Goal: Communication & Community: Answer question/provide support

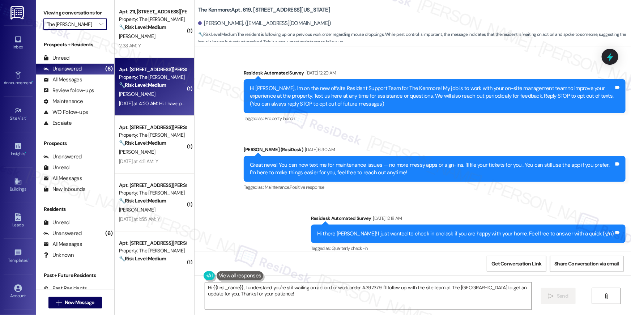
scroll to position [5091, 0]
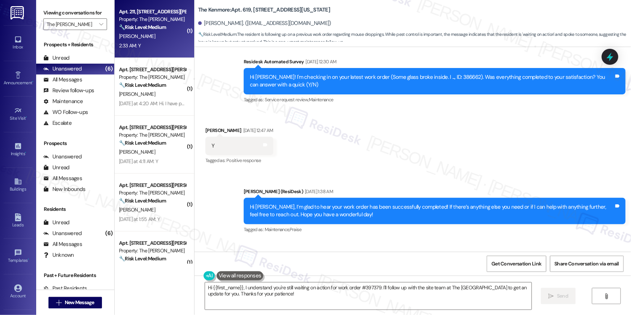
click at [139, 47] on div "2:33 AM: Y 2:33 AM: Y" at bounding box center [152, 45] width 68 height 9
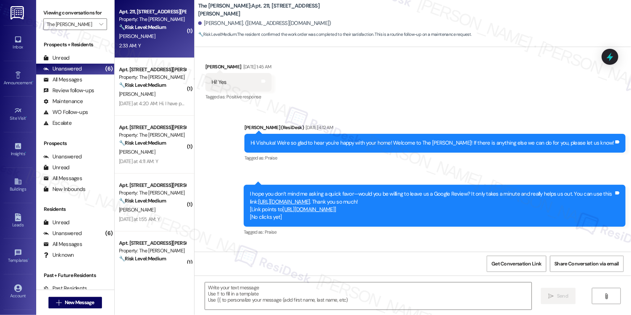
type textarea "Fetching suggested responses. Please feel free to read through the conversation…"
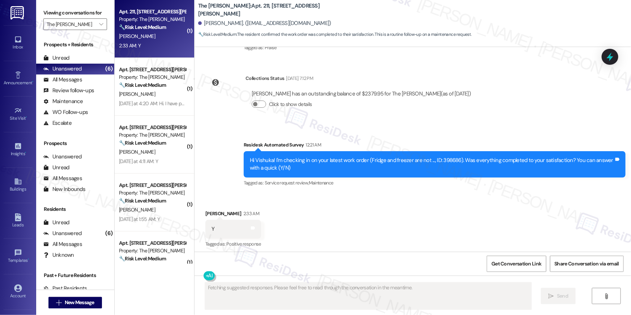
scroll to position [427, 0]
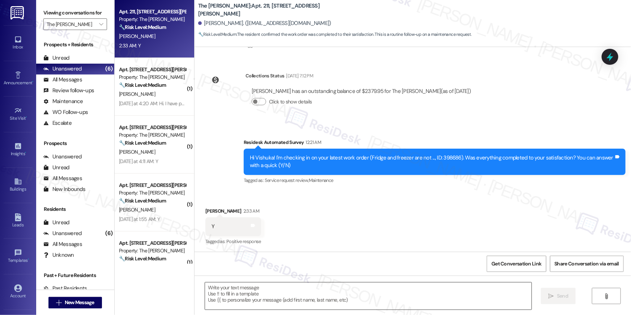
click at [252, 294] on textarea at bounding box center [368, 295] width 327 height 27
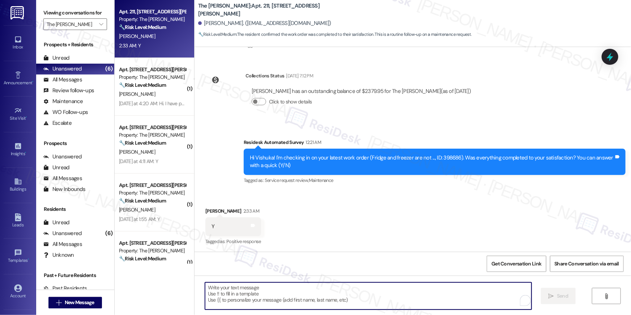
paste textarea "Hi {{first_name}}, I’m happy to hear your work order has been completed! If you…"
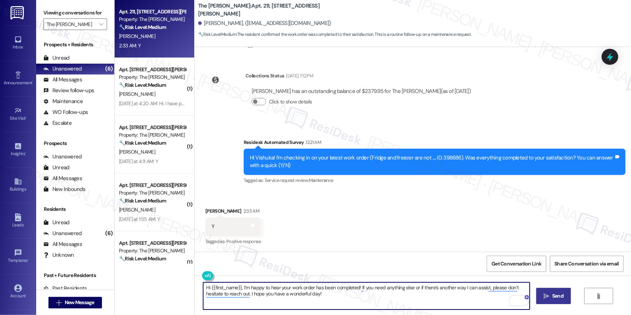
type textarea "Hi {{first_name}}, I’m happy to hear your work order has been completed! If you…"
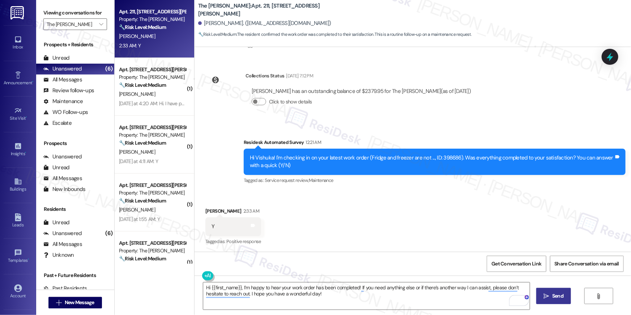
click at [555, 294] on span "Send" at bounding box center [557, 296] width 11 height 8
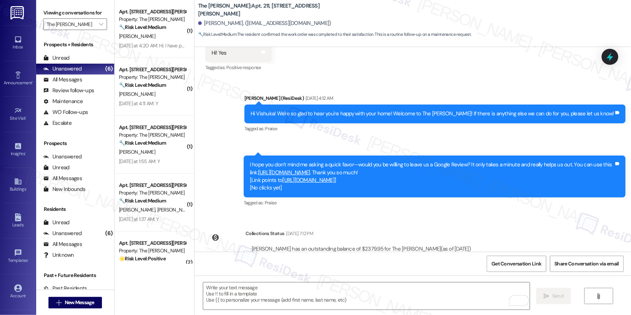
scroll to position [197, 0]
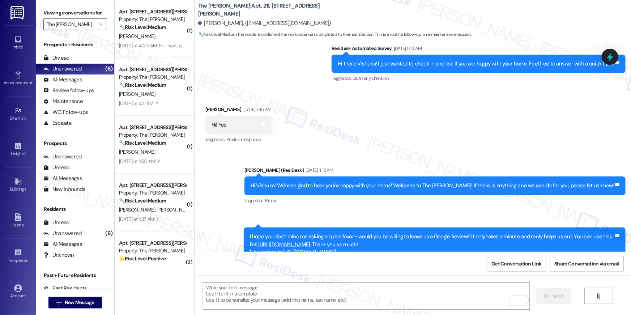
click at [432, 291] on textarea "To enrich screen reader interactions, please activate Accessibility in Grammarl…" at bounding box center [366, 295] width 327 height 27
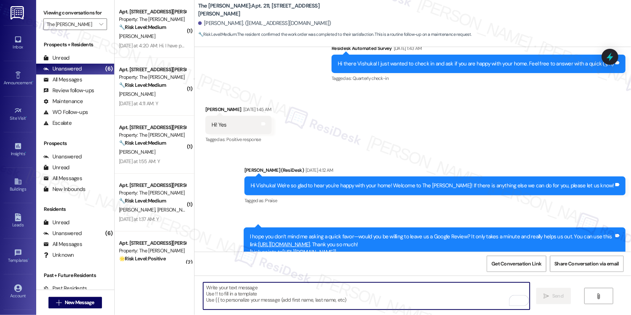
click at [432, 292] on textarea "To enrich screen reader interactions, please activate Accessibility in Grammarl…" at bounding box center [366, 295] width 327 height 27
click at [385, 294] on textarea "To enrich screen reader interactions, please activate Accessibility in Grammarl…" at bounding box center [366, 295] width 327 height 27
paste textarea "I hope you don’t mind me asking a quick favor—would you be willing to leave us …"
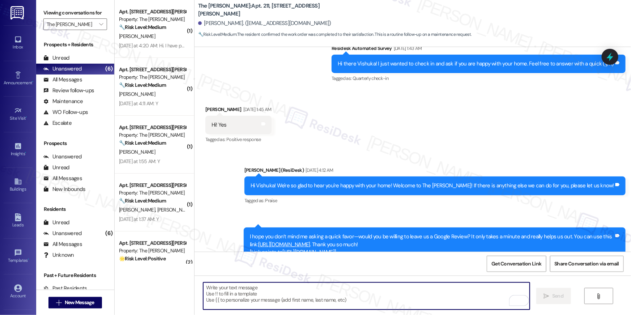
type textarea "I hope you don’t mind me asking a quick favor—would you be willing to leave us …"
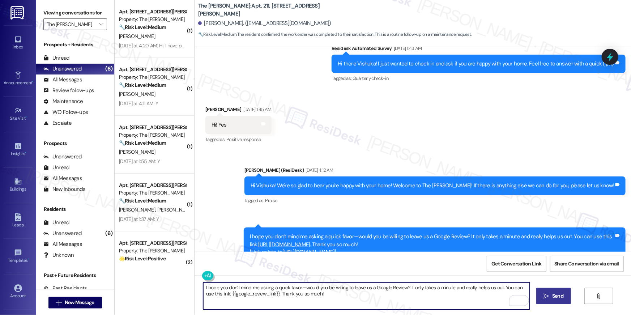
click at [437, 297] on textarea "I hope you don’t mind me asking a quick favor—would you be willing to leave us …" at bounding box center [366, 295] width 327 height 27
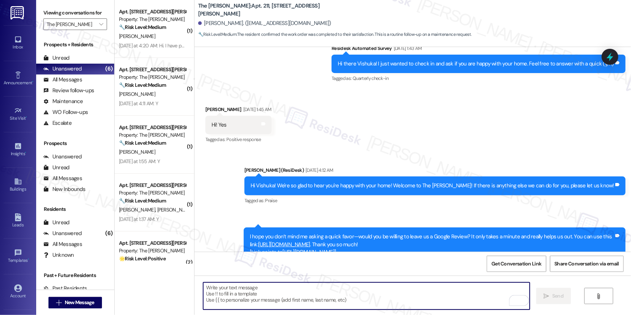
scroll to position [485, 0]
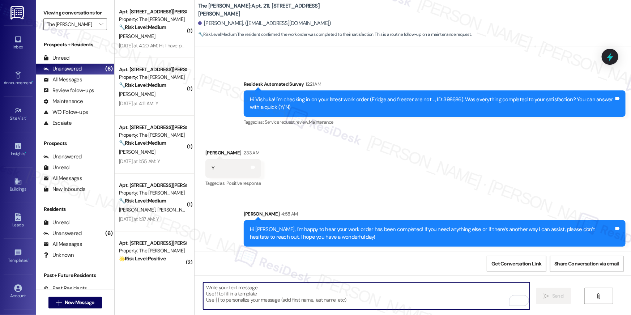
drag, startPoint x: 379, startPoint y: 283, endPoint x: 376, endPoint y: 290, distance: 8.4
click at [379, 283] on textarea "To enrich screen reader interactions, please activate Accessibility in Grammarl…" at bounding box center [366, 295] width 327 height 27
click at [376, 291] on textarea "To enrich screen reader interactions, please activate Accessibility in Grammarl…" at bounding box center [366, 295] width 327 height 27
paste textarea "Hi {{first_name}}! When you have a moment, would you mind leaving us a quick Go…"
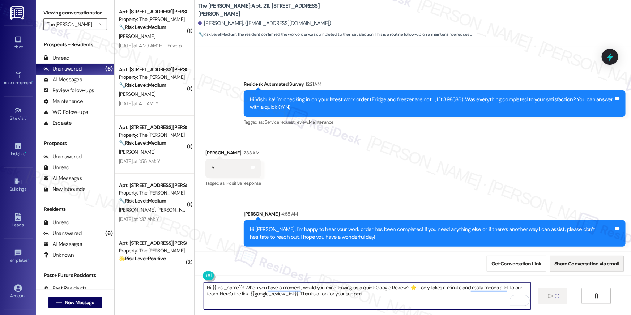
type textarea "Hi {{first_name}}! When you have a moment, would you mind leaving us a quick Go…"
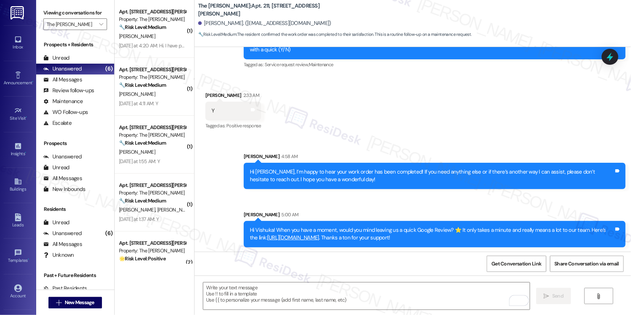
scroll to position [543, 0]
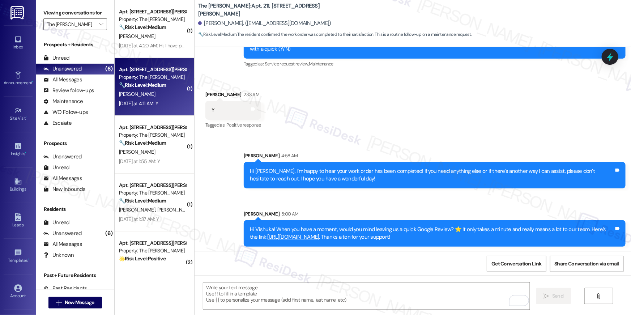
click at [140, 81] on div "Property: The Maxwell" at bounding box center [152, 77] width 67 height 8
type textarea "Fetching suggested responses. Please feel free to read through the conversation…"
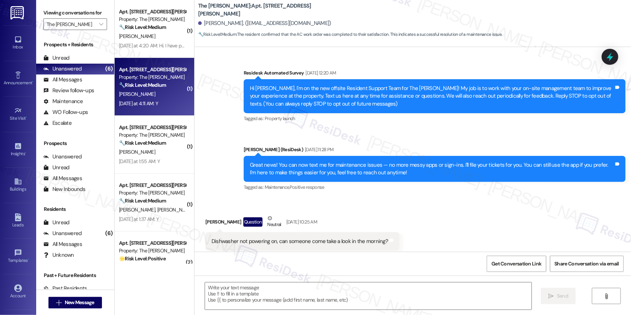
scroll to position [3242, 0]
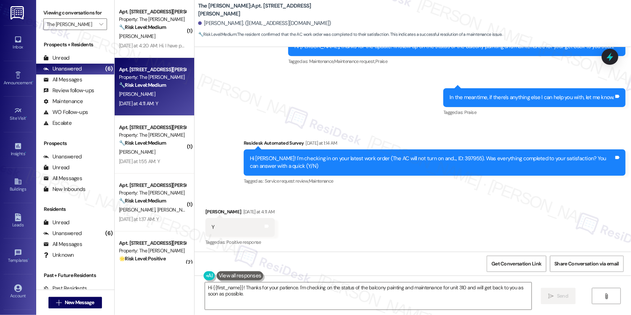
click at [340, 223] on div "Received via SMS Rohan Pathak Yesterday at 4:11 AM Y Tags and notes Tagged as: …" at bounding box center [413, 222] width 436 height 61
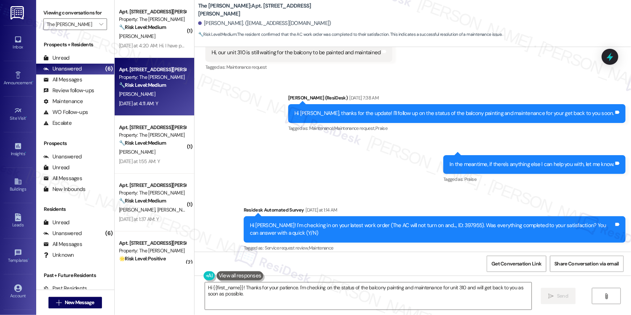
scroll to position [3164, 0]
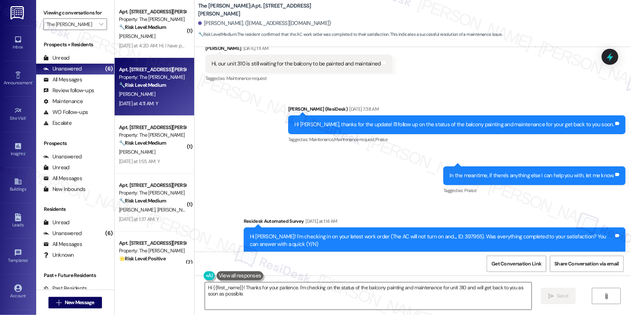
click at [415, 299] on textarea "Hi {{first_name}}! Thanks for your patience. I'm checking on the status of the …" at bounding box center [368, 295] width 327 height 27
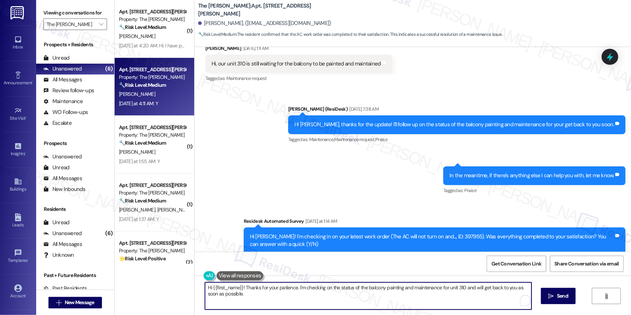
paste textarea ", I’m happy to hear your work order has been completed! If you need anything el…"
type textarea "Hi {{first_name}}, I’m happy to hear your work order has been completed! If you…"
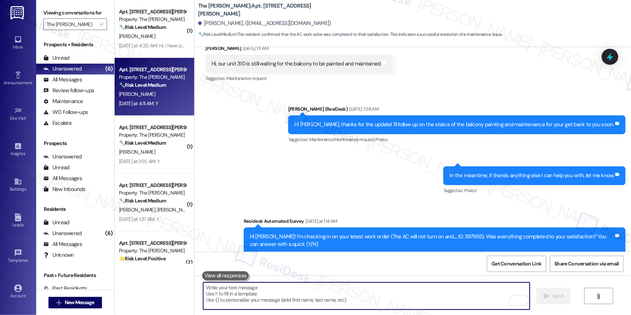
scroll to position [3242, 0]
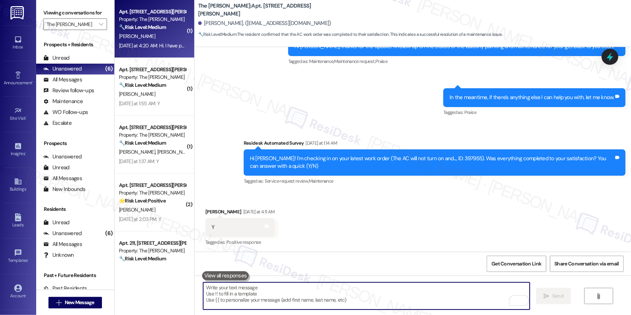
click at [153, 49] on div "Yesterday at 4:20 AM: Hi. I have paid this today! Yesterday at 4:20 AM: Hi. I h…" at bounding box center [152, 45] width 68 height 9
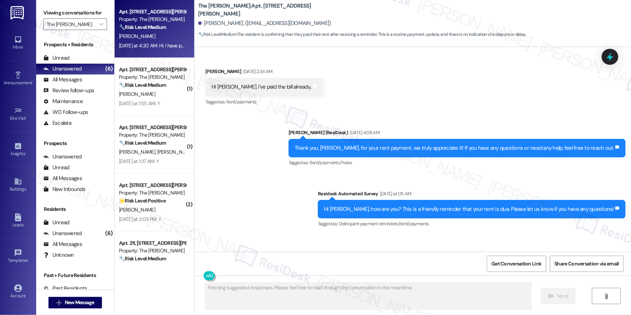
scroll to position [6082, 0]
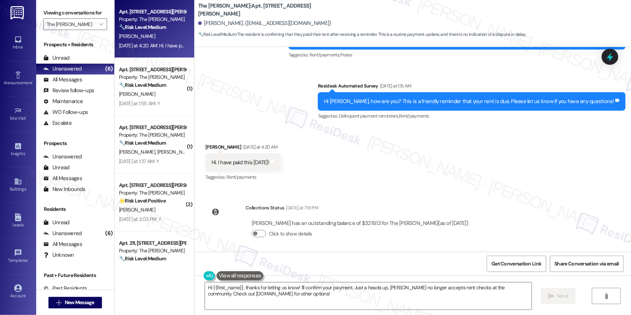
click at [386, 175] on div "Received via SMS Scarlet Robinson Yesterday at 4:20 AM Hi. I have paid this tod…" at bounding box center [413, 157] width 436 height 61
click at [362, 302] on textarea "Hi {{first_name}}, thanks for letting us know! I'll confirm your payment. Just …" at bounding box center [368, 295] width 327 height 27
paste textarea "Thank you, {{first_name}}, for your rent payment, we truly appreciate it! If yo…"
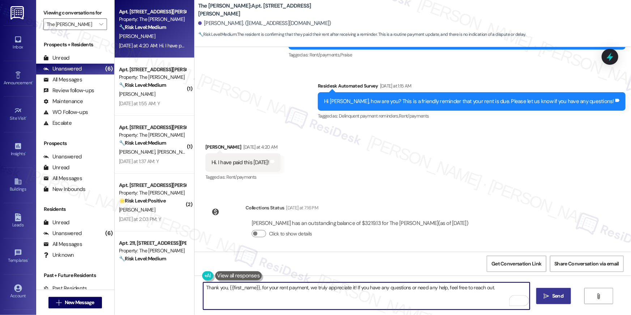
type textarea "Thank you, {{first_name}}, for your rent payment, we truly appreciate it! If yo…"
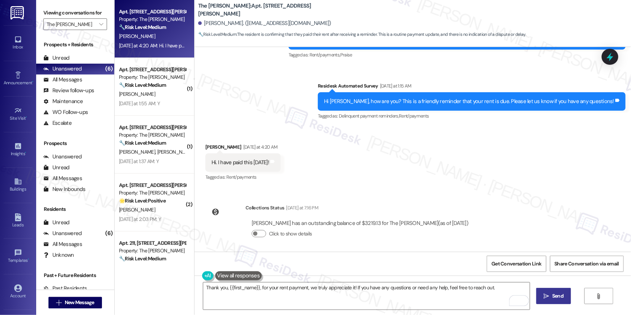
click at [567, 294] on button " Send" at bounding box center [553, 296] width 35 height 16
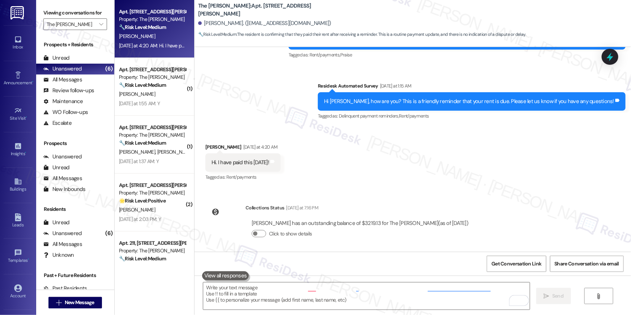
scroll to position [6015, 0]
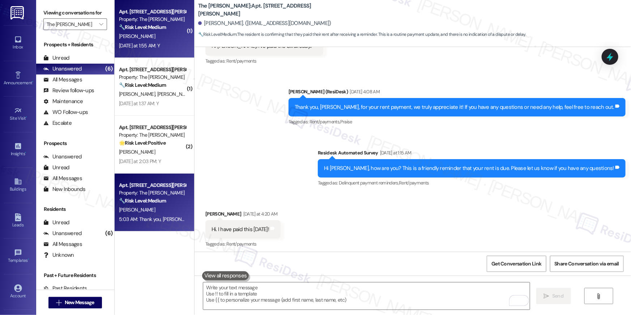
click at [171, 37] on div "S. Jens" at bounding box center [152, 36] width 68 height 9
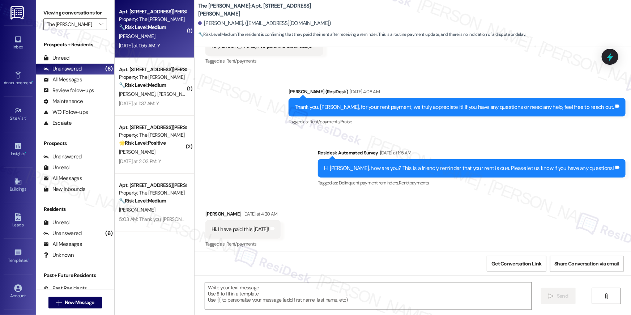
type textarea "Fetching suggested responses. Please feel free to read through the conversation…"
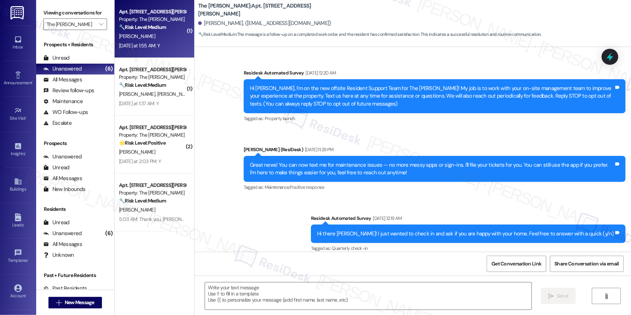
scroll to position [2750, 0]
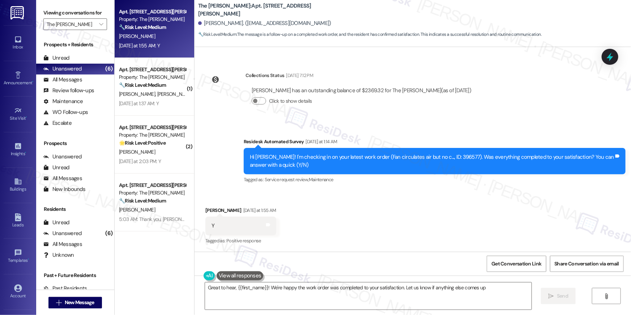
type textarea "Great to hear, {{first_name}}! We're happy the work order was completed to your…"
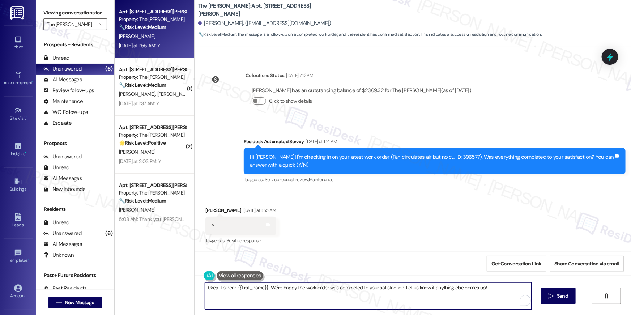
click at [331, 295] on textarea "Great to hear, {{first_name}}! We're happy the work order was completed to your…" at bounding box center [368, 295] width 327 height 27
click at [548, 300] on button " Send" at bounding box center [553, 296] width 35 height 16
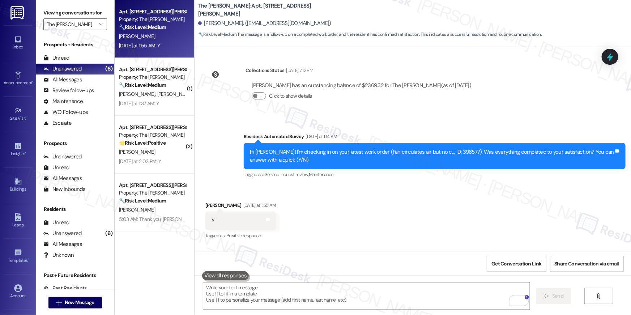
scroll to position [2553, 0]
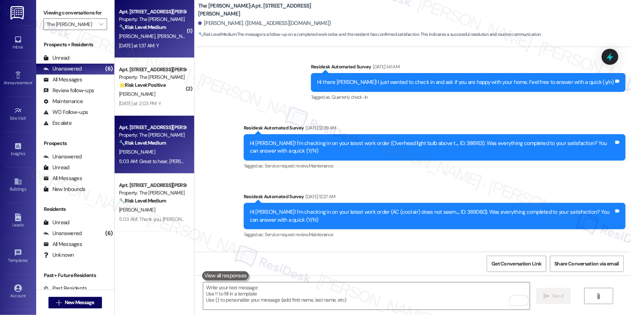
click at [148, 47] on div "Yesterday at 1:37 AM: Y Yesterday at 1:37 AM: Y" at bounding box center [139, 45] width 40 height 7
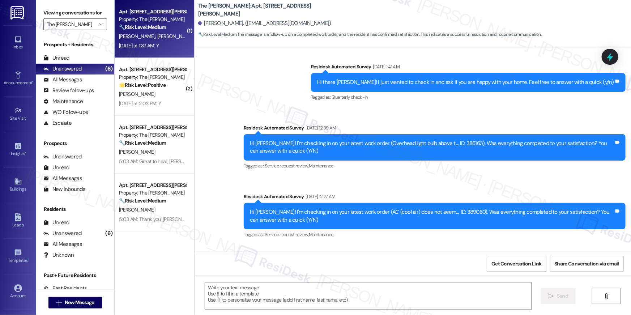
type textarea "Fetching suggested responses. Please feel free to read through the conversation…"
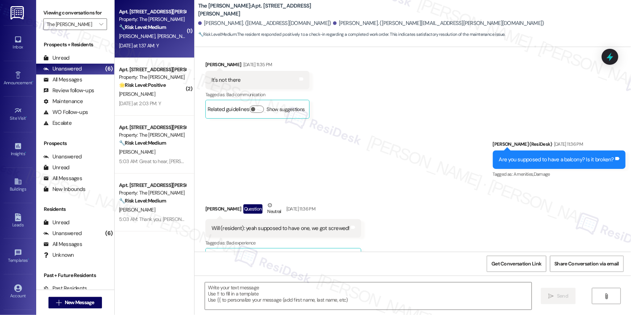
type textarea "Fetching suggested responses. Please feel free to read through the conversation…"
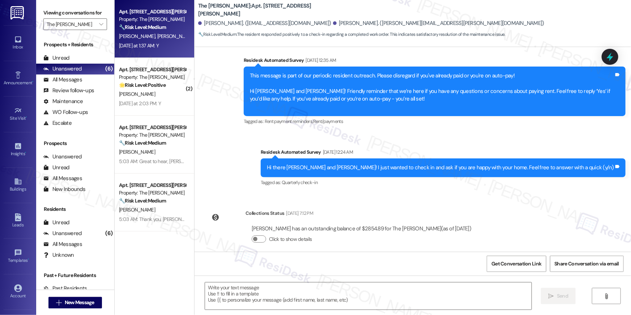
scroll to position [1879, 0]
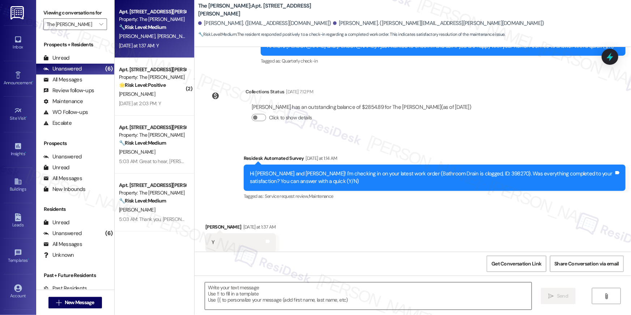
click at [387, 300] on textarea at bounding box center [368, 295] width 327 height 27
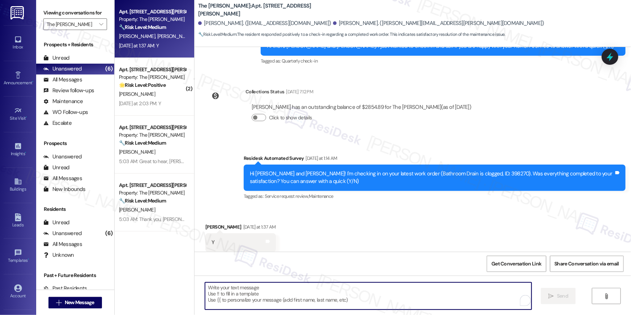
paste textarea "Thank you, {{first_name}}, for your rent payment, we truly appreciate it! If yo…"
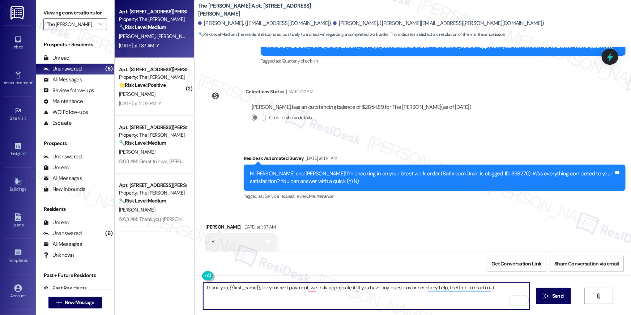
click at [426, 299] on textarea "Thank you, {{first_name}}, for your rent payment, we truly appreciate it! If yo…" at bounding box center [366, 295] width 327 height 27
paste textarea "Hi {{first_name}}, I’m happy to hear your work order has been completed! If you…"
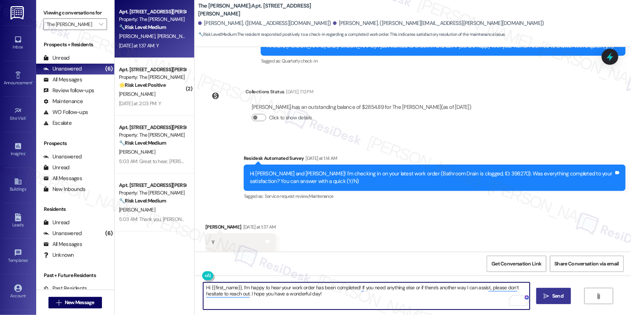
type textarea "Hi {{first_name}}, I’m happy to hear your work order has been completed! If you…"
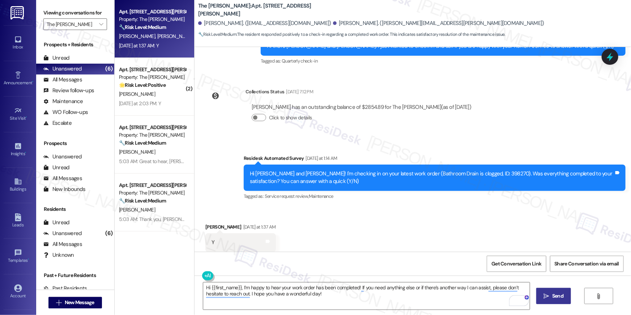
click at [561, 296] on span "Send" at bounding box center [557, 296] width 11 height 8
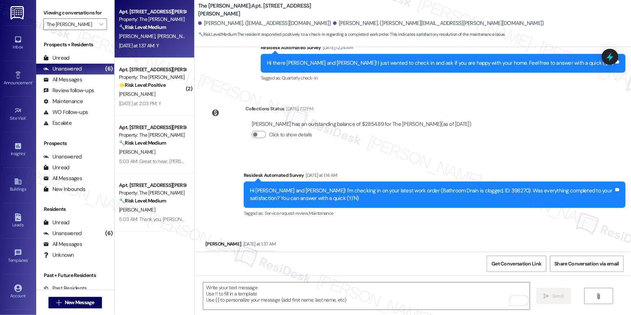
scroll to position [1879, 0]
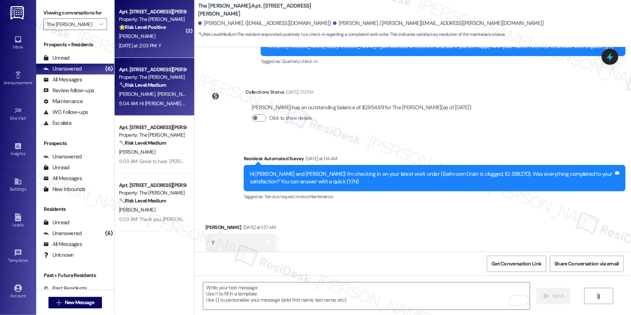
click at [136, 51] on div "Apt. 312, 4200 N. Carlin Springs Road Property: The Maxwell 🌟 Risk Level: Posit…" at bounding box center [155, 29] width 80 height 58
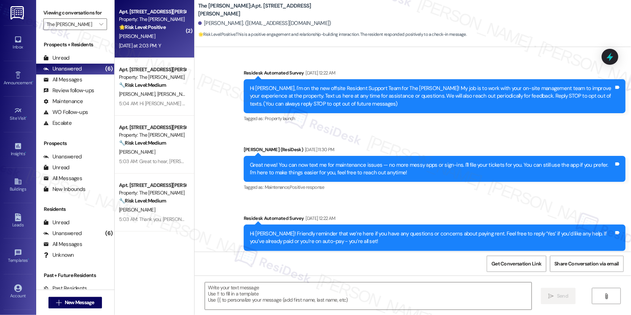
scroll to position [2490, 0]
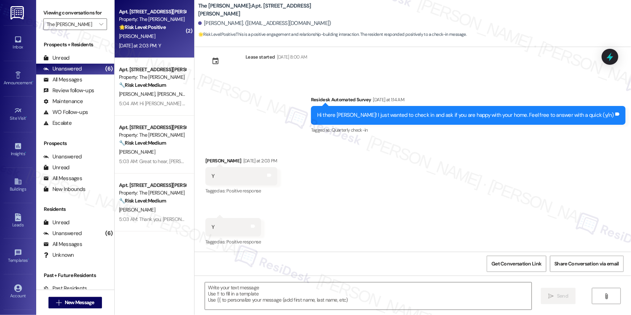
type textarea "Fetching suggested responses. Please feel free to read through the conversation…"
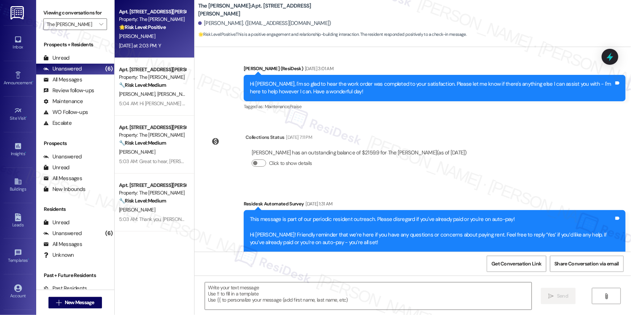
scroll to position [2249, 0]
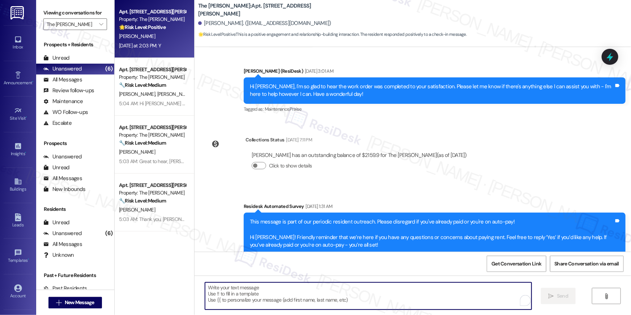
click at [394, 295] on textarea "To enrich screen reader interactions, please activate Accessibility in Grammarl…" at bounding box center [368, 295] width 327 height 27
paste textarea "Thank you so much, {{first_name}}! It means a lot to hear that you’re enjoying …"
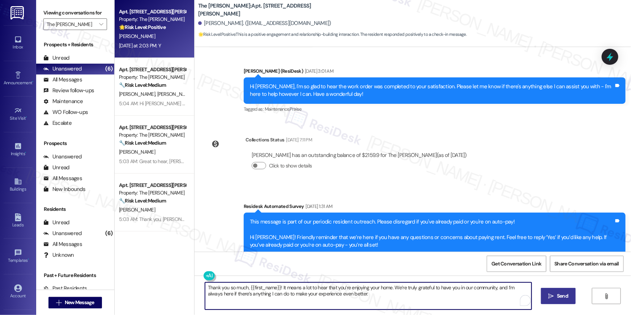
type textarea "Thank you so much, {{first_name}}! It means a lot to hear that you’re enjoying …"
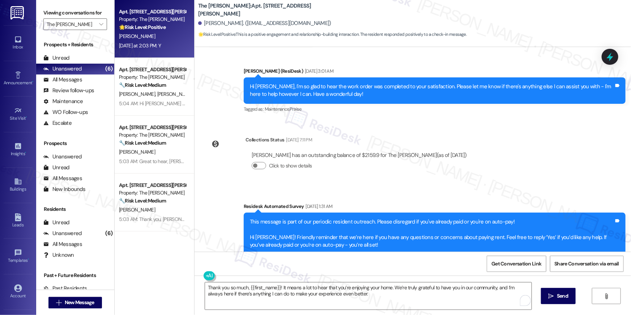
drag, startPoint x: 550, startPoint y: 297, endPoint x: 631, endPoint y: 246, distance: 96.1
click at [550, 297] on span " Send" at bounding box center [558, 296] width 23 height 8
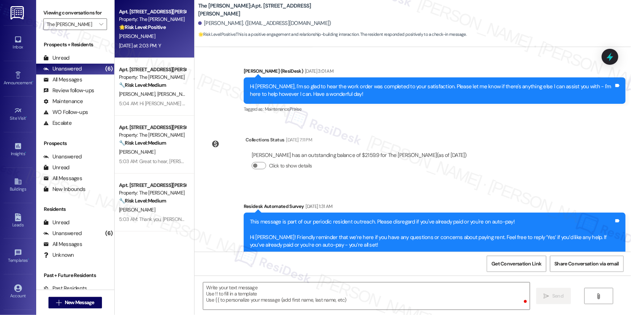
scroll to position [2490, 0]
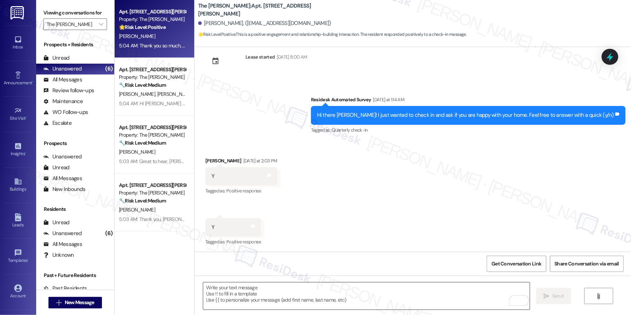
click at [383, 297] on textarea "To enrich screen reader interactions, please activate Accessibility in Grammarl…" at bounding box center [366, 295] width 327 height 27
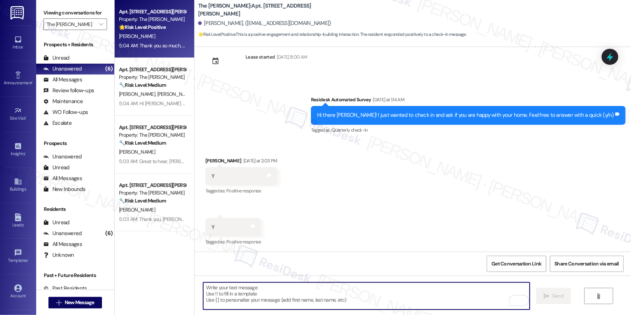
click at [383, 297] on textarea "To enrich screen reader interactions, please activate Accessibility in Grammarl…" at bounding box center [366, 295] width 327 height 27
paste textarea "Hi {{first_name}}! When you have a moment, would you mind leaving us a quick Go…"
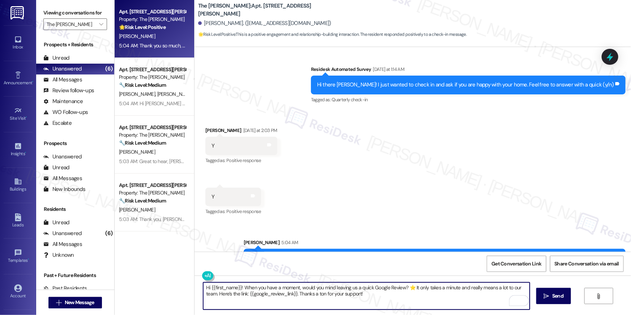
scroll to position [2549, 0]
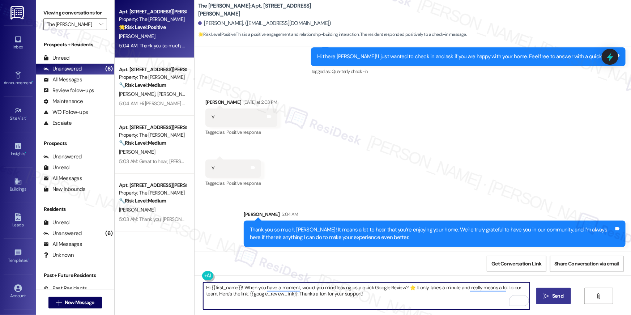
type textarea "Hi {{first_name}}! When you have a moment, would you mind leaving us a quick Go…"
click at [551, 298] on span "Send" at bounding box center [558, 296] width 14 height 8
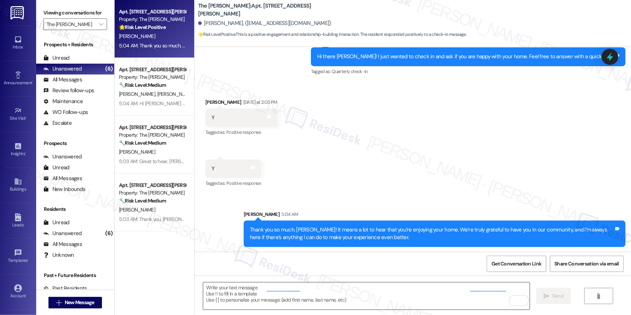
scroll to position [2490, 0]
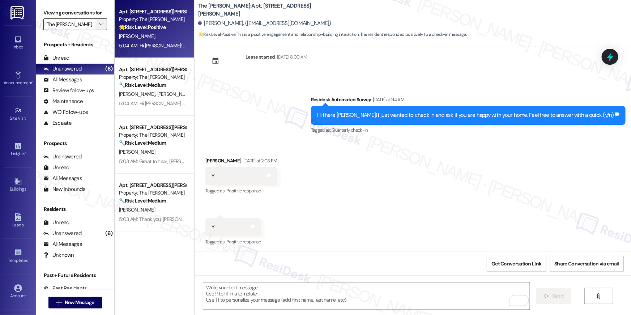
click at [99, 21] on icon "" at bounding box center [101, 24] width 4 height 6
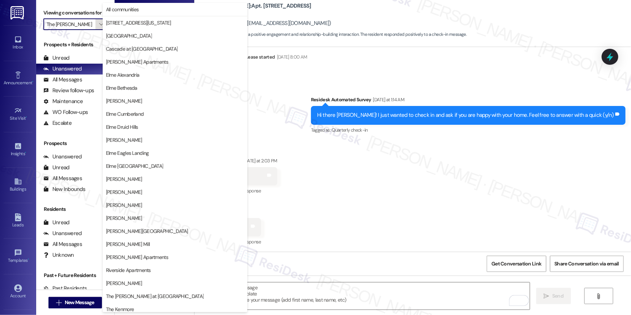
scroll to position [68, 0]
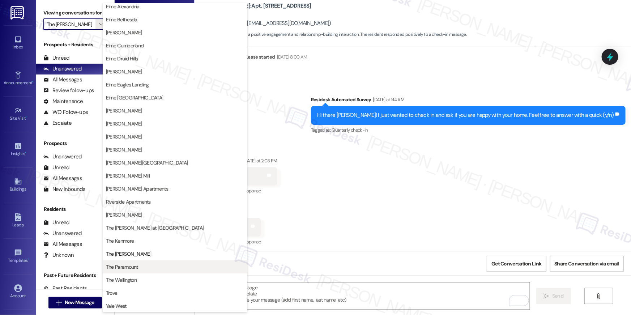
click at [148, 268] on span "The Paramount" at bounding box center [175, 266] width 138 height 7
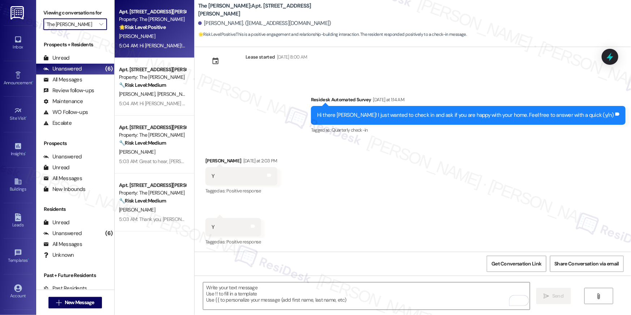
type input "The Paramount"
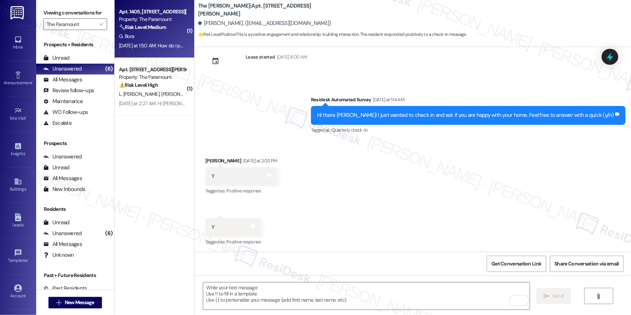
click at [145, 41] on div "Yesterday at 1:50 AM: How do I pay rent? Yesterday at 1:50 AM: How do I pay ren…" at bounding box center [152, 45] width 68 height 9
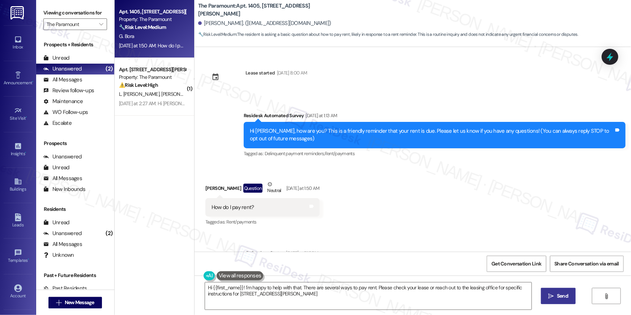
scroll to position [47, 0]
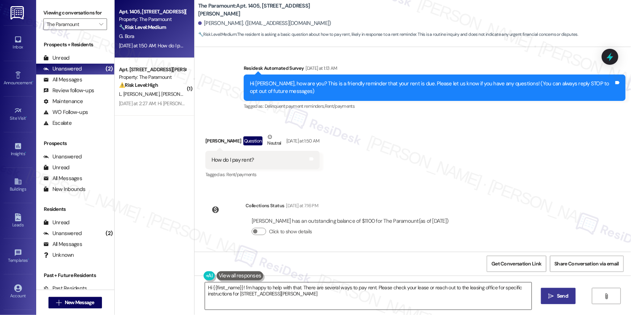
click at [394, 289] on textarea "Hi {{first_name}}! I'm happy to help with that. There are several ways to pay r…" at bounding box center [368, 295] width 327 height 27
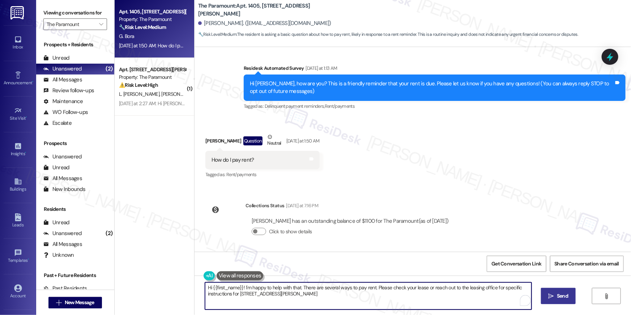
type textarea "v"
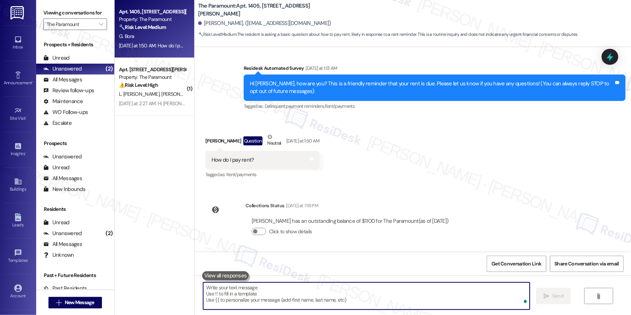
paste textarea "Hi, {{first_name}}! Thanks for your response! How can I assist you with your re…"
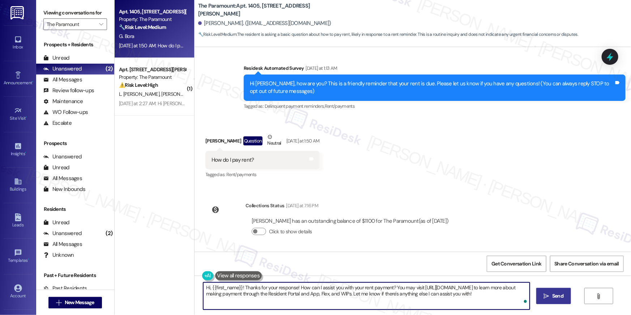
click at [277, 287] on textarea "Hi, {{first_name}}! Thanks for your response! How can I assist you with your re…" at bounding box center [366, 295] width 327 height 27
drag, startPoint x: 242, startPoint y: 288, endPoint x: 392, endPoint y: 285, distance: 150.1
click at [392, 285] on textarea "Hi, {{first_name}}! Thanks for your response! How can I assist you with your re…" at bounding box center [366, 295] width 327 height 27
click at [300, 290] on textarea "Hi, {{first_name}}! Thanks for your response! How can I assist you with your re…" at bounding box center [366, 295] width 327 height 27
click at [284, 288] on textarea "Hi, {{first_name}}! Thanks for your response! How can I assist you with your re…" at bounding box center [366, 295] width 327 height 27
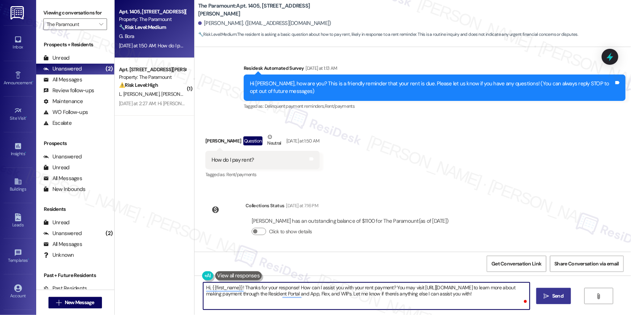
click at [284, 288] on textarea "Hi, {{first_name}}! Thanks for your response! How can I assist you with your re…" at bounding box center [366, 295] width 327 height 27
click at [294, 287] on textarea "Hi, {{first_name}}! Thanks for your message! How can I assist you with your ren…" at bounding box center [366, 295] width 327 height 27
click at [389, 289] on textarea "Hi, {{first_name}}! Thanks for your message! How can I assist you with your ren…" at bounding box center [366, 295] width 327 height 27
type textarea "Hi, {{first_name}}! Thanks for your message! You may visit https://elmeresident…"
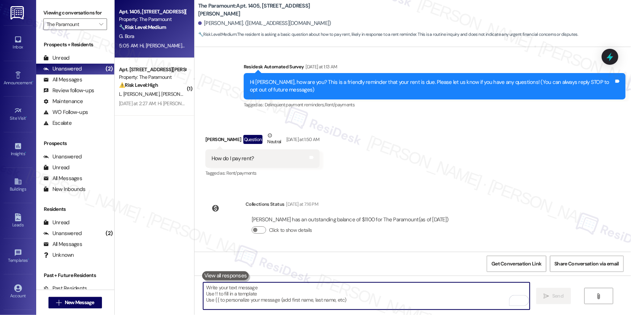
scroll to position [106, 0]
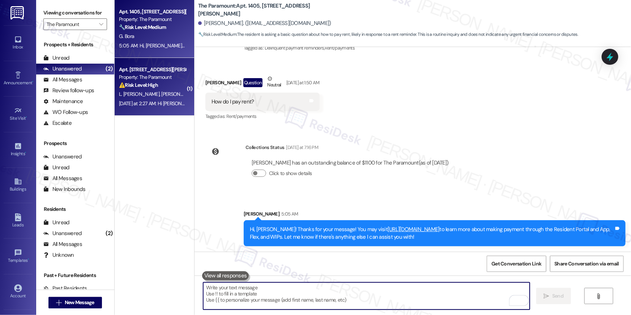
click at [137, 84] on strong "⚠️ Risk Level: High" at bounding box center [138, 85] width 39 height 7
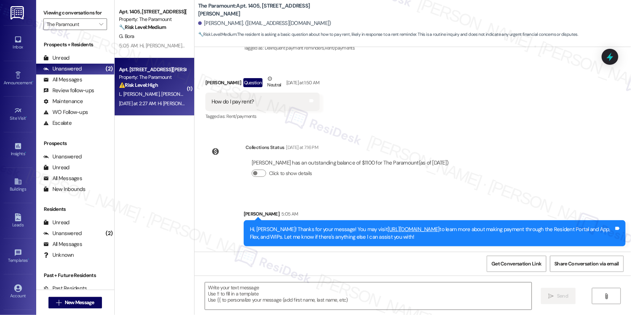
type textarea "Fetching suggested responses. Please feel free to read through the conversation…"
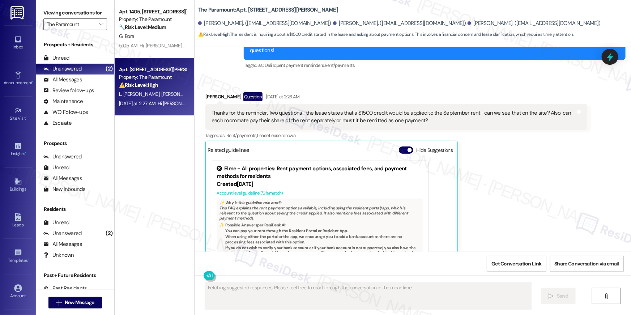
scroll to position [419, 0]
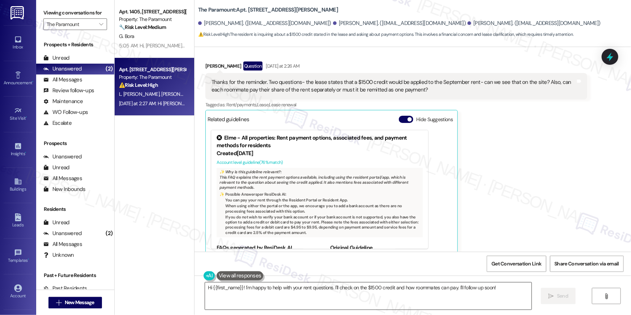
click at [301, 302] on textarea "Hi {{first_name}}! I'm happy to help with your rent questions. I'll check on th…" at bounding box center [368, 295] width 327 height 27
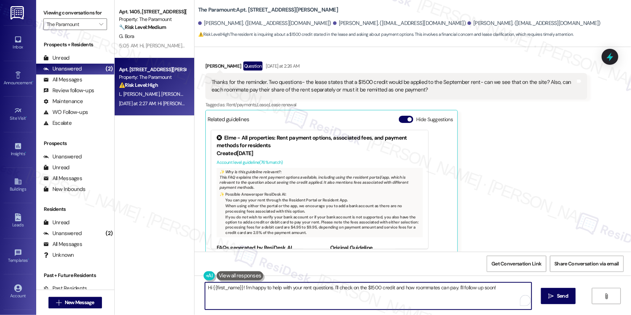
click at [319, 295] on textarea "Hi {{first_name}}! I'm happy to help with your rent questions. I'll check on th…" at bounding box center [368, 295] width 327 height 27
drag, startPoint x: 331, startPoint y: 289, endPoint x: 336, endPoint y: 297, distance: 9.7
click at [336, 297] on textarea "Hi {{first_name}}! I'm happy to help with your rent questions. I'll check on th…" at bounding box center [366, 295] width 327 height 27
click at [377, 298] on textarea "Hi {{first_name}}! I'm happy to help with your rent questions. I'll check on th…" at bounding box center [366, 295] width 327 height 27
drag, startPoint x: 391, startPoint y: 290, endPoint x: 395, endPoint y: 304, distance: 14.6
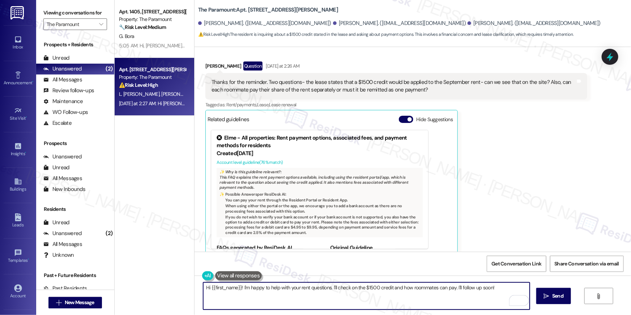
click at [395, 304] on textarea "Hi {{first_name}}! I'm happy to help with your rent questions. I'll check on th…" at bounding box center [366, 295] width 327 height 27
type textarea "Hi {{first_name}}! I'm happy to help with your rent questions. I'll check on th…"
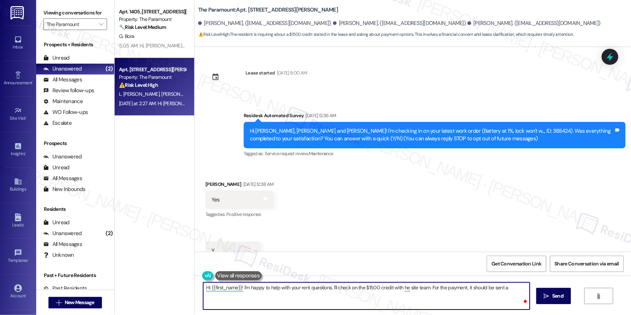
scroll to position [419, 0]
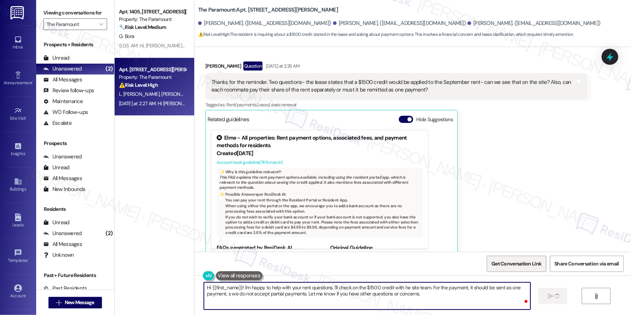
type textarea "Hi {{first_name}}! I'm happy to help with your rent questions. I'll check on th…"
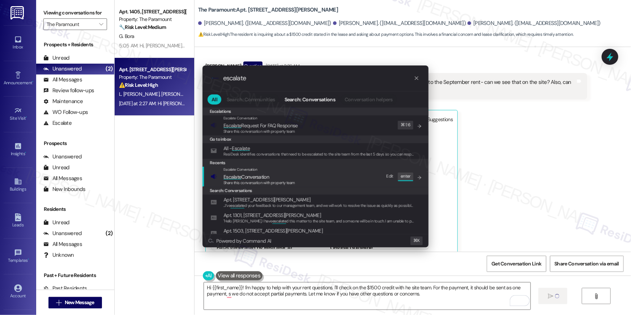
type input "escalate"
click at [357, 182] on div "Escalate Conversation Escalate Conversation Share this conversation with proper…" at bounding box center [316, 177] width 212 height 20
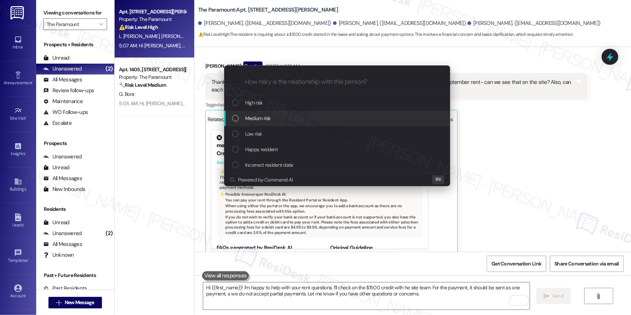
click at [320, 117] on div "Medium risk" at bounding box center [338, 118] width 212 height 8
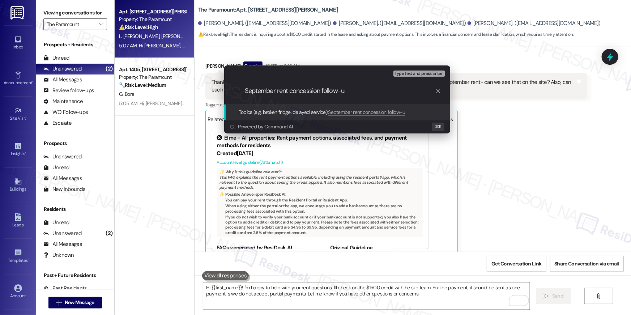
type input "September rent concession follow-up"
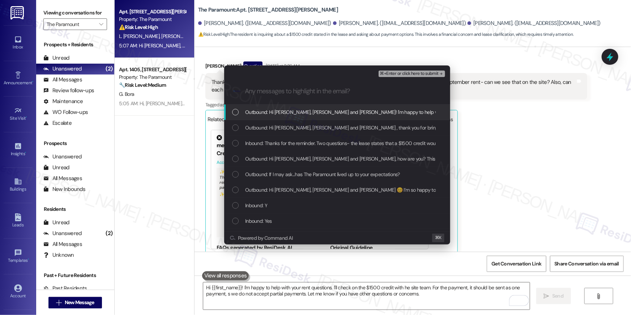
click at [324, 107] on div "Outbound: Hi Ana, Rosann and Lin! I'm happy to help with your rent questions. I…" at bounding box center [337, 113] width 226 height 16
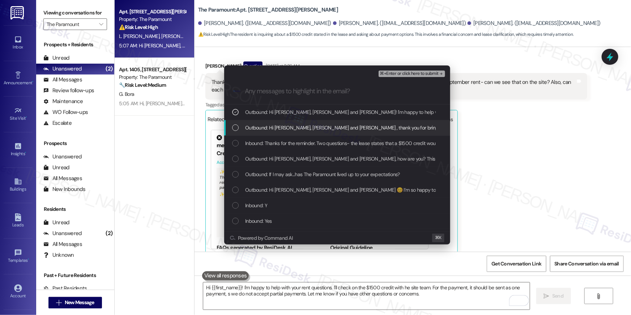
click at [318, 120] on div "Outbound: Hi Ana, Rosann and Lin , thank you for bringing this important matter…" at bounding box center [337, 128] width 226 height 16
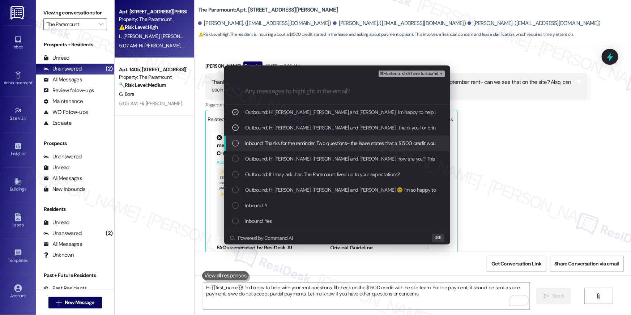
click at [315, 139] on div "Inbound: Thanks for the reminder. Two questions- the lease states that a $1500 …" at bounding box center [337, 144] width 226 height 16
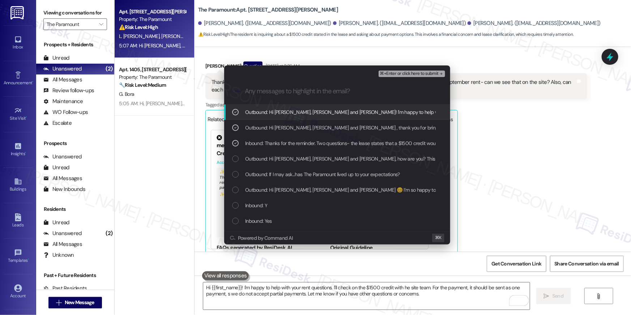
click at [412, 74] on span "⌘+Enter or click here to submit" at bounding box center [409, 73] width 59 height 5
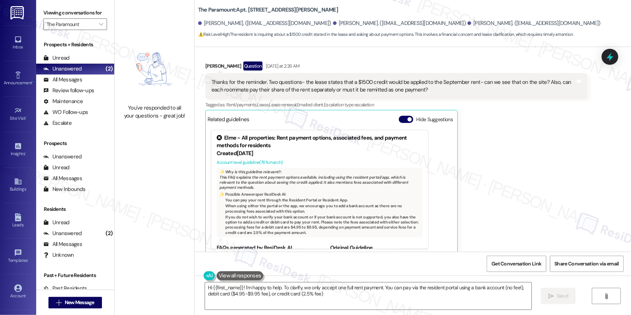
type textarea "Hi {{first_name}}! I'm happy to help. To clarify, we only accept one full rent …"
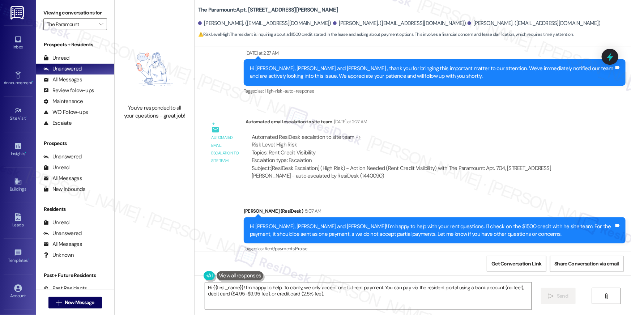
click at [99, 24] on icon "" at bounding box center [101, 24] width 4 height 6
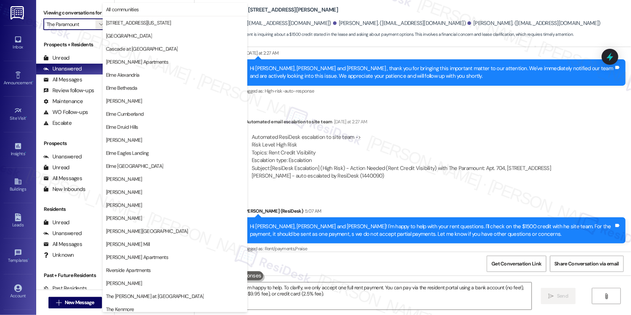
scroll to position [68, 0]
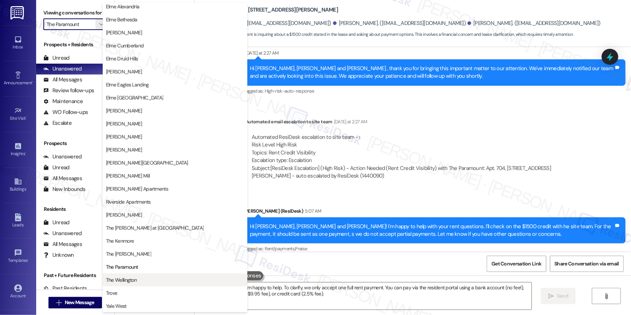
click at [133, 280] on span "The Wellington" at bounding box center [121, 279] width 31 height 7
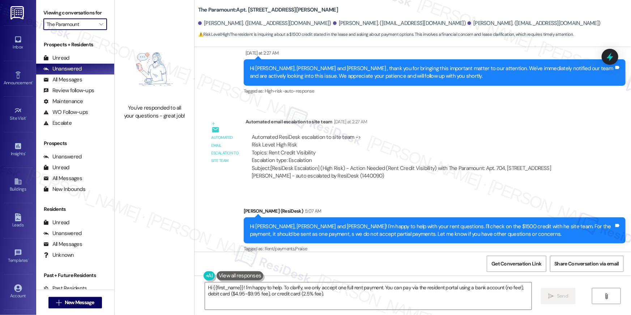
type input "The Wellington"
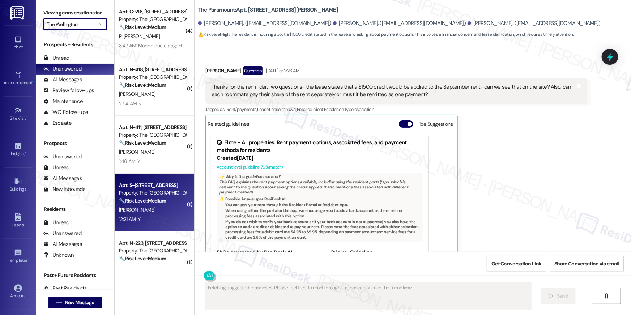
scroll to position [419, 0]
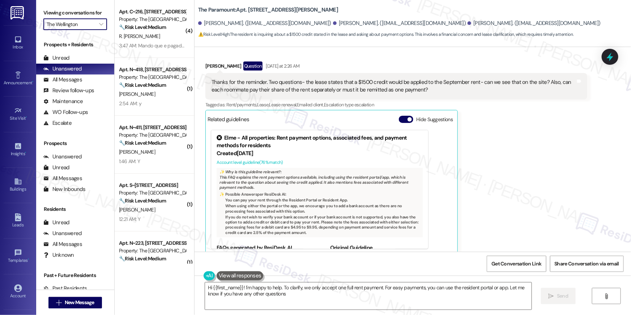
type textarea "Hi {{first_name}}! I'm happy to help. To clarify, we only accept one full rent …"
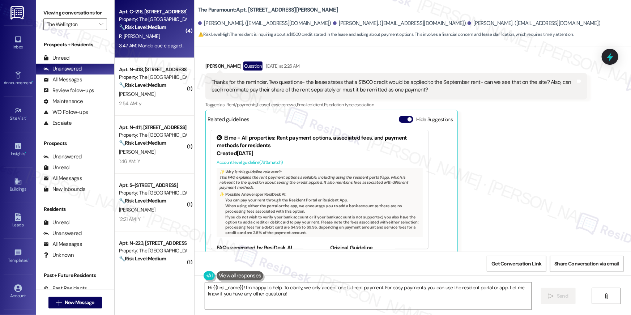
click at [142, 31] on div "Apt. C~216, 1850 Columbia Pike Property: The Wellington 🔧 Risk Level: Medium Th…" at bounding box center [152, 19] width 68 height 25
type textarea "Fetching suggested responses. Please feel free to read through the conversation…"
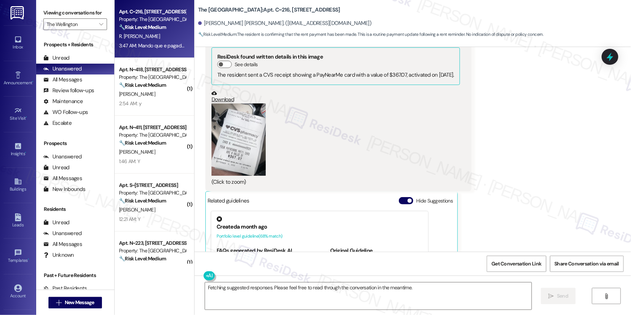
scroll to position [13795, 0]
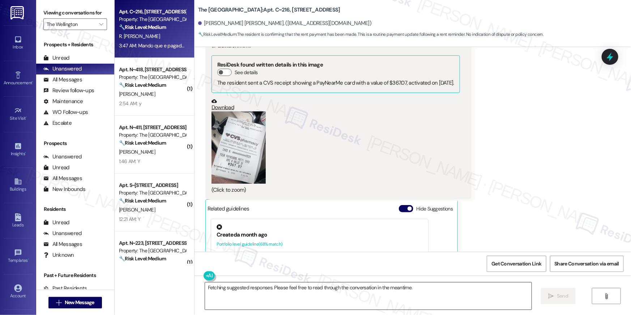
click at [440, 295] on textarea "Fetching suggested responses. Please feel free to read through the conversation…" at bounding box center [368, 295] width 327 height 27
paste textarea "Thank you, {{first_name}}, for your rent payment, we truly appreciate it! If yo…"
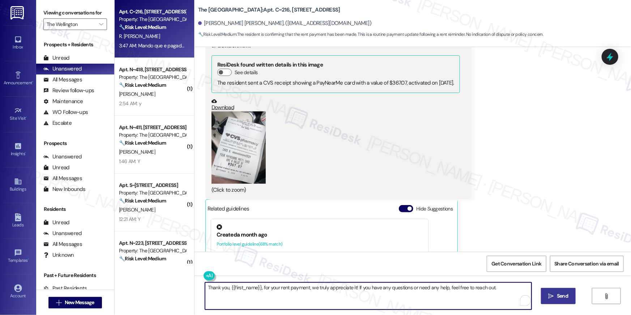
type textarea "Thank you, {{first_name}}, for your rent payment, we truly appreciate it! If yo…"
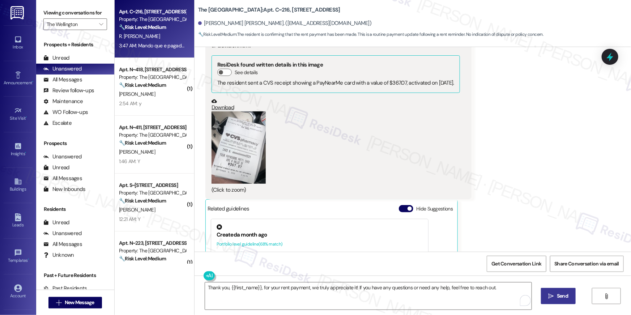
click at [545, 301] on button " Send" at bounding box center [558, 296] width 35 height 16
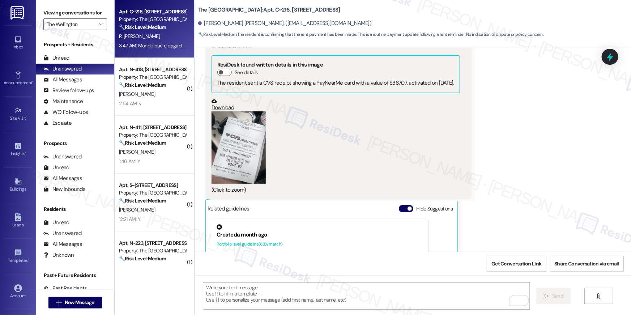
scroll to position [14025, 0]
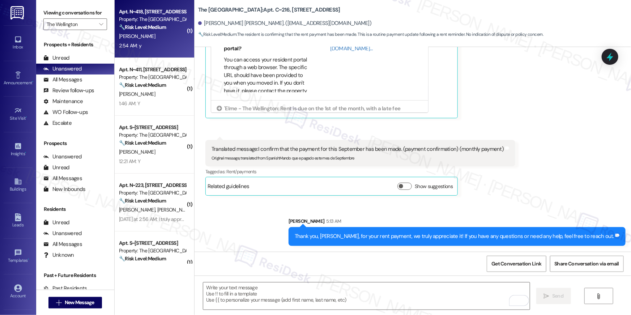
click at [141, 48] on div "2:54 AM: y 2:54 AM: y" at bounding box center [152, 45] width 68 height 9
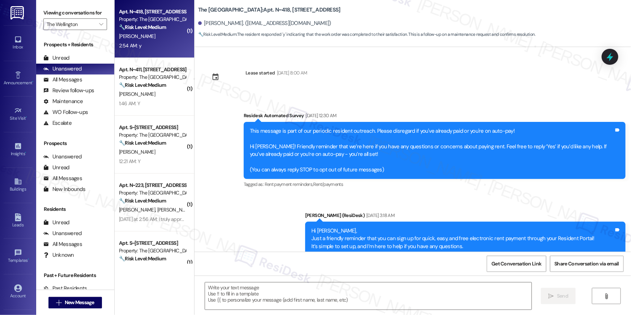
scroll to position [2523, 0]
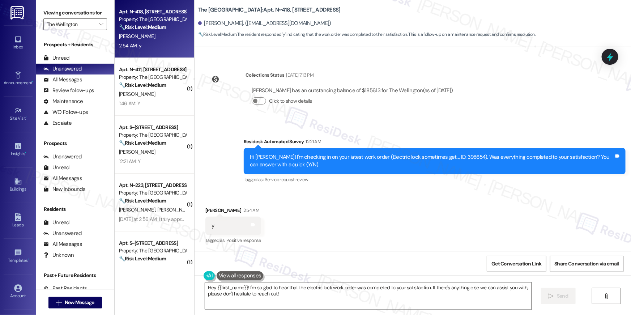
click at [455, 294] on textarea "Hey {{first_name}}! I'm so glad to hear that the electric lock work order was c…" at bounding box center [368, 295] width 327 height 27
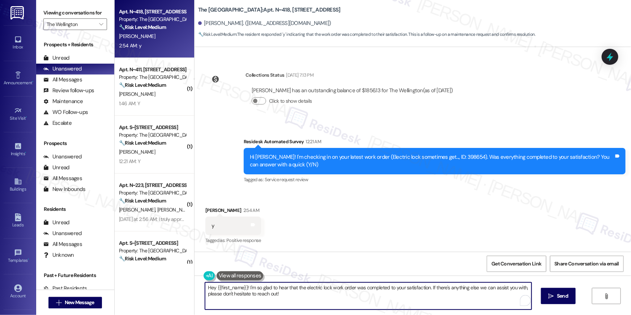
paste textarea "i {{first_name}}, I’m happy to hear your work order has been completed! If you …"
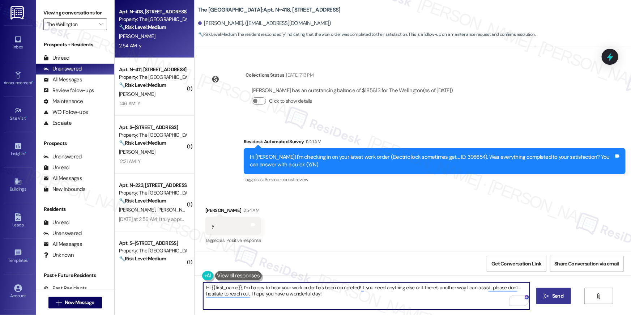
type textarea "Hi {{first_name}}, I’m happy to hear your work order has been completed! If you…"
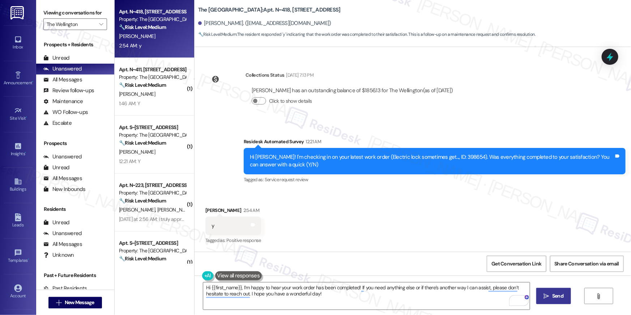
click at [559, 294] on span "Send" at bounding box center [557, 296] width 11 height 8
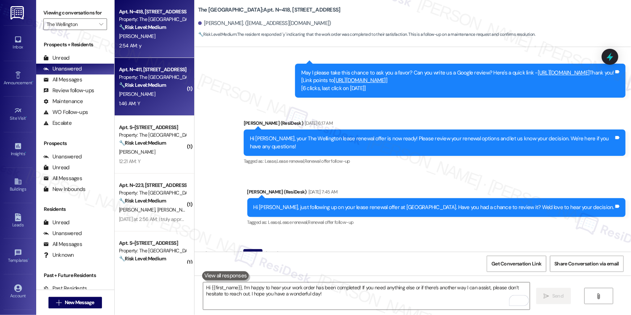
click at [133, 103] on div "1:46 AM: Y 1:46 AM: Y" at bounding box center [129, 103] width 21 height 7
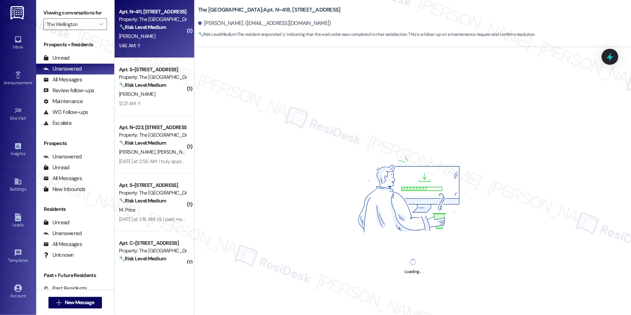
click at [140, 36] on div "S. Cromer" at bounding box center [152, 36] width 68 height 9
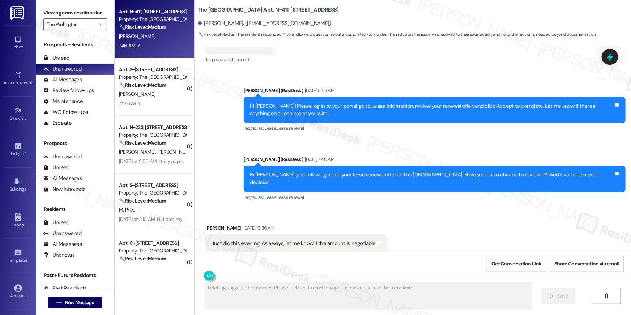
scroll to position [2790, 0]
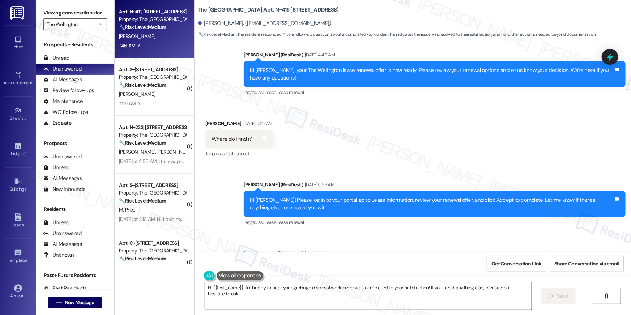
click at [406, 292] on textarea "Hi {{first_name}}, I'm happy to hear your garbage disposal work order was compl…" at bounding box center [368, 295] width 327 height 27
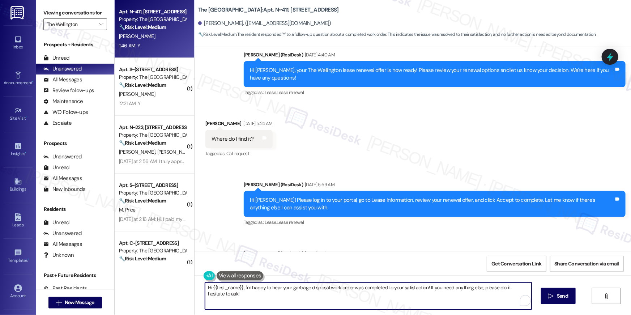
click at [406, 292] on textarea "Hi {{first_name}}, I'm happy to hear your garbage disposal work order was compl…" at bounding box center [368, 295] width 327 height 27
paste textarea "’m happy to hear your work order has been completed! If you need anything else …"
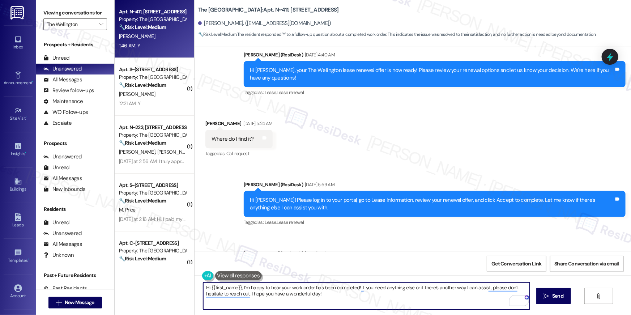
type textarea "Hi {{first_name}}, I'm happy to hear your garbage disposal work order was compl…"
click at [404, 298] on textarea "Hi {{first_name}}, I'm happy to hear your garbage disposal work order was compl…" at bounding box center [366, 295] width 327 height 27
click at [542, 298] on span " Send" at bounding box center [553, 296] width 23 height 8
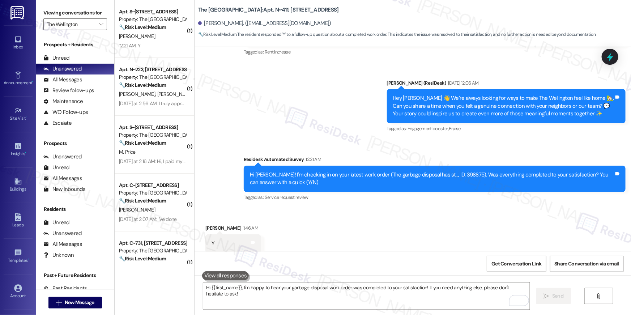
scroll to position [3444, 0]
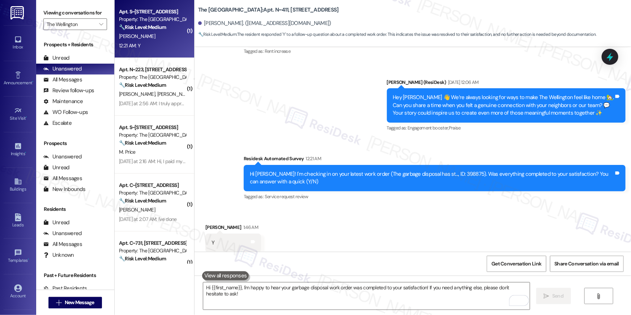
click at [137, 51] on div "Apt. S~316, 1850 Columbia Pike Property: The Wellington 🔧 Risk Level: Medium Th…" at bounding box center [155, 29] width 80 height 58
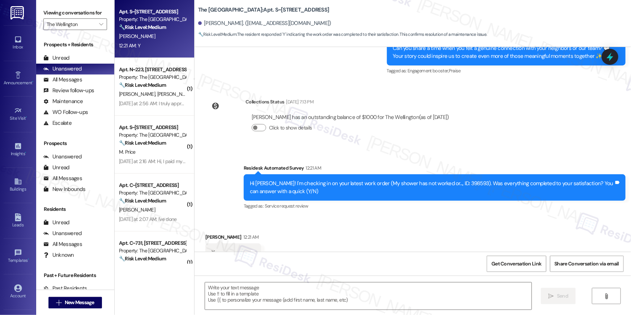
scroll to position [185, 0]
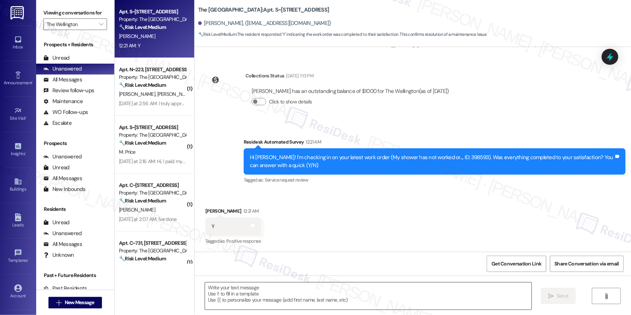
click at [365, 283] on textarea at bounding box center [368, 295] width 327 height 27
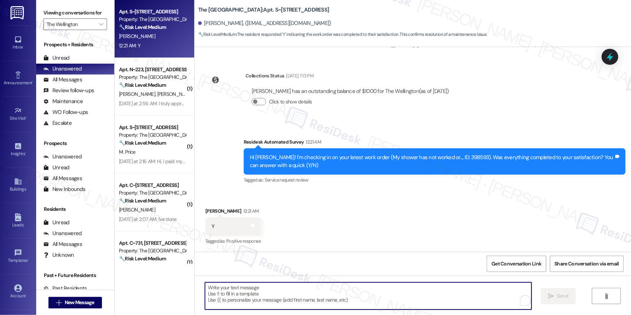
click at [368, 291] on textarea "To enrich screen reader interactions, please activate Accessibility in Grammarl…" at bounding box center [368, 295] width 327 height 27
paste textarea "Hi {{first_name}}, I’m happy to hear your work order has been completed! If you…"
type textarea "Hi {{first_name}}, I’m happy to hear your work order has been completed! If you…"
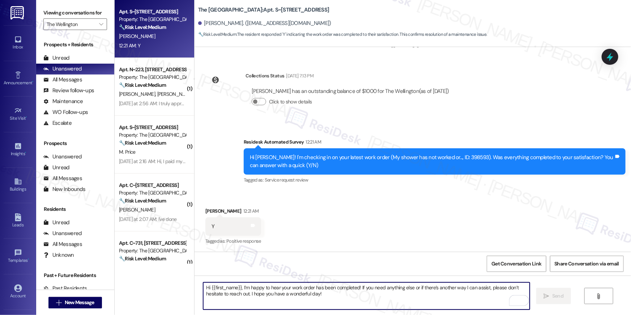
scroll to position [243, 0]
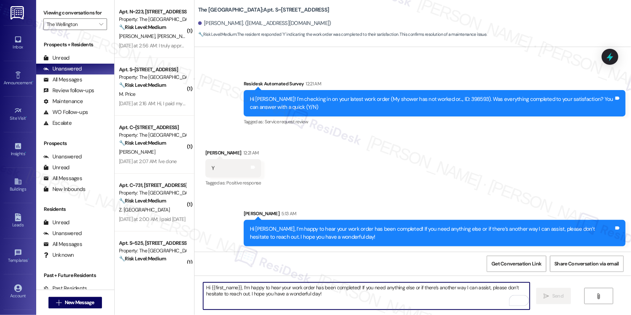
click at [378, 299] on textarea "Hi {{first_name}}, I’m happy to hear your work order has been completed! If you…" at bounding box center [366, 295] width 327 height 27
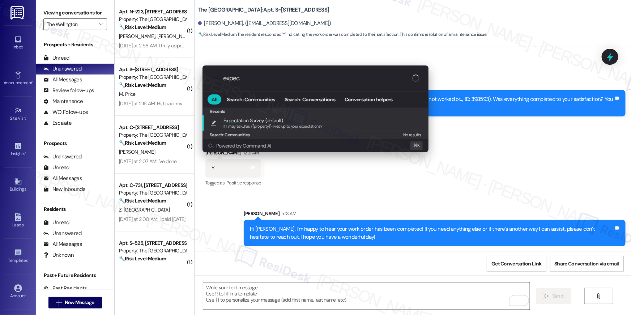
type input "expect"
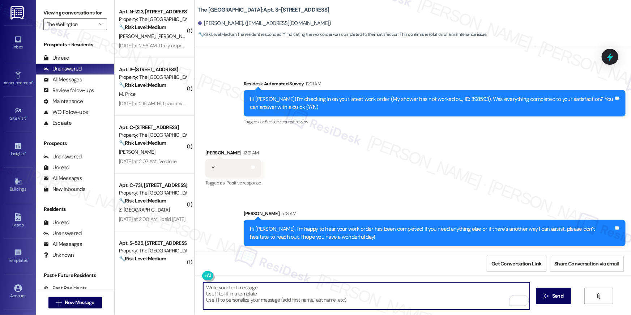
type textarea "If I may ask...has {{property}} lived up to your expectations?"
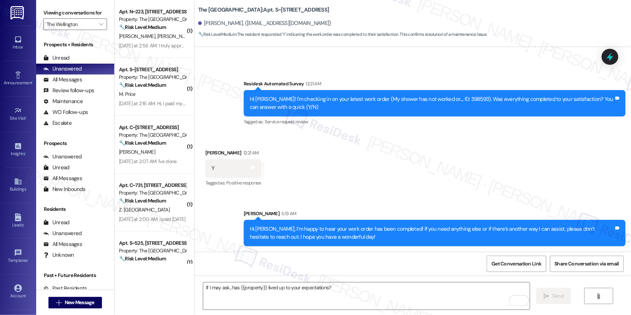
click at [135, 54] on div "Apt. N~223, 1850 Columbia Pike Property: The Wellington 🔧 Risk Level: Medium Th…" at bounding box center [155, 29] width 80 height 58
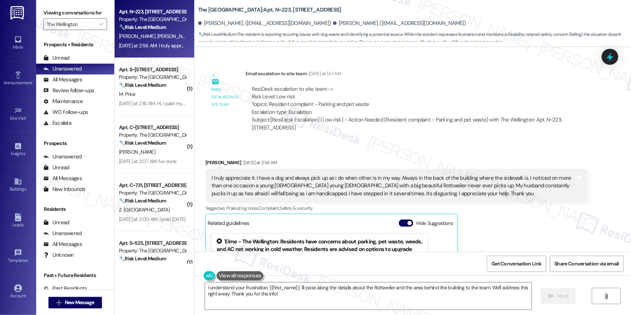
scroll to position [93, 0]
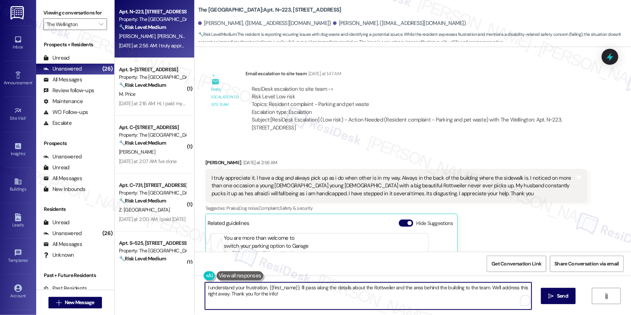
click at [297, 302] on textarea "I understand your frustration, {{first_name}}. I'll pass along the details abou…" at bounding box center [368, 295] width 327 height 27
drag, startPoint x: 310, startPoint y: 297, endPoint x: 552, endPoint y: 274, distance: 242.7
click at [182, 272] on div "Apt. N~223, 1850 Columbia Pike Property: The Wellington 🔧 Risk Level: Medium Th…" at bounding box center [373, 157] width 516 height 315
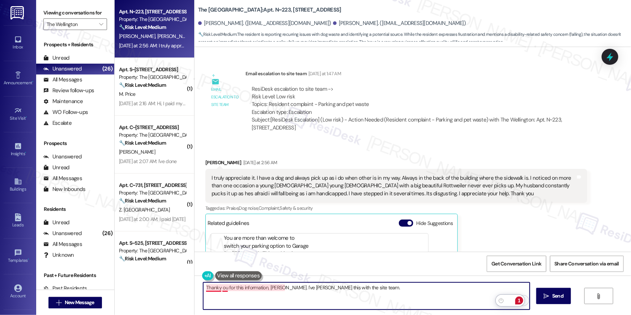
click at [219, 289] on textarea "Thanky ou for this information, Cheryl. I've raied this with the site team." at bounding box center [366, 295] width 327 height 27
type textarea "Thank you for this information, Cheryl. I've raied this with the site team."
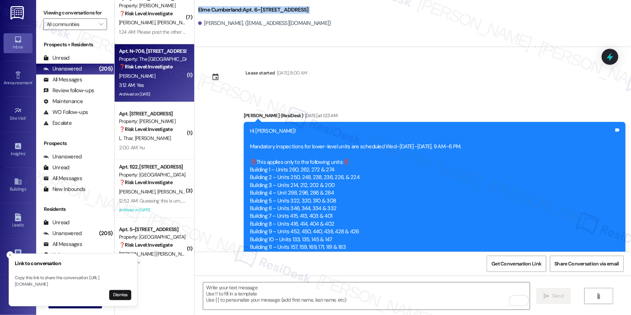
scroll to position [494, 0]
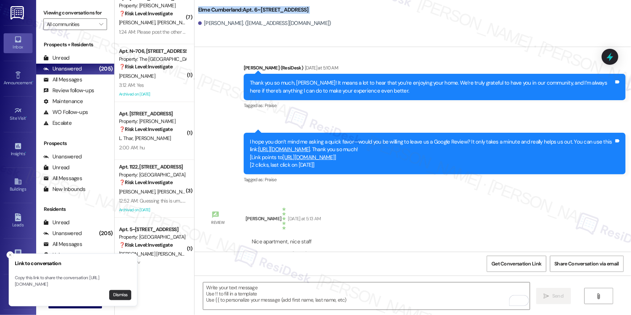
click at [117, 294] on button "Dismiss" at bounding box center [120, 295] width 22 height 10
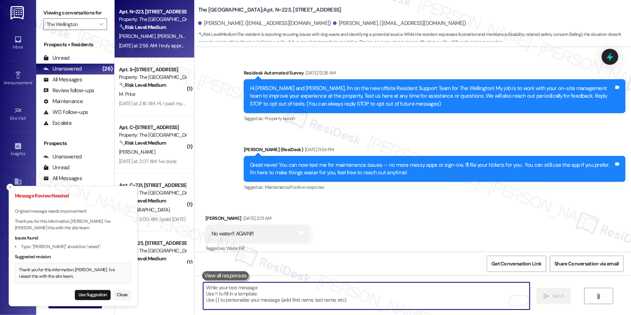
scroll to position [93, 0]
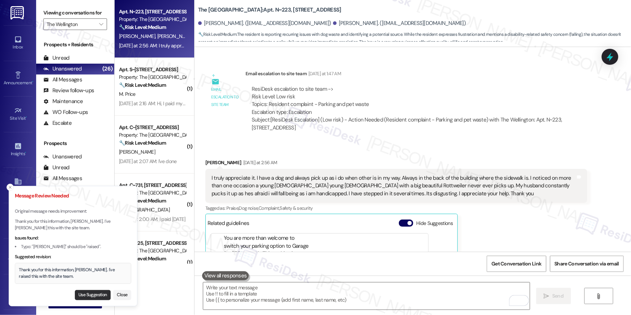
click at [90, 293] on button "Use Suggestion" at bounding box center [93, 295] width 36 height 10
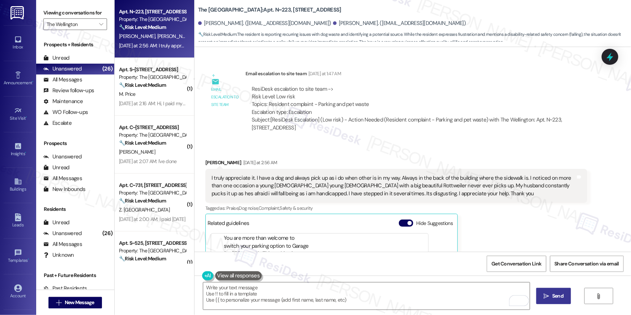
click at [556, 301] on button " Send" at bounding box center [553, 296] width 35 height 16
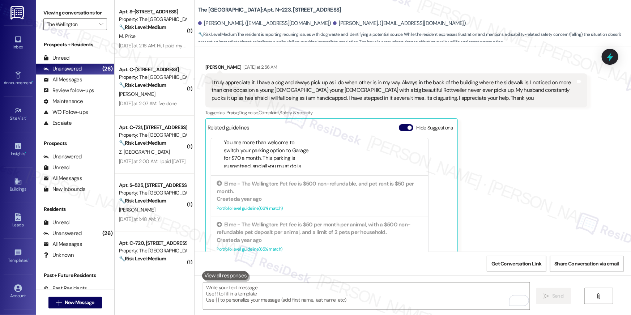
scroll to position [13420, 0]
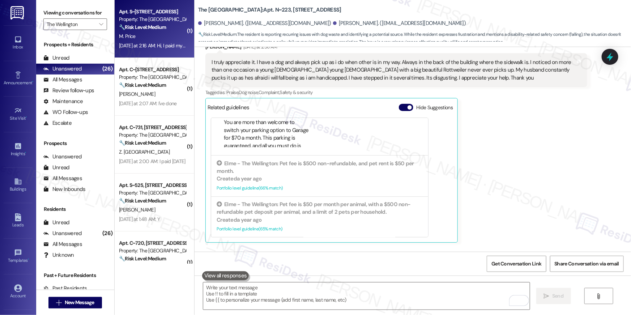
click at [152, 41] on div "Yesterday at 2:16 AM: Hi, I paid my rent yesterday. Thanks for the reminder. Ye…" at bounding box center [152, 45] width 68 height 9
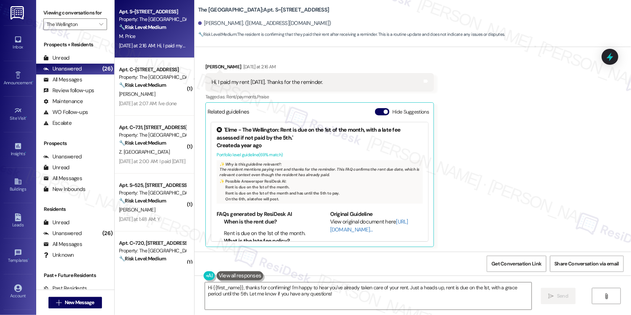
scroll to position [1350, 0]
click at [535, 145] on div "Received via SMS Myra Price Yesterday at 2:16 AM Hi, I paid my rent yesterday. …" at bounding box center [413, 149] width 436 height 206
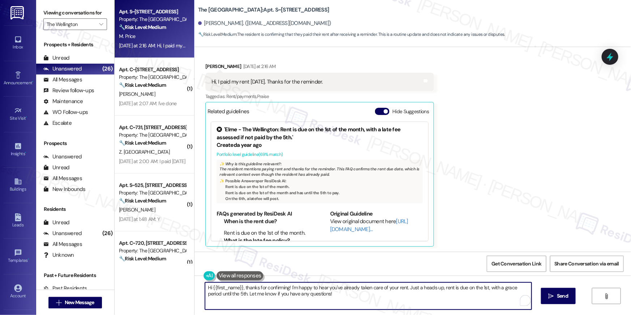
click at [397, 296] on textarea "Hi {{first_name}}, thanks for confirming! I'm happy to hear you've already take…" at bounding box center [368, 295] width 327 height 27
click at [348, 301] on textarea "Hi {{first_name}}, thanks for confirming! I'm happy to hear you've already take…" at bounding box center [366, 295] width 327 height 27
paste textarea "Thank you, {{first_name}}, for your rent payment, we truly appreciate it! If yo…"
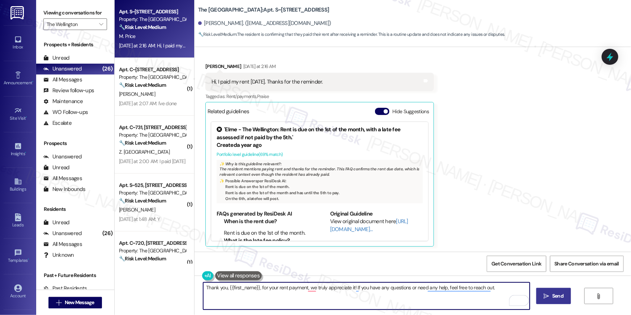
type textarea "Thank you, {{first_name}}, for your rent payment, we truly appreciate it! If yo…"
click at [555, 298] on span "Send" at bounding box center [557, 296] width 11 height 8
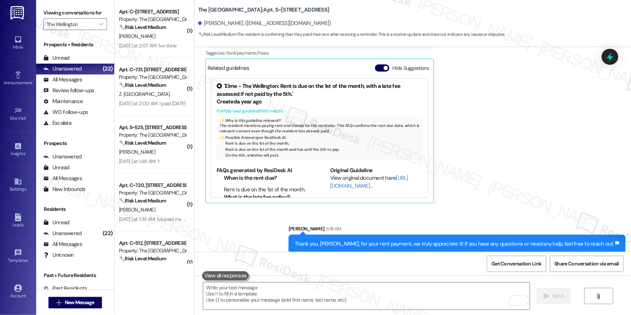
scroll to position [1401, 0]
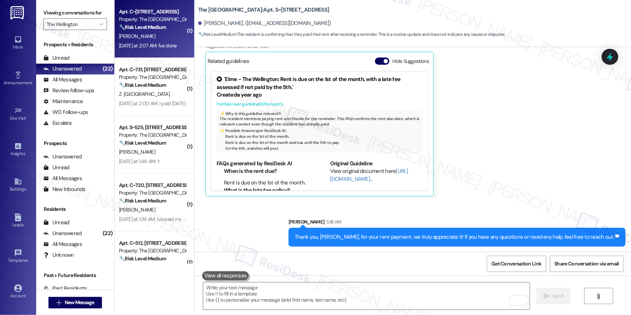
click at [140, 32] on div "L. Morelo" at bounding box center [152, 36] width 68 height 9
type textarea "Fetching suggested responses. Please feel free to read through the conversation…"
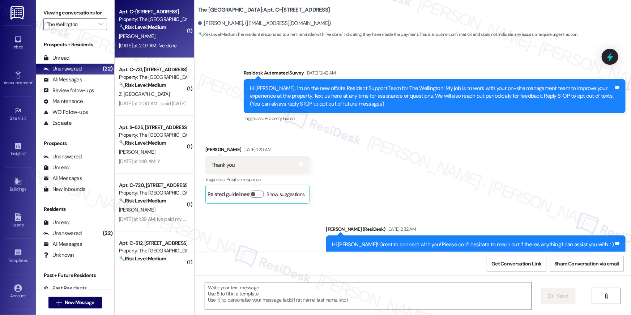
scroll to position [4251, 0]
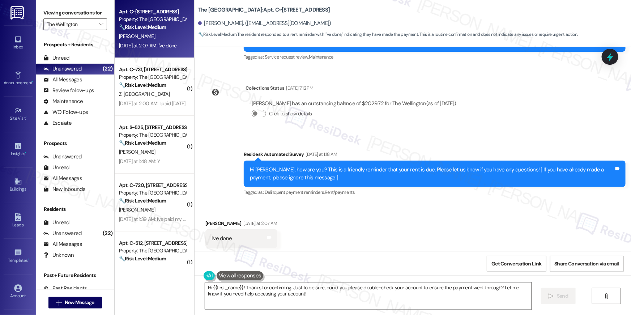
click at [365, 303] on textarea "Hi {{first_name}}! Thanks for confirming. Just to be sure, could you please dou…" at bounding box center [368, 295] width 327 height 27
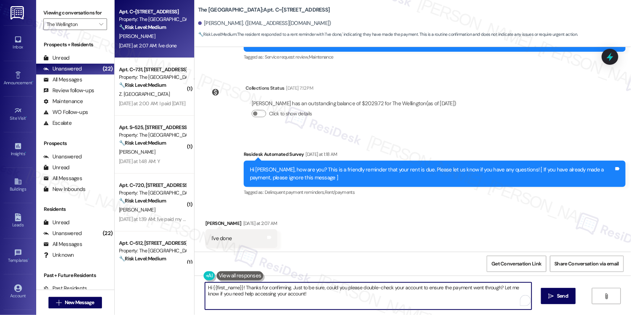
paste textarea "Thank you, {{first_name}}, for your rent payment, we truly appreciate it! If yo…"
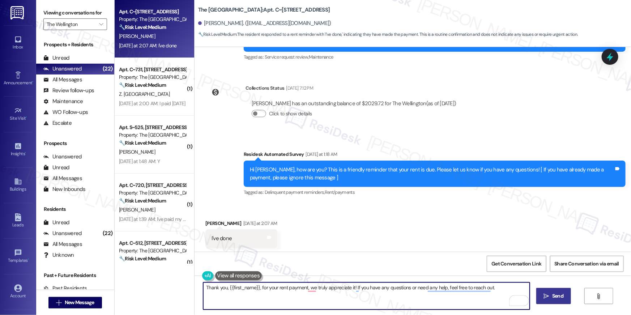
type textarea "Thank you, {{first_name}}, for your rent payment, we truly appreciate it! If yo…"
click at [545, 293] on icon "" at bounding box center [546, 296] width 5 height 6
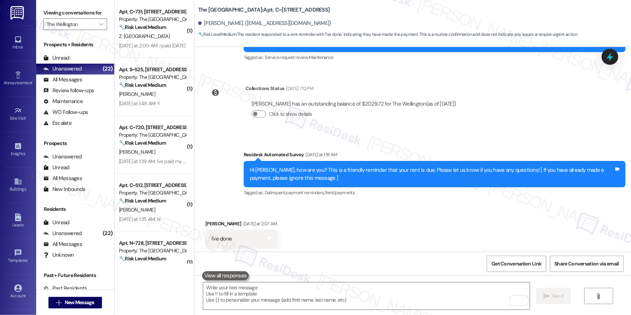
scroll to position [4301, 0]
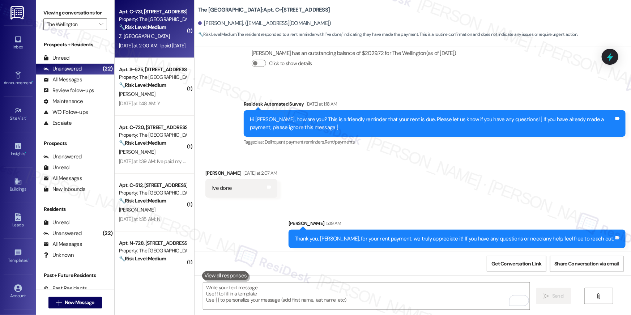
click at [141, 17] on div "Property: The [GEOGRAPHIC_DATA]" at bounding box center [152, 20] width 67 height 8
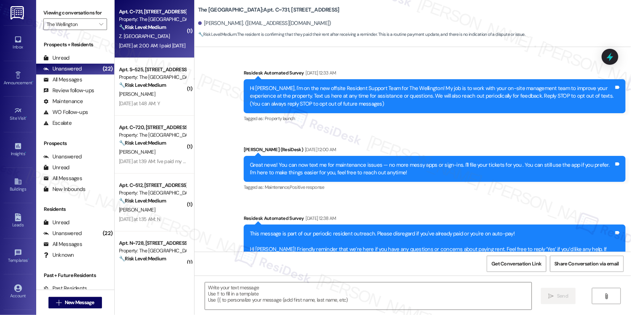
type textarea "Fetching suggested responses. Please feel free to read through the conversation…"
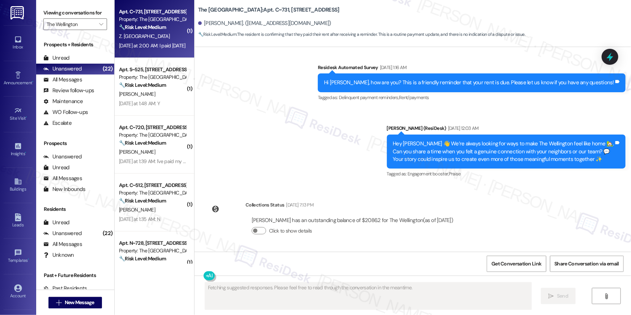
scroll to position [3959, 0]
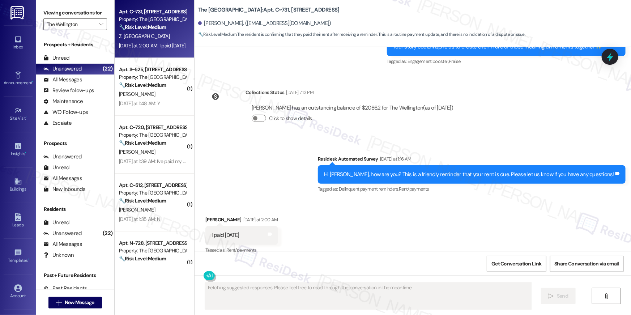
click at [341, 187] on div "Survey, sent via SMS Residesk Automated Survey Yesterday at 1:16 AM Hi Zouhair,…" at bounding box center [471, 175] width 319 height 50
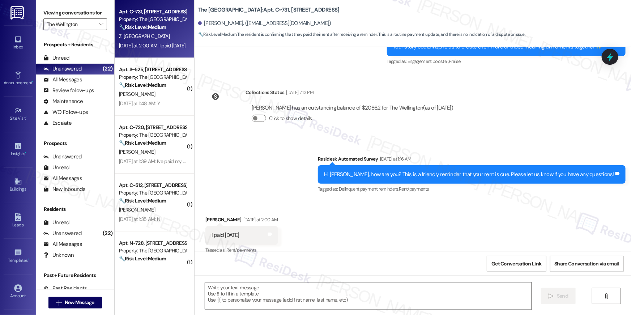
click at [314, 285] on textarea at bounding box center [368, 295] width 327 height 27
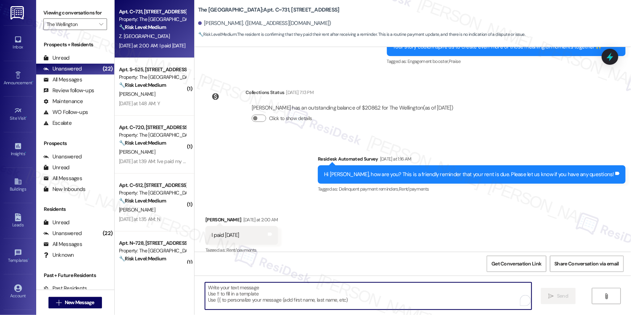
click at [314, 285] on textarea "To enrich screen reader interactions, please activate Accessibility in Grammarl…" at bounding box center [368, 295] width 327 height 27
paste textarea "Thank you, {{first_name}}, for your rent payment, we truly appreciate it! If yo…"
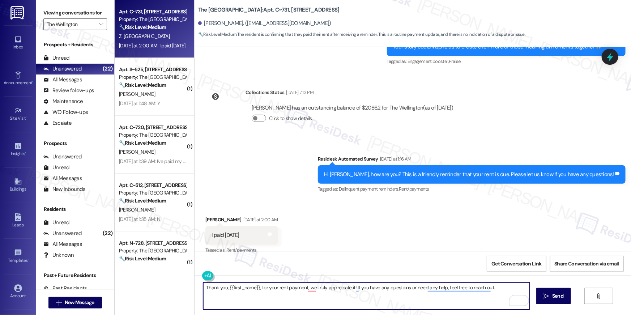
click at [400, 295] on textarea "Thank you, {{first_name}}, for your rent payment, we truly appreciate it! If yo…" at bounding box center [366, 295] width 327 height 27
type textarea "Thank you, {{first_name}}, for your rent payment, we truly appreciate it! If yo…"
click at [549, 293] on span " Send" at bounding box center [553, 296] width 23 height 8
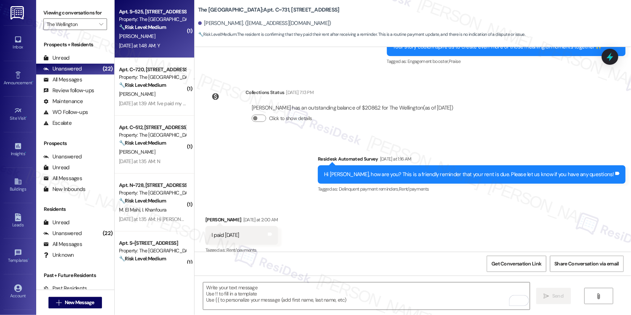
click at [152, 25] on strong "🔧 Risk Level: Medium" at bounding box center [142, 27] width 47 height 7
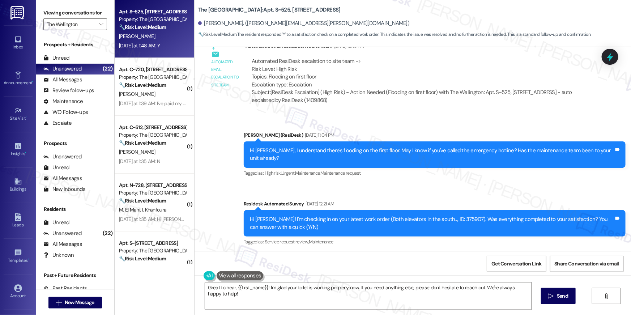
scroll to position [861, 0]
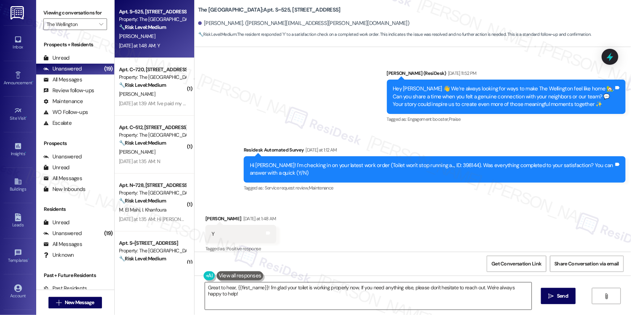
click at [403, 293] on textarea "Great to hear, {{first_name}}! I'm glad your toilet is working properly now. If…" at bounding box center [368, 295] width 327 height 27
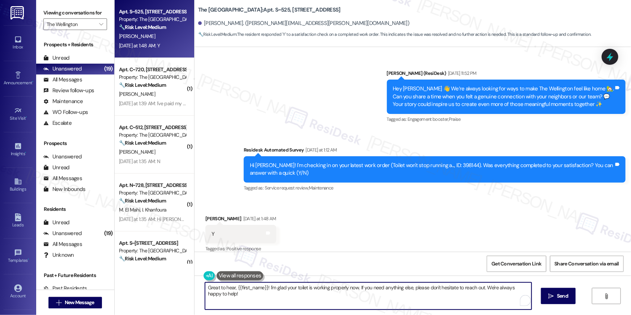
paste textarea "Hi {{first_name}}, I’m happy to hear your work order has been completed! If you…"
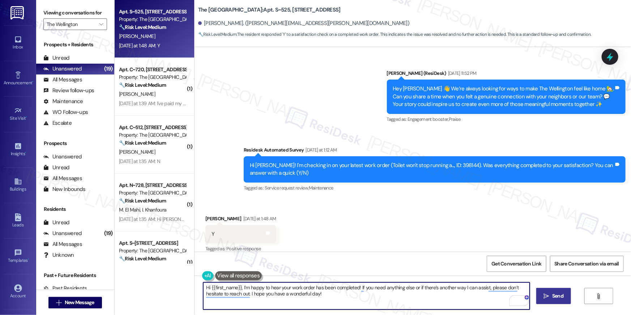
type textarea "Hi {{first_name}}, I’m happy to hear your work order has been completed! If you…"
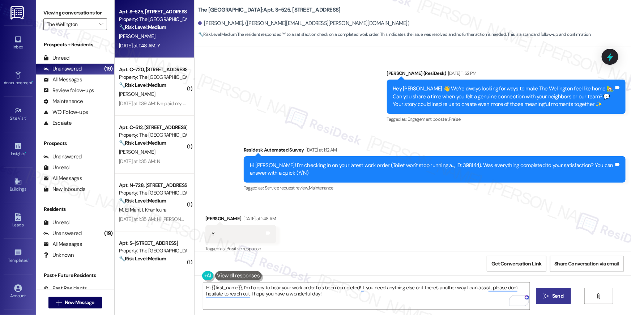
click at [548, 295] on icon "" at bounding box center [546, 296] width 5 height 6
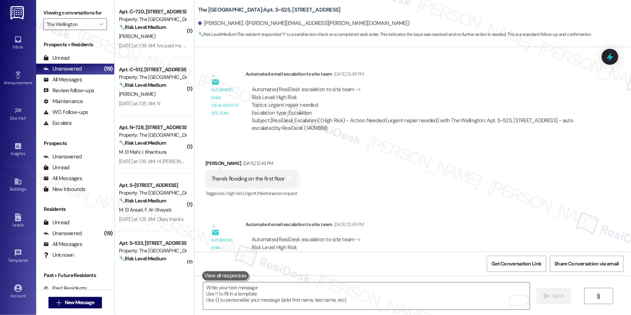
scroll to position [282, 0]
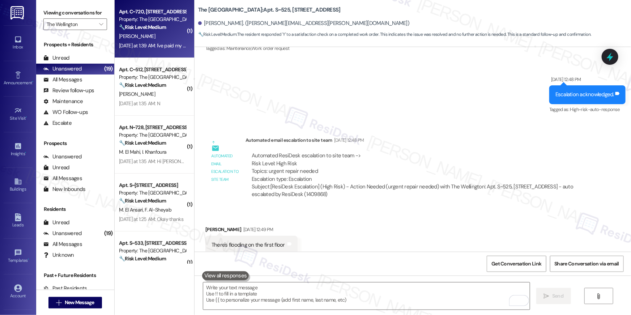
click at [144, 49] on div "Yesterday at 1:39 AM: I've paid my rent Yesterday at 1:39 AM: I've paid my rent" at bounding box center [152, 45] width 68 height 9
type textarea "Fetching suggested responses. Please feel free to read through the conversation…"
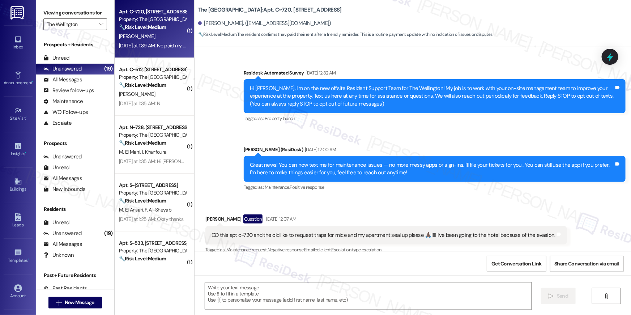
scroll to position [9713, 0]
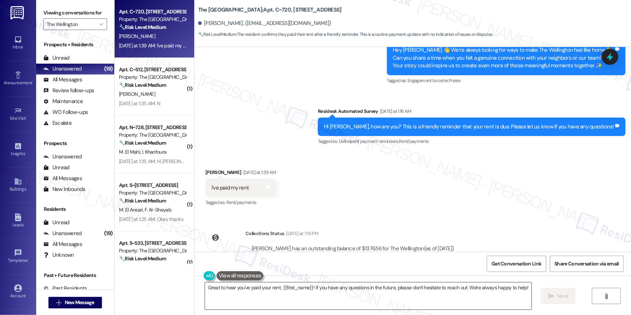
click at [382, 291] on textarea "Great to hear you've paid your rent, {{first_name}}! If you have any questions …" at bounding box center [368, 295] width 327 height 27
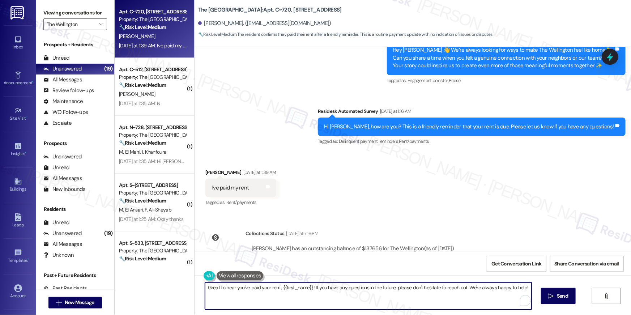
click at [382, 291] on textarea "Great to hear you've paid your rent, {{first_name}}! If you have any questions …" at bounding box center [368, 295] width 327 height 27
paste textarea "Thank you, {{first_name}}, for your rent payment, we truly appreciate it! If yo…"
type textarea "Thank you, {{first_name}}, for your rent payment, we truly appreciate it! If yo…"
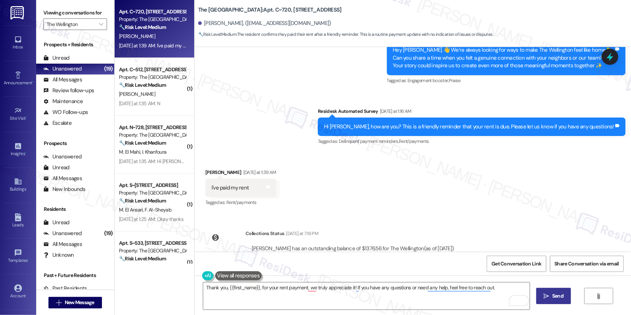
click at [549, 300] on button " Send" at bounding box center [553, 296] width 35 height 16
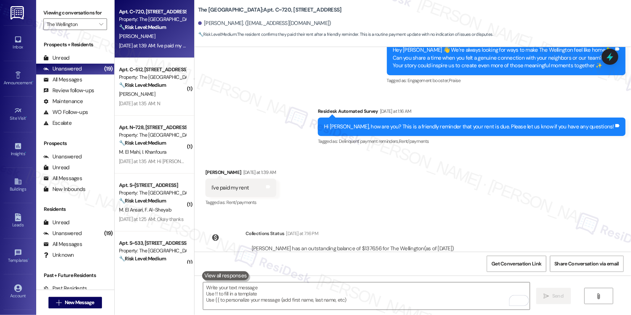
scroll to position [9647, 0]
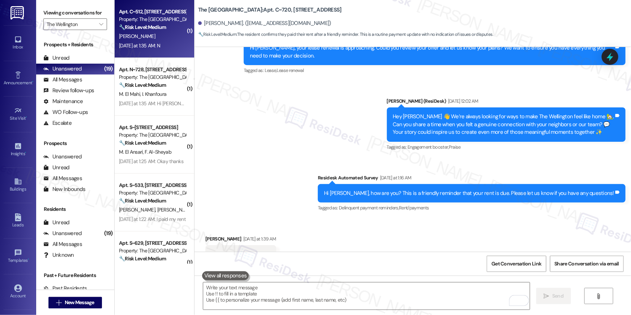
click at [165, 27] on div "🔧 Risk Level: Medium The resident responded negatively to a satisfaction check …" at bounding box center [152, 28] width 67 height 8
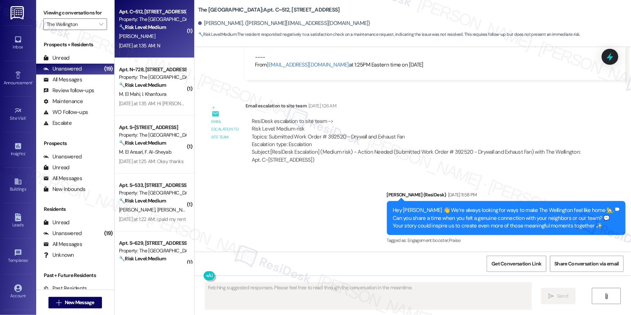
scroll to position [4770, 0]
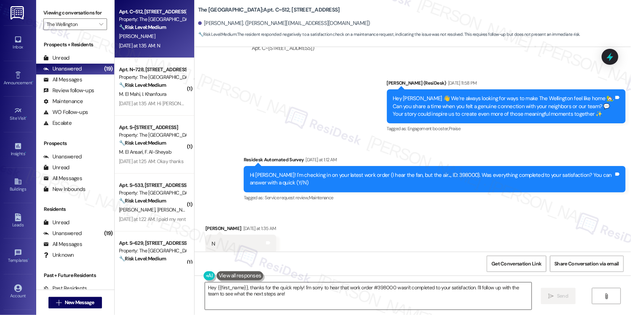
click at [363, 294] on textarea "Hey {{first_name}}, thanks for the quick reply! I'm sorry to hear that work ord…" at bounding box center [368, 295] width 327 height 27
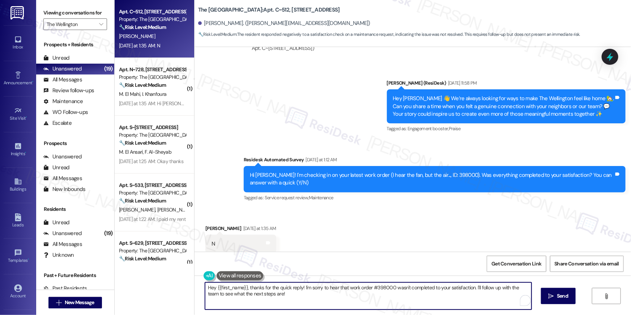
paste textarea "i {{first_name}}, I’m sorry to hear your work order is still not complete. Coul…"
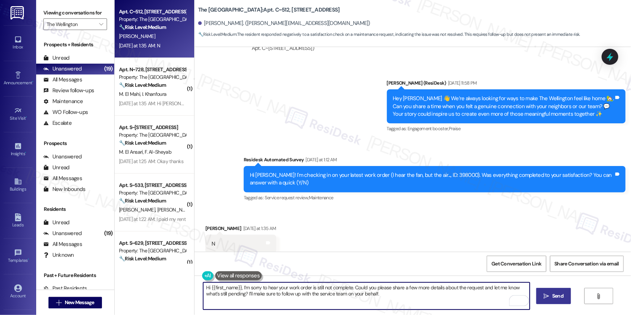
type textarea "Hi {{first_name}}, I’m sorry to hear your work order is still not complete. Cou…"
click at [555, 294] on span "Send" at bounding box center [557, 296] width 11 height 8
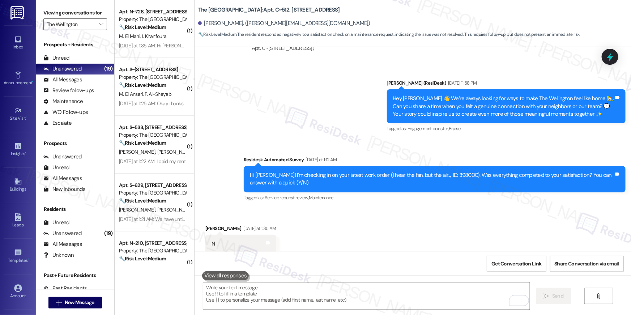
click at [152, 16] on div "Property: The [GEOGRAPHIC_DATA]" at bounding box center [152, 20] width 67 height 8
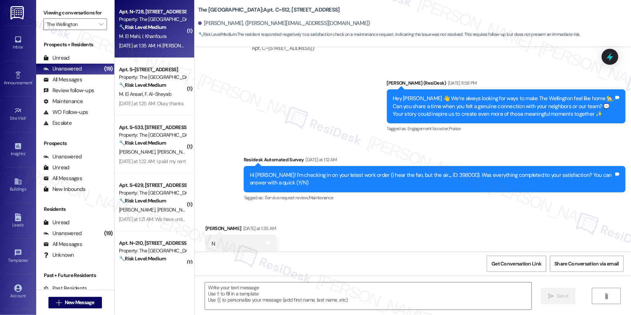
type textarea "Fetching suggested responses. Please feel free to read through the conversation…"
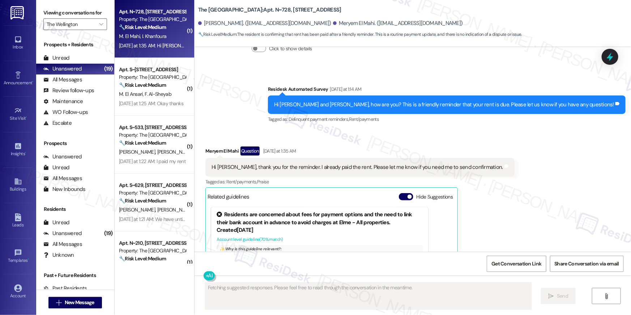
scroll to position [815, 0]
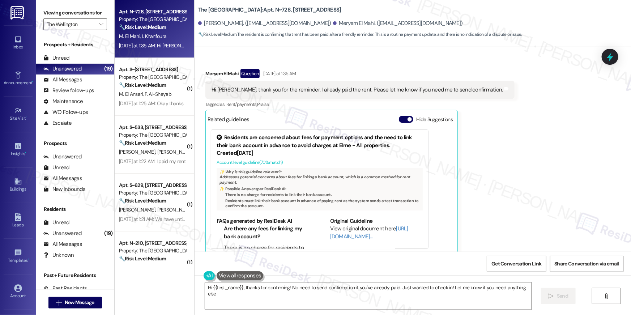
type textarea "Hi {{first_name}}, thanks for confirming! No need to send confirmation if you'v…"
click at [305, 295] on textarea "Hi {{first_name}}, thanks for confirming! No need to send confirmation if you'v…" at bounding box center [368, 295] width 327 height 27
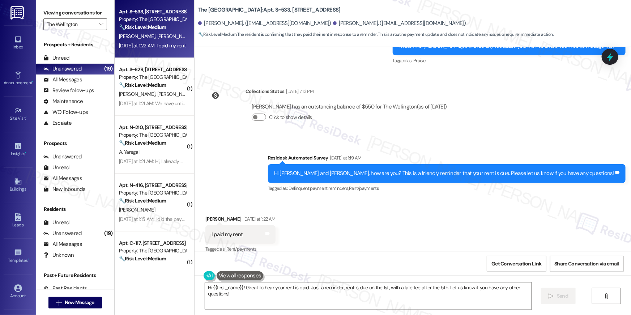
scroll to position [1130, 0]
click at [381, 235] on div "Received via SMS [PERSON_NAME] [DATE] at 1:22 AM I paid my rent Tags and notes …" at bounding box center [413, 229] width 436 height 61
click at [461, 297] on textarea "Hi {{first_name}}! Great to hear your rent is paid. Just a reminder, rent is du…" at bounding box center [368, 295] width 327 height 27
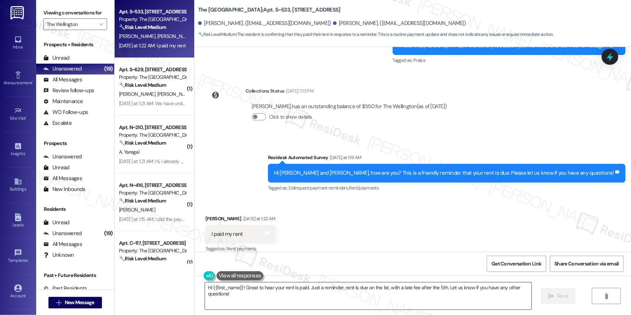
paste textarea "Thank you, {{first_name}}, for your rent payment, we truly appreciate it! If yo…"
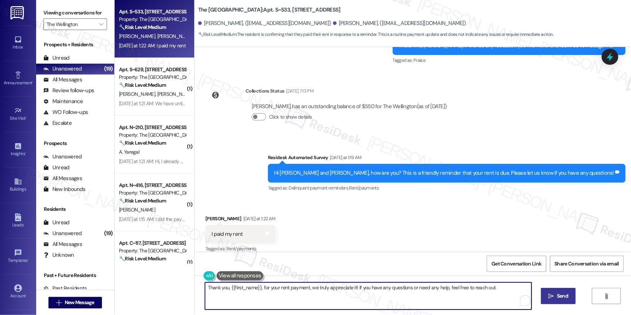
type textarea "Thank you, {{first_name}}, for your rent payment, we truly appreciate it! If yo…"
click at [548, 291] on button " Send" at bounding box center [558, 296] width 35 height 16
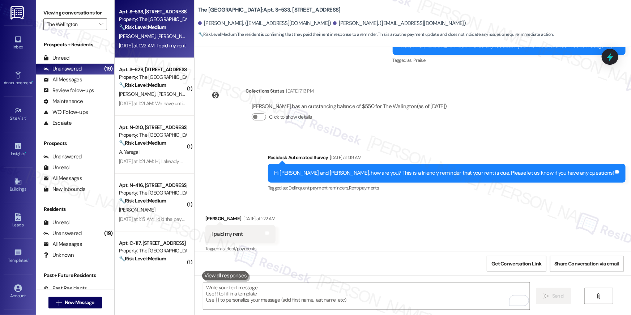
scroll to position [1130, 0]
click at [157, 36] on span "[PERSON_NAME]" at bounding box center [175, 36] width 36 height 7
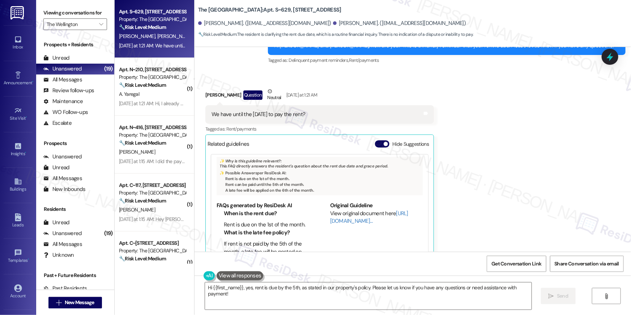
scroll to position [17562, 0]
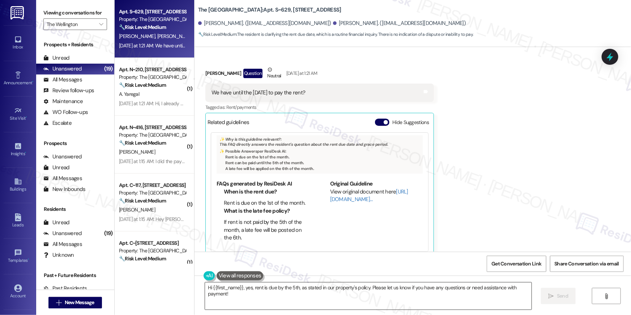
click at [309, 298] on textarea "Hi {{first_name}}, yes, rent is due by the 5th, as stated in our property's pol…" at bounding box center [368, 295] width 327 height 27
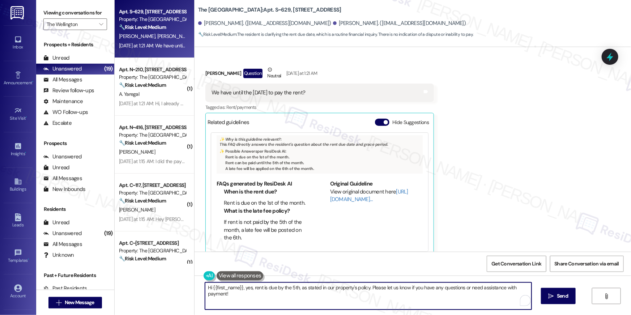
click at [309, 298] on textarea "Hi {{first_name}}, yes, rent is due by the 5th, as stated in our property's pol…" at bounding box center [368, 295] width 327 height 27
paste textarea ", {{first_name}}! the rent is due on the 1st of each month. Payments made after…"
type textarea "Hi, {{first_name}}! the rent is due on the 1st of each month. Payments made aft…"
click at [559, 298] on span "Send" at bounding box center [557, 296] width 11 height 8
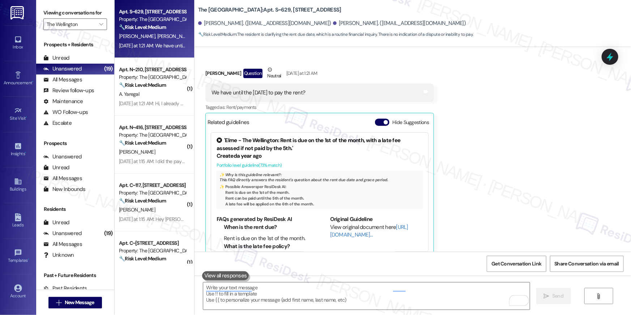
scroll to position [17495, 0]
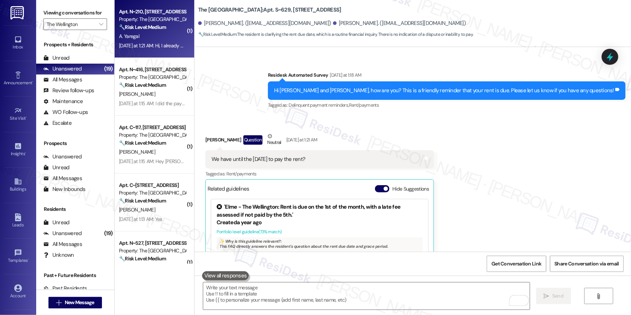
click at [166, 31] on div "🔧 Risk Level: Medium The resident indicates they have already paid rent, which …" at bounding box center [152, 28] width 67 height 8
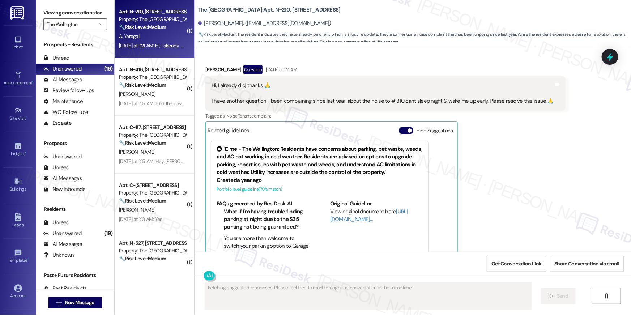
scroll to position [9724, 0]
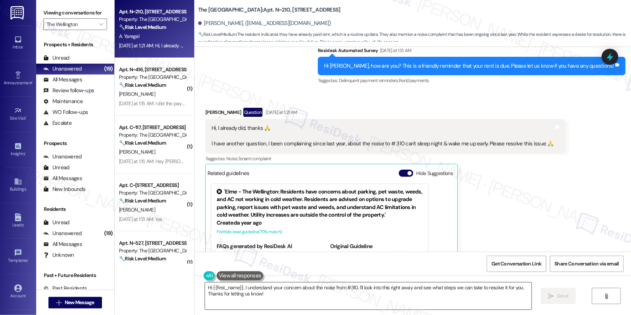
click at [385, 304] on textarea "Hi {{first_name}}, I understand your concern about the noise from #310. I'll lo…" at bounding box center [368, 295] width 327 height 27
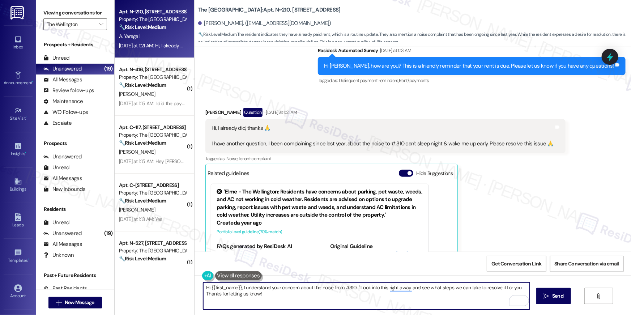
click at [241, 286] on textarea "Hi {{first_name}}, I understand your concern about the noise from #310. I'll lo…" at bounding box center [366, 295] width 327 height 27
type textarea "Hi {{first_name}}, thank you for your pay,emt- we greatly appreciate it. I unde…"
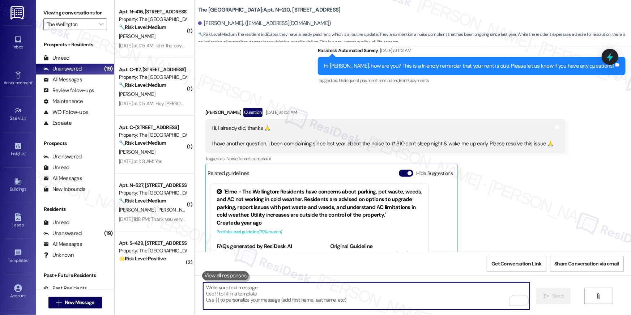
scroll to position [9766, 0]
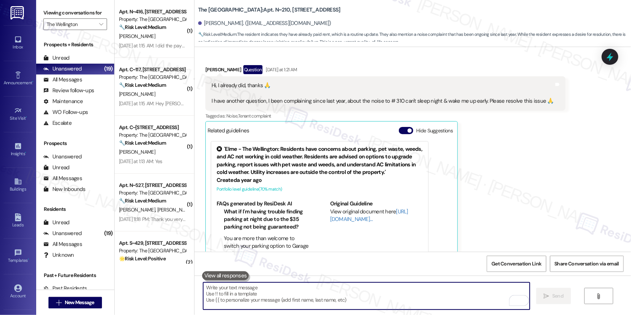
click at [528, 133] on div "[PERSON_NAME] Question [DATE] at 1:21 AM Hi, I already did, thanks 🙏 I have ano…" at bounding box center [385, 165] width 360 height 201
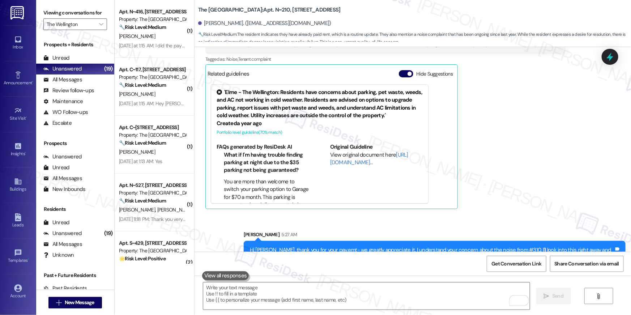
scroll to position [9824, 0]
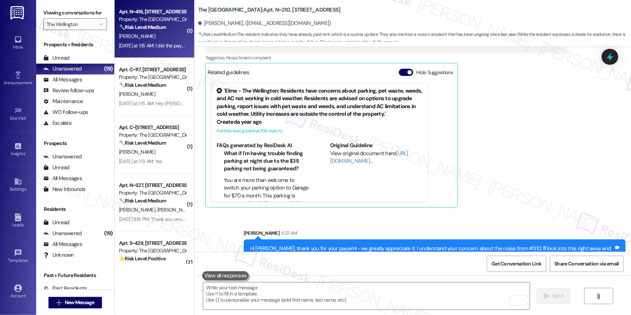
click at [138, 56] on div "Apt. N~416, [STREET_ADDRESS] Property: The Wellington 🔧 Risk Level: Medium Resi…" at bounding box center [155, 29] width 80 height 58
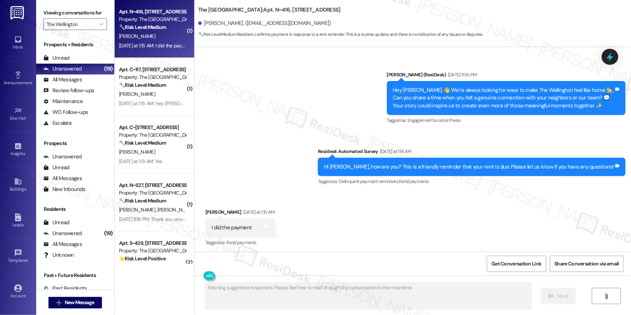
scroll to position [111, 0]
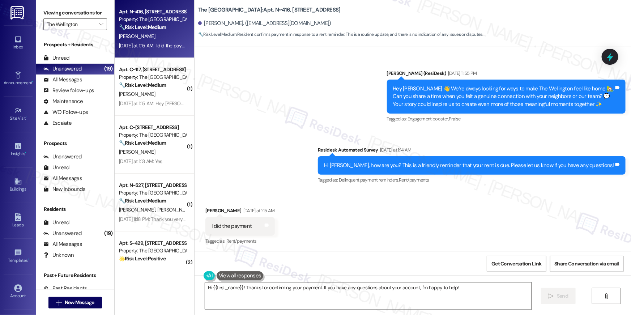
click at [428, 294] on textarea "Hi {{first_name}}! Thanks for confirming your payment. If you have any question…" at bounding box center [368, 295] width 327 height 27
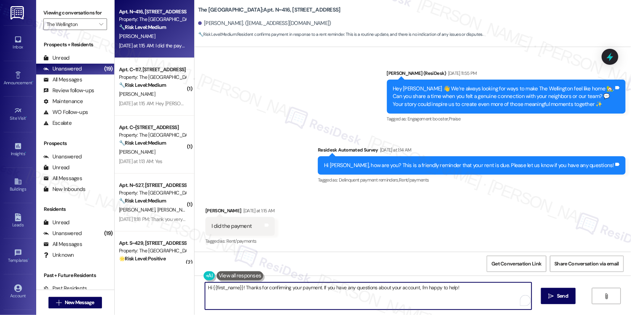
paste textarea "Thank you, {{first_name}}, for your rent payment, we truly appreciate it! If yo…"
type textarea "Thank you, {{first_name}}, for your rent payment, we truly appreciate it! If yo…"
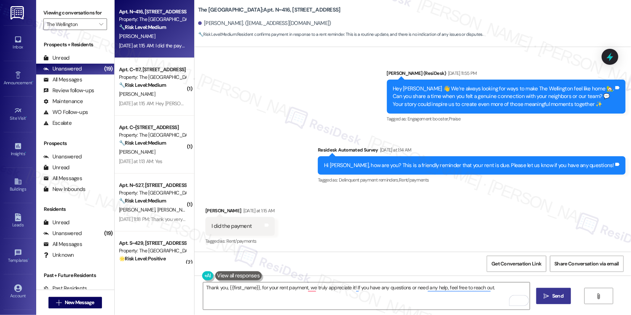
click at [555, 298] on span "Send" at bounding box center [557, 296] width 11 height 8
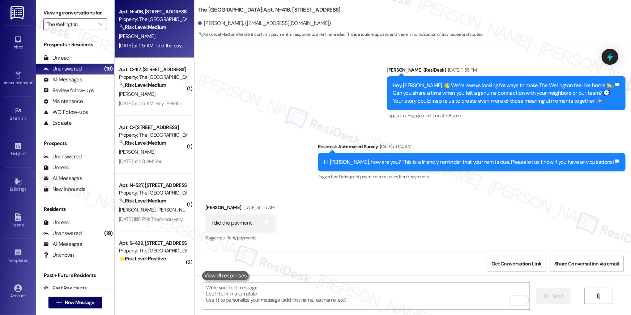
scroll to position [228, 0]
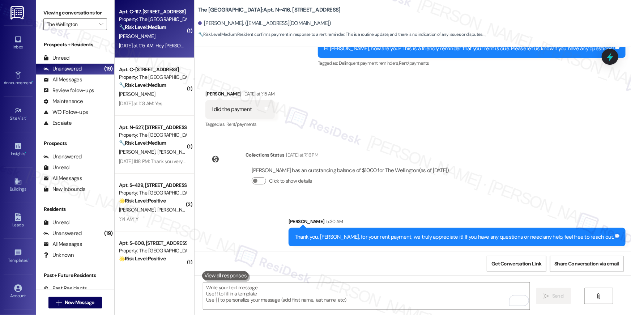
click at [159, 44] on div "[DATE] at 1:15 AM: Hey [PERSON_NAME]. How do I pay it? lol [DATE] at 1:15 AM: H…" at bounding box center [181, 45] width 124 height 7
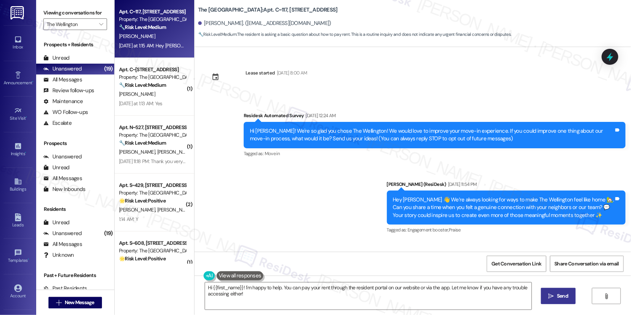
scroll to position [178, 0]
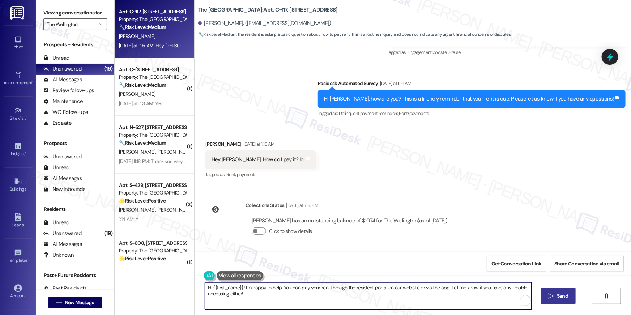
click at [286, 295] on textarea "Hi {{first_name}}! I'm happy to help. You can pay your rent through the residen…" at bounding box center [368, 295] width 327 height 27
drag, startPoint x: 278, startPoint y: 287, endPoint x: 282, endPoint y: 297, distance: 11.3
click at [282, 297] on textarea "Hi {{first_name}}! I'm happy to help. You can pay your rent through the residen…" at bounding box center [366, 295] width 327 height 27
paste textarea "Thank you, {{first_name}}, for your rent payment, we truly appreciate it! If yo…"
click at [345, 297] on textarea "Hi {{first_name}}! I'm happy to help.Thank you, {{first_name}}, for your rent p…" at bounding box center [366, 295] width 327 height 27
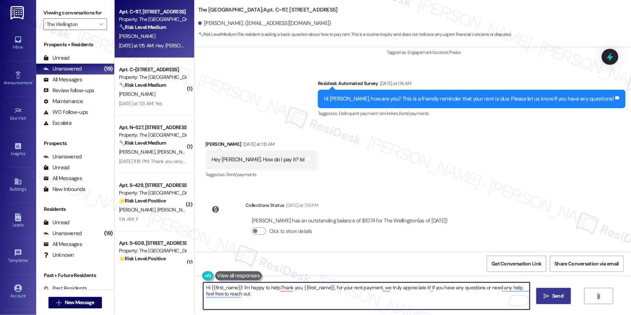
click at [345, 297] on textarea "Hi {{first_name}}! I'm happy to help.Thank you, {{first_name}}, for your rent p…" at bounding box center [366, 295] width 327 height 27
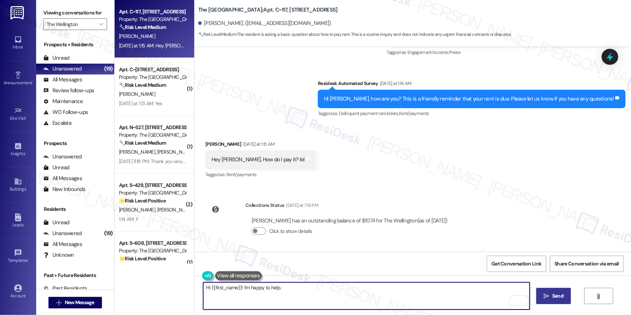
paste textarea "Hi, {{first_name}}! Thanks for your response! How can I assist you with your re…"
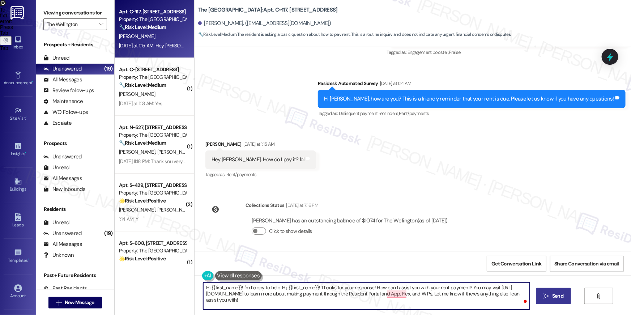
drag, startPoint x: 277, startPoint y: 288, endPoint x: 464, endPoint y: 289, distance: 186.6
click at [464, 289] on textarea "Hi {{first_name}}! I'm happy to help. Hi, {{first_name}}! Thanks for your respo…" at bounding box center [366, 295] width 327 height 27
drag, startPoint x: 466, startPoint y: 287, endPoint x: 277, endPoint y: 285, distance: 189.1
click at [277, 285] on textarea "Hi {{first_name}}! I'm happy to help. Hi, {{first_name}}! Thanks for your respo…" at bounding box center [366, 295] width 327 height 27
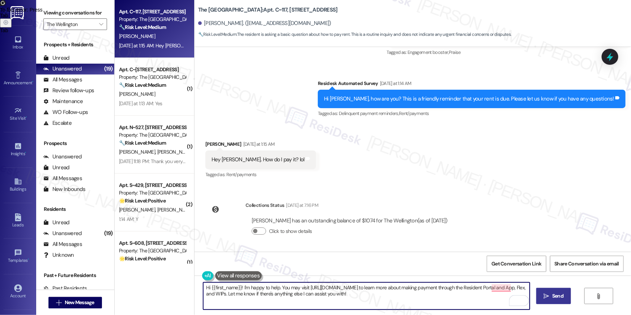
type textarea "Hi {{first_name}}! I'm happy to help. You may visit [URL][DOMAIN_NAME] to learn…"
click at [43, 13] on span "To fix 1 error : Press" at bounding box center [21, 10] width 43 height 6
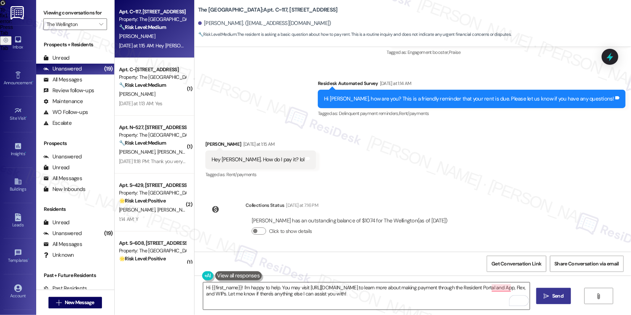
click at [286, 302] on textarea "Hi {{first_name}}! I'm happy to help. You may visit [URL][DOMAIN_NAME] to learn…" at bounding box center [366, 295] width 327 height 27
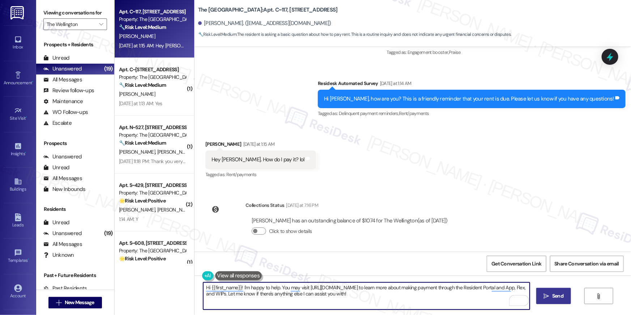
click at [552, 298] on span "Send" at bounding box center [557, 296] width 11 height 8
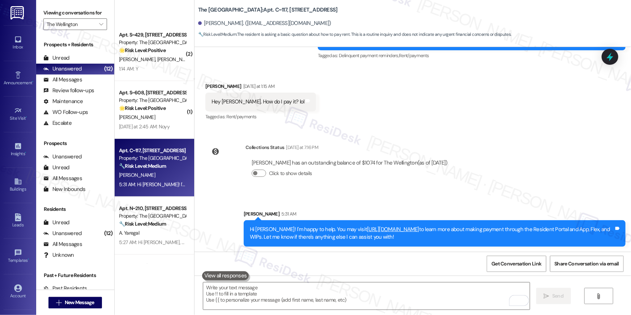
scroll to position [0, 0]
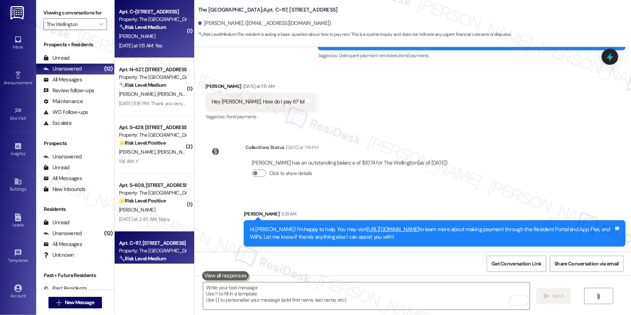
click at [127, 36] on span "[PERSON_NAME]" at bounding box center [137, 36] width 36 height 7
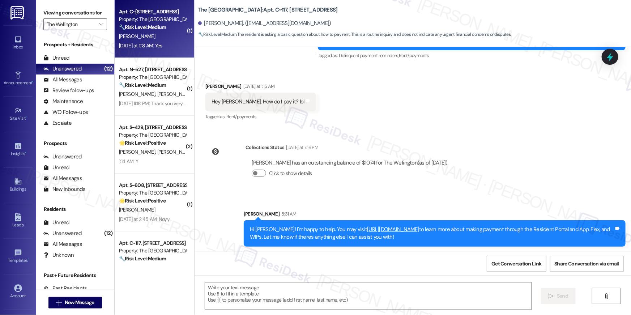
type textarea "Fetching suggested responses. Please feel free to read through the conversation…"
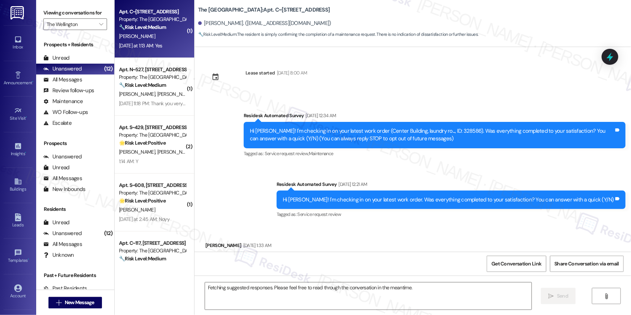
scroll to position [3734, 0]
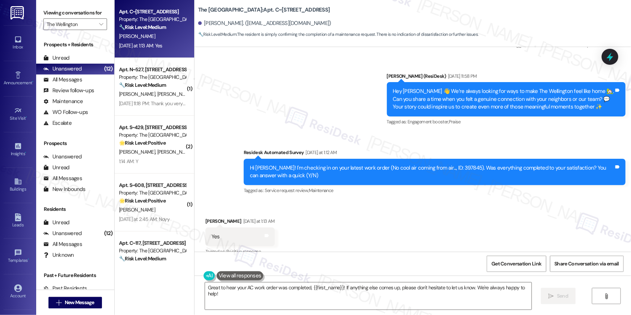
click at [390, 207] on div "Received via SMS [PERSON_NAME] [DATE] at 1:13 AM Yes Tags and notes Tagged as: …" at bounding box center [413, 231] width 436 height 61
click at [448, 301] on textarea "Great to hear your AC work order was completed, {{first_name}}! If anything els…" at bounding box center [368, 295] width 327 height 27
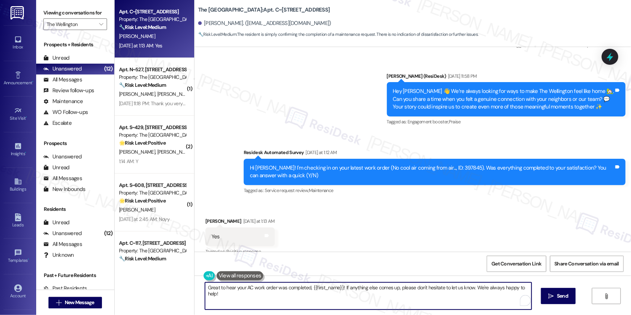
paste textarea "Hi {{first_name}}, I’m happy to hear your work order has been completed! If you…"
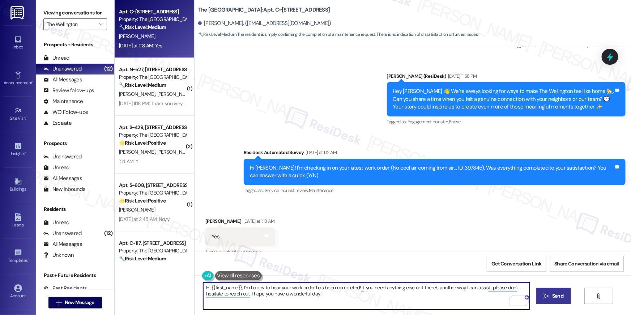
type textarea "Hi {{first_name}}, I’m happy to hear your work order has been completed! If you…"
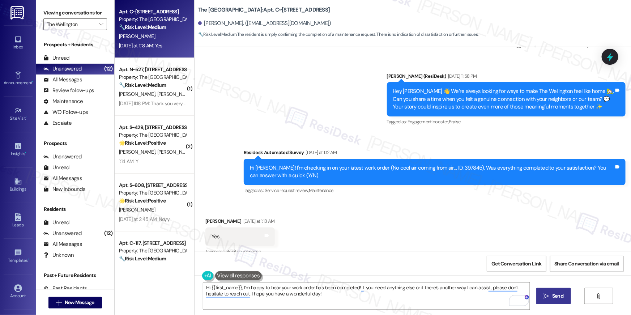
click at [553, 299] on span "Send" at bounding box center [557, 296] width 11 height 8
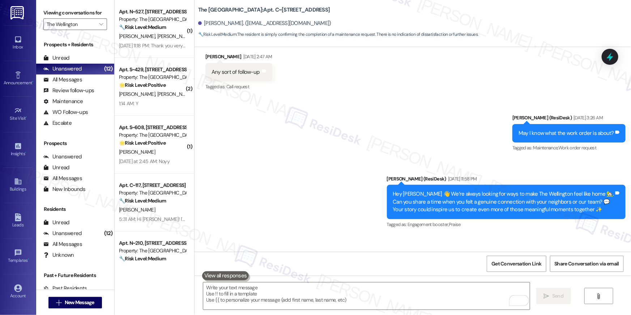
scroll to position [3623, 0]
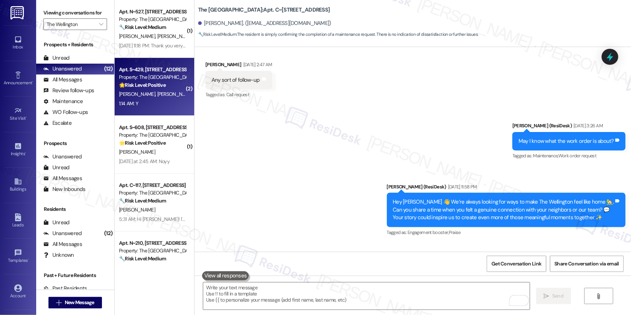
click at [136, 88] on strong "🌟 Risk Level: Positive" at bounding box center [142, 85] width 47 height 7
type textarea "Fetching suggested responses. Please feel free to read through the conversation…"
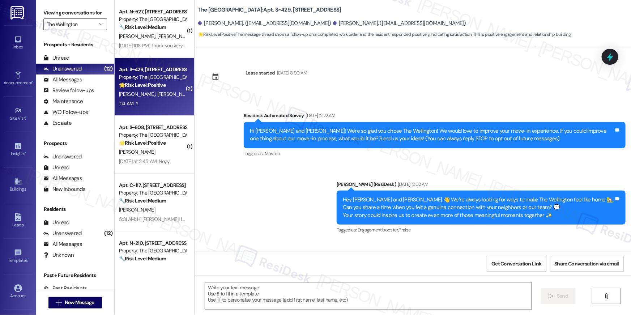
scroll to position [246, 0]
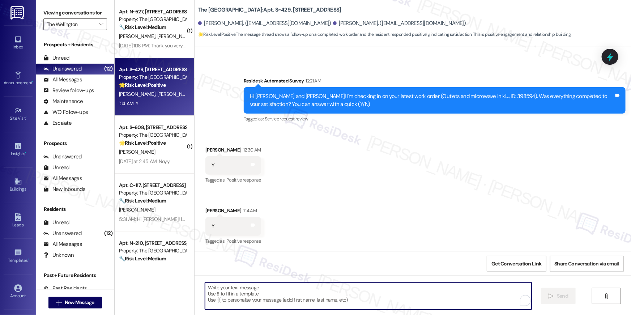
click at [419, 297] on textarea "To enrich screen reader interactions, please activate Accessibility in Grammarl…" at bounding box center [368, 295] width 327 height 27
paste textarea "Hi {{first_name}}, I’m happy to hear your work order has been completed! If you…"
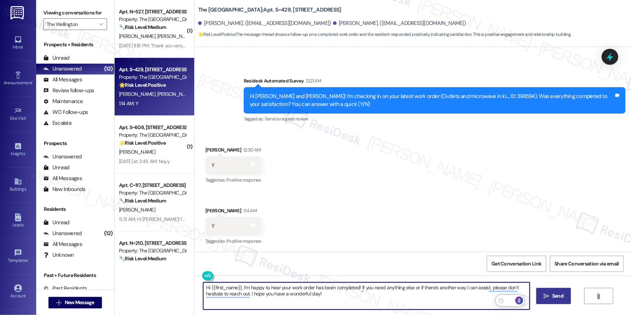
type textarea "Hi {{first_name}}, I’m happy to hear your work order has been completed! If you…"
click at [556, 299] on span "Send" at bounding box center [557, 296] width 11 height 8
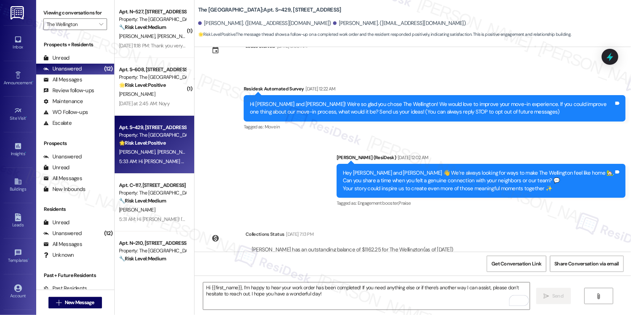
scroll to position [0, 0]
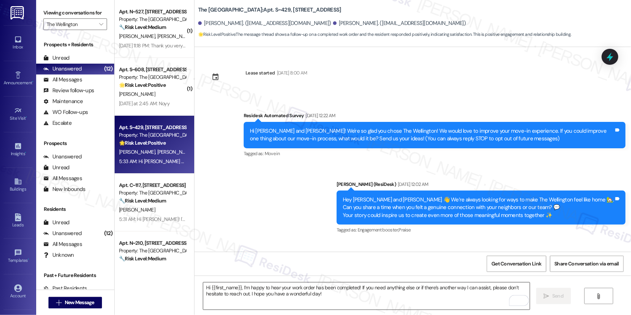
click at [401, 297] on textarea "Hi {{first_name}}, I’m happy to hear your work order has been completed! If you…" at bounding box center [366, 295] width 327 height 27
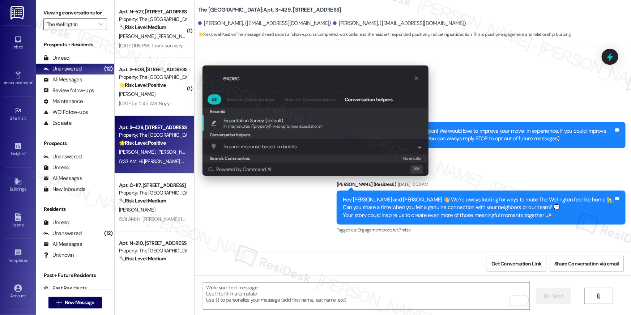
type input "expect"
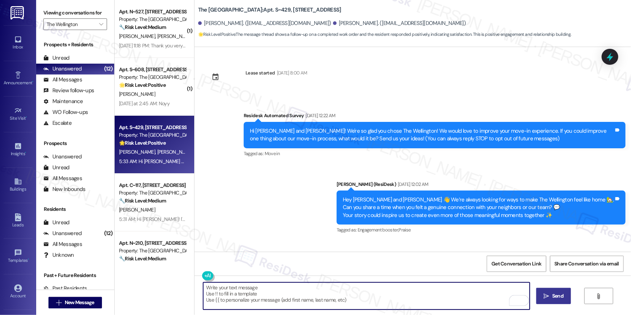
type textarea "If I may ask...has {{property}} lived up to your expectations?"
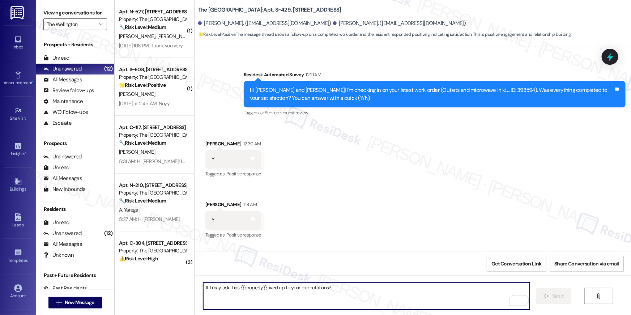
scroll to position [355, 0]
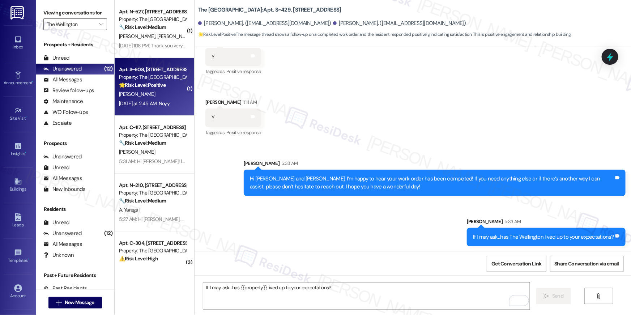
click at [146, 84] on strong "🌟 Risk Level: Positive" at bounding box center [142, 85] width 47 height 7
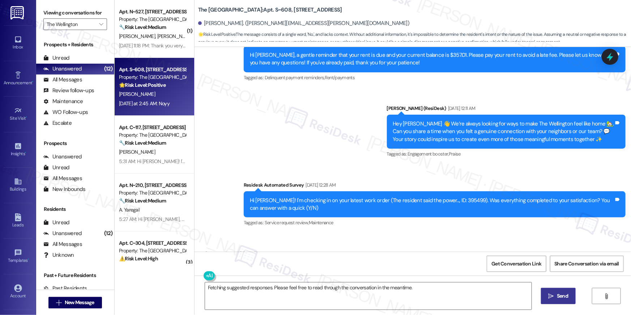
scroll to position [656, 0]
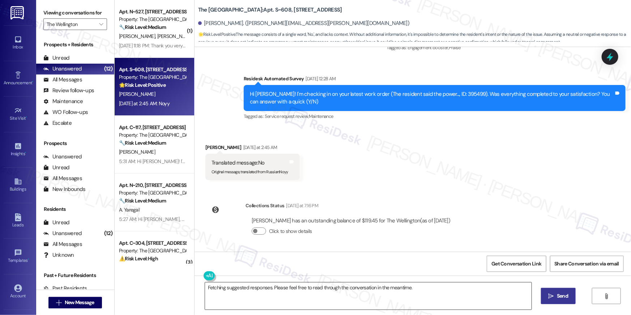
click at [381, 291] on textarea "Fetching suggested responses. Please feel free to read through the conversation…" at bounding box center [368, 295] width 327 height 27
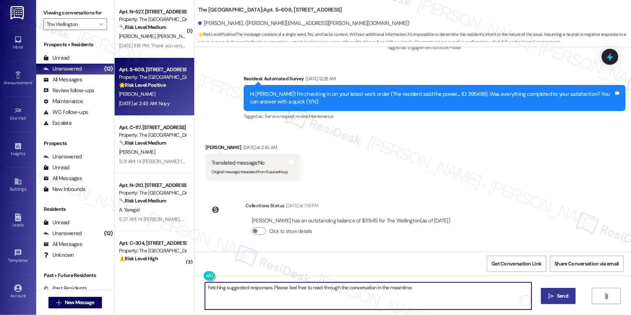
click at [381, 291] on textarea "Fetching suggested responses. Please feel free to read through the conversation…" at bounding box center [368, 295] width 327 height 27
click at [433, 291] on textarea "Fetching suggested responses. Please feel free to read through the conversation…" at bounding box center [368, 295] width 327 height 27
click at [344, 301] on textarea "Fetching suggested responses. Please feel free to read through the conversation…" at bounding box center [366, 295] width 327 height 27
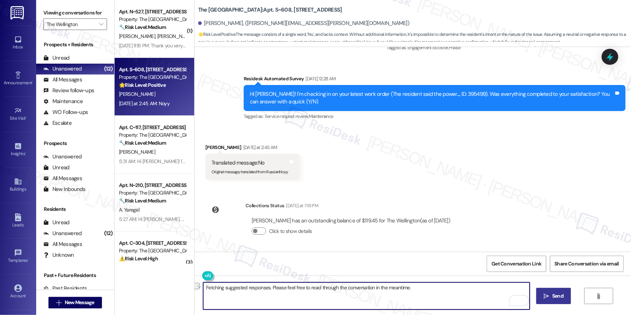
click at [344, 301] on textarea "Fetching suggested responses. Please feel free to read through the conversation…" at bounding box center [366, 295] width 327 height 27
paste textarea "Hi {{first_name}}, I’m sorry to hear your work order is still not complete. Cou…"
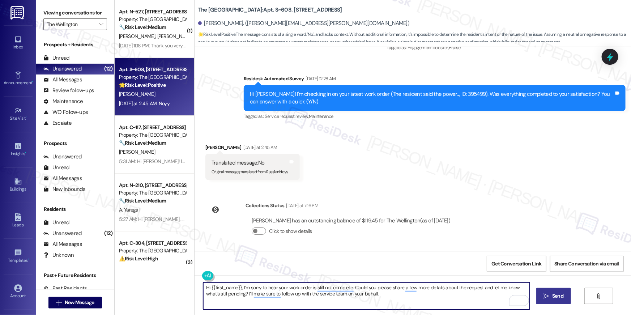
click at [478, 293] on textarea "Hi {{first_name}}, I’m sorry to hear your work order is still not complete. Cou…" at bounding box center [366, 295] width 327 height 27
type textarea "Hi {{first_name}}, I’m sorry to hear your work order is still not complete. Cou…"
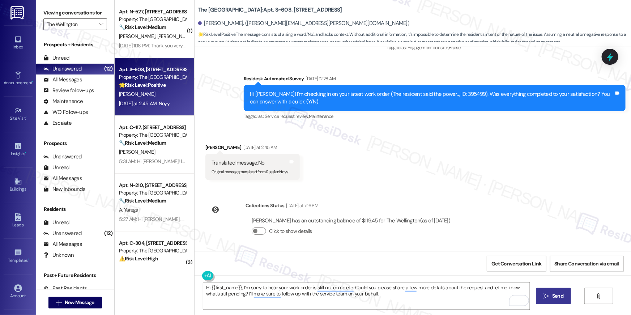
click at [545, 296] on icon "" at bounding box center [546, 296] width 5 height 6
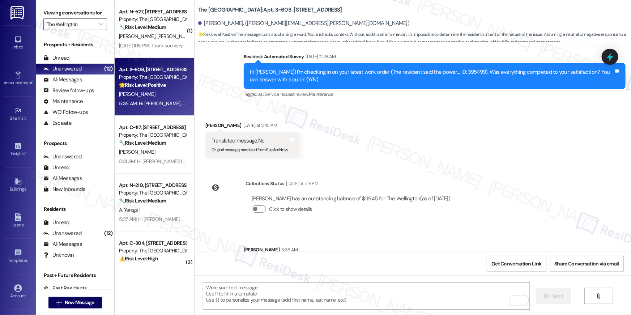
scroll to position [714, 0]
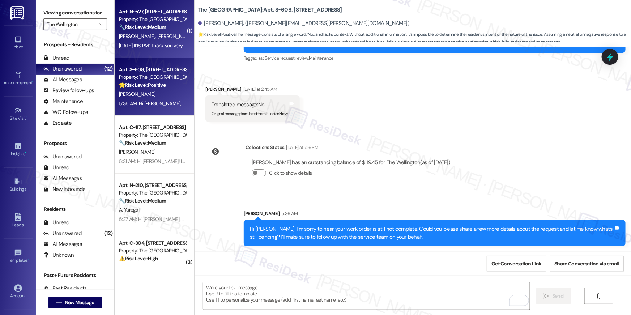
click at [144, 41] on div "[DATE] 11:18 PM: Thank you very much! And yes, you have permission. [DATE] 11:1…" at bounding box center [152, 45] width 68 height 9
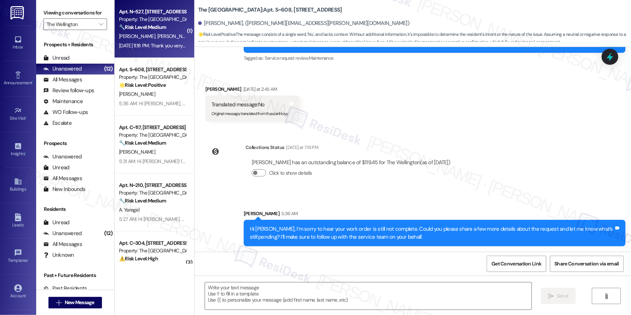
type textarea "Fetching suggested responses. Please feel free to read through the conversation…"
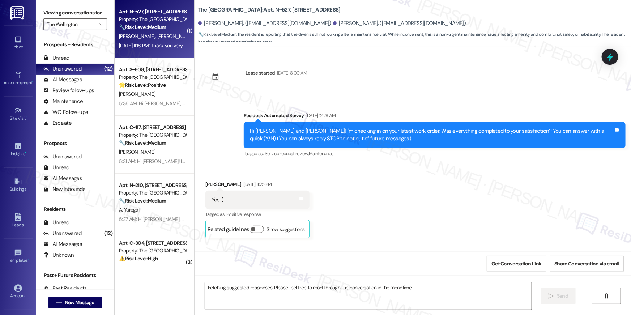
scroll to position [4100, 0]
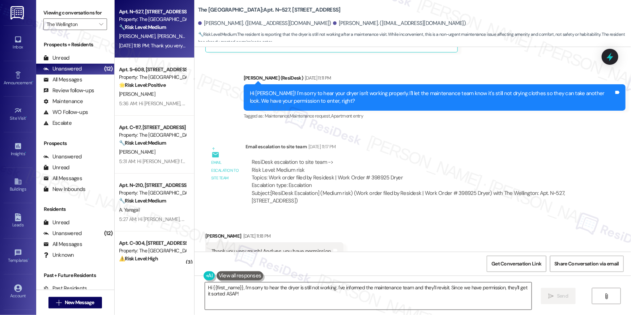
click at [390, 302] on textarea "Hi {{first_name}}, I'm sorry to hear the dryer is still not working. I've infor…" at bounding box center [368, 295] width 327 height 27
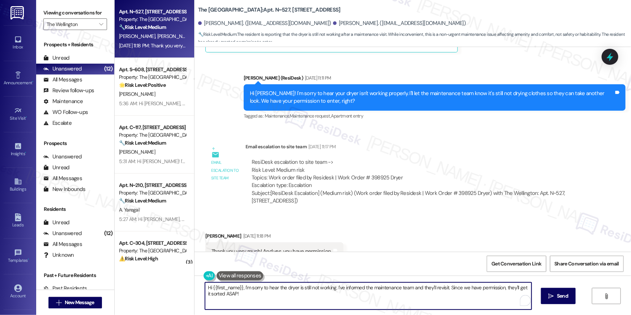
paste textarea "Thank you, {{first_name}}! I’ve submitted your request, and our maintenance tea…"
type textarea "Thank you, {{first_name}}! I’ve submitted your request, and our maintenance tea…"
click at [554, 294] on span "Send" at bounding box center [557, 296] width 11 height 8
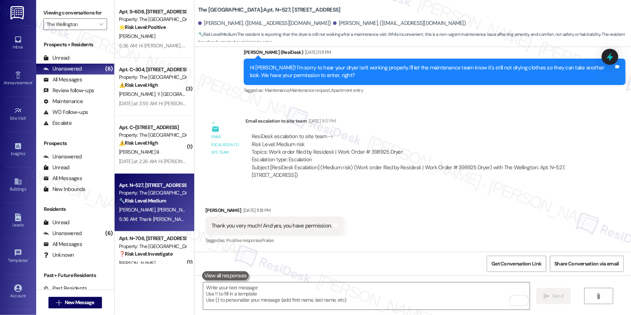
scroll to position [4159, 0]
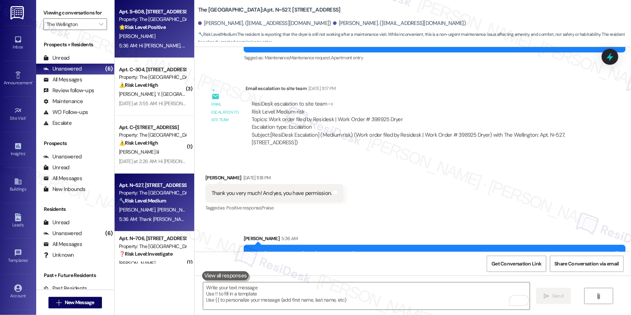
click at [152, 47] on div "5:36 AM: Hi Louis, I’m sorry to hear your work order is still not complete. Cou…" at bounding box center [375, 45] width 513 height 7
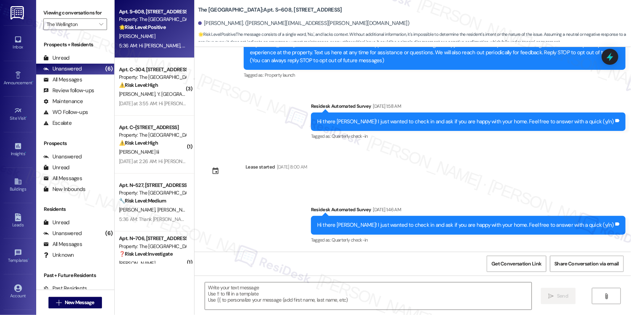
type textarea "Fetching suggested responses. Please feel free to read through the conversation…"
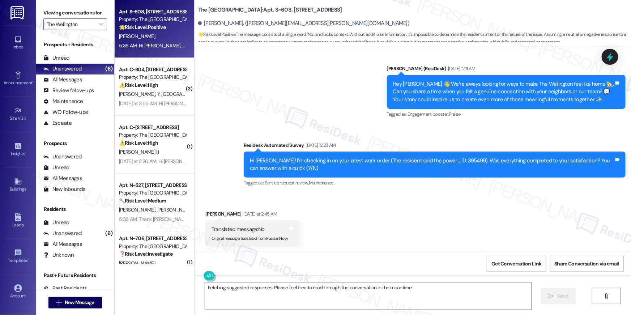
scroll to position [725, 0]
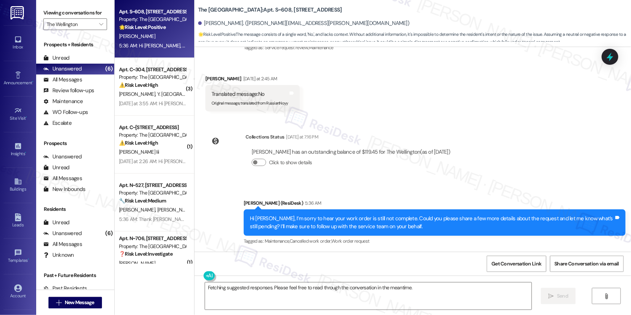
click at [412, 140] on div "Collections Status Yesterday at 7:16 PM" at bounding box center [351, 138] width 211 height 10
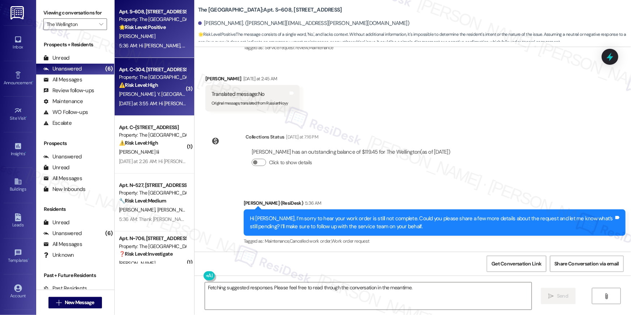
click at [160, 82] on div "⚠️ Risk Level: High The resident is disputing the rent balance and claims a $1,…" at bounding box center [152, 85] width 67 height 8
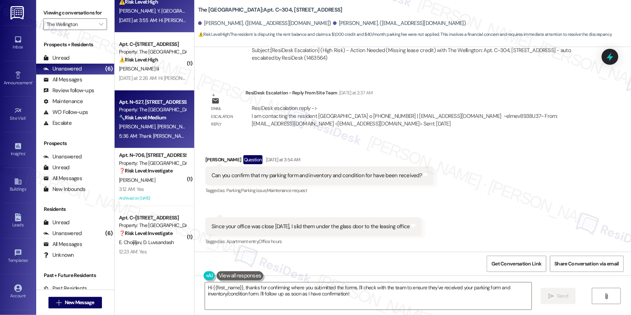
scroll to position [0, 0]
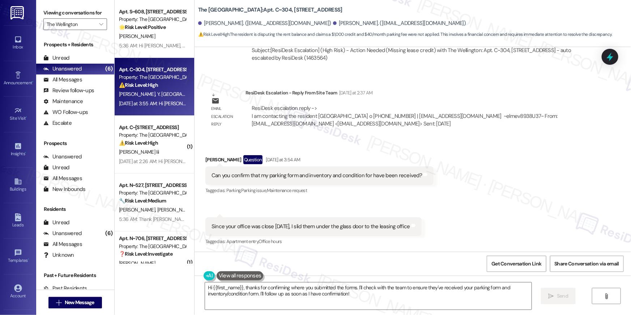
click at [469, 206] on div "Received via SMS Noah Byron Question Yesterday at 3:54 AM Can you confirm that …" at bounding box center [413, 196] width 436 height 114
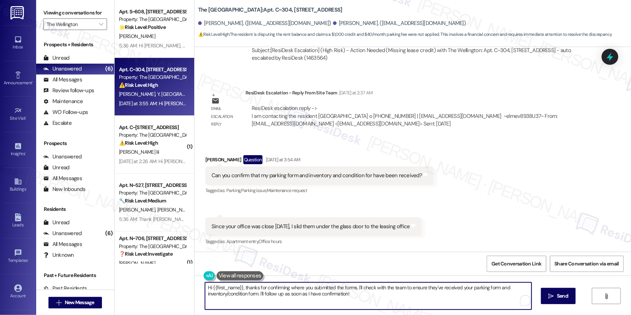
click at [293, 302] on textarea "Hi {{first_name}}, thanks for confirming where you submitted the forms. I'll ch…" at bounding box center [368, 295] width 327 height 27
drag, startPoint x: 366, startPoint y: 298, endPoint x: 240, endPoint y: 287, distance: 126.3
click at [240, 287] on textarea "Hi {{first_name}}, thanks for confirming where you submitted the forms. I'll ch…" at bounding box center [366, 295] width 327 height 27
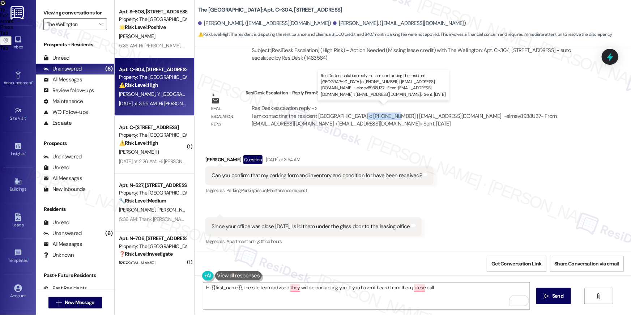
drag, startPoint x: 381, startPoint y: 116, endPoint x: 350, endPoint y: 116, distance: 30.4
click at [350, 116] on div "ResiDesk escalation reply -> I am contacting the resident The Wellington o 703-…" at bounding box center [405, 116] width 306 height 23
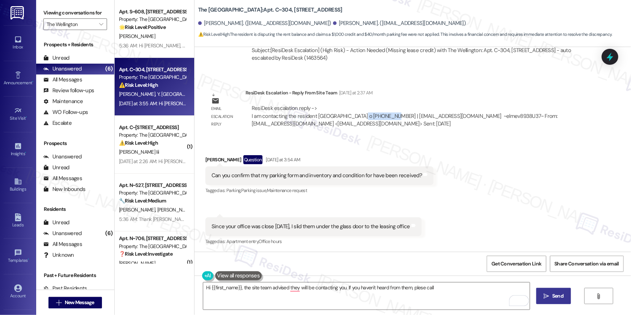
copy div "703-920-3111"
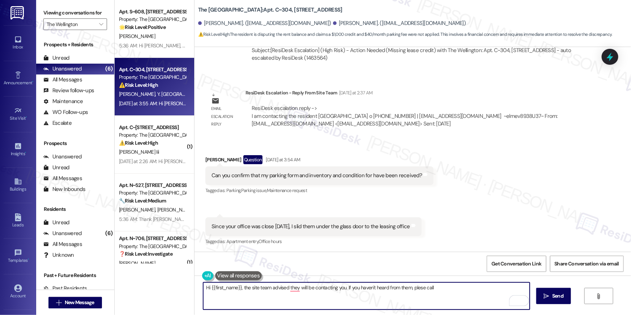
click at [464, 294] on textarea "Hi {{first_name}}, the site team advised they will be contacting you. If you ha…" at bounding box center [366, 295] width 327 height 27
paste textarea "703-920-3111"
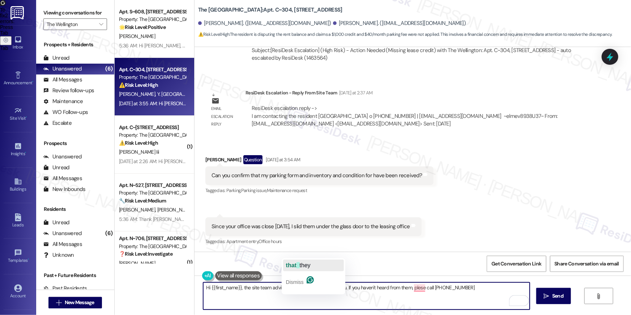
click at [296, 266] on span "that" at bounding box center [291, 265] width 10 height 6
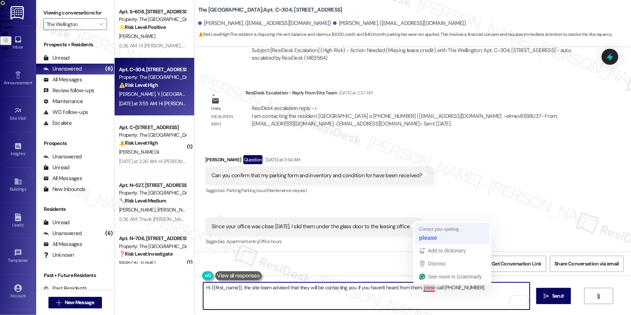
click at [425, 240] on div "Received via SMS 3:54 AM Noah Byron Yesterday at 3:54 AM Since your office was …" at bounding box center [313, 232] width 227 height 40
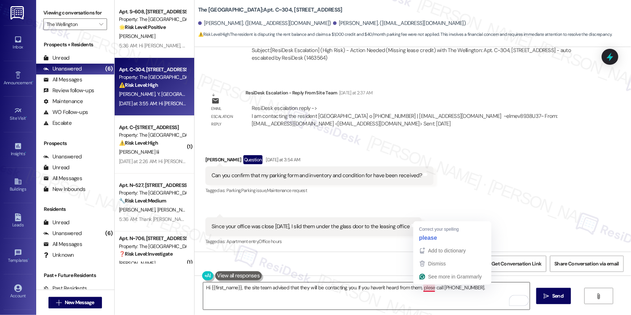
click at [423, 288] on textarea "Hi {{first_name}}, the site team advised that they will be contacting you. If y…" at bounding box center [366, 295] width 327 height 27
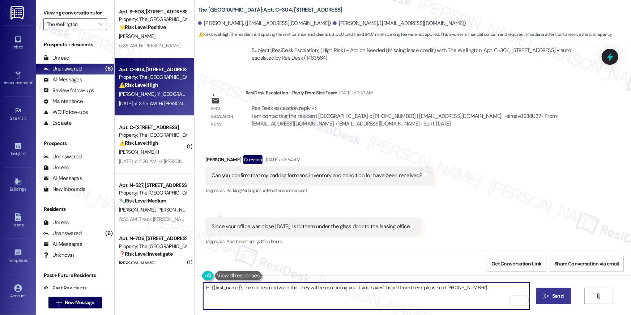
type textarea "Hi {{first_name}}, the site team advised that they will be contacting you. If y…"
click at [546, 294] on icon "" at bounding box center [546, 296] width 5 height 6
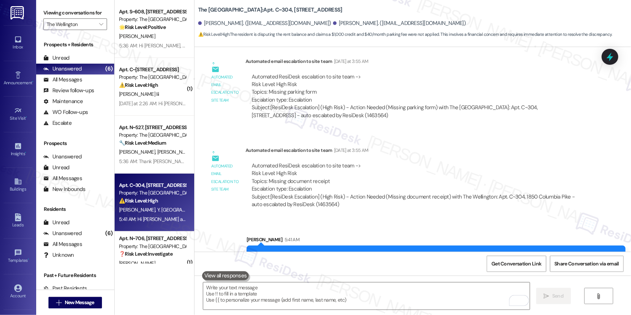
scroll to position [693, 0]
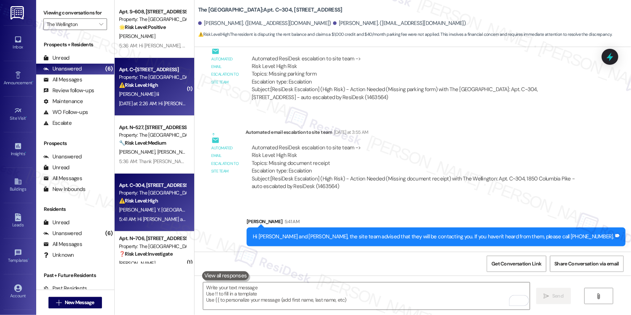
click at [145, 81] on div "Property: The [GEOGRAPHIC_DATA]" at bounding box center [152, 77] width 67 height 8
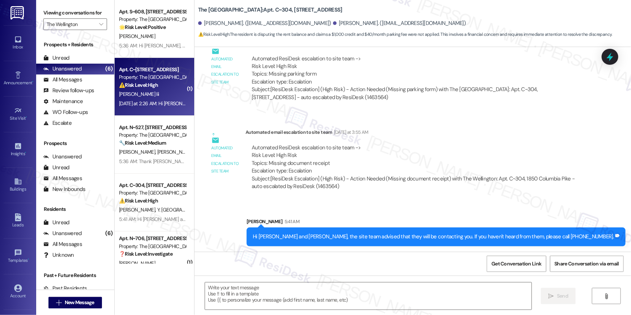
type textarea "Fetching suggested responses. Please feel free to read through the conversation…"
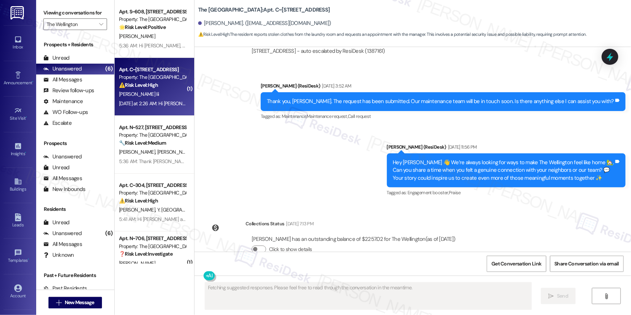
scroll to position [1985, 0]
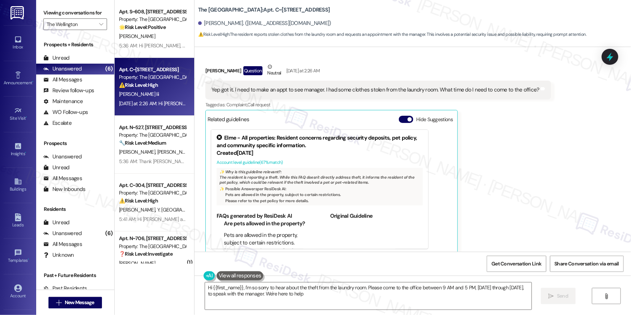
type textarea "Hi {{first_name}}, I'm so sorry to hear about the theft from the laundry room. …"
drag, startPoint x: 292, startPoint y: 290, endPoint x: 318, endPoint y: 297, distance: 27.2
click at [292, 290] on textarea "Hi {{first_name}}, I'm so sorry to hear about the theft from the laundry room. …" at bounding box center [368, 295] width 327 height 27
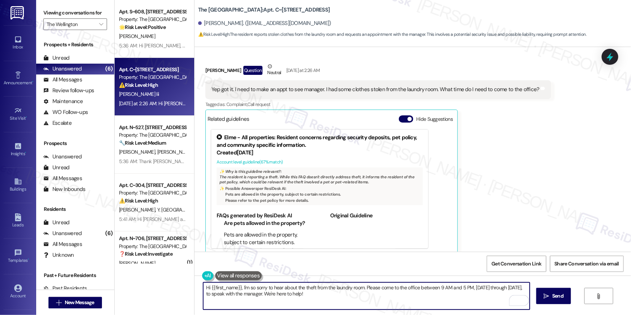
scroll to position [2143, 0]
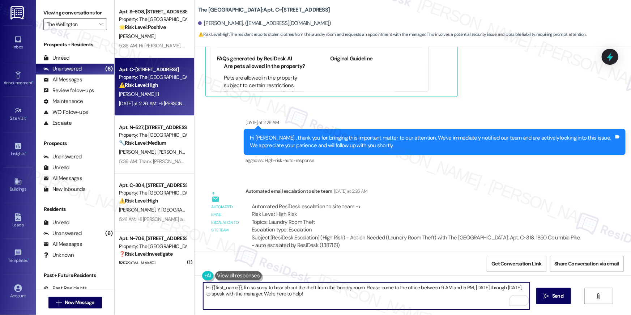
click at [280, 310] on div "Hi {{first_name}}, I'm so sorry to hear about the theft from the laundry room. …" at bounding box center [413, 303] width 436 height 54
drag, startPoint x: 311, startPoint y: 296, endPoint x: 418, endPoint y: 288, distance: 107.3
click at [418, 288] on textarea "Hi {{first_name}}, I'm so sorry to hear about the theft from the laundry room. …" at bounding box center [366, 295] width 327 height 27
paste textarea "[DATE]: 9 AM to- 6 PM [DATE]: 9 AM to- 6 PM [DATE]: 9 AM to- 6 PM [DATE]: 9 AM …"
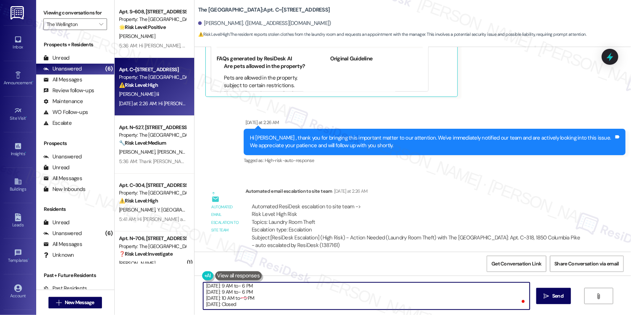
scroll to position [37, 0]
type textarea "Hi {{first_name}}, I'm so sorry to hear about the theft from the laundry room. …"
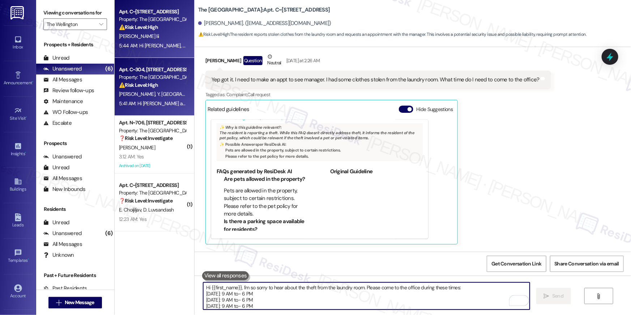
scroll to position [2013, 0]
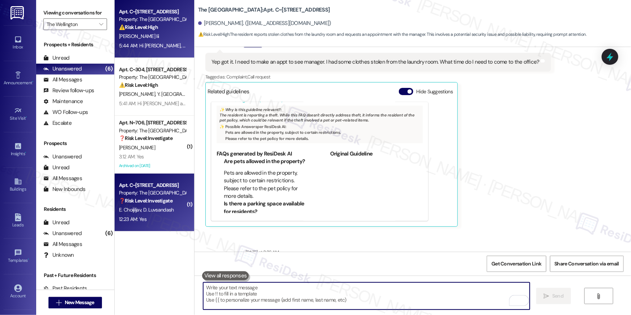
click at [156, 211] on span "D. Luvsandash" at bounding box center [158, 209] width 31 height 7
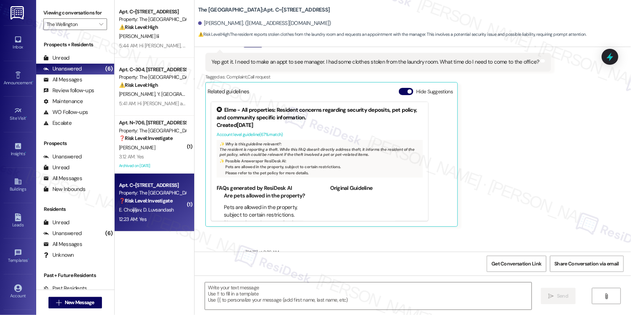
type textarea "Fetching suggested responses. Please feel free to read through the conversation…"
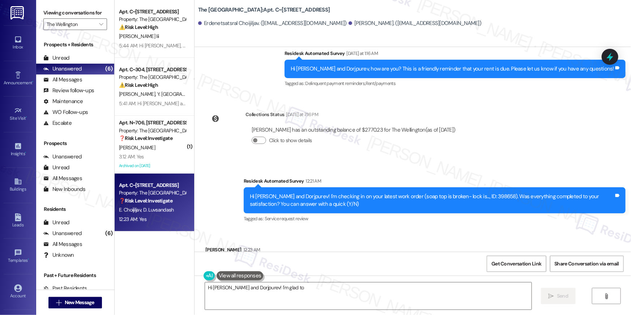
scroll to position [3844, 0]
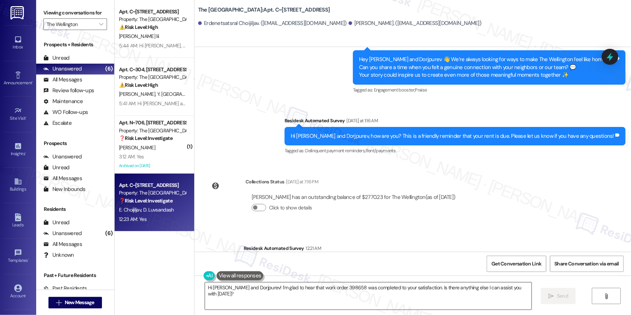
click at [414, 291] on textarea "Hi Erdenetsatsral and Dorjpurev! I'm glad to hear that work order 398658 was co…" at bounding box center [368, 295] width 327 height 27
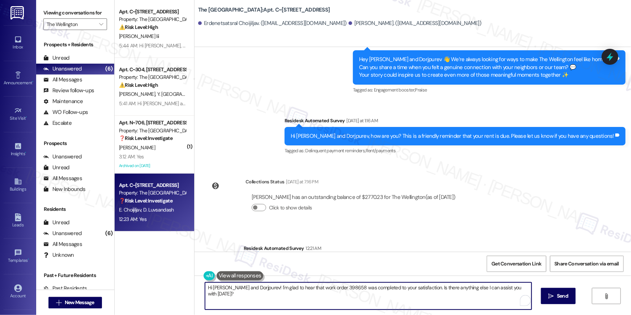
click at [414, 291] on textarea "Hi Erdenetsatsral and Dorjpurev! I'm glad to hear that work order 398658 was co…" at bounding box center [368, 295] width 327 height 27
paste textarea "{{first_name}}, I’m happy to hear your work order has been completed! If you ne…"
type textarea "Hi {{first_name}}, I’m happy to hear your work order has been completed! If you…"
click at [557, 294] on span "Send" at bounding box center [562, 296] width 11 height 8
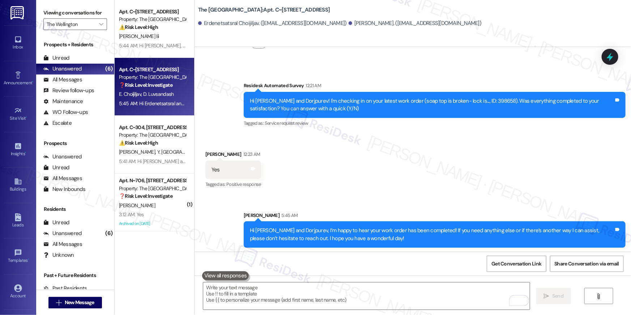
scroll to position [3690, 0]
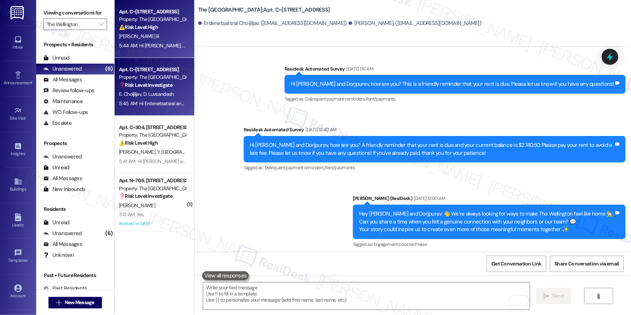
click at [149, 46] on div "5:44 AM: Hi James, I'm so sorry to hear about the theft from the laundry room. …" at bounding box center [476, 45] width 714 height 7
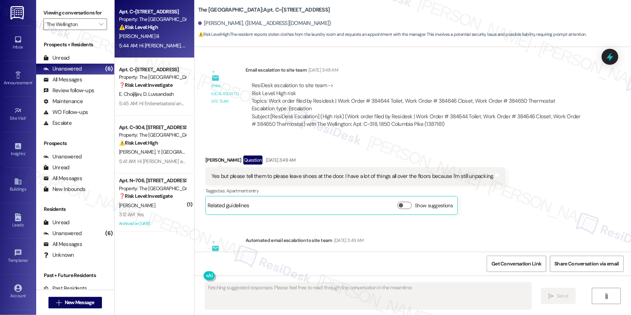
scroll to position [1985, 0]
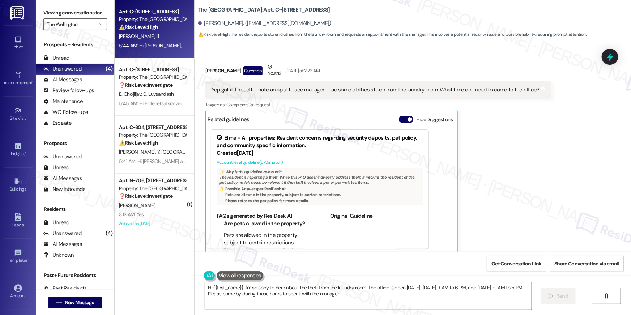
type textarea "Hi {{first_name}}, I'm so sorry to hear about the theft from the laundry room. …"
click at [512, 128] on div "James Gordon Iii Question Neutral Yesterday at 2:26 AM Yep got it. I need to ma…" at bounding box center [378, 159] width 346 height 192
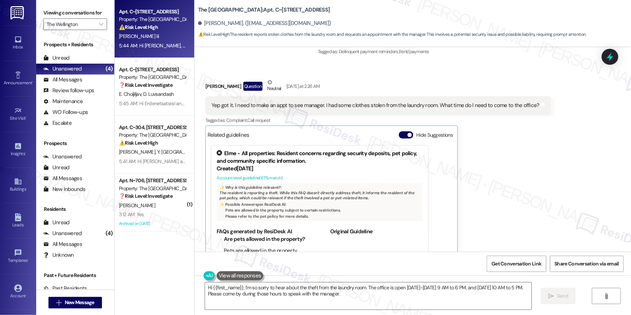
scroll to position [1947, 0]
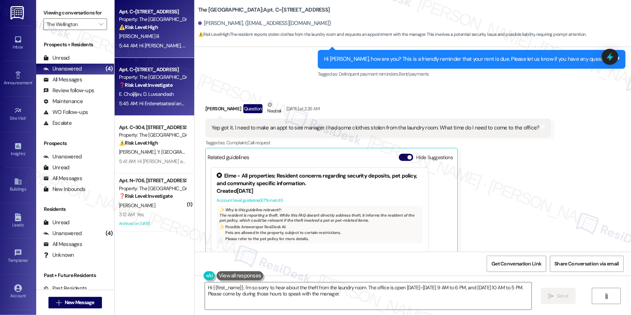
click at [159, 98] on div "E. Choijiljav D. Luvsandash" at bounding box center [152, 94] width 68 height 9
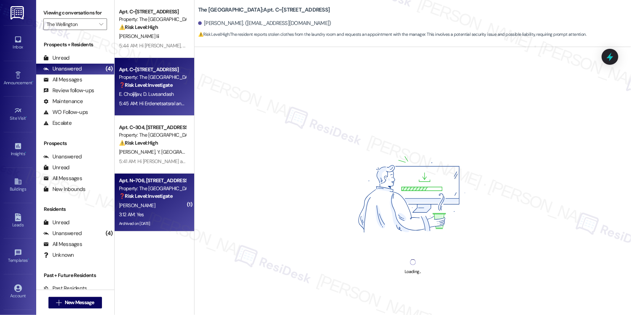
click at [162, 196] on strong "❓ Risk Level: Investigate" at bounding box center [146, 196] width 54 height 7
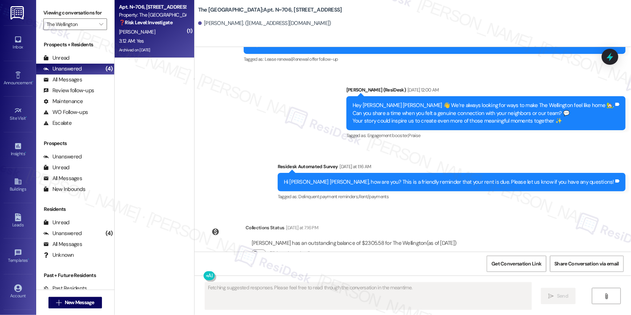
scroll to position [5615, 0]
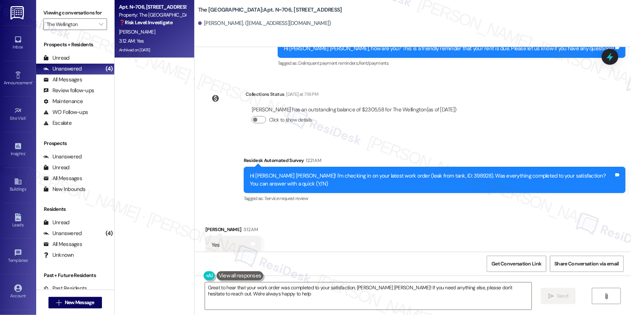
type textarea "Great to hear that your work order was completed to your satisfaction, Ana Ceci…"
click at [324, 302] on textarea "Great to hear that your work order was completed to your satisfaction, Ana Ceci…" at bounding box center [368, 295] width 327 height 27
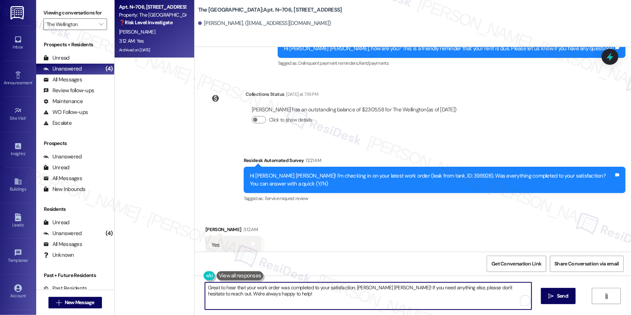
click at [324, 301] on textarea "Great to hear that your work order was completed to your satisfaction, Ana Ceci…" at bounding box center [368, 295] width 327 height 27
click at [325, 298] on textarea "Great to hear that your work order was completed to your satisfaction, Ana Ceci…" at bounding box center [366, 295] width 327 height 27
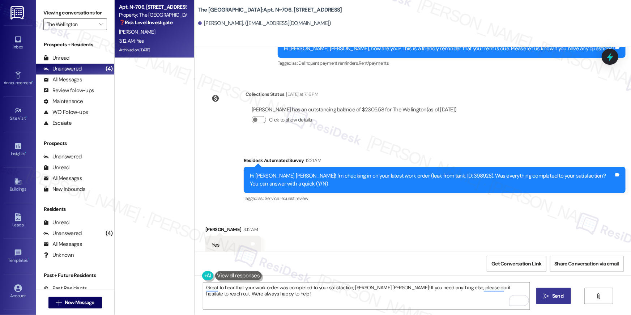
click at [546, 298] on icon "" at bounding box center [546, 296] width 5 height 6
click at [99, 21] on icon "" at bounding box center [101, 24] width 4 height 6
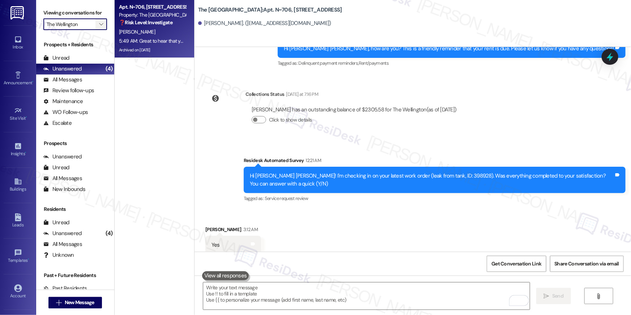
click at [99, 24] on span "" at bounding box center [101, 24] width 7 height 12
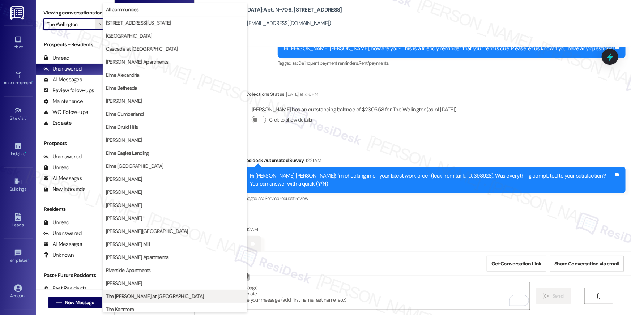
scroll to position [68, 0]
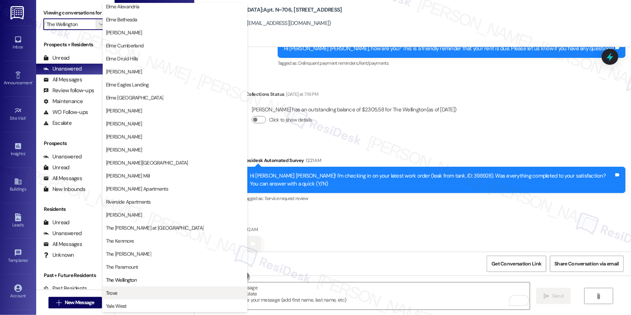
click at [136, 292] on span "Trove" at bounding box center [175, 292] width 138 height 7
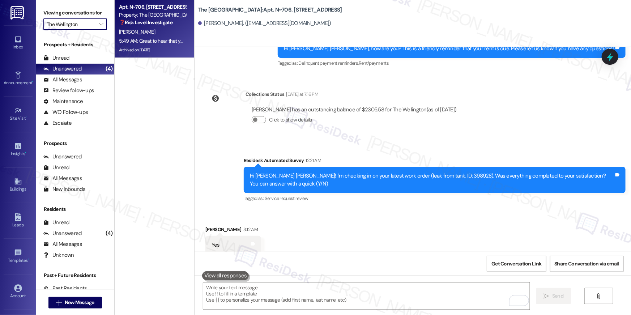
type input "Trove"
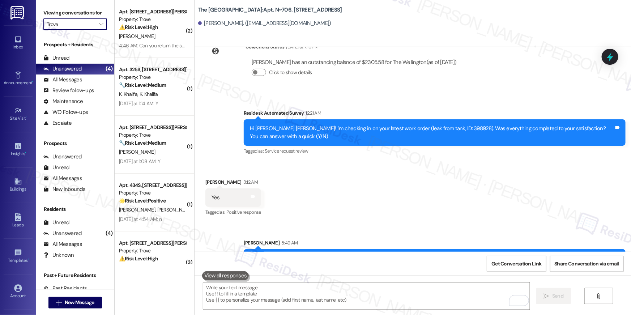
scroll to position [5673, 0]
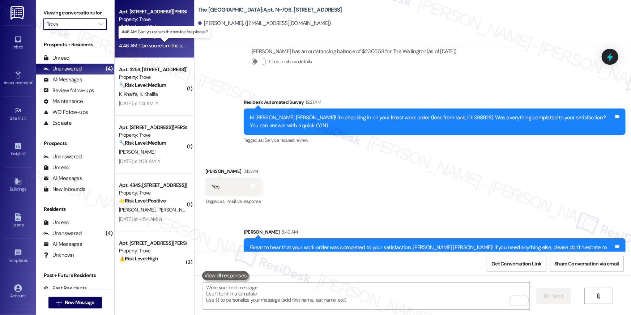
click at [154, 43] on div "4:46 AM: Can you return the service fee please? 4:46 AM: Can you return the ser…" at bounding box center [169, 45] width 101 height 7
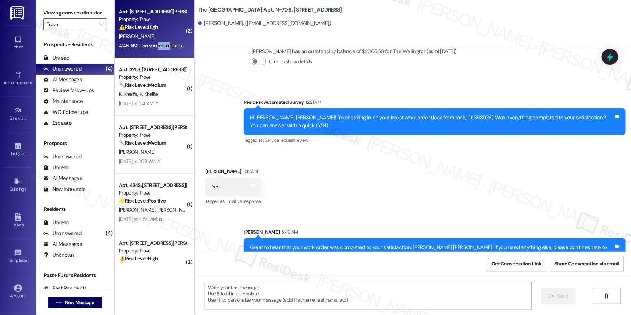
type textarea "Fetching suggested responses. Please feel free to read through the conversation…"
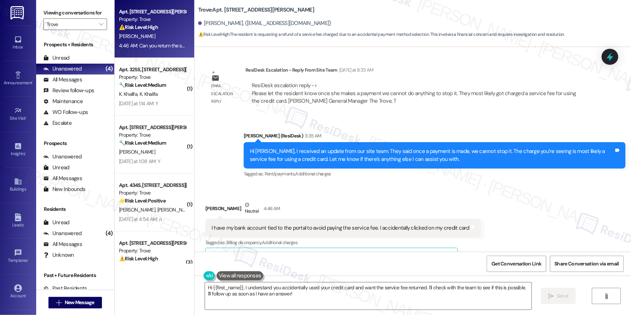
scroll to position [5492, 0]
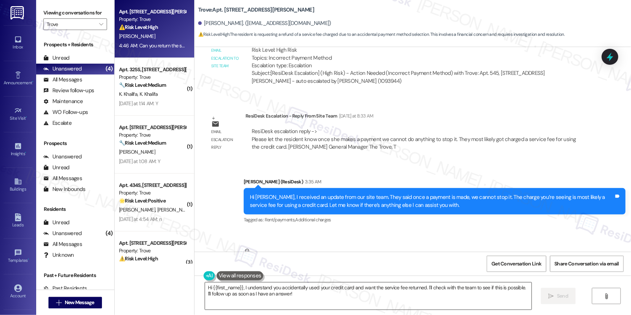
click at [368, 303] on textarea "Hi {{first_name}}, I understand you accidentally used your credit card and want…" at bounding box center [368, 295] width 327 height 27
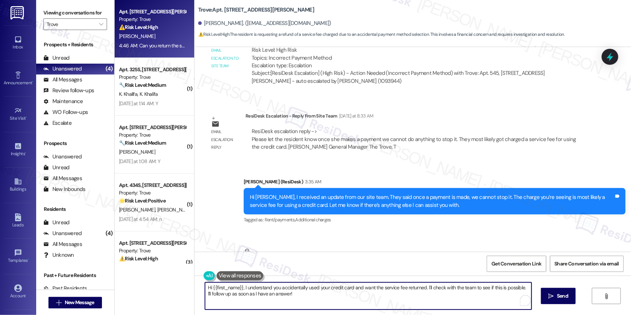
click at [368, 303] on textarea "Hi {{first_name}}, I understand you accidentally used your credit card and want…" at bounding box center [368, 295] width 327 height 27
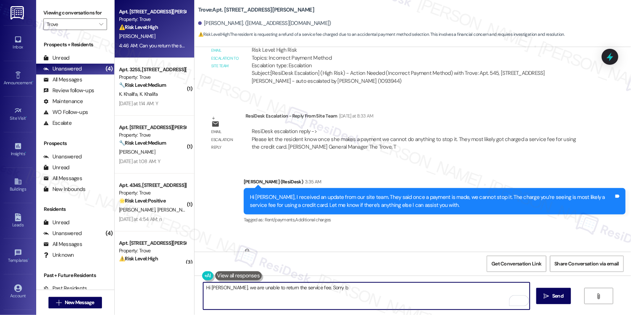
click at [218, 288] on textarea "Hi Nora, we are unable to return the service fee. Sorry b" at bounding box center [366, 295] width 327 height 27
drag, startPoint x: 357, startPoint y: 287, endPoint x: 332, endPoint y: 288, distance: 25.7
click at [332, 288] on textarea "Hi Nora, I am sorry but we are unable to return the service fee. Sorry b" at bounding box center [366, 295] width 327 height 27
type textarea "Hi Nora, I am sorry but we are unable to return the service fee. The service fe…"
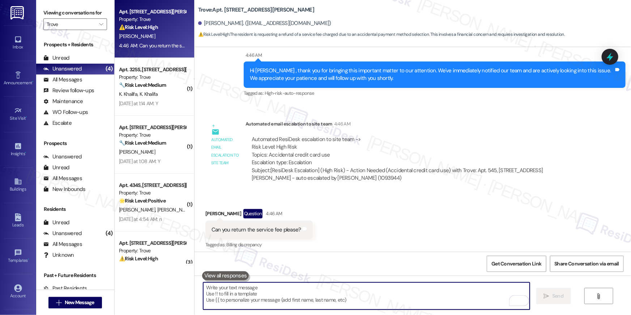
scroll to position [5784, 0]
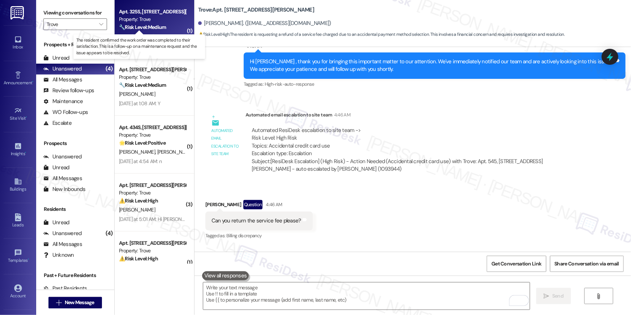
click at [133, 25] on strong "🔧 Risk Level: Medium" at bounding box center [142, 27] width 47 height 7
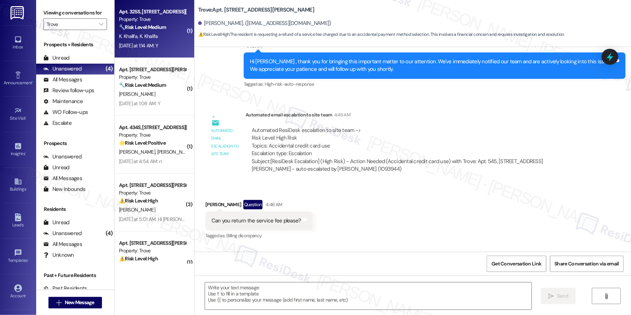
type textarea "Fetching suggested responses. Please feel free to read through the conversation…"
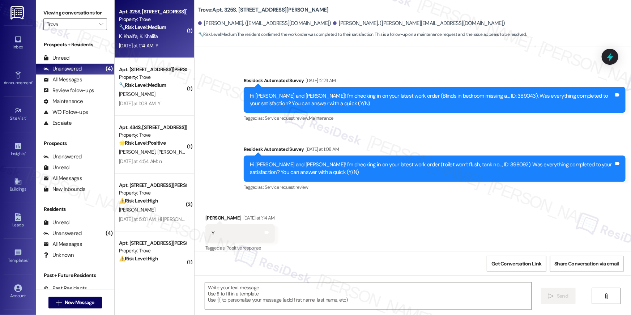
type textarea "Fetching suggested responses. Please feel free to read through the conversation…"
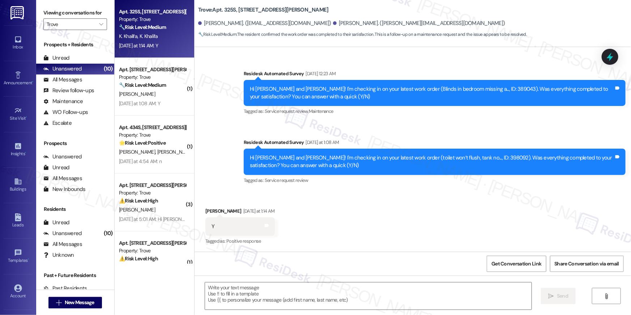
scroll to position [193, 0]
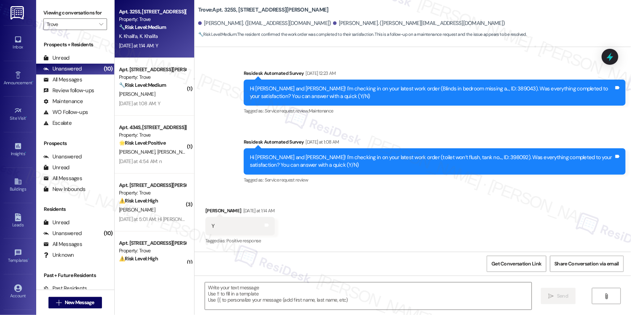
click at [465, 276] on div " Send " at bounding box center [413, 303] width 436 height 54
click at [467, 284] on textarea at bounding box center [368, 295] width 327 height 27
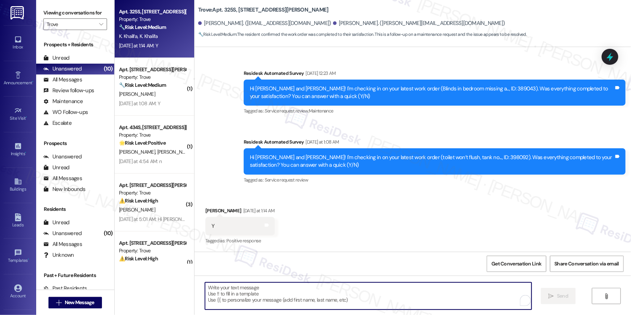
click at [473, 287] on textarea "To enrich screen reader interactions, please activate Accessibility in Grammarl…" at bounding box center [368, 295] width 327 height 27
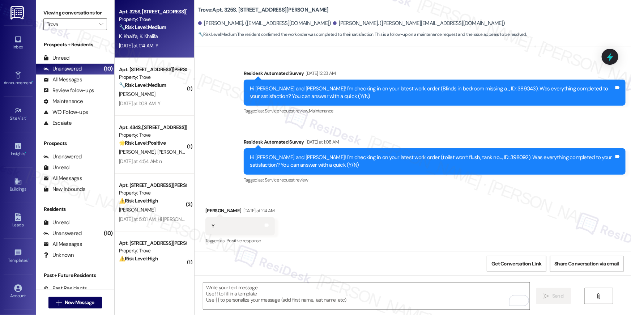
click at [378, 300] on textarea "To enrich screen reader interactions, please activate Accessibility in Grammarl…" at bounding box center [366, 295] width 327 height 27
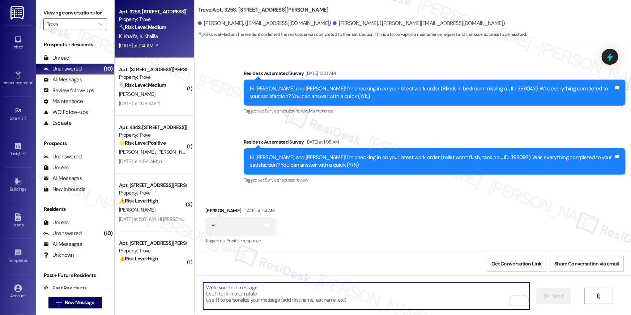
click at [378, 300] on textarea "To enrich screen reader interactions, please activate Accessibility in Grammarl…" at bounding box center [366, 295] width 327 height 27
paste textarea "Hi {{first_name}}, I’m happy to hear your work order has been completed! If you…"
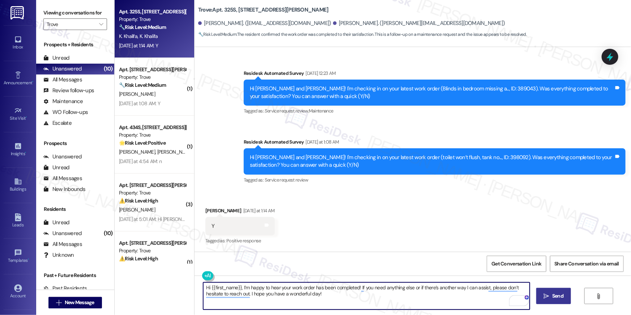
type textarea "Hi {{first_name}}, I’m happy to hear your work order has been completed! If you…"
click at [555, 299] on span "Send" at bounding box center [557, 296] width 11 height 8
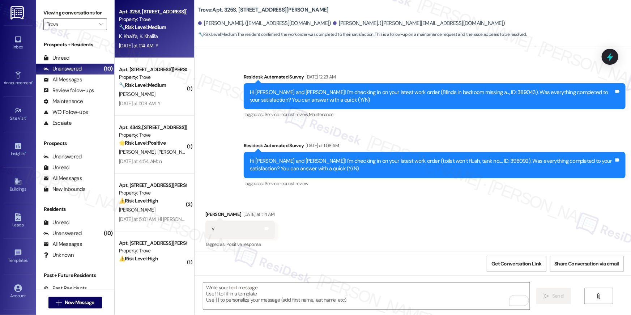
scroll to position [193, 0]
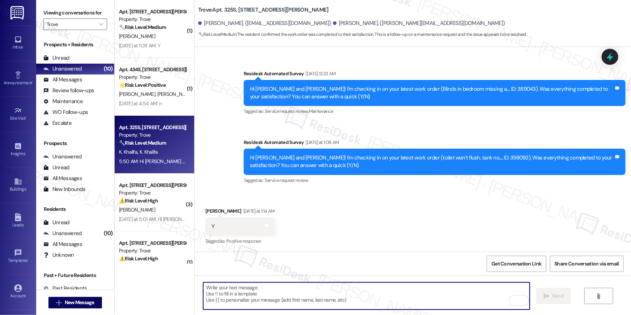
drag, startPoint x: 387, startPoint y: 302, endPoint x: 390, endPoint y: 294, distance: 8.5
click at [387, 302] on textarea "To enrich screen reader interactions, please activate Accessibility in Grammarl…" at bounding box center [366, 295] width 327 height 27
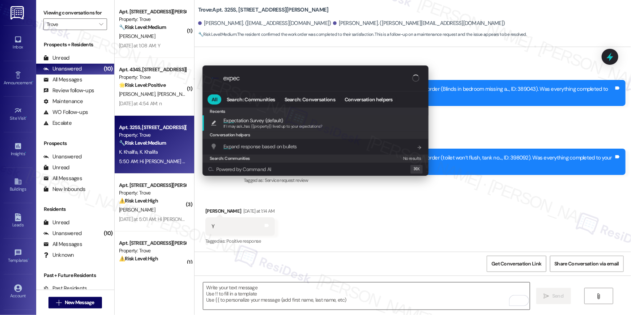
type input "expect"
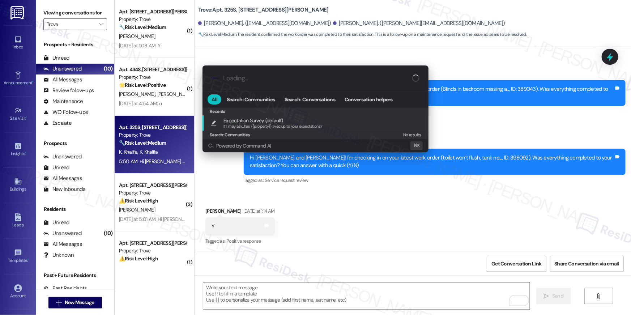
type textarea "If I may ask...has {{property}} lived up to your expectations?"
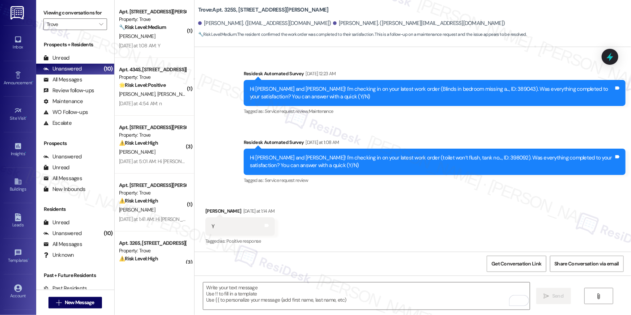
click at [150, 46] on div "Yesterday at 1:08 AM: Y Yesterday at 1:08 AM: Y" at bounding box center [139, 45] width 41 height 7
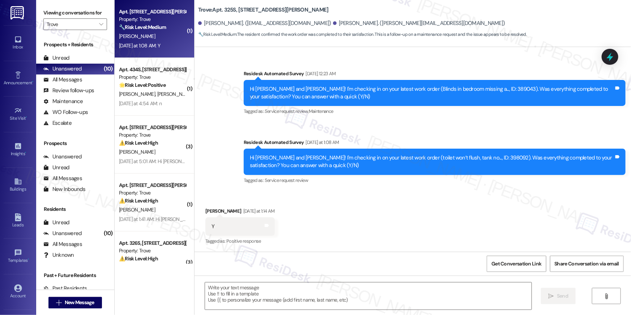
type textarea "Fetching suggested responses. Please feel free to read through the conversation…"
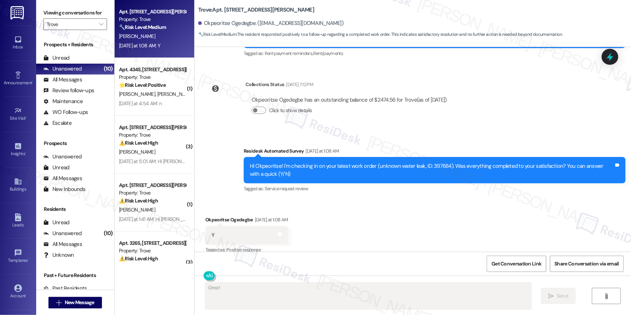
scroll to position [2272, 0]
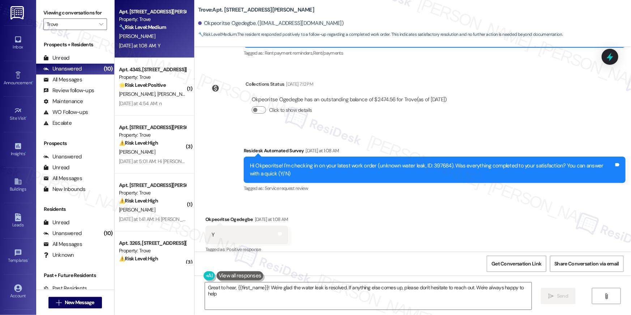
type textarea "Great to hear, {{first_name}}! We're glad the water leak is resolved. If anythi…"
click at [388, 231] on div "Received via SMS Okpeoritse Ogedegbe Yesterday at 1:08 AM Y Tags and notes Tagg…" at bounding box center [413, 229] width 436 height 61
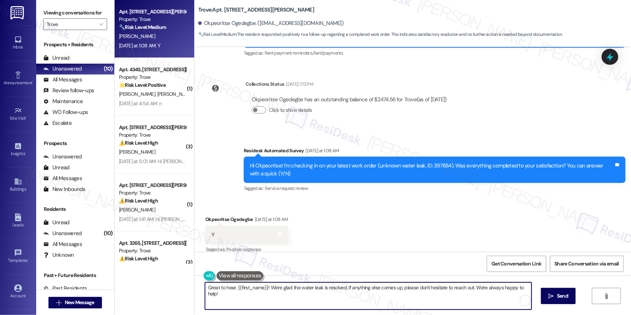
click at [346, 299] on textarea "Great to hear, {{first_name}}! We're glad the water leak is resolved. If anythi…" at bounding box center [368, 295] width 327 height 27
click at [552, 297] on icon "" at bounding box center [551, 296] width 5 height 6
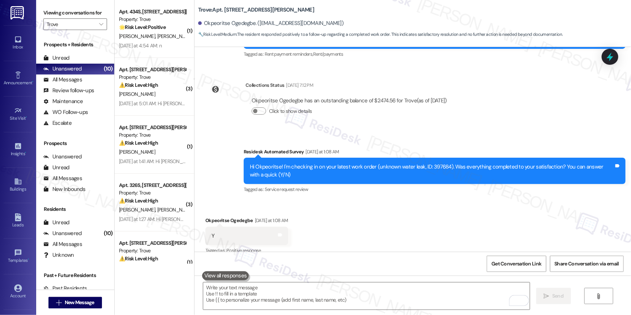
scroll to position [2272, 0]
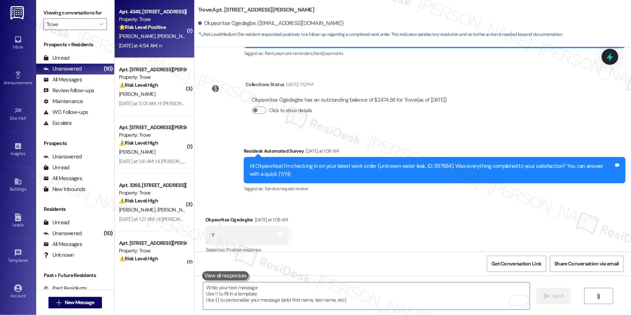
click at [172, 34] on div "G. Lazic D. Miletic" at bounding box center [152, 36] width 68 height 9
type textarea "Fetching suggested responses. Please feel free to read through the conversation…"
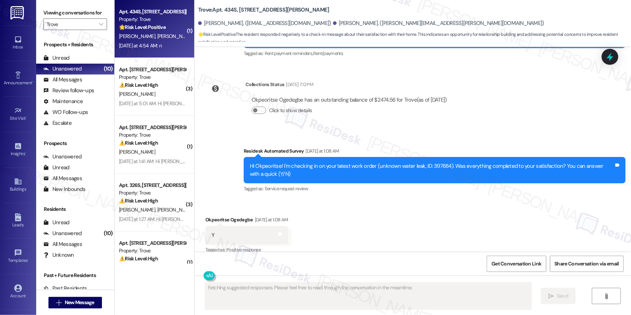
scroll to position [0, 0]
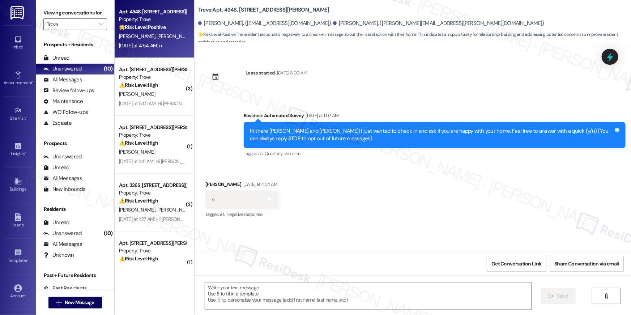
click at [464, 176] on div "Received via SMS Dusan Miletic Yesterday at 4:54 AM n Tags and notes Tagged as:…" at bounding box center [413, 194] width 436 height 61
click at [409, 283] on textarea at bounding box center [368, 295] width 327 height 27
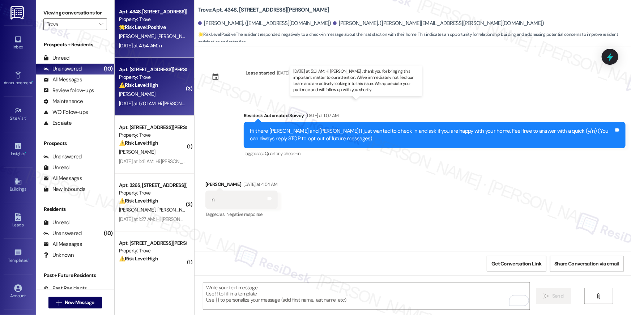
click at [150, 101] on div "Yesterday at 5:01 AM: Hi Jared , thank you for bringing this important matter t…" at bounding box center [369, 103] width 500 height 7
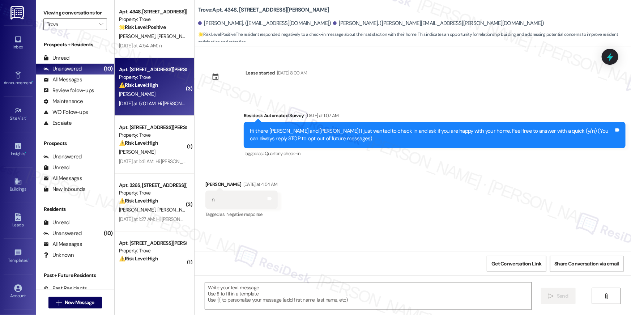
type textarea "Fetching suggested responses. Please feel free to read through the conversation…"
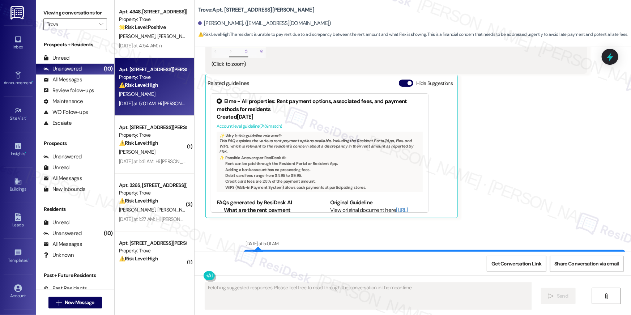
scroll to position [4687, 0]
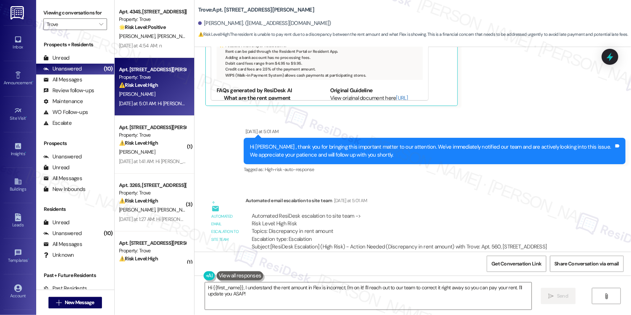
click at [426, 197] on div "Automated email escalation to site team Yesterday at 5:01 AM" at bounding box center [417, 202] width 342 height 10
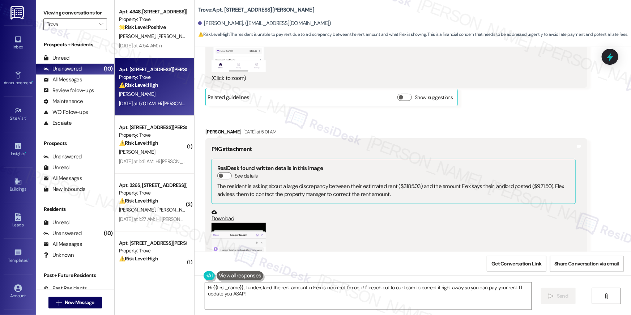
scroll to position [4101, 0]
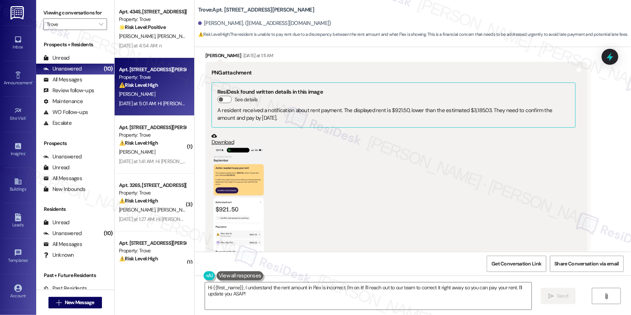
click at [228, 193] on button "Zoom image" at bounding box center [239, 205] width 54 height 118
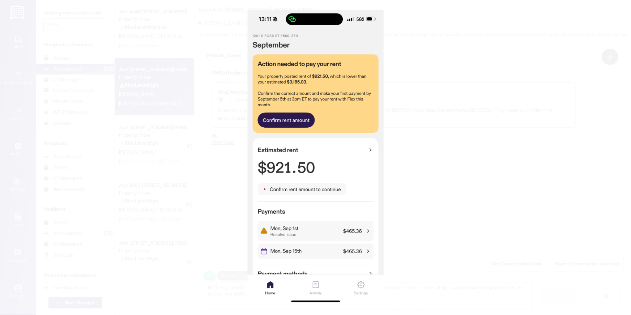
click at [477, 158] on button "Unzoom image" at bounding box center [315, 157] width 631 height 315
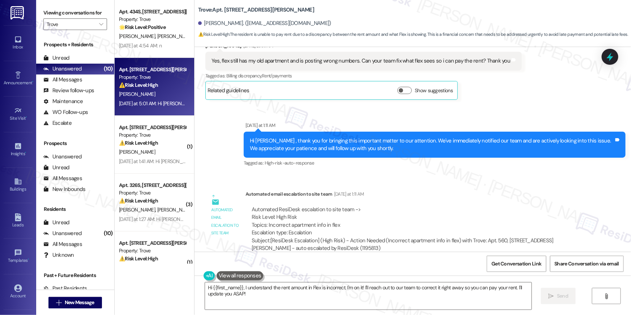
scroll to position [3809, 0]
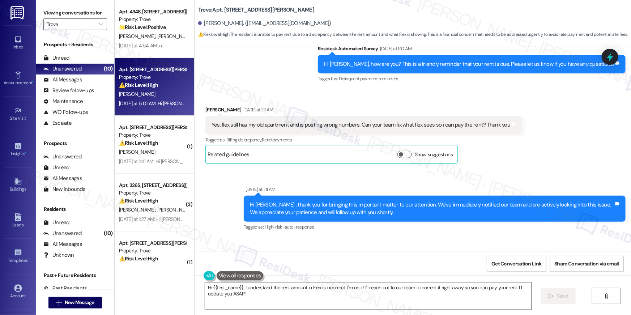
click at [304, 300] on textarea "Hi {{first_name}}, I understand the rent amount in Flex is incorrect. I'm on it…" at bounding box center [368, 295] width 327 height 27
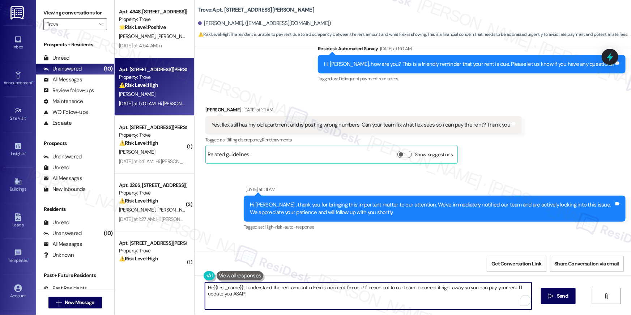
click at [292, 299] on textarea "Hi {{first_name}}, I understand the rent amount in Flex is incorrect. I'm on it…" at bounding box center [368, 295] width 327 height 27
click at [334, 289] on textarea "Hi {{first_name}}, I understand the rent amount in Flex is incorrect. I'm on it…" at bounding box center [368, 295] width 327 height 27
drag, startPoint x: 341, startPoint y: 287, endPoint x: 613, endPoint y: 286, distance: 271.6
click at [351, 306] on textarea "Hi {{first_name}}, I understand the rent amount in Flex is incorrect. I'm on it…" at bounding box center [366, 295] width 327 height 27
type textarea "Hi {{first_name}}, I understand the rent amount in Flex is incorrect. I have ra…"
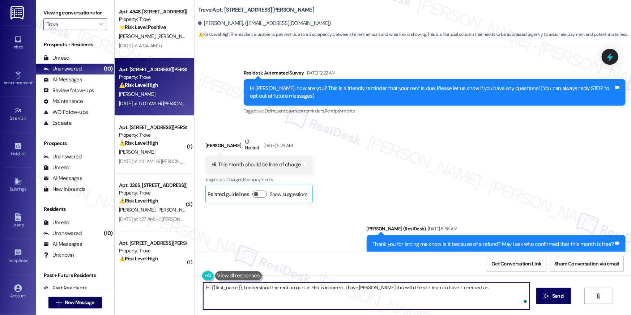
scroll to position [3809, 0]
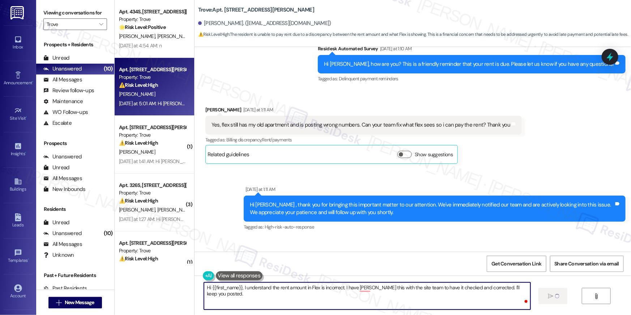
type textarea "Hi {{first_name}}, I understand the rent amount in Flex is incorrect. I have [P…"
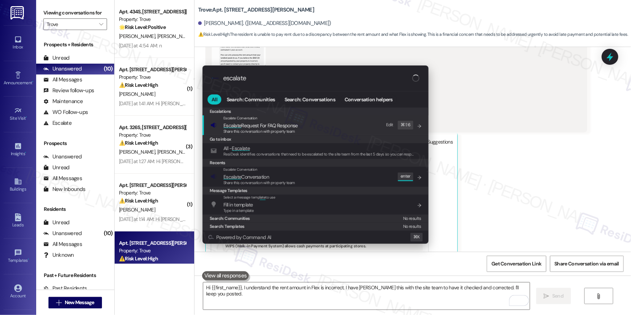
scroll to position [4529, 0]
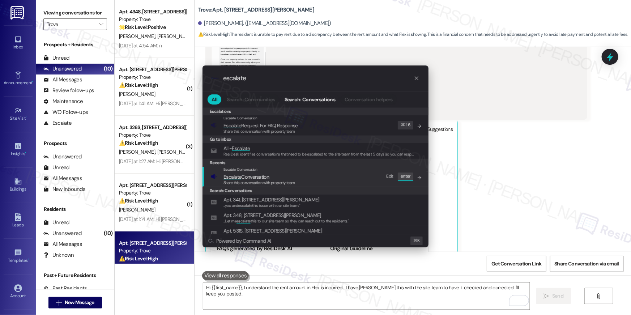
type input "escalate"
click at [264, 174] on span "Escalate Conversation" at bounding box center [246, 177] width 46 height 7
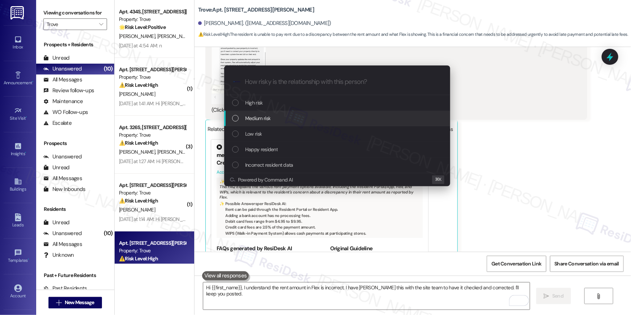
click at [273, 122] on div "Medium risk" at bounding box center [338, 118] width 212 height 8
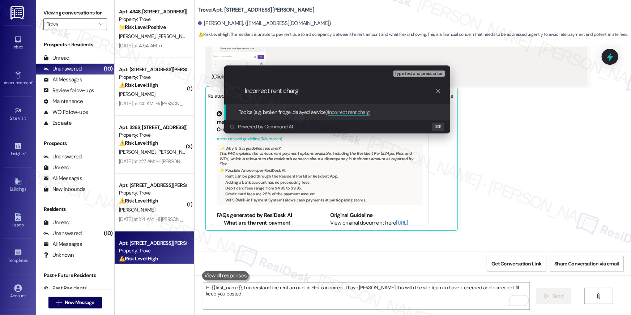
type input "Incorrect rent charge"
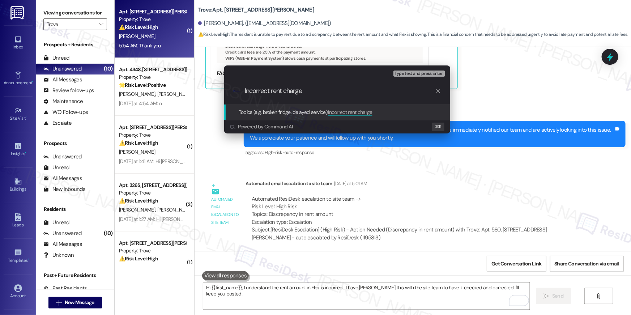
scroll to position [4787, 0]
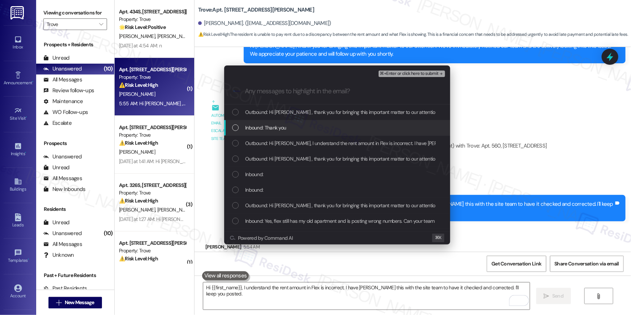
click at [234, 110] on div "List of options" at bounding box center [235, 112] width 7 height 7
click at [234, 132] on div "Inbound: Thank you" at bounding box center [337, 128] width 226 height 16
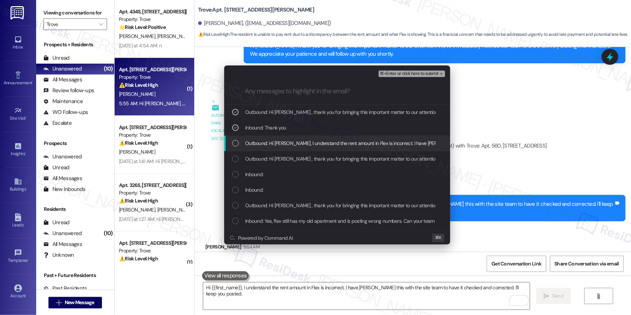
click at [234, 142] on div "List of options" at bounding box center [235, 143] width 7 height 7
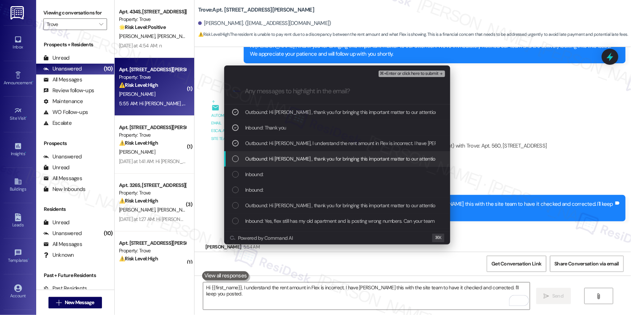
click at [234, 159] on div "List of options" at bounding box center [235, 158] width 7 height 7
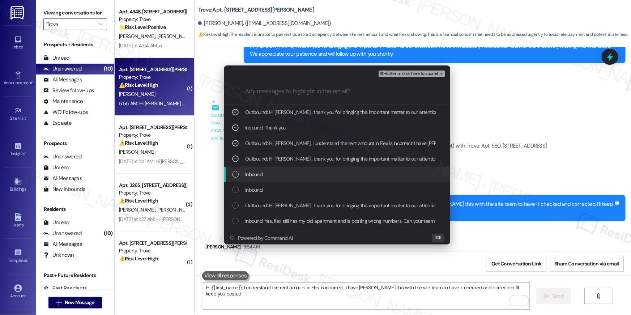
click at [233, 180] on div "Inbound:" at bounding box center [337, 175] width 226 height 16
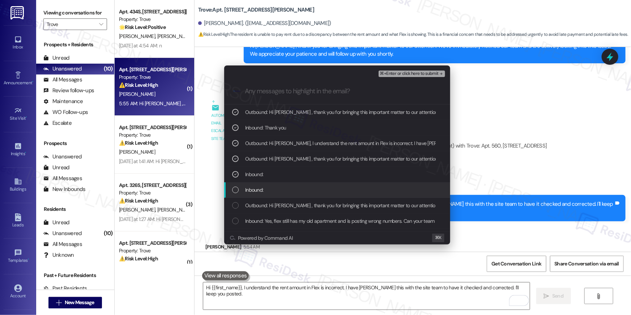
click at [233, 191] on div "List of options" at bounding box center [235, 190] width 7 height 7
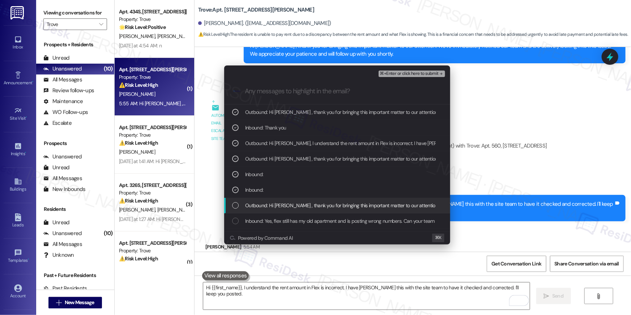
click at [234, 206] on div "List of options" at bounding box center [235, 205] width 7 height 7
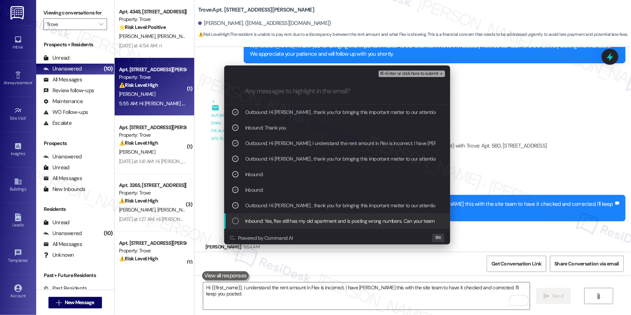
drag, startPoint x: 233, startPoint y: 219, endPoint x: 261, endPoint y: 209, distance: 30.0
click at [233, 219] on div "List of options" at bounding box center [235, 221] width 7 height 7
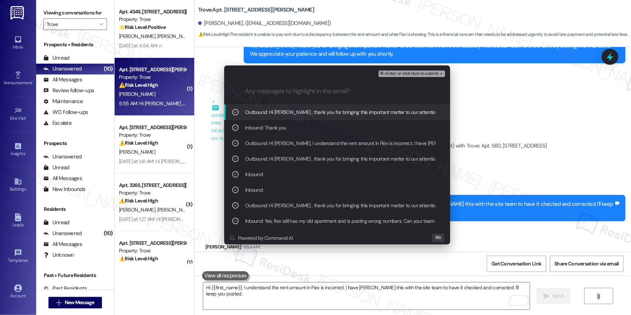
click at [423, 71] on span "⌘+Enter or click here to submit" at bounding box center [409, 73] width 59 height 5
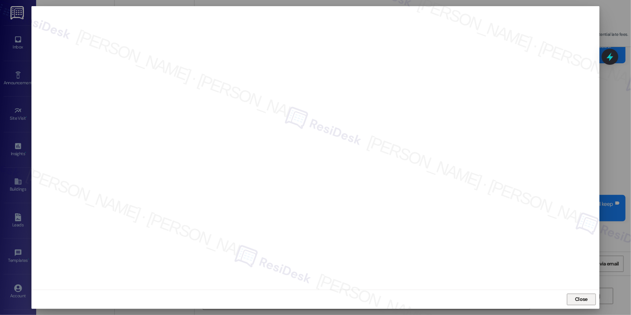
click at [575, 295] on span "Close" at bounding box center [581, 299] width 13 height 8
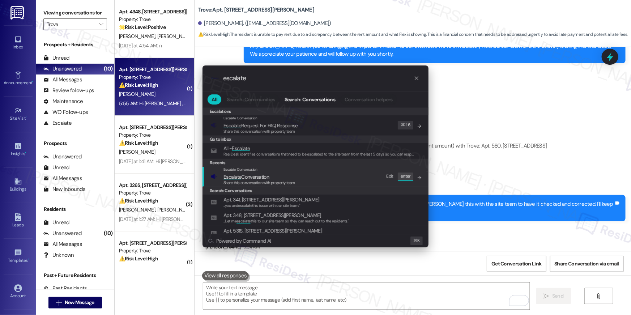
type input "escalate"
click at [295, 174] on div "Escalate Conversation Escalate Conversation Share this conversation with proper…" at bounding box center [316, 177] width 212 height 20
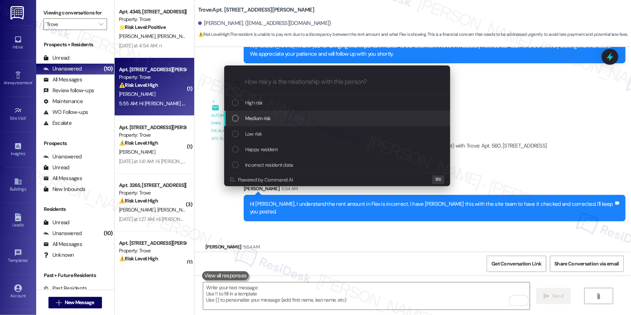
click at [267, 121] on span "Medium risk" at bounding box center [257, 118] width 25 height 8
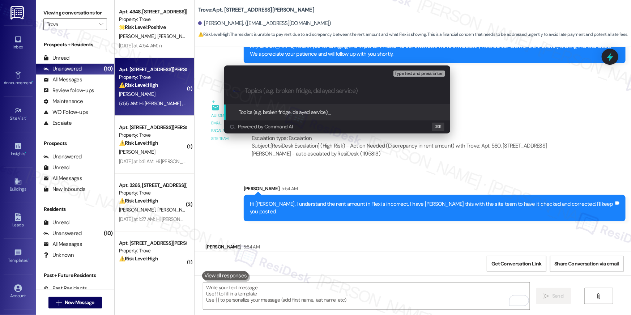
paste input "Incorrect rent charge"
type input "Incorrect rent charge"
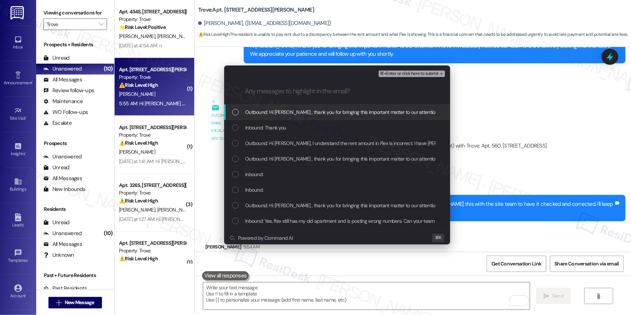
click at [277, 114] on span "Outbound: Hi Jared , thank you for bringing this important matter to our attent…" at bounding box center [488, 112] width 486 height 8
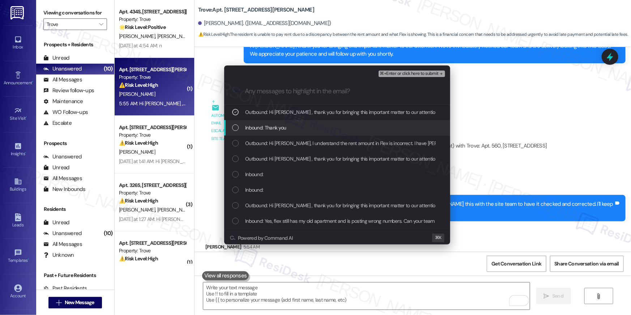
click at [269, 129] on span "Inbound: Thank you" at bounding box center [265, 128] width 41 height 8
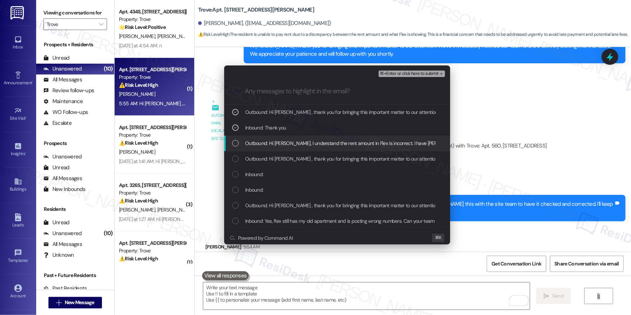
click at [264, 144] on span "Outbound: Hi Jared, I understand the rent amount in Flex is incorrect. I have r…" at bounding box center [434, 143] width 379 height 8
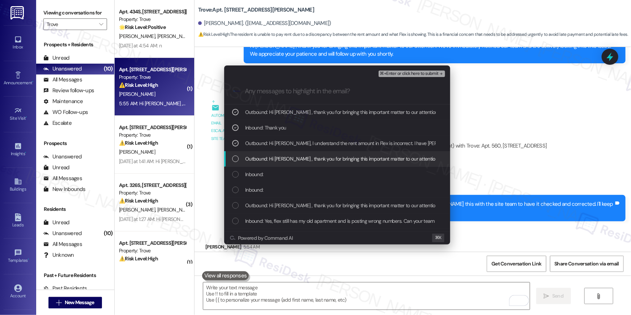
drag, startPoint x: 264, startPoint y: 161, endPoint x: 259, endPoint y: 171, distance: 11.3
click at [264, 161] on span "Outbound: Hi Jared , thank you for bringing this important matter to our attent…" at bounding box center [488, 159] width 486 height 8
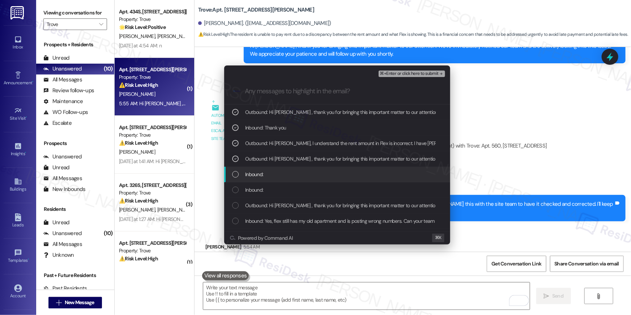
click at [255, 176] on span "Inbound:" at bounding box center [254, 174] width 18 height 8
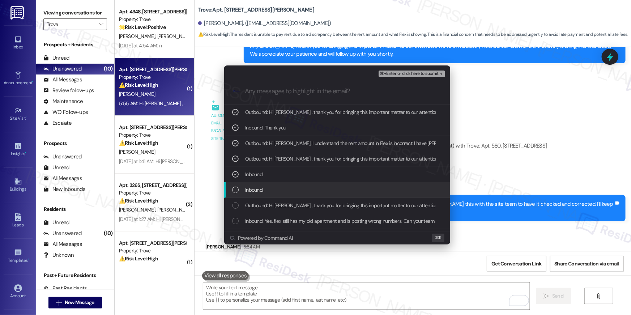
drag, startPoint x: 253, startPoint y: 189, endPoint x: 261, endPoint y: 206, distance: 18.6
click at [253, 189] on span "Inbound:" at bounding box center [254, 190] width 18 height 8
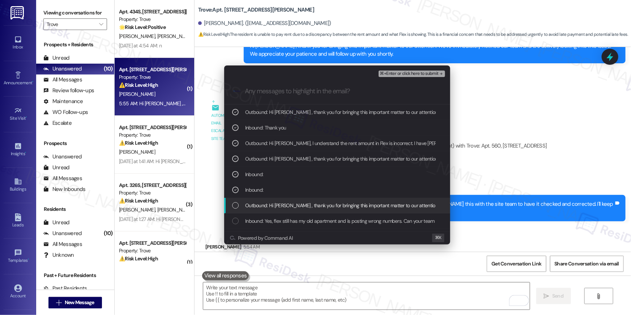
click at [262, 208] on span "Outbound: Hi Jared , thank you for bringing this important matter to our attent…" at bounding box center [488, 205] width 486 height 8
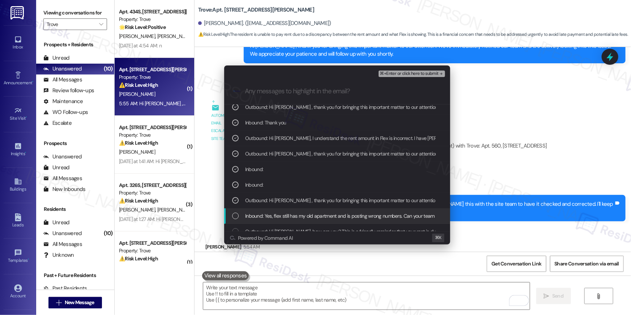
click at [262, 218] on span "Inbound: Yes, flex still has my old apartment and is posting wrong numbers. Can…" at bounding box center [393, 216] width 296 height 8
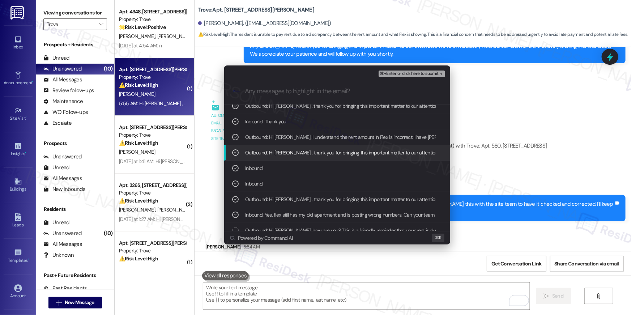
scroll to position [7, 0]
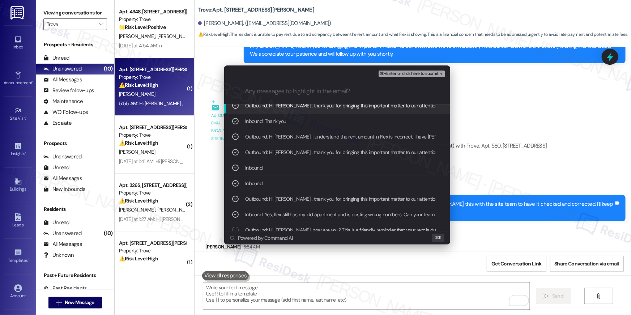
click at [401, 73] on span "⌘+Enter or click here to submit" at bounding box center [409, 73] width 59 height 5
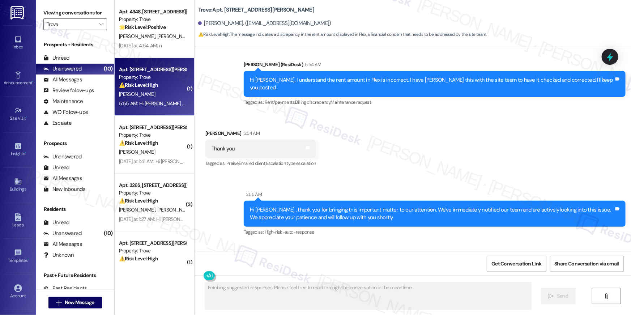
scroll to position [4683, 0]
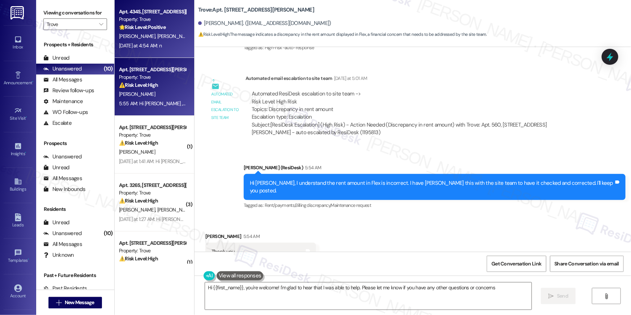
type textarea "Hi {{first_name}}, you're welcome! I'm glad to hear that I was able to help. Pl…"
click at [151, 49] on div "Yesterday at 4:54 AM: n Yesterday at 4:54 AM: n" at bounding box center [152, 45] width 68 height 9
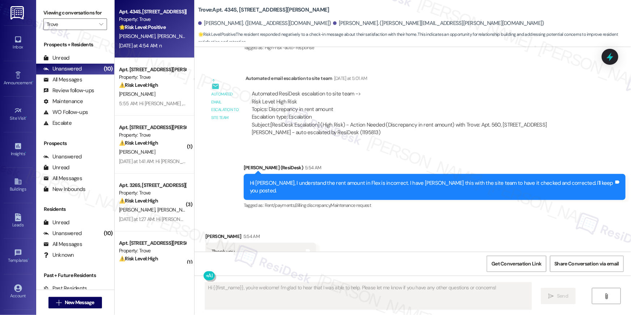
type textarea "Fetching suggested responses. Please feel free to read through the conversation…"
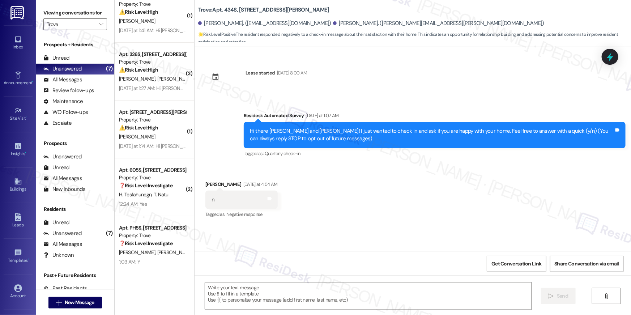
scroll to position [141, 0]
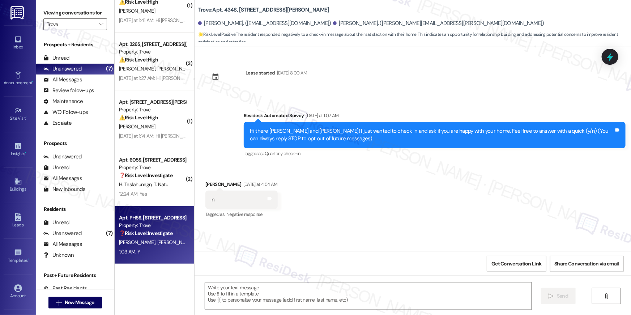
click at [164, 256] on div "1:03 AM: Y 1:03 AM: Y" at bounding box center [152, 251] width 68 height 9
type textarea "Fetching suggested responses. Please feel free to read through the conversation…"
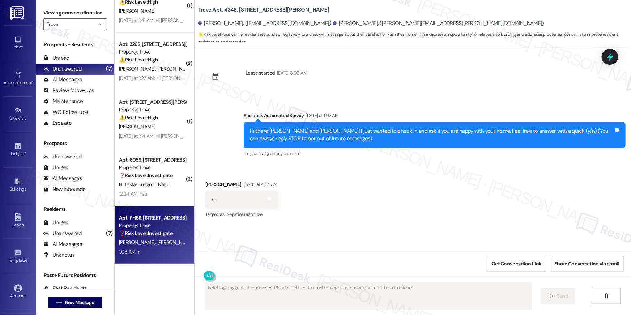
click at [161, 251] on div "1:03 AM: Y 1:03 AM: Y" at bounding box center [152, 251] width 68 height 9
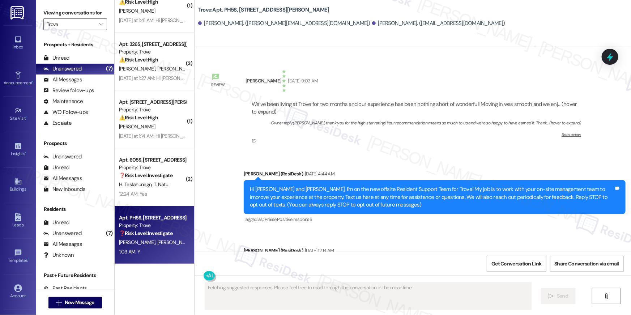
scroll to position [5630, 0]
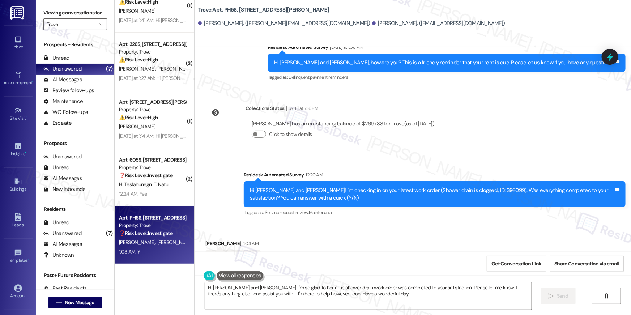
type textarea "Hi James and Josselin! I'm so glad to hear the shower drain work order was comp…"
click at [442, 223] on div "Received via SMS James Oneill 1:03 AM Y Tags and notes Tagged as: Positive resp…" at bounding box center [413, 253] width 436 height 61
click at [452, 227] on div "Received via SMS James Oneill 1:03 AM Y Tags and notes Tagged as: Positive resp…" at bounding box center [413, 253] width 436 height 61
click at [441, 223] on div "Received via SMS James Oneill 1:03 AM Y Tags and notes Tagged as: Positive resp…" at bounding box center [413, 253] width 436 height 61
click at [397, 297] on textarea "Hi James and Josselin! I'm so glad to hear the shower drain work order was comp…" at bounding box center [368, 295] width 327 height 27
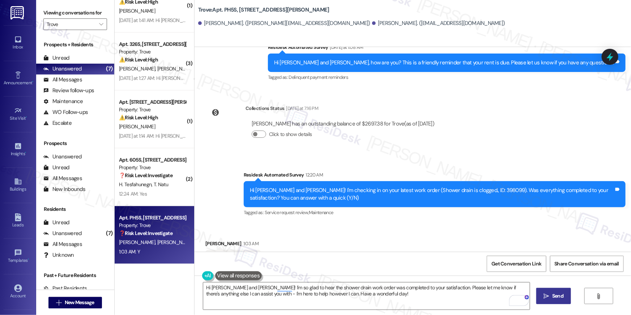
click at [549, 294] on span " Send" at bounding box center [553, 296] width 23 height 8
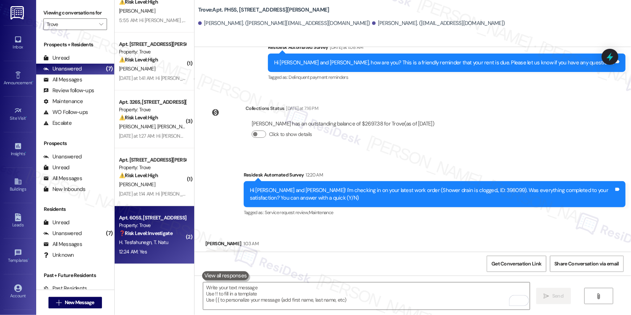
click at [155, 244] on span "T. Natu" at bounding box center [161, 242] width 14 height 7
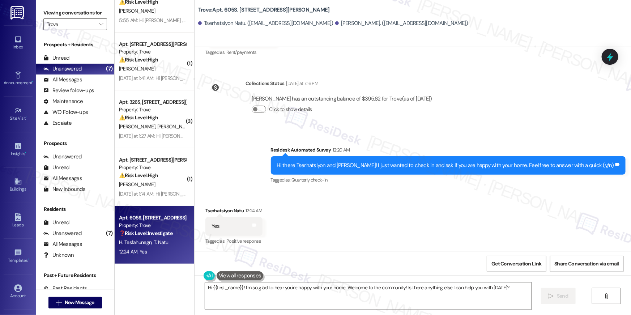
scroll to position [162, 0]
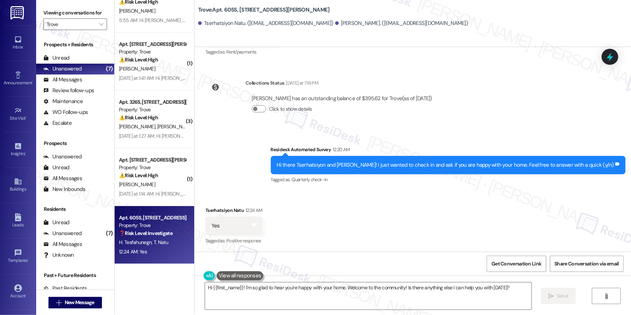
click at [420, 198] on div "Received via SMS Tserhatsiyon Natu 12:24 AM Yes Tags and notes Tagged as: Posit…" at bounding box center [413, 220] width 436 height 61
click at [453, 207] on div "Received via SMS Tserhatsiyon Natu 12:24 AM Yes Tags and notes Tagged as: Posit…" at bounding box center [413, 220] width 436 height 61
click at [439, 236] on div "Received via SMS Tserhatsiyon Natu 12:24 AM Yes Tags and notes Tagged as: Posit…" at bounding box center [413, 220] width 436 height 61
click at [409, 204] on div "Received via SMS Tserhatsiyon Natu 12:24 AM Yes Tags and notes Tagged as: Posit…" at bounding box center [413, 220] width 436 height 61
click at [323, 297] on textarea "Hi {{first_name}}! I'm so glad to hear you're happy with your home. Welcome to …" at bounding box center [368, 295] width 327 height 27
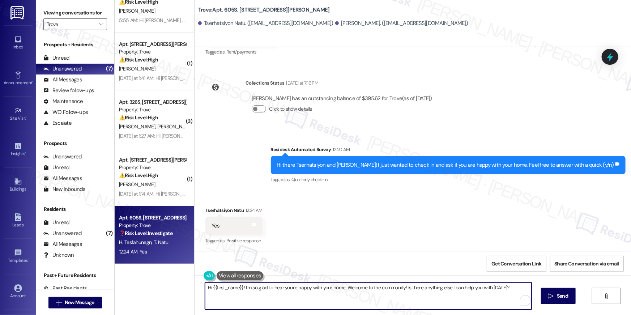
click at [382, 296] on textarea "Hi {{first_name}}! I'm so glad to hear you're happy with your home. Welcome to …" at bounding box center [368, 295] width 327 height 27
click at [405, 287] on textarea "Hi {{first_name}}! I'm so glad to hear you're happy with your home. Welcome to …" at bounding box center [366, 295] width 327 height 27
type textarea "Hi {{first_name}}! I'm so glad to hear you're happy with your home. Welcome to …"
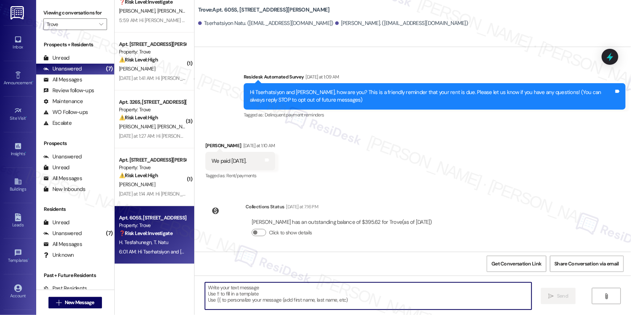
scroll to position [0, 0]
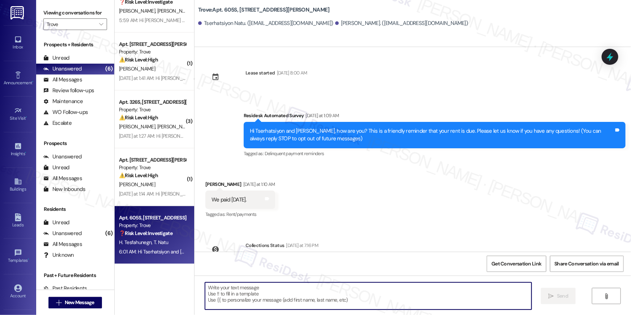
click at [315, 291] on textarea "To enrich screen reader interactions, please activate Accessibility in Grammarl…" at bounding box center [368, 295] width 327 height 27
paste textarea "Hi {{first_name}}! When you have a moment, would you mind leaving us a quick Go…"
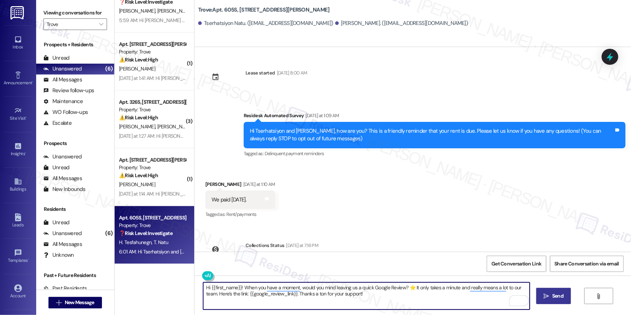
type textarea "Hi {{first_name}}! When you have a moment, would you mind leaving us a quick Go…"
click at [542, 298] on span " Send" at bounding box center [553, 296] width 23 height 8
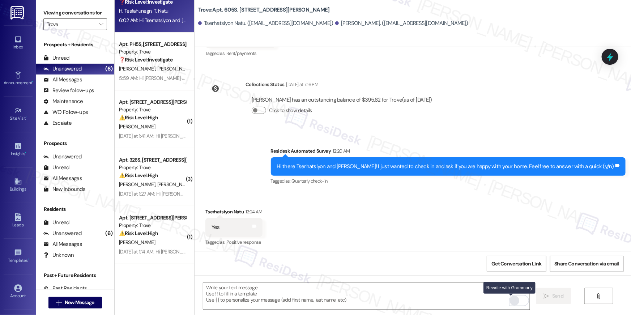
scroll to position [162, 0]
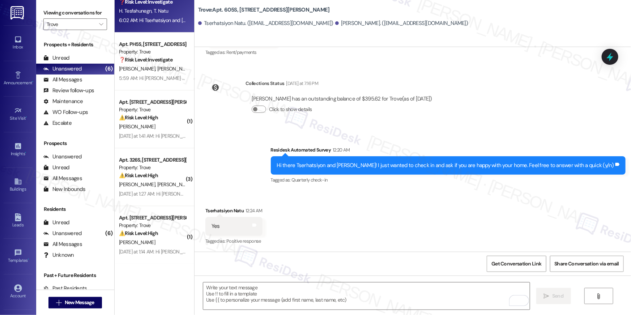
click at [436, 217] on div "Received via SMS Tserhatsiyon Natu 12:24 AM Yes Tags and notes Tagged as: Posit…" at bounding box center [413, 221] width 436 height 61
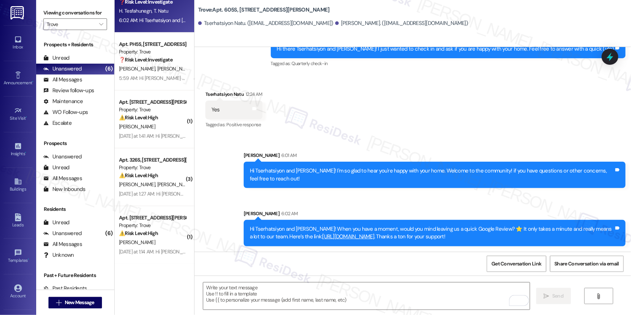
click at [358, 144] on div "Sent via SMS Sarah 6:01 AM Hi Tserhatsiyon and Helen! I'm so glad to hear you'r…" at bounding box center [413, 193] width 436 height 116
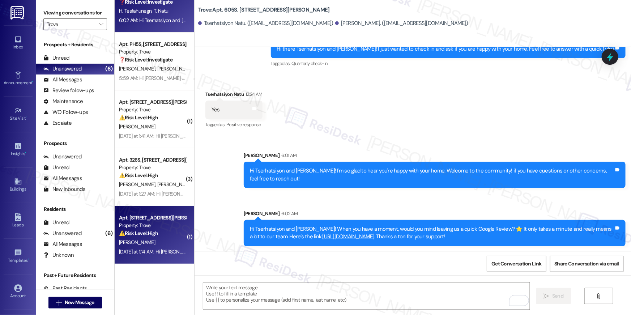
click at [142, 230] on strong "⚠️ Risk Level: High" at bounding box center [138, 233] width 39 height 7
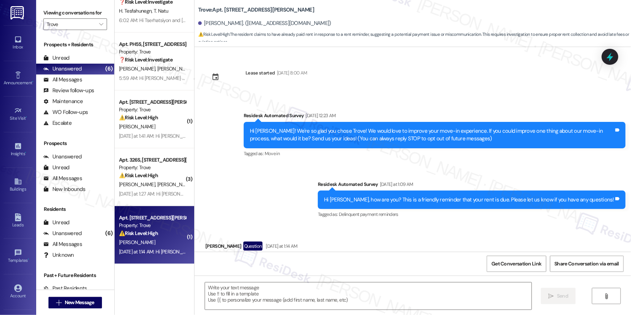
type textarea "Fetching suggested responses. Please feel free to read through the conversation…"
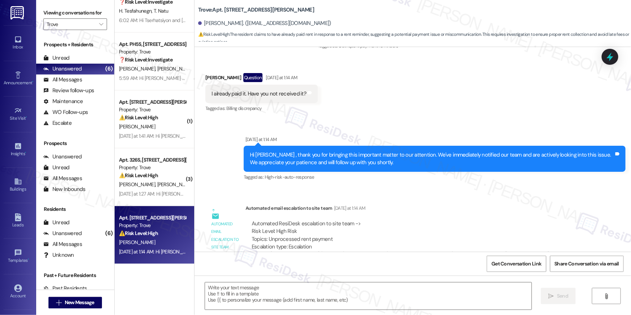
scroll to position [168, 0]
click at [374, 287] on textarea at bounding box center [368, 295] width 327 height 27
paste textarea "Thank you so much for your payment, {{first_name}}! I’m sorry if the rent remin…"
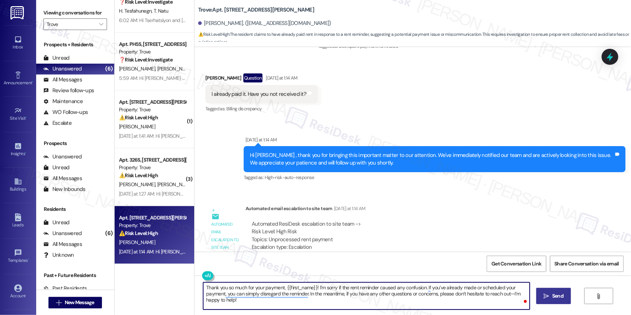
type textarea "Thank you so much for your payment, {{first_name}}! I’m sorry if the rent remin…"
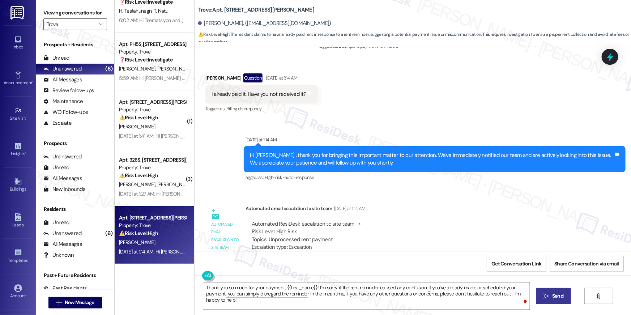
click at [554, 297] on span "Send" at bounding box center [557, 296] width 11 height 8
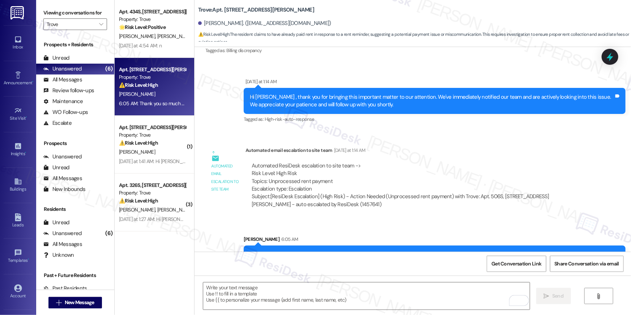
scroll to position [252, 0]
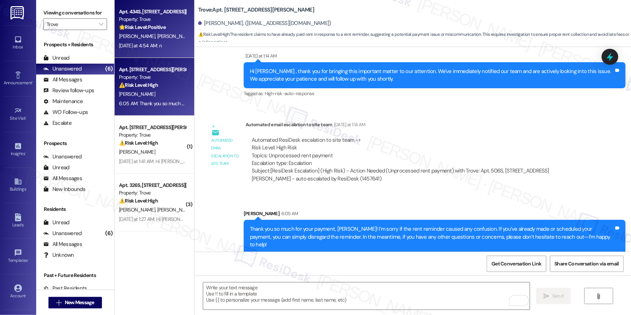
click at [154, 44] on div "Yesterday at 4:54 AM: n Yesterday at 4:54 AM: n" at bounding box center [140, 45] width 43 height 7
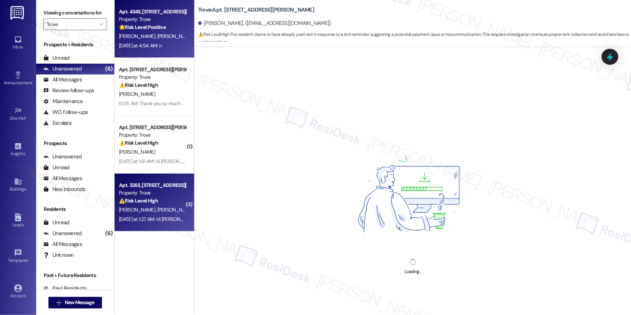
click at [152, 218] on div "Yesterday at 1:27 AM: Hi Lisa and Elie , thank you for bringing this important …" at bounding box center [392, 219] width 546 height 7
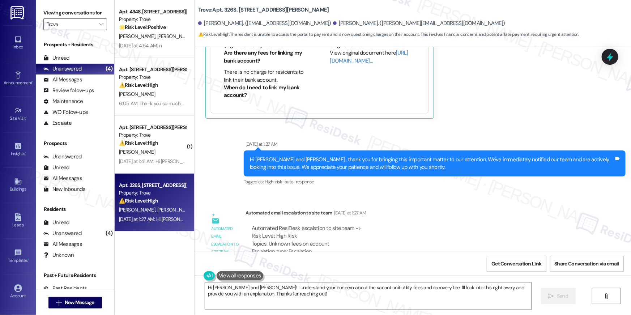
scroll to position [1559, 0]
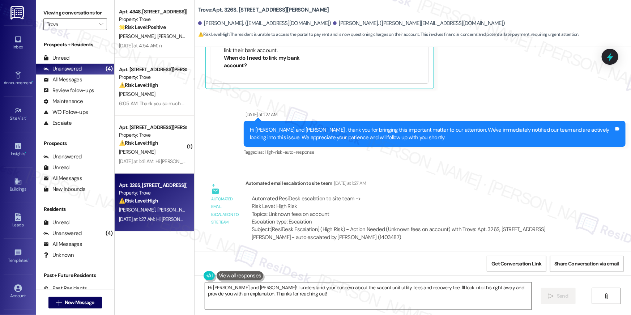
click at [345, 309] on textarea "Hi Lisa and Elie! I understand your concern about the vacant unit utility fees …" at bounding box center [368, 295] width 327 height 27
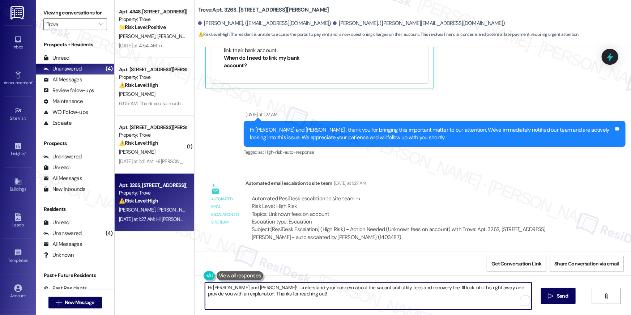
scroll to position [1543, 0]
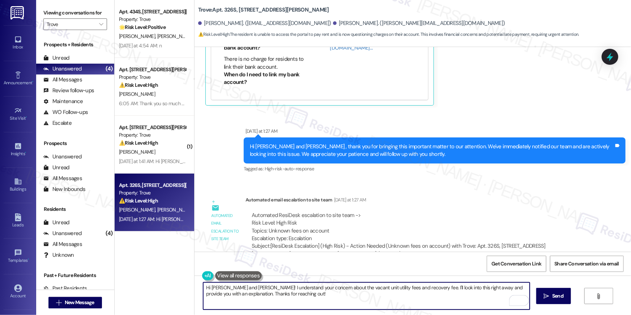
paste textarea ", {{first_name}}! Thanks for your response! How can I assist you with your rent…"
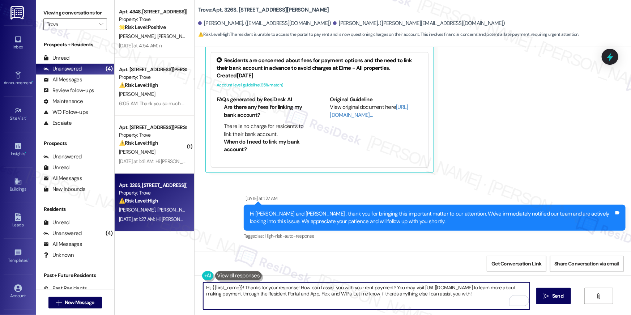
scroll to position [1559, 0]
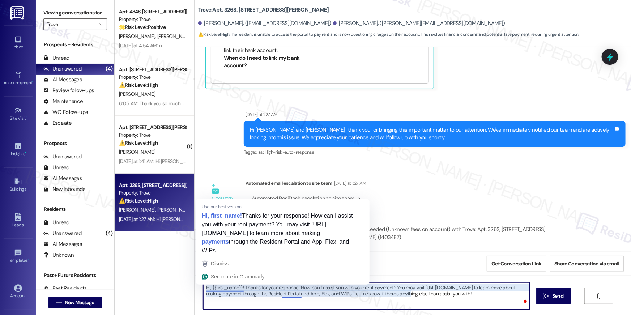
drag, startPoint x: 209, startPoint y: 289, endPoint x: 238, endPoint y: 287, distance: 29.3
click at [238, 287] on textarea "Hi, {{first_name}}! Thanks for your response! How can I assist you with your re…" at bounding box center [366, 295] width 327 height 27
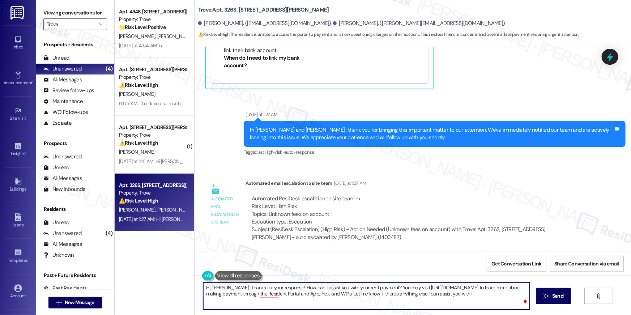
type textarea "Hi, Elie! Thanks for your response! How can I assist you with your rent payment…"
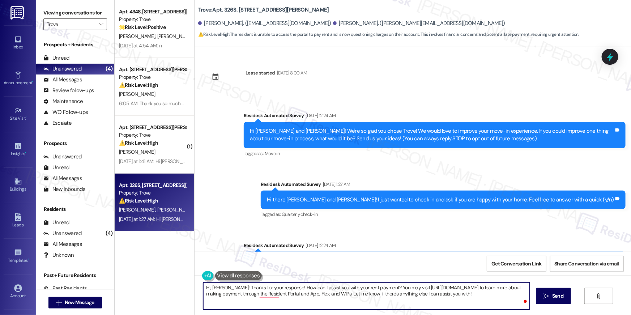
scroll to position [1559, 0]
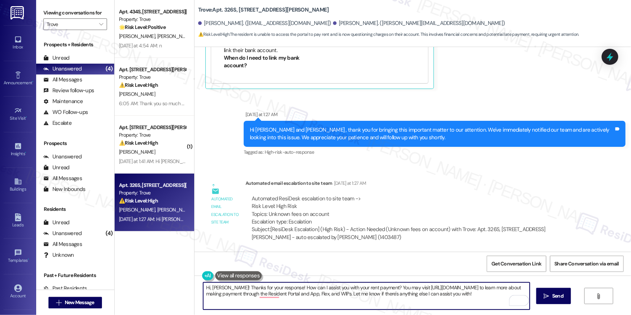
click at [217, 288] on textarea "Hi, [PERSON_NAME]! Thanks for your response! How can I assist you with your ren…" at bounding box center [366, 295] width 327 height 27
click at [369, 287] on textarea "Hi, [PERSON_NAME]! Thanks for your response! How can I assist you with your ren…" at bounding box center [366, 295] width 327 height 27
click at [385, 299] on textarea "Hi, [PERSON_NAME]! You may visit [URL][DOMAIN_NAME] to learn more about making …" at bounding box center [366, 295] width 327 height 27
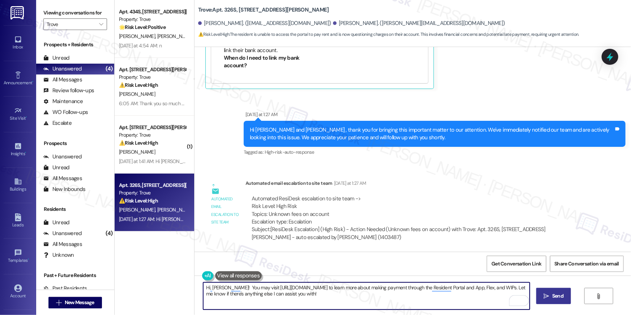
type textarea "Hi, [PERSON_NAME]! You may visit [URL][DOMAIN_NAME] to learn more about making …"
click at [539, 301] on button " Send" at bounding box center [553, 296] width 35 height 16
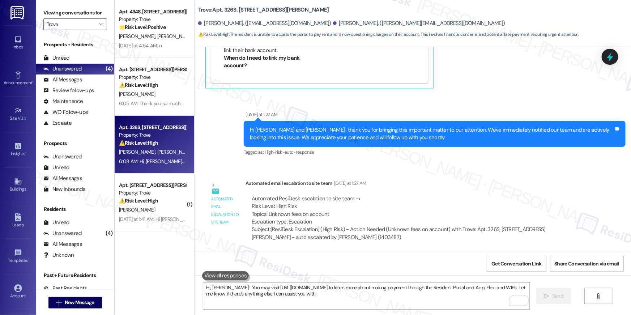
scroll to position [1401, 0]
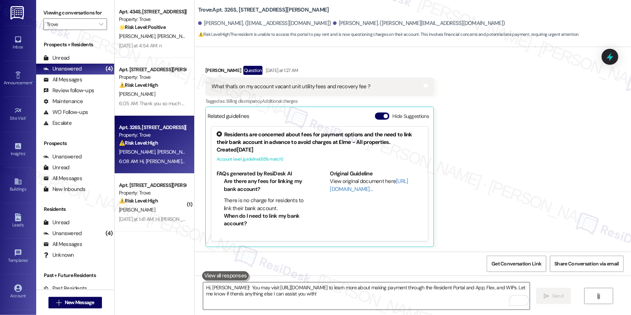
click at [314, 285] on textarea "Hi, [PERSON_NAME]! You may visit [URL][DOMAIN_NAME] to learn more about making …" at bounding box center [366, 295] width 327 height 27
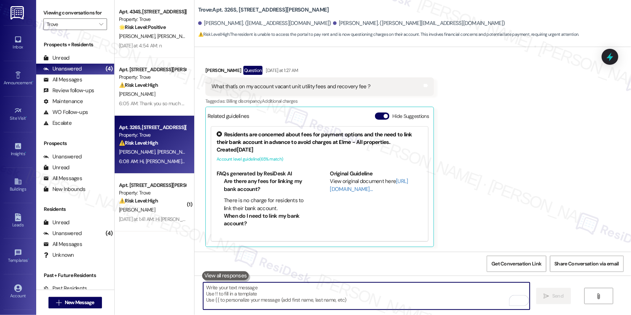
click at [314, 285] on textarea "To enrich screen reader interactions, please activate Accessibility in Grammarl…" at bounding box center [366, 295] width 327 height 27
paste textarea "Hi {{first_name}}, the vacant utility fee has been applied because the bill isn…"
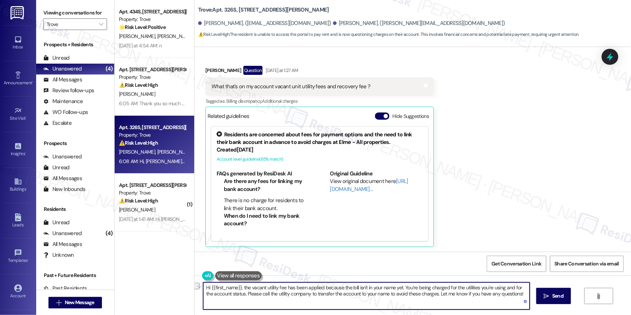
drag, startPoint x: 242, startPoint y: 288, endPoint x: 184, endPoint y: 284, distance: 58.0
click at [184, 284] on div "Apt. 434S, [STREET_ADDRESS][PERSON_NAME] Property: Trove 🌟 Risk Level: Positive…" at bounding box center [373, 157] width 516 height 315
click at [493, 297] on textarea "The vacant utility fee has been applied because the bill isn't in your name yet…" at bounding box center [366, 295] width 327 height 27
type textarea "The vacant utility fee has been applied because the bill isn't in your name yet…"
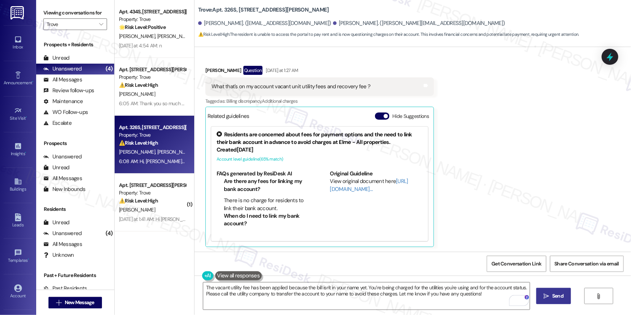
click at [551, 299] on span "Send" at bounding box center [558, 296] width 14 height 8
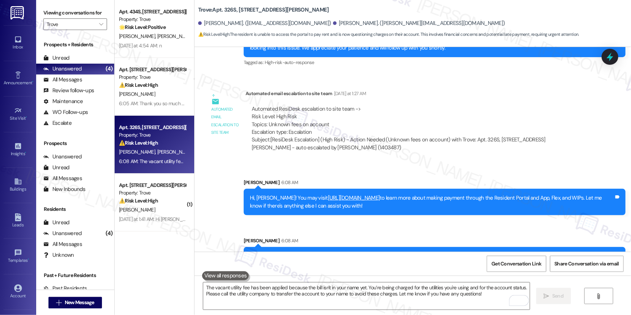
scroll to position [1676, 0]
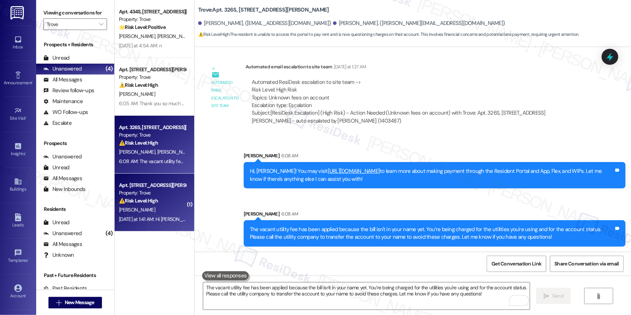
click at [140, 187] on div "Apt. [STREET_ADDRESS][PERSON_NAME]" at bounding box center [152, 186] width 67 height 8
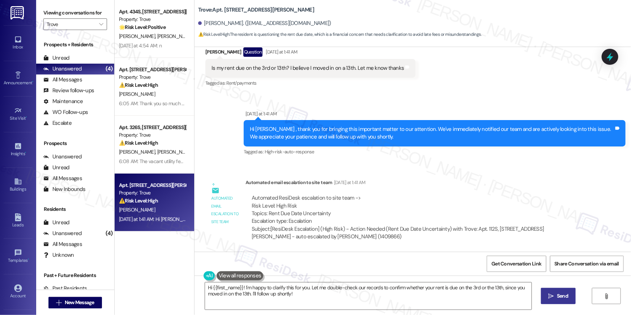
scroll to position [300, 0]
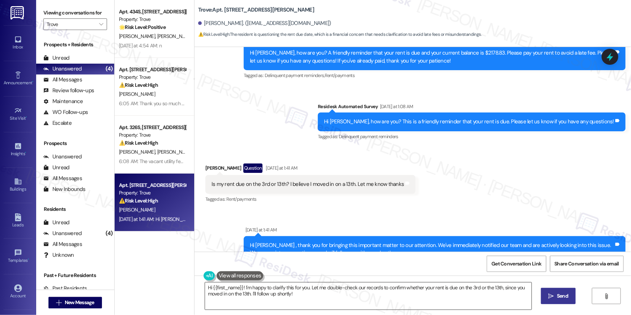
click at [308, 299] on textarea "Hi {{first_name}}! I'm happy to clarify this for you. Let me double-check our r…" at bounding box center [368, 295] width 327 height 27
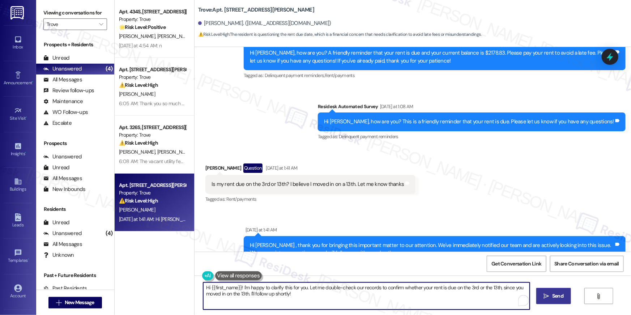
paste textarea ", {{first_name}}! the rent is due on the 1st of each month. Payments made after…"
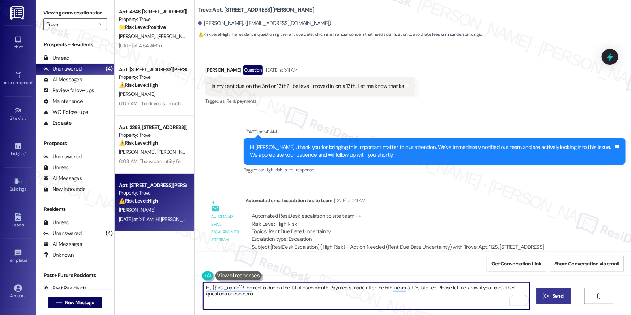
scroll to position [416, 0]
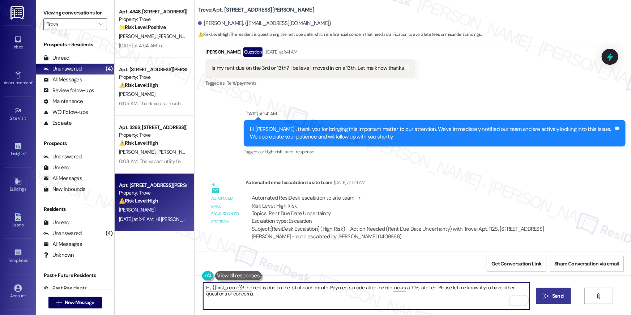
type textarea "Hi, {{first_name}}! the rent is due on the 1st of each month. Payments made aft…"
click at [427, 168] on div "Lease started [DATE] 8:00 AM Survey, sent via SMS Residesk Automated Survey [DA…" at bounding box center [413, 149] width 436 height 205
click at [325, 308] on textarea "Hi, {{first_name}}! the rent is due on the 1st of each month. Payments made aft…" at bounding box center [366, 295] width 327 height 27
click at [395, 307] on textarea "Hi, {{first_name}}! the rent is due on the 1st of each month. Payments made aft…" at bounding box center [366, 295] width 327 height 27
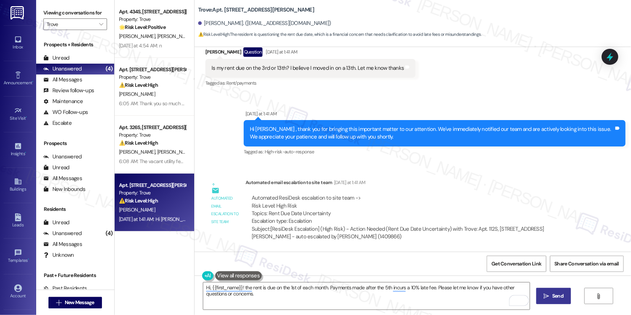
click at [546, 295] on icon "" at bounding box center [546, 296] width 5 height 6
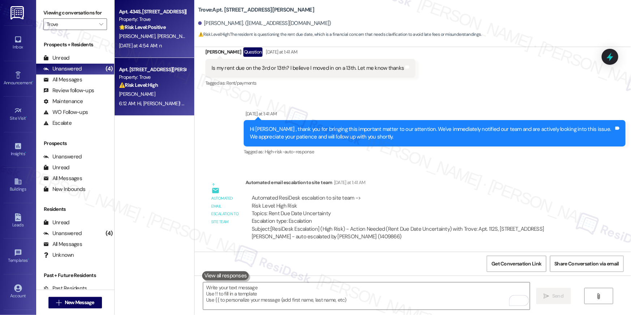
click at [148, 20] on div "Property: Trove" at bounding box center [152, 20] width 67 height 8
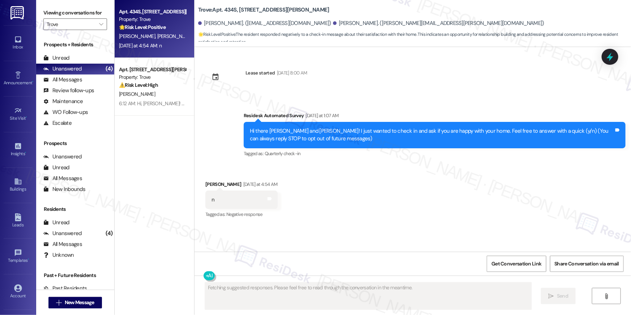
scroll to position [0, 0]
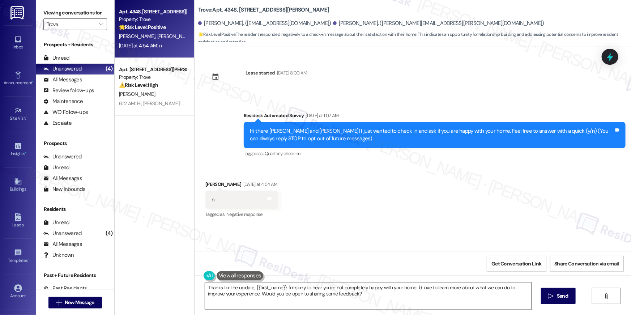
click at [242, 287] on textarea "Thanks for the update, {{first_name}}. I'm sorry to hear you're not completely …" at bounding box center [368, 295] width 327 height 27
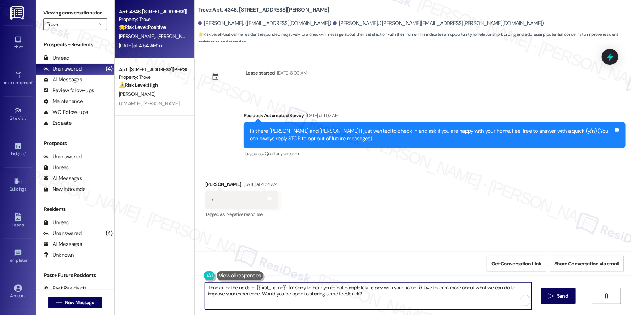
click at [242, 287] on textarea "Thanks for the update, {{first_name}}. I'm sorry to hear you're not completely …" at bounding box center [368, 295] width 327 height 27
click at [402, 292] on textarea "Thanks for letting me know, {{first_name}}. I'm sorry to hear you're not comple…" at bounding box center [366, 295] width 327 height 27
type textarea "Thanks for letting me know, {{first_name}}. I'm sorry to hear you're not comple…"
click at [554, 296] on span "Send" at bounding box center [557, 296] width 11 height 8
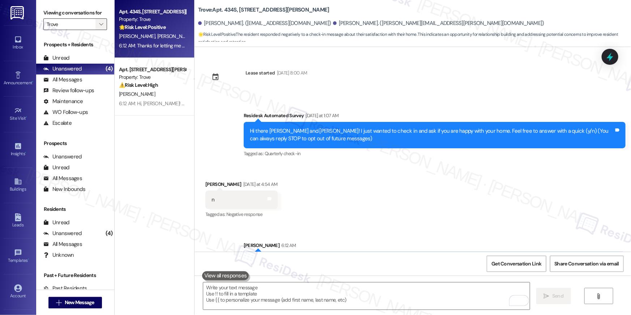
click at [99, 26] on icon "" at bounding box center [101, 24] width 4 height 6
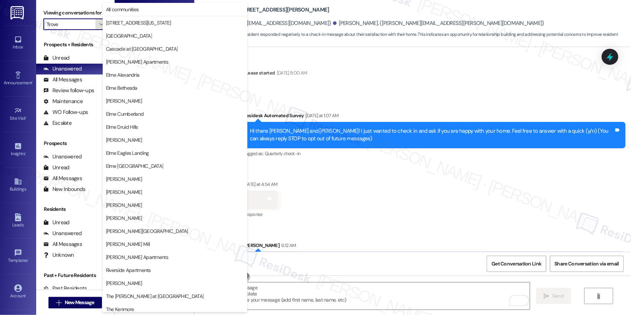
scroll to position [68, 0]
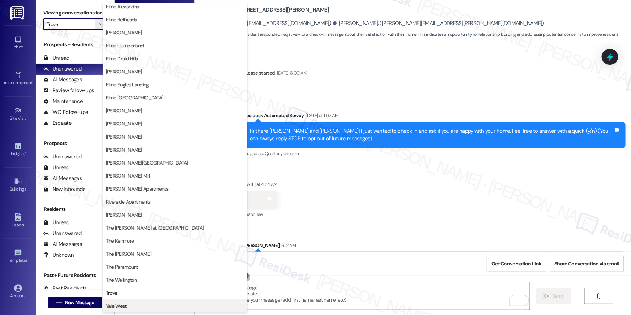
click at [117, 309] on span "Yale West" at bounding box center [116, 305] width 21 height 7
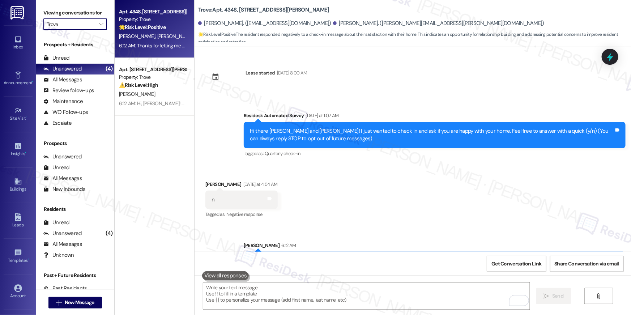
type input "Yale West"
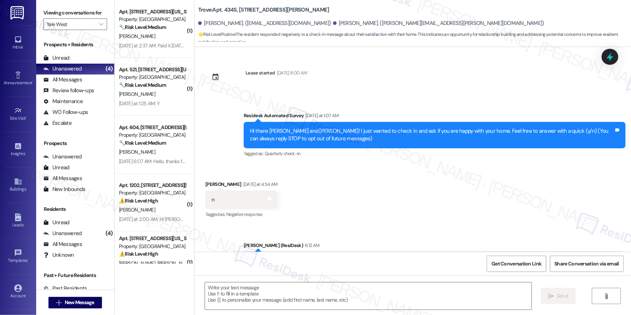
type textarea "Fetching suggested responses. Please feel free to read through the conversation…"
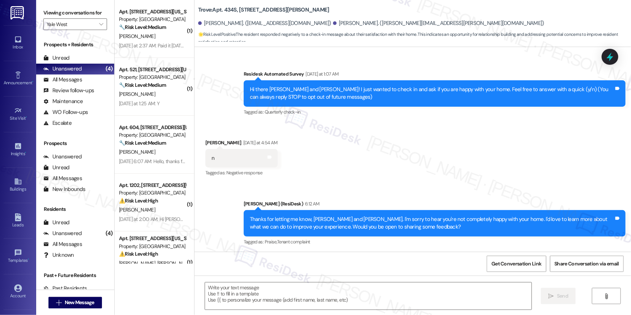
scroll to position [42, 0]
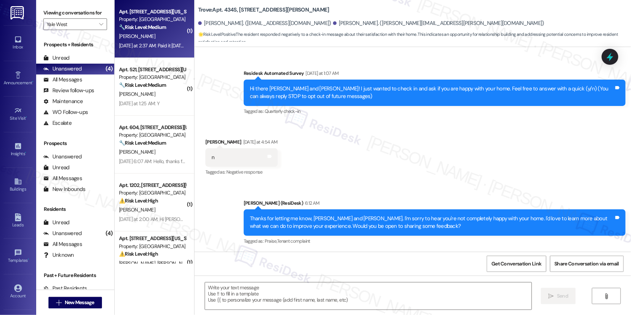
click at [146, 45] on div "Yesterday at 2:37 AM: Paid it today 👍🏽 Yesterday at 2:37 AM: Paid it today 👍🏽" at bounding box center [155, 45] width 73 height 7
type textarea "Fetching suggested responses. Please feel free to read through the conversation…"
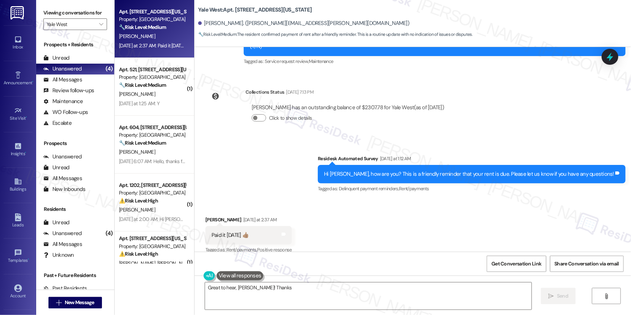
scroll to position [1624, 0]
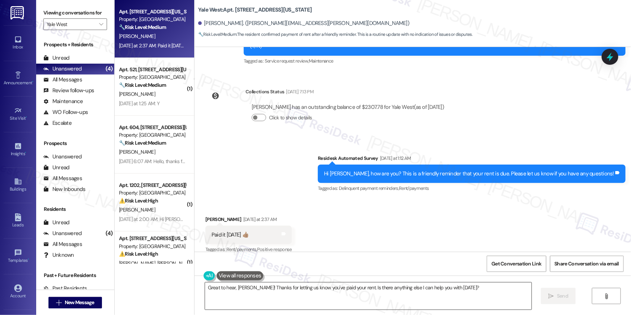
click at [344, 299] on textarea "Great to hear, Marian! Thanks for letting us know you've paid your rent. Is the…" at bounding box center [368, 295] width 327 height 27
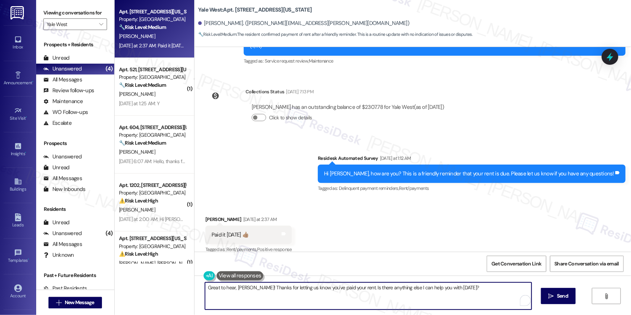
paste textarea "Thank you, {{first_name}}, for your rent payment, we truly appreciate it! If yo…"
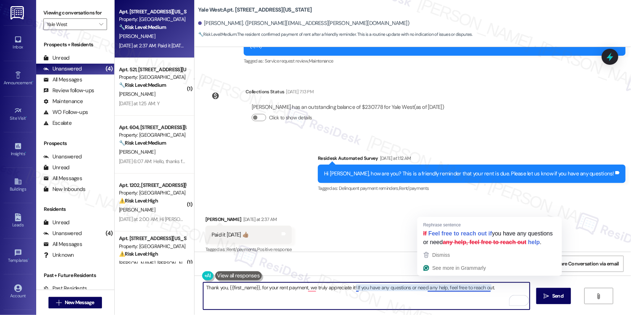
click at [350, 302] on textarea "Thank you, {{first_name}}, for your rent payment, we truly appreciate it! If yo…" at bounding box center [366, 295] width 327 height 27
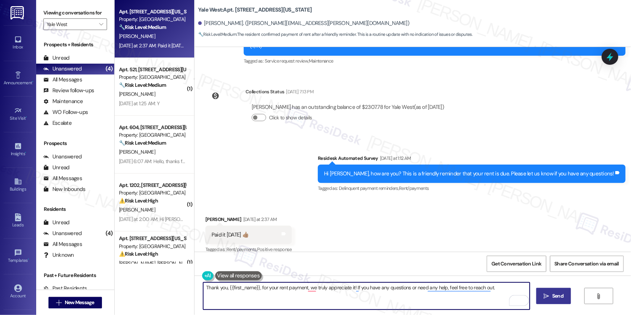
type textarea "Thank you, {{first_name}}, for your rent payment, we truly appreciate it! If yo…"
click at [551, 297] on span "Send" at bounding box center [558, 296] width 14 height 8
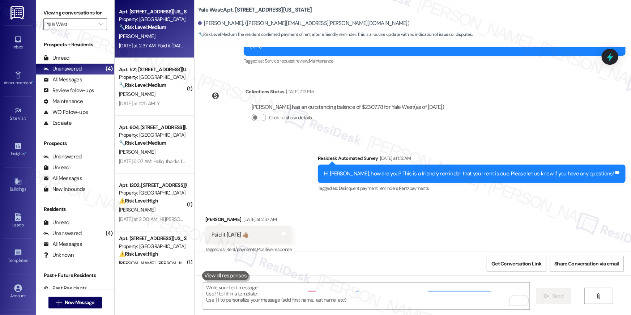
scroll to position [1624, 0]
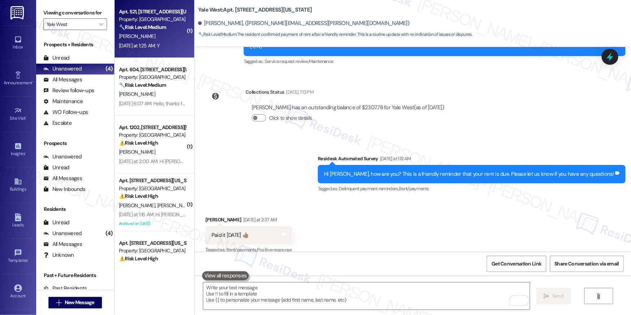
click at [134, 51] on div "Apt. 521, 443 New York Ave., NW Property: Yale West 🔧 Risk Level: Medium The re…" at bounding box center [155, 29] width 80 height 58
type textarea "Fetching suggested responses. Please feel free to read through the conversation…"
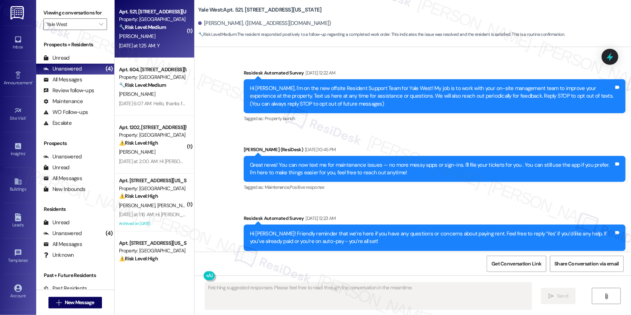
scroll to position [3209, 0]
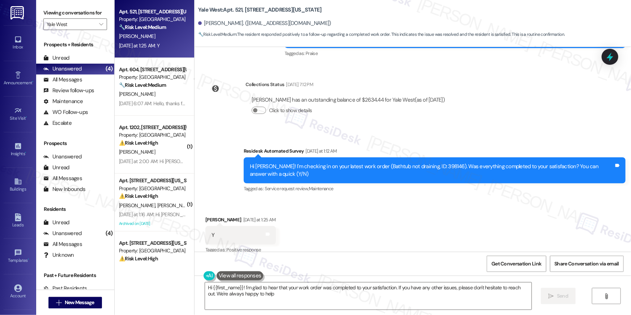
type textarea "Hi {{first_name}}! I'm glad to hear that your work order was completed to your …"
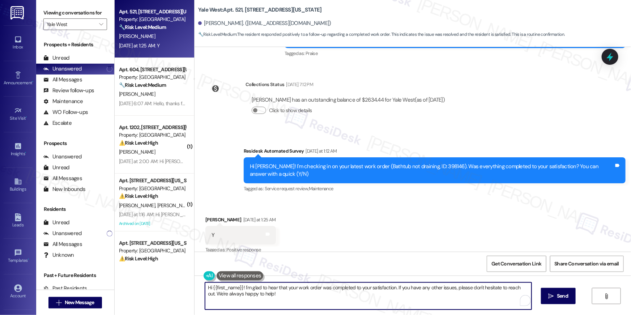
click at [466, 301] on textarea "Hi {{first_name}}! I'm glad to hear that your work order was completed to your …" at bounding box center [368, 295] width 327 height 27
click at [554, 299] on span " Send" at bounding box center [558, 296] width 23 height 8
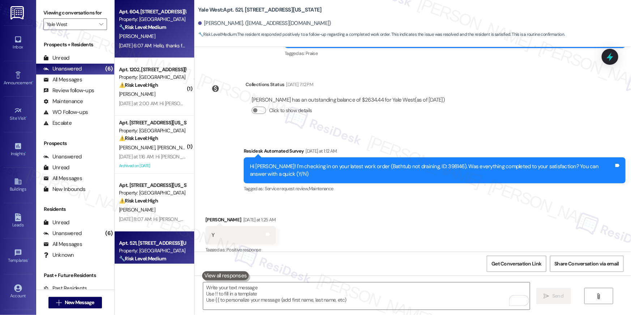
click at [168, 35] on div "T. Lee" at bounding box center [152, 36] width 68 height 9
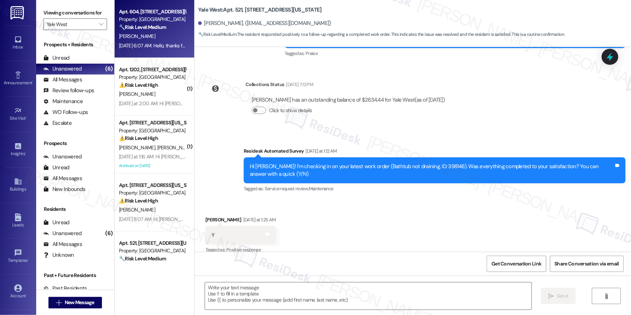
type textarea "Fetching suggested responses. Please feel free to read through the conversation…"
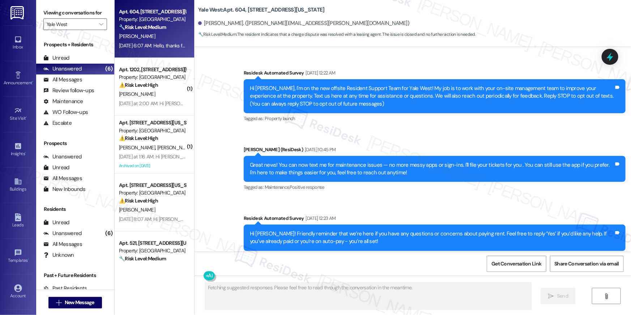
scroll to position [13467, 0]
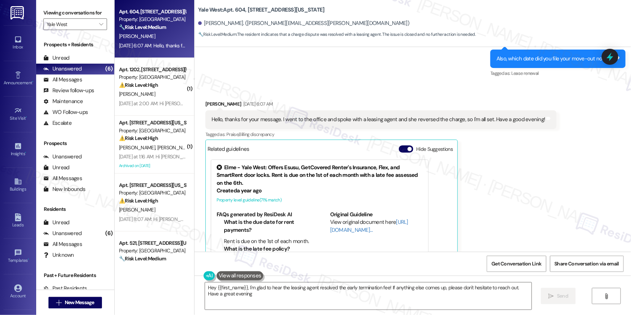
type textarea "Hey {{first_name}}, I'm glad to hear the leasing agent resolved the early termi…"
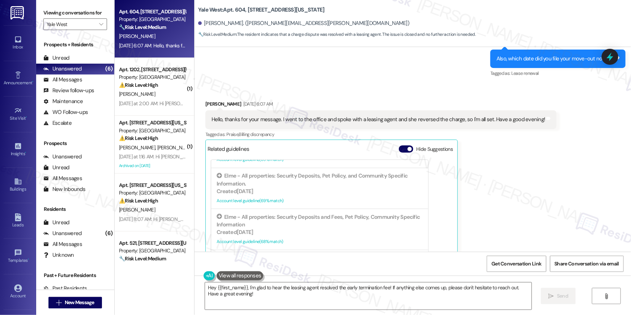
scroll to position [571, 0]
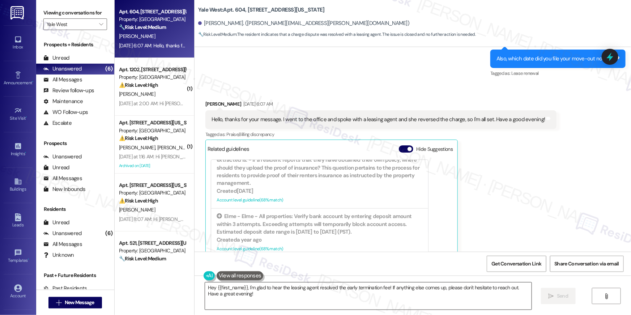
click at [324, 301] on textarea "Hey {{first_name}}, I'm glad to hear the leasing agent resolved the early termi…" at bounding box center [368, 295] width 327 height 27
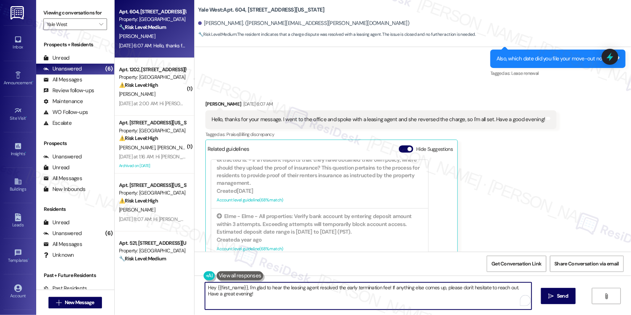
click at [370, 292] on textarea "Hey {{first_name}}, I'm glad to hear the leasing agent resolved the early termi…" at bounding box center [368, 295] width 327 height 27
click at [405, 301] on textarea "Hey {{first_name}}, I'm glad to hear the leasing agent resolved the early termi…" at bounding box center [366, 295] width 327 height 27
click at [465, 303] on textarea "Hey {{first_name}}, I'm glad to hear the leasing agent resolved the early termi…" at bounding box center [366, 295] width 327 height 27
click at [555, 299] on span "Send" at bounding box center [557, 296] width 11 height 8
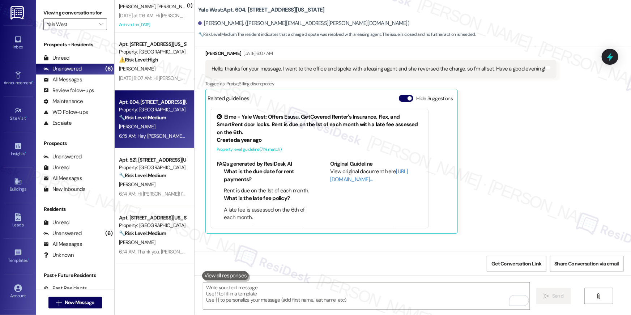
scroll to position [0, 0]
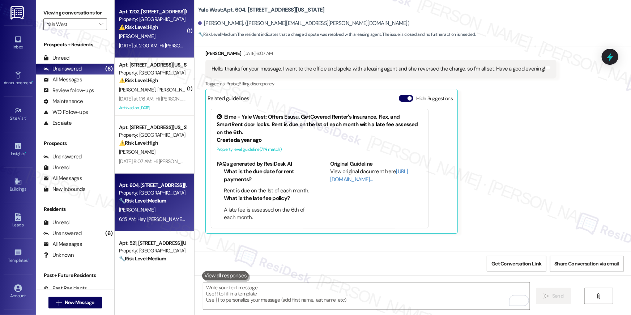
click at [141, 35] on div "P. Sood" at bounding box center [152, 36] width 68 height 9
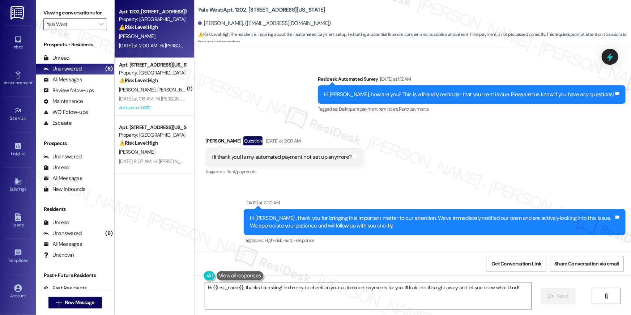
scroll to position [3944, 0]
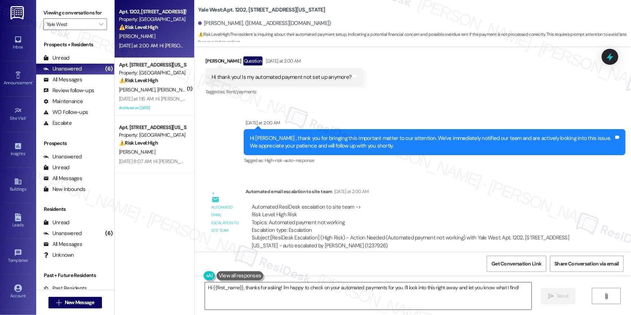
click at [384, 299] on textarea "Hi {{first_name}}, thanks for asking! I'm happy to check on your automated paym…" at bounding box center [368, 295] width 327 height 27
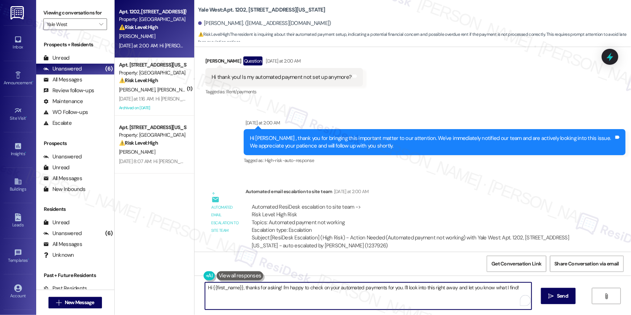
paste textarea "Thank you so much for your payment, {{first_name}}! I’m sorry if the rent remin…"
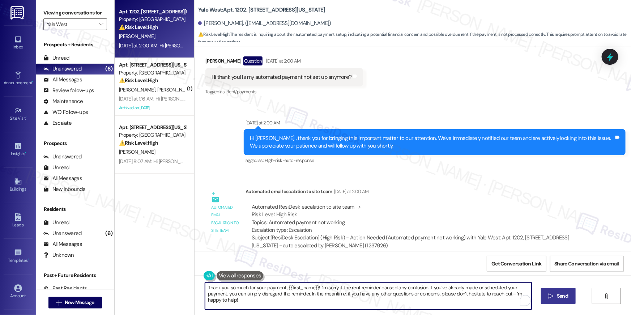
type textarea "Thank you so much for your payment, {{first_name}}! I’m sorry if the rent remin…"
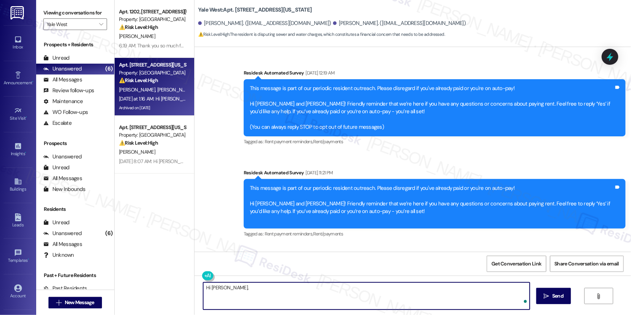
scroll to position [3282, 0]
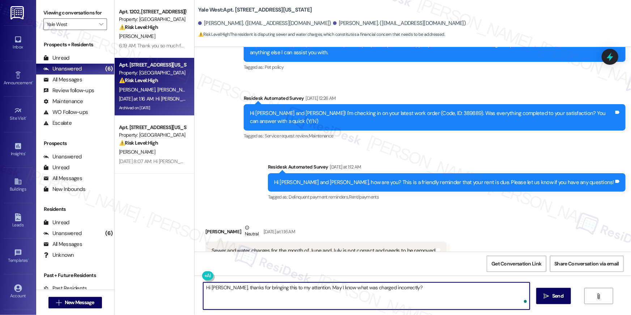
type textarea "Hi [PERSON_NAME], thanks for bringing this to my attention. May I know what was…"
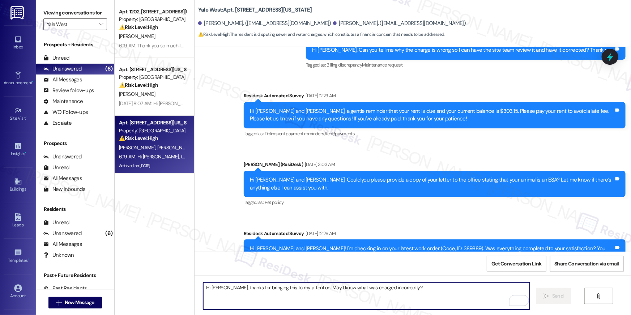
scroll to position [3058, 0]
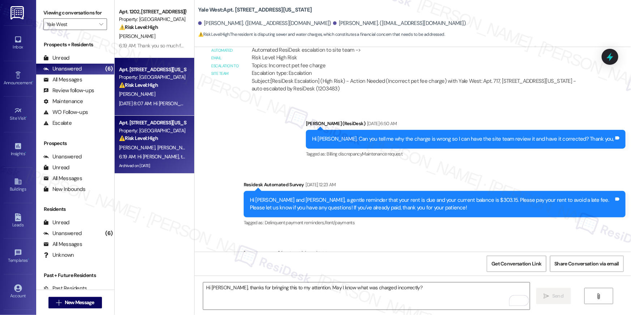
click at [148, 82] on strong "⚠️ Risk Level: High" at bounding box center [138, 85] width 39 height 7
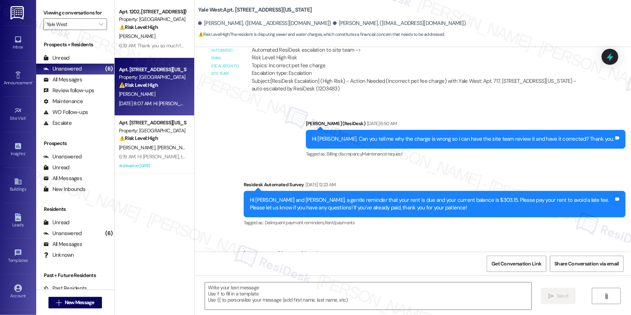
type textarea "Fetching suggested responses. Please feel free to read through the conversation…"
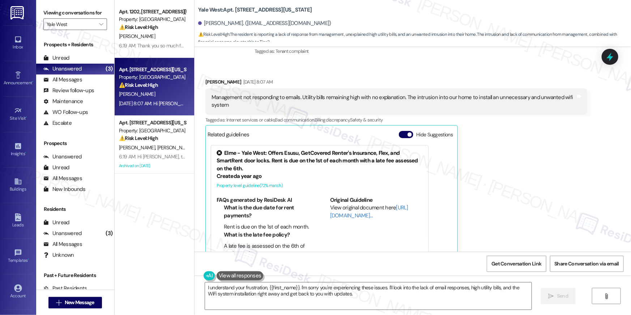
scroll to position [5515, 0]
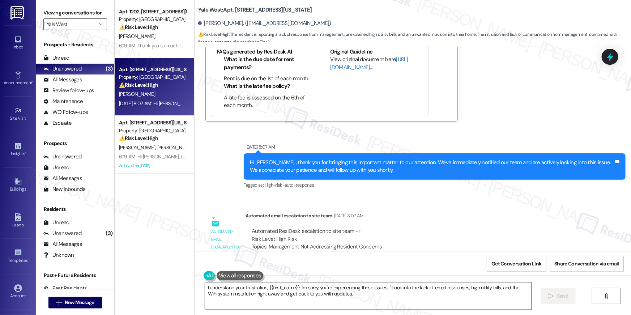
click at [356, 294] on textarea "I understand your frustration, {{first_name}}. I'm sorry you're experiencing th…" at bounding box center [368, 295] width 327 height 27
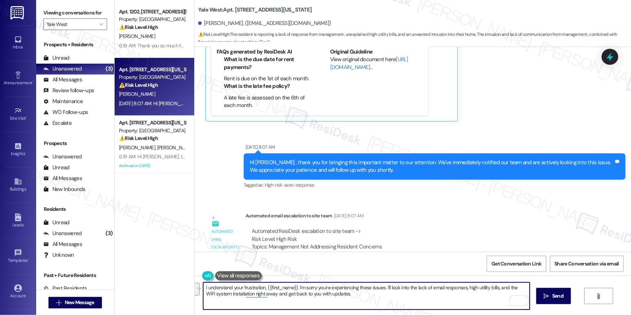
drag, startPoint x: 405, startPoint y: 295, endPoint x: 389, endPoint y: 286, distance: 18.0
click at [389, 286] on textarea "I understand your frustration, {{first_name}}. I'm sorry you're experiencing th…" at bounding box center [366, 295] width 327 height 27
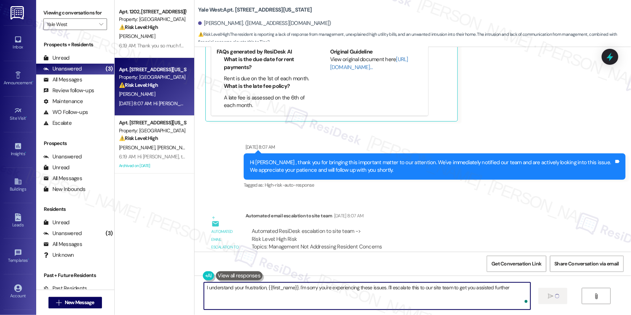
type textarea "I understand your frustration, {{first_name}}. I'm sorry you're experiencing th…"
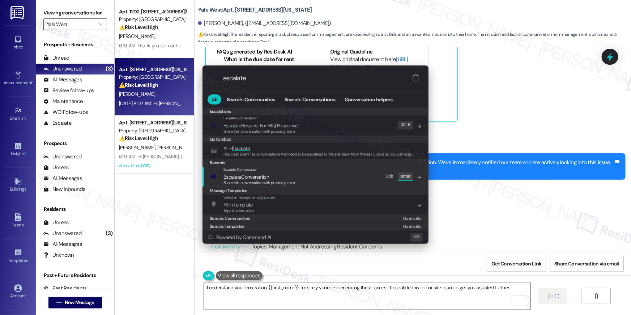
type input "escalate"
click at [270, 174] on span "Escalate Conversation" at bounding box center [259, 177] width 72 height 8
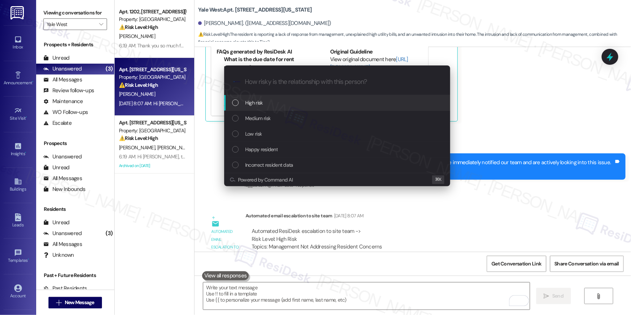
scroll to position [5357, 0]
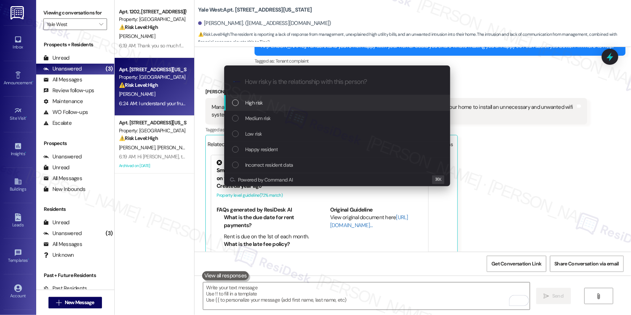
click at [269, 108] on div "High risk" at bounding box center [337, 103] width 226 height 16
click at [276, 103] on div "High risk" at bounding box center [338, 103] width 212 height 8
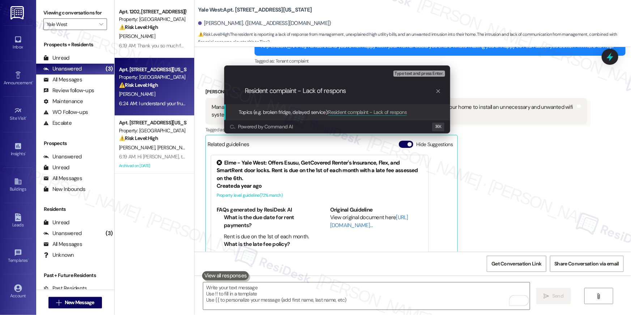
type input "Resident complaint - Lack of response"
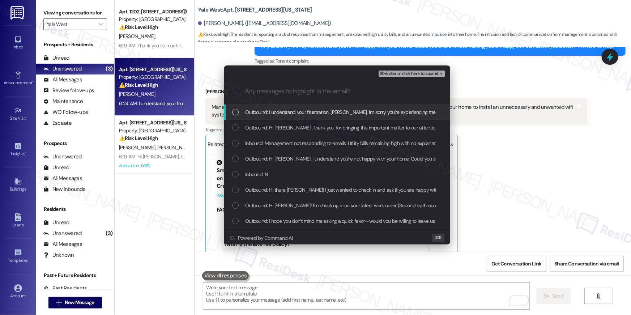
click at [304, 107] on div "Outbound: I understand your frustration, David. I'm sorry you're experiencing t…" at bounding box center [337, 113] width 226 height 16
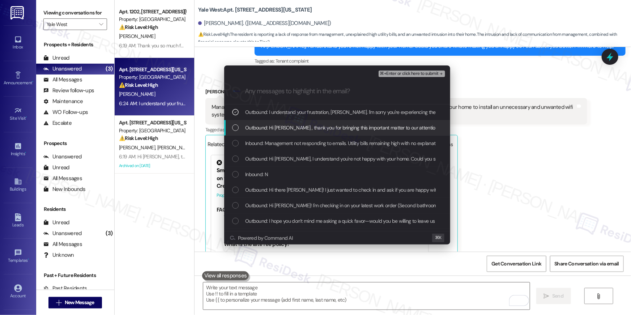
click at [291, 126] on span "Outbound: Hi David , thank you for bringing this important matter to our attent…" at bounding box center [488, 128] width 486 height 8
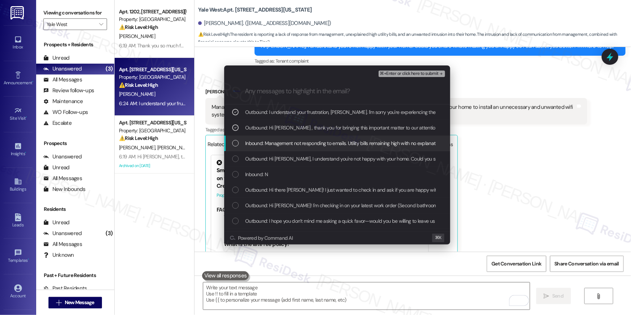
click at [289, 146] on span "Inbound: Management not responding to emails. Utility bills remaining high with…" at bounding box center [427, 143] width 365 height 8
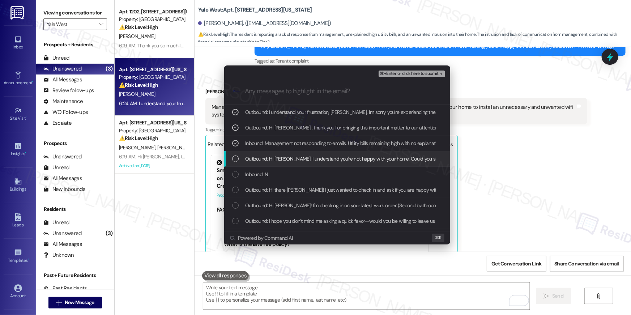
click at [292, 159] on span "Outbound: Hi David, I understand you're not happy with your home. Could you sha…" at bounding box center [419, 159] width 349 height 8
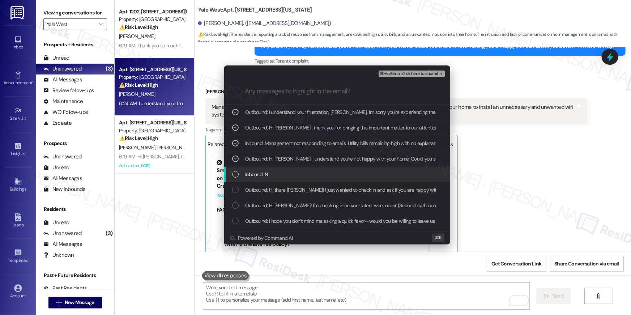
click at [329, 167] on div "Inbound: N" at bounding box center [337, 175] width 226 height 16
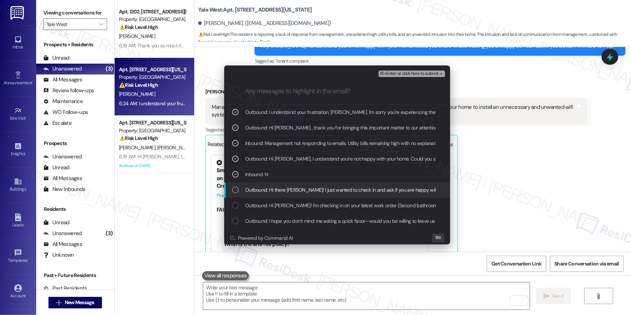
click at [329, 184] on div "Outbound: Hi there David! I just wanted to check in and ask if you are happy wi…" at bounding box center [337, 190] width 226 height 16
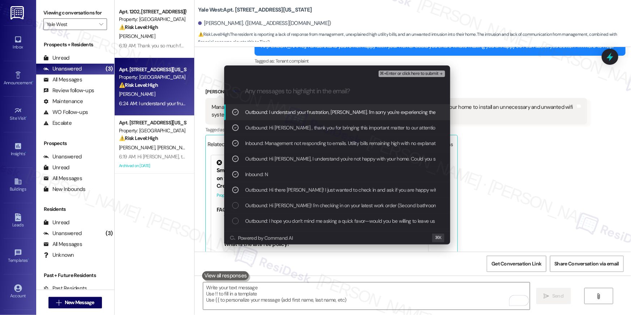
click at [422, 74] on span "⌘+Enter or click here to submit" at bounding box center [409, 73] width 59 height 5
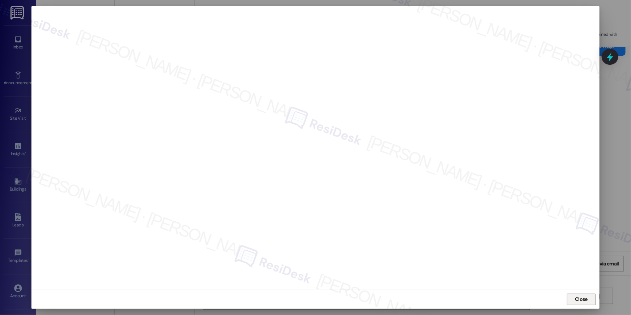
click at [577, 300] on span "Close" at bounding box center [581, 299] width 13 height 8
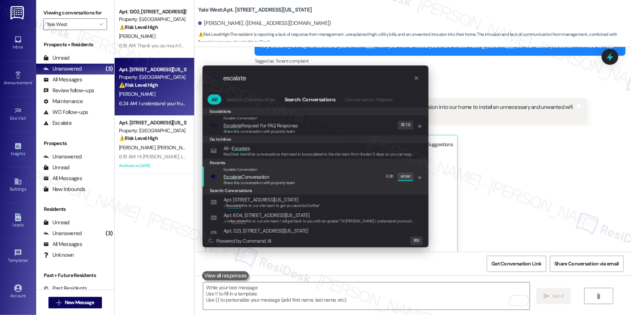
type input "escalate"
click at [254, 176] on span "Escalate Conversation" at bounding box center [246, 177] width 46 height 7
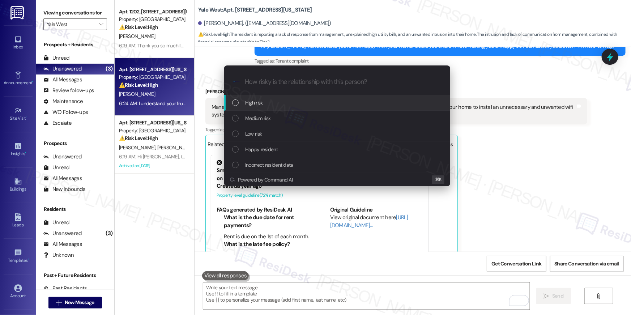
click at [260, 105] on span "High risk" at bounding box center [254, 103] width 18 height 8
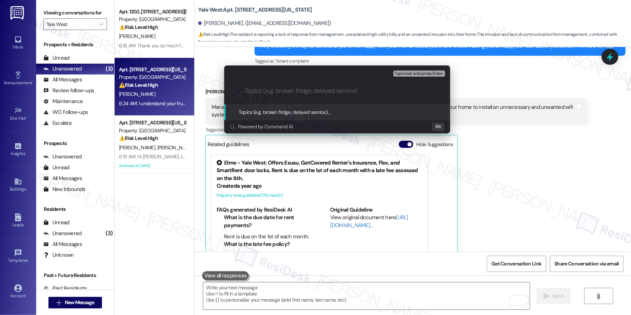
paste input "Resident complaint - Lack of response"
type input "Resident complaint - Lack of response"
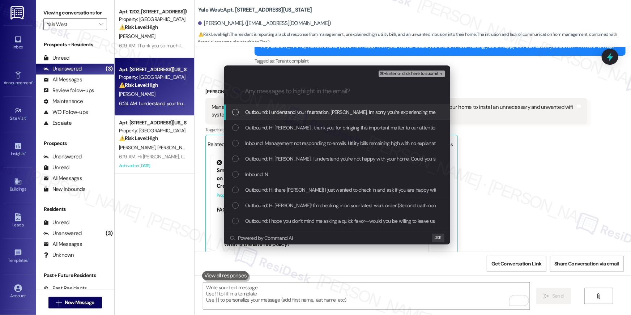
click at [315, 116] on span "Outbound: I understand your frustration, David. I'm sorry you're experiencing t…" at bounding box center [411, 112] width 332 height 8
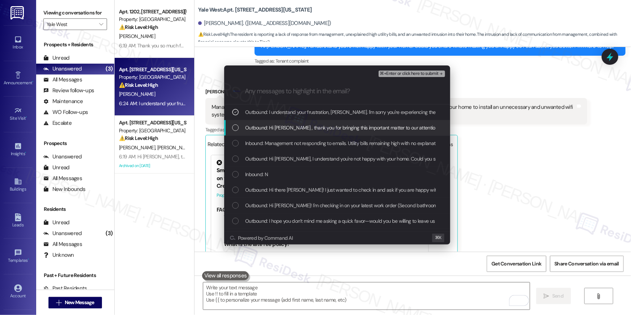
click at [314, 120] on div "Outbound: Hi David , thank you for bringing this important matter to our attent…" at bounding box center [337, 128] width 226 height 16
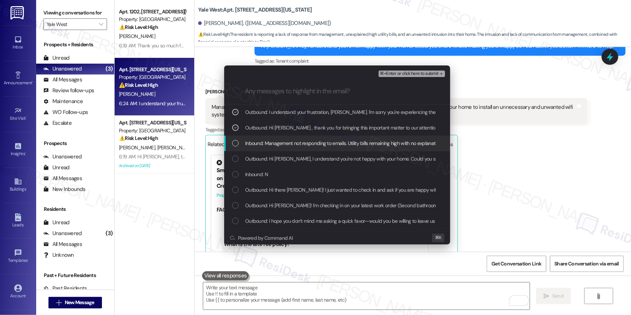
drag, startPoint x: 313, startPoint y: 139, endPoint x: 314, endPoint y: 156, distance: 17.1
click at [313, 139] on span "Inbound: Management not responding to emails. Utility bills remaining high with…" at bounding box center [427, 143] width 365 height 8
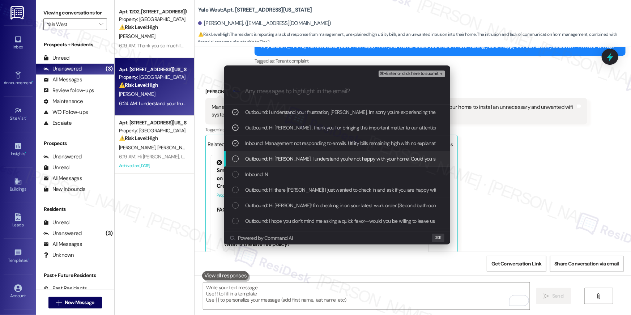
click at [314, 157] on span "Outbound: Hi David, I understand you're not happy with your home. Could you sha…" at bounding box center [419, 159] width 349 height 8
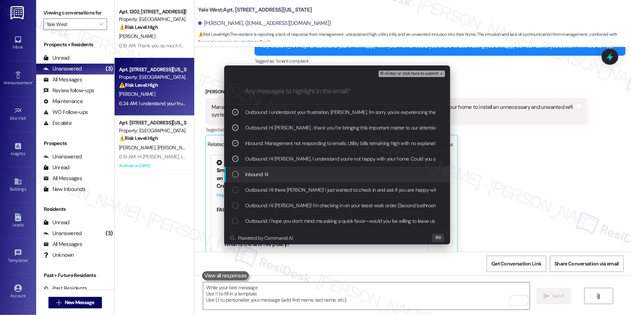
click at [310, 174] on div "Inbound: N" at bounding box center [338, 174] width 212 height 8
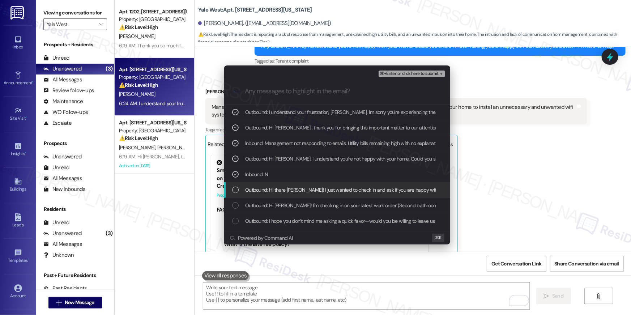
click at [348, 191] on span "Outbound: Hi there David! I just wanted to check in and ask if you are happy wi…" at bounding box center [393, 190] width 297 height 8
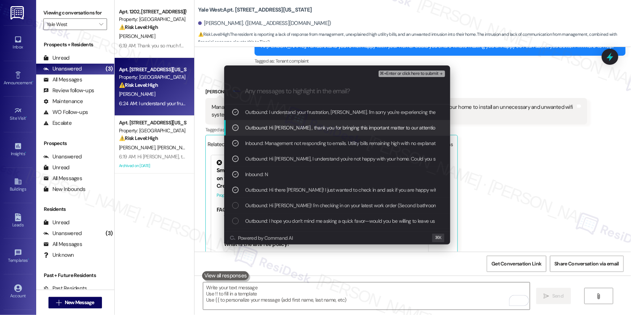
click at [423, 71] on span "⌘+Enter or click here to submit" at bounding box center [409, 73] width 59 height 5
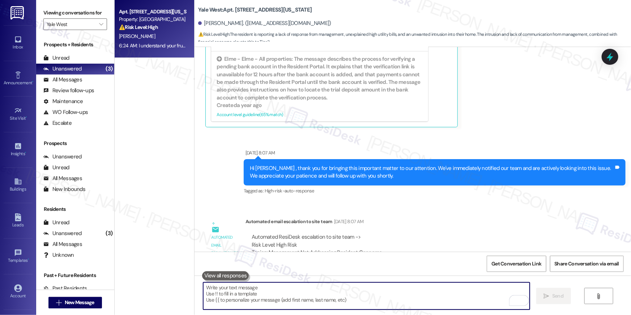
scroll to position [5576, 0]
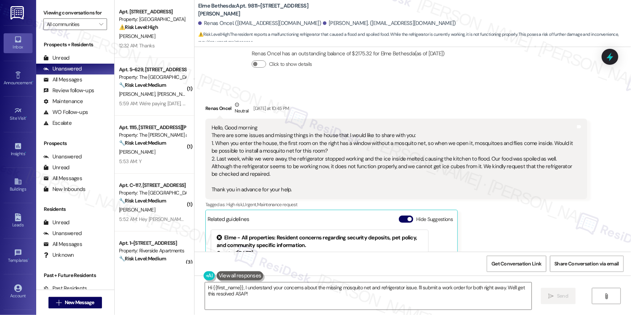
scroll to position [7693, 0]
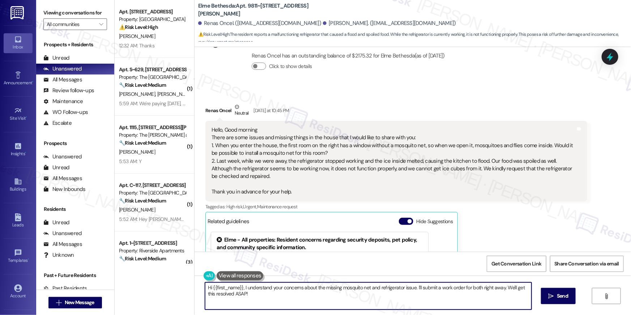
click at [296, 299] on textarea "Hi {{first_name}}, I understand your concerns about the missing mosquito net an…" at bounding box center [368, 295] width 327 height 27
click at [340, 303] on textarea "Hi {{first_name}}, I understand your concerns about the missing mosquito net an…" at bounding box center [368, 295] width 327 height 27
click at [372, 304] on textarea "Hi {{first_name}}, I understand your concerns about the missing mosquito net an…" at bounding box center [368, 295] width 327 height 27
drag, startPoint x: 402, startPoint y: 296, endPoint x: 500, endPoint y: 289, distance: 98.6
click at [500, 289] on textarea "Hi {{first_name}}, I understand your concerns about the missing mosquito net an…" at bounding box center [366, 295] width 327 height 27
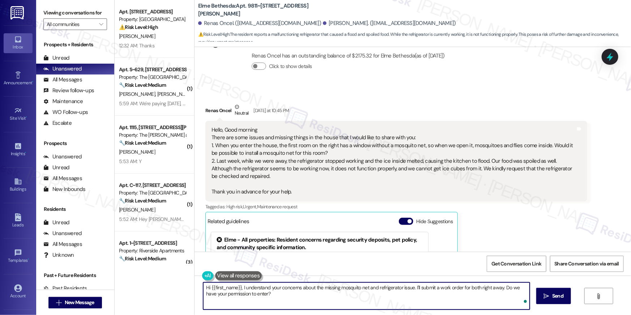
type textarea "Hi {{first_name}}, I understand your concerns about the missing mosquito net an…"
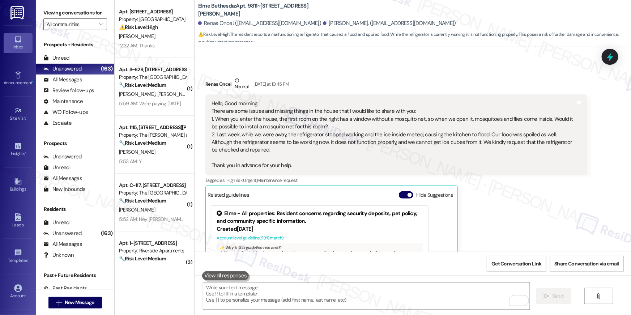
scroll to position [7719, 0]
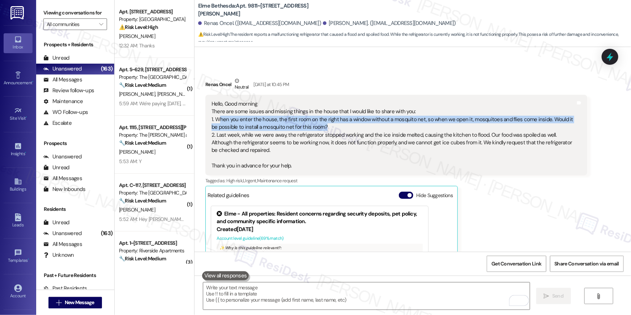
drag, startPoint x: 211, startPoint y: 61, endPoint x: 311, endPoint y: 70, distance: 100.2
click at [311, 100] on div "Hello, Good morning There are some issues and missing things in the house that …" at bounding box center [394, 135] width 364 height 70
copy div "When you enter the house, the first room on the right has a window without a mo…"
click at [352, 299] on textarea "To enrich screen reader interactions, please activate Accessibility in Grammarl…" at bounding box center [366, 295] width 327 height 27
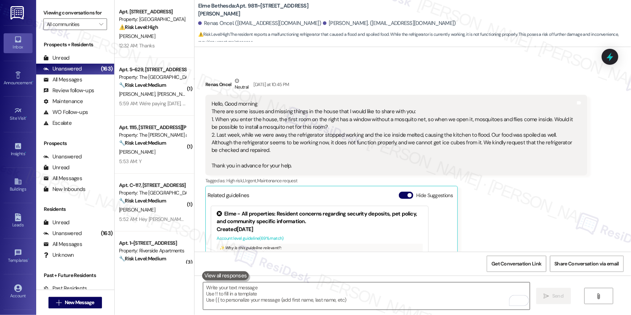
click at [352, 299] on textarea "To enrich screen reader interactions, please activate Accessibility in Grammarl…" at bounding box center [366, 295] width 327 height 27
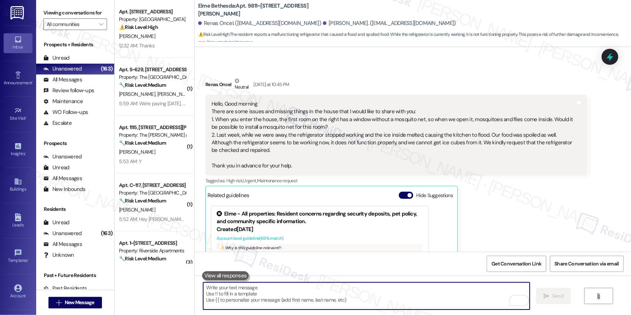
click at [353, 298] on textarea "To enrich screen reader interactions, please activate Accessibility in Grammarl…" at bounding box center [366, 295] width 327 height 27
click at [352, 295] on textarea "To enrich screen reader interactions, please activate Accessibility in Grammarl…" at bounding box center [366, 295] width 327 height 27
paste textarea "Work Order # 399754 Mosquito Net"
click at [421, 288] on textarea "Work Order # 399754 Mosquito Net" at bounding box center [366, 295] width 327 height 27
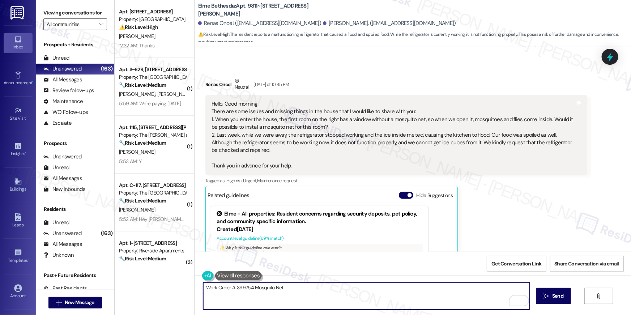
click at [393, 294] on textarea "Work Order # 399754 Mosquito Net" at bounding box center [366, 295] width 327 height 27
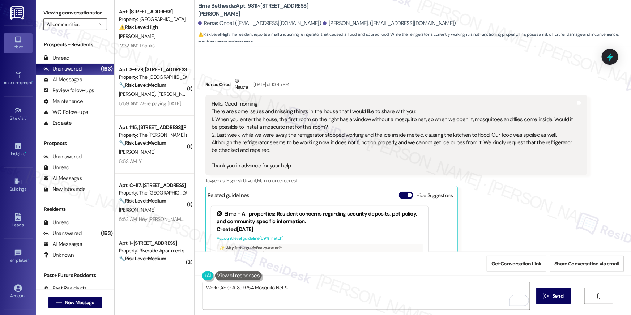
drag, startPoint x: 282, startPoint y: 78, endPoint x: 286, endPoint y: 91, distance: 13.3
click at [286, 100] on div "Hello, Good morning There are some issues and missing things in the house that …" at bounding box center [394, 135] width 364 height 70
copy div "the refrigerator stopped working and the ice inside melted, causing the kitchen…"
click at [335, 289] on textarea "Work Order # 399754 Mosquito Net &" at bounding box center [366, 295] width 327 height 27
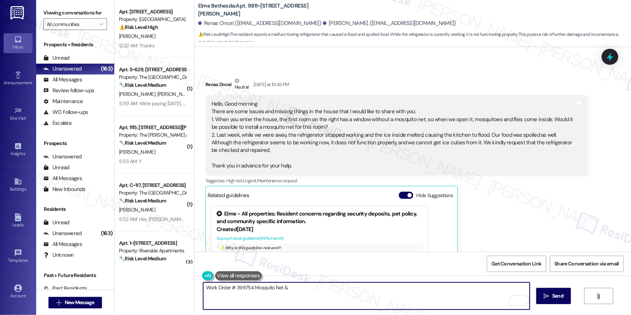
click at [335, 289] on textarea "Work Order # 399754 Mosquito Net &" at bounding box center [366, 295] width 327 height 27
click at [323, 287] on textarea "Work Order # 399754 Mosquito Net &" at bounding box center [366, 295] width 327 height 27
paste textarea "Work Order # 399755 Fridge"
click at [344, 287] on textarea "Work Order # 399754 Mosquito Net & Work Order # 399755 Fridge" at bounding box center [366, 295] width 327 height 27
type textarea "Work Order # 399754 Mosquito Net & Work Order # 399755 Fridge"
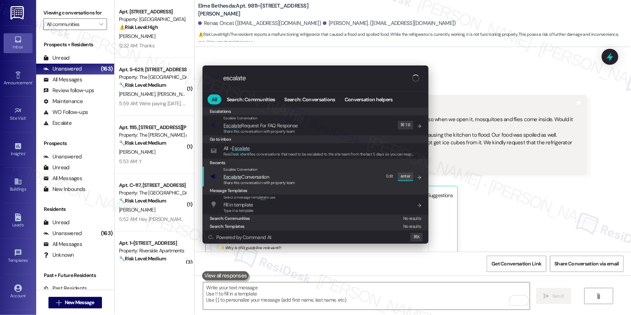
type input "escalate"
click at [245, 180] on div "Share this conversation with property team" at bounding box center [259, 183] width 72 height 7
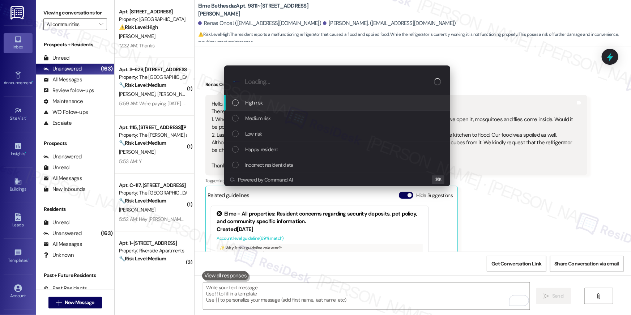
click at [267, 107] on div "High risk" at bounding box center [337, 103] width 226 height 16
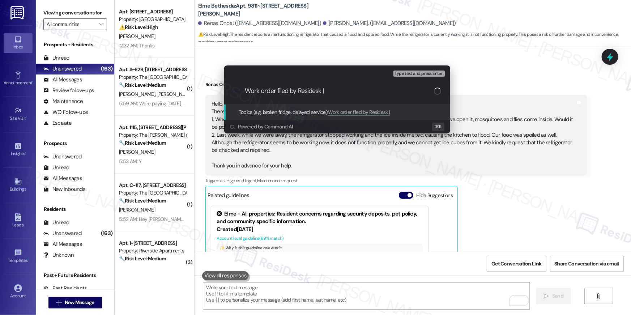
paste input "Work Order # 399754 Mosquito Net & Work Order # 399755 Fridge"
type input "Work order filed by Residesk | Work Order # 399754 Mosquito Net & Work Order # …"
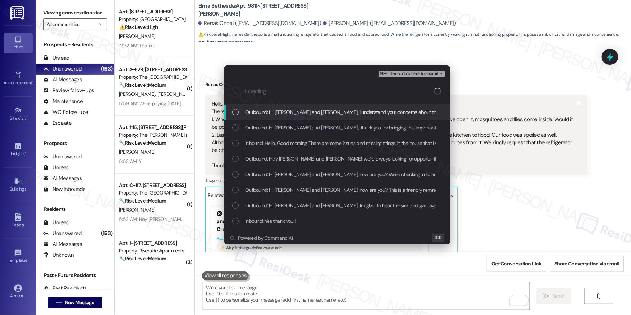
scroll to position [0, 0]
click at [235, 115] on div "Outbound: Hi [PERSON_NAME] and [PERSON_NAME], I understand your concerns about …" at bounding box center [338, 112] width 212 height 8
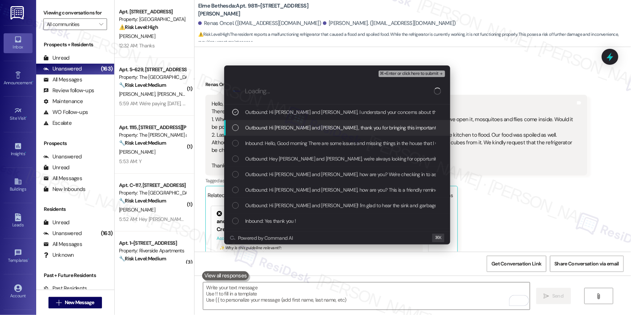
drag, startPoint x: 236, startPoint y: 129, endPoint x: 236, endPoint y: 141, distance: 12.3
click at [236, 129] on div "List of options" at bounding box center [235, 127] width 7 height 7
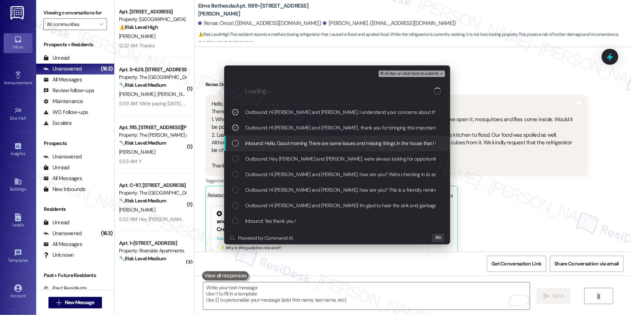
click at [236, 143] on div "List of options" at bounding box center [235, 143] width 7 height 7
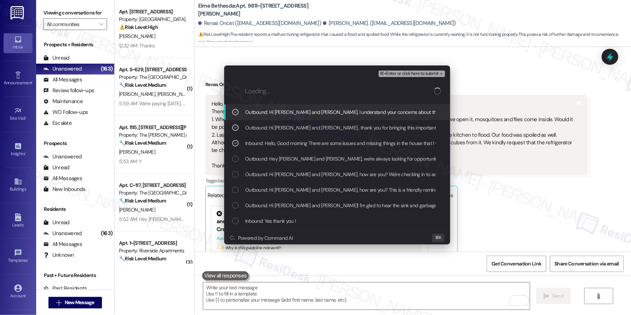
click at [388, 75] on span "⌘+Enter or click here to submit" at bounding box center [409, 73] width 59 height 5
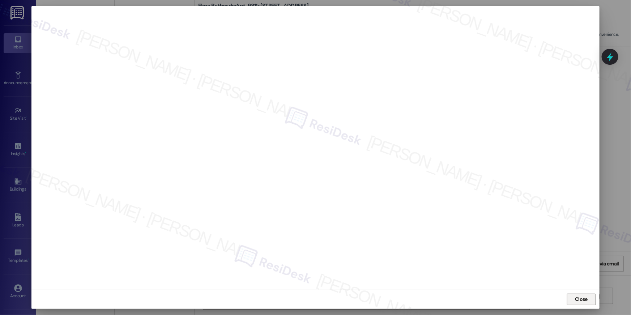
click at [578, 302] on span "Close" at bounding box center [581, 299] width 13 height 8
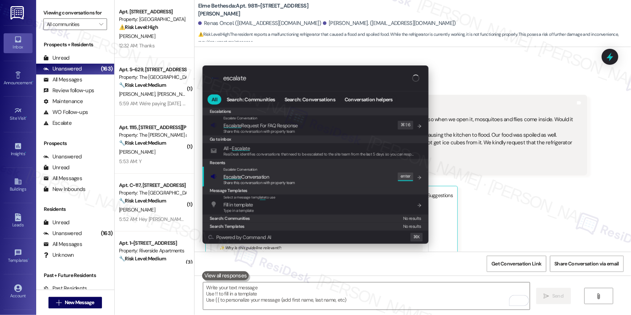
type input "escalate"
click at [302, 178] on div "Escalate Conversation Escalate Conversation Share this conversation with proper…" at bounding box center [316, 177] width 212 height 20
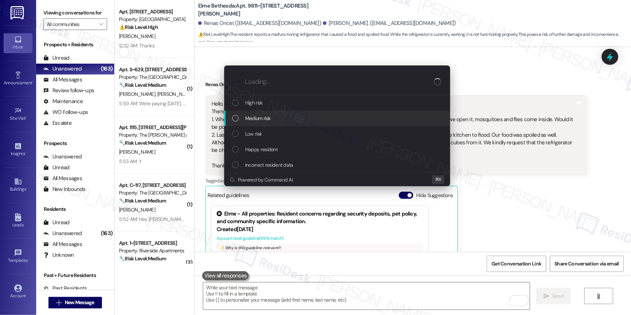
click at [267, 119] on span "Medium risk" at bounding box center [257, 118] width 25 height 8
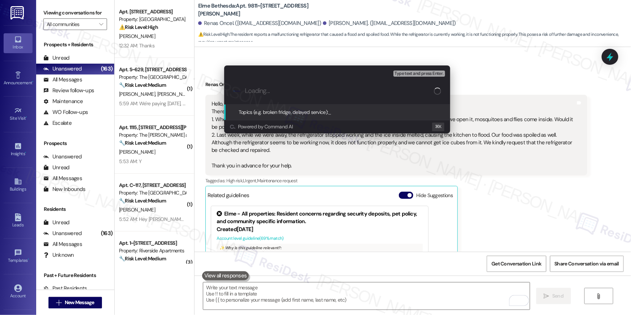
paste input "Work order filed by Residesk | Work Order # 399754 Mosquito Net & Work Order # …"
type input "Work order filed by Residesk | Work Order # 399754 Mosquito Net & Work Order # …"
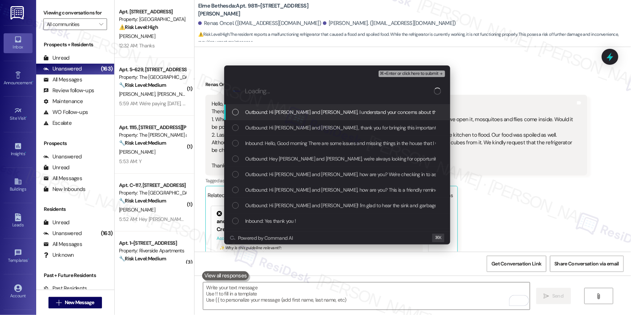
click at [325, 118] on div "Outbound: Hi Renas and Mehmet Salih, I understand your concerns about the missi…" at bounding box center [337, 113] width 226 height 16
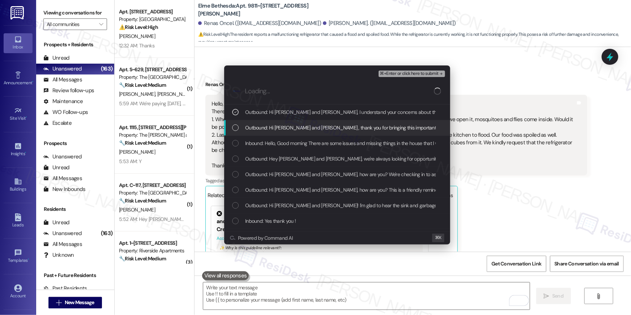
click at [321, 128] on span "Outbound: Hi Renas and Mehmet Salih , thank you for bringing this important mat…" at bounding box center [511, 128] width 533 height 8
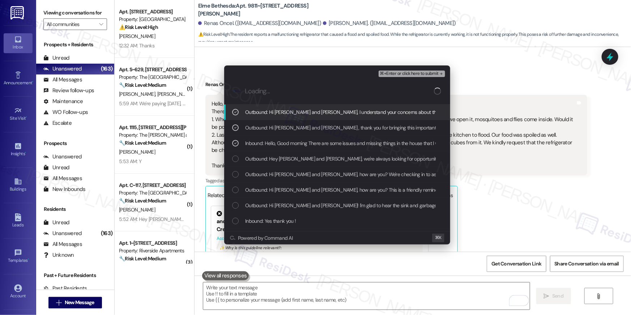
click at [416, 75] on span "⌘+Enter or click here to submit" at bounding box center [409, 73] width 59 height 5
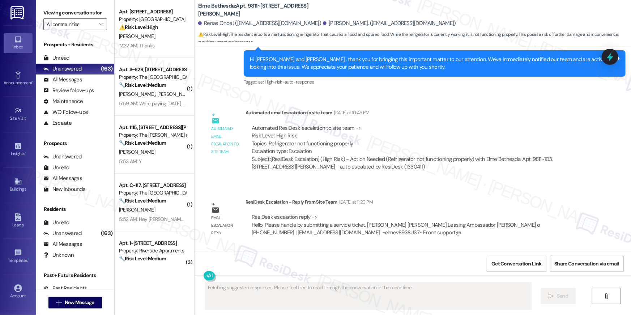
scroll to position [8039, 0]
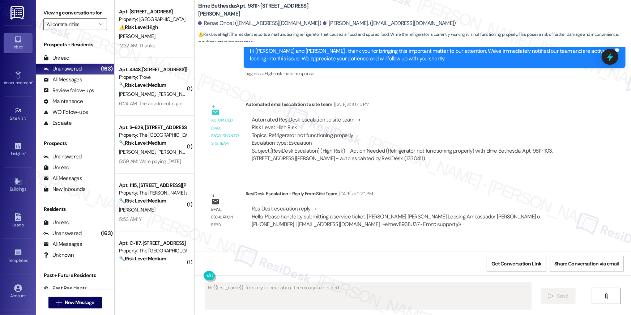
click at [431, 290] on textarea "Fetching suggested responses. Please feel free to read through the conversation…" at bounding box center [368, 295] width 327 height 27
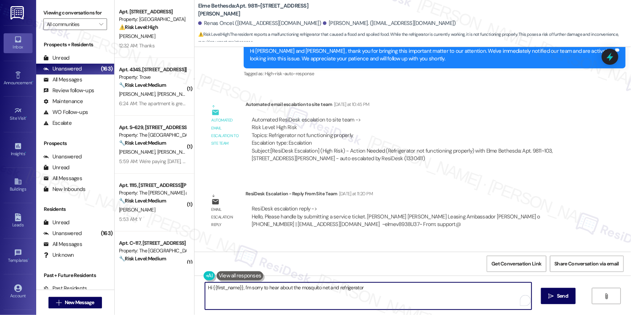
click at [431, 290] on textarea "Hi {{first_name}}, I'm sorry to hear about the mosquito net and refrigerator" at bounding box center [368, 295] width 327 height 27
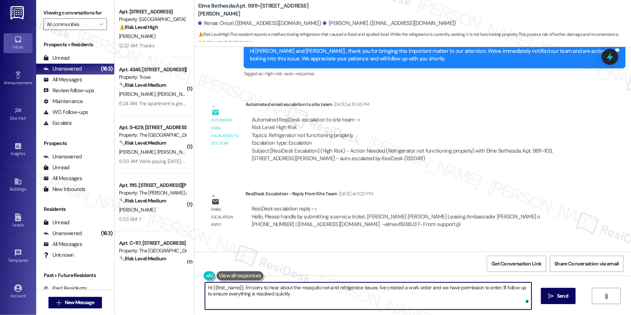
type textarea "Hi {{first_name}}, I'm sorry to hear about the mosquito net and refrigerator is…"
click at [431, 296] on textarea "Hi {{first_name}}, I'm sorry to hear about the mosquito net and refrigerator is…" at bounding box center [368, 295] width 327 height 27
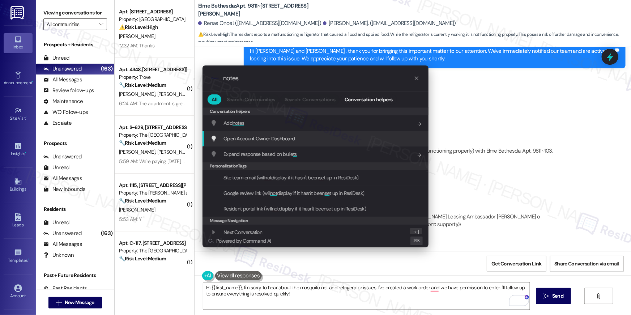
type input "notes"
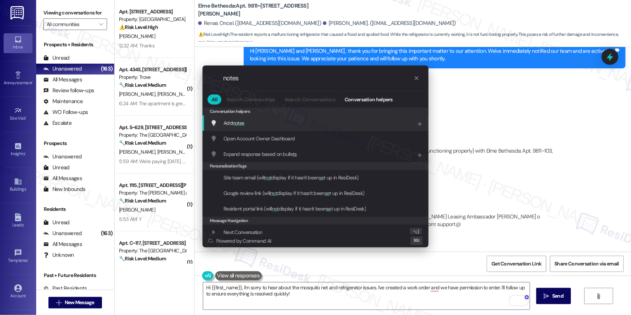
click at [247, 129] on div "Add notes Add shortcut" at bounding box center [316, 123] width 226 height 16
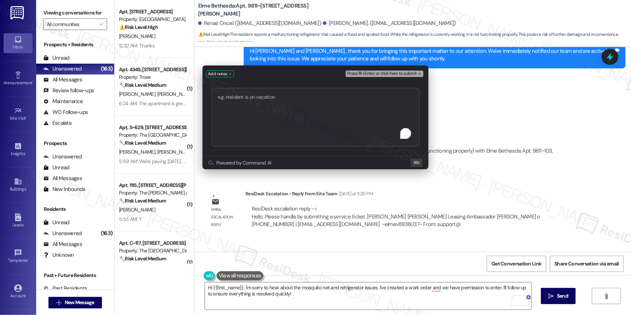
click at [267, 124] on textarea "To enrich screen reader interactions, please activate Accessibility in Grammarl…" at bounding box center [316, 117] width 208 height 59
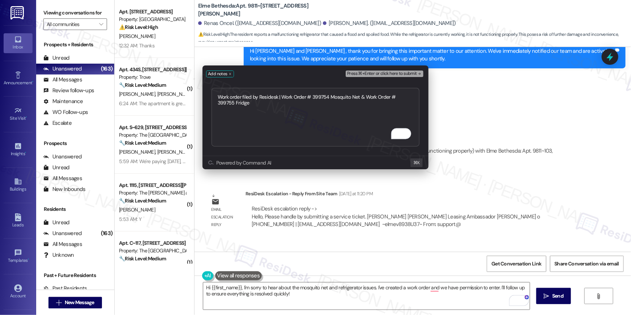
type textarea "Work order filed by Residesk | Work Order # 399754 Mosquito Net & Work Order # …"
click at [385, 75] on span "Press ⌘+Enter or click here to submit" at bounding box center [382, 73] width 70 height 5
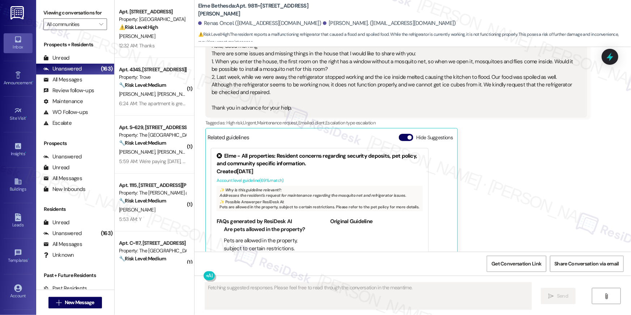
scroll to position [7747, 0]
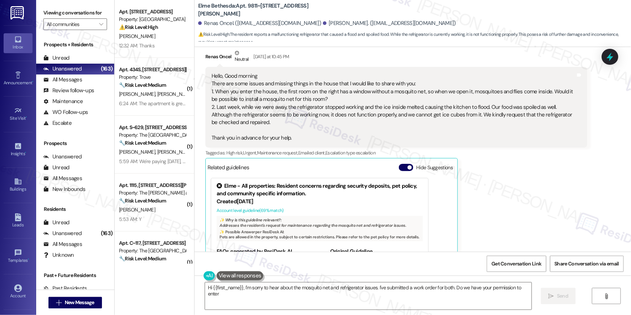
type textarea "Hi {{first_name}}, I'm sorry to hear about the mosquito net and refrigerator is…"
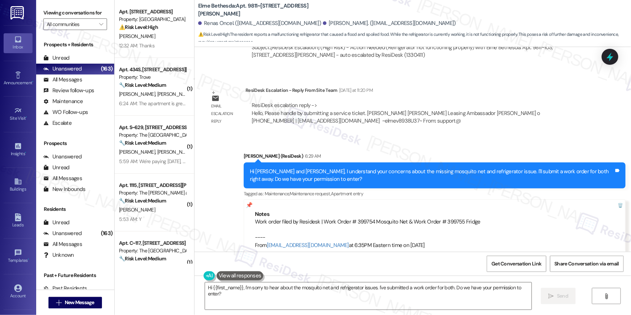
scroll to position [8190, 0]
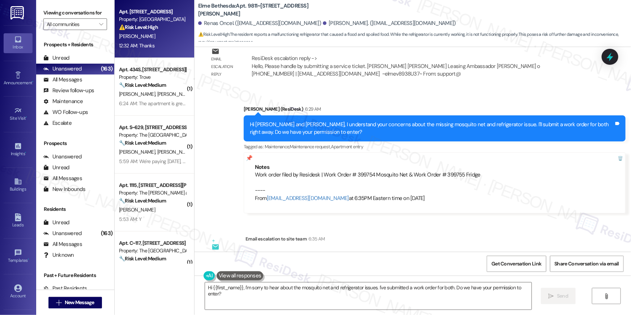
click at [144, 43] on div "12:32 AM: Thanks 12:32 AM: Thanks" at bounding box center [136, 45] width 35 height 7
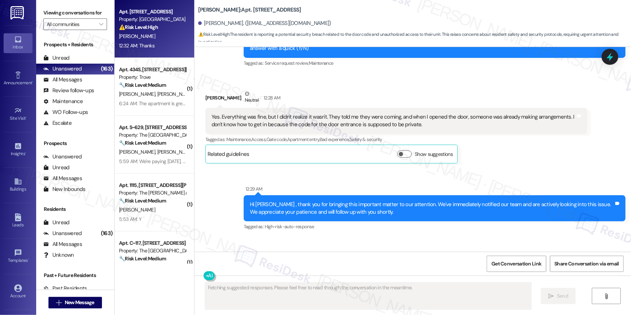
scroll to position [586, 0]
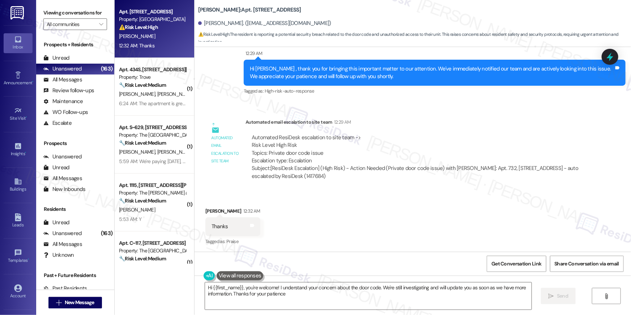
type textarea "Hi {{first_name}}, you're welcome! I understand your concern about the door cod…"
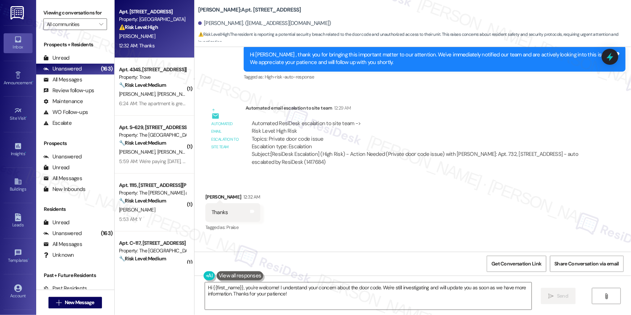
scroll to position [652, 0]
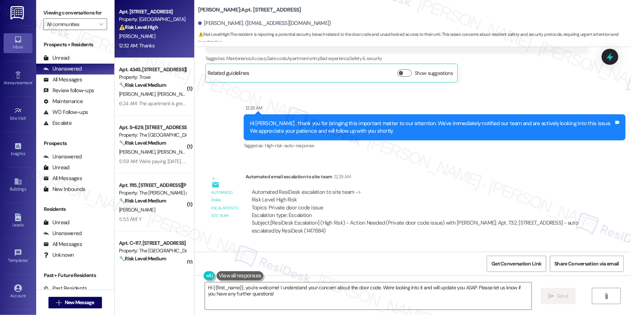
scroll to position [416, 0]
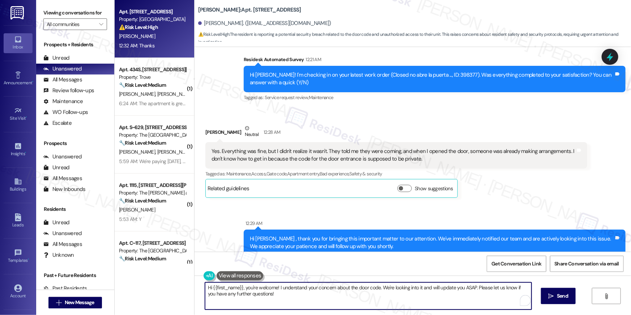
drag, startPoint x: 265, startPoint y: 292, endPoint x: 242, endPoint y: 286, distance: 23.9
click at [242, 286] on textarea "Hi {{first_name}}, you're welcome! I understand your concern about the door cod…" at bounding box center [368, 295] width 327 height 27
paste textarea "I received an update from our site team. They said if a resident does not open …"
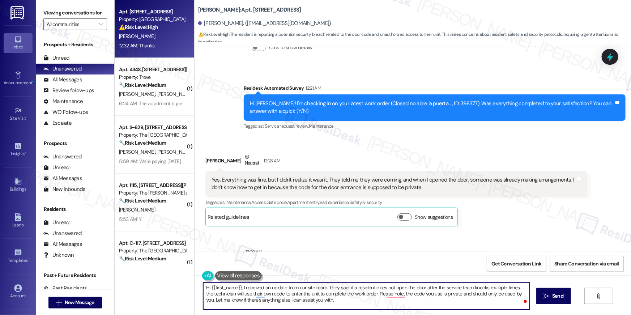
scroll to position [652, 0]
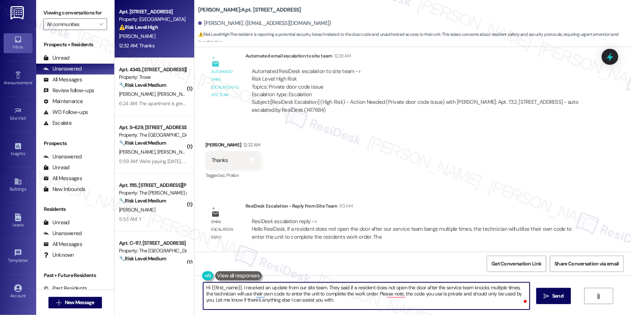
click at [465, 298] on textarea "Hi {{first_name}}, I received an update from our site team. They said if a resi…" at bounding box center [366, 295] width 327 height 27
type textarea "Hi {{first_name}}, I received an update from our site team. They said if a resi…"
click at [547, 294] on icon "" at bounding box center [546, 296] width 5 height 6
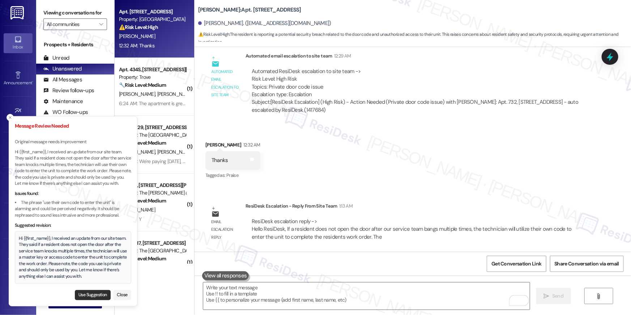
click at [98, 293] on button "Use Suggestion" at bounding box center [93, 295] width 36 height 10
type textarea "Hi {{first_name}}, I received an update from our site team. They said if a resi…"
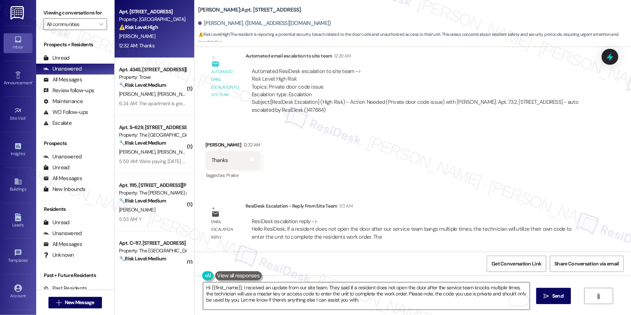
click at [433, 299] on textarea "Hi {{first_name}}, I received an update from our site team. They said if a resi…" at bounding box center [366, 295] width 327 height 27
click at [550, 297] on span " Send" at bounding box center [553, 296] width 23 height 8
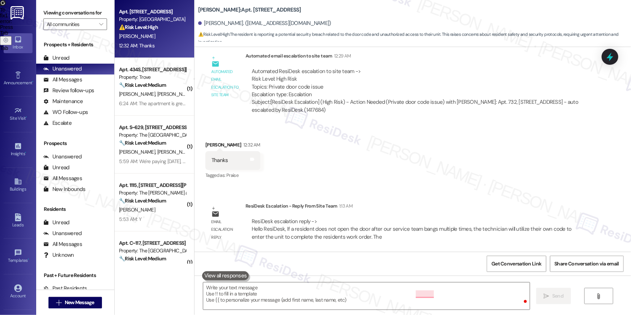
scroll to position [586, 0]
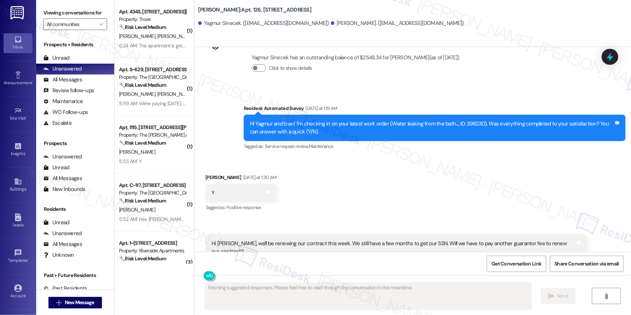
scroll to position [3438, 0]
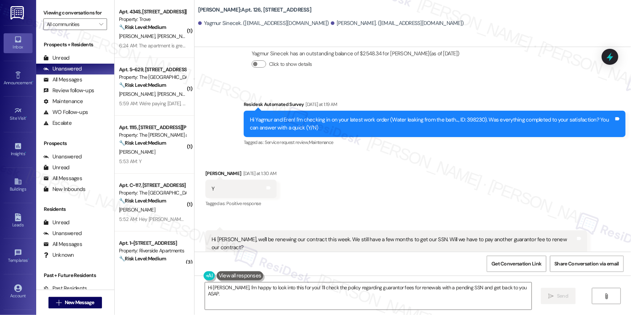
click at [421, 153] on div "Received via SMS [PERSON_NAME] [DATE] at 1:30 AM Y Tags and notes Tagged as: Po…" at bounding box center [413, 222] width 436 height 138
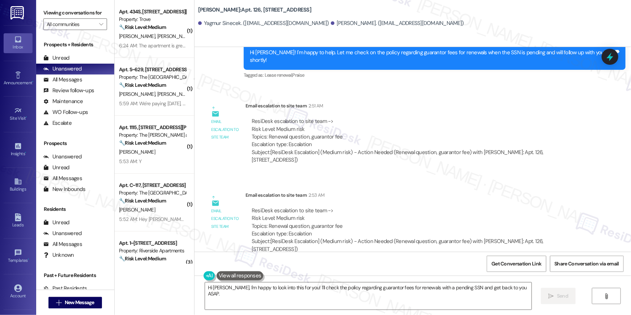
scroll to position [3743, 0]
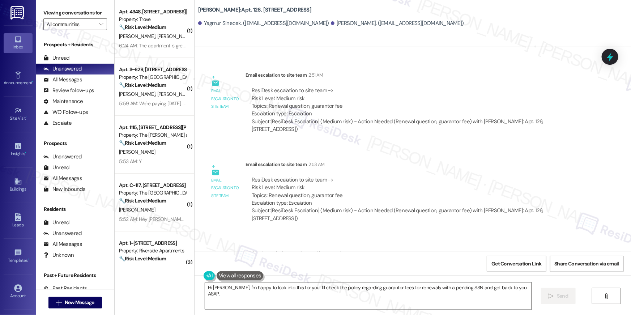
click at [371, 299] on textarea "Hi [PERSON_NAME], I'm happy to look into this for you! I'll check the policy re…" at bounding box center [368, 295] width 327 height 27
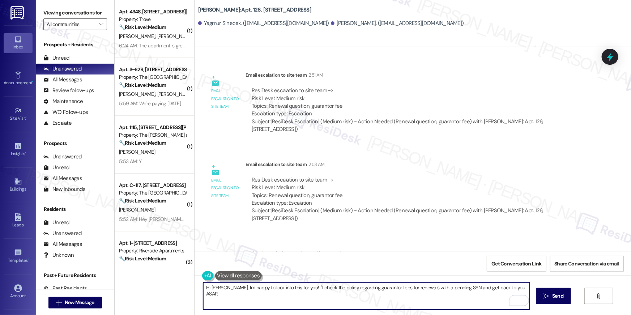
click at [231, 289] on textarea "Hi [PERSON_NAME], I'm happy to look into this for you! I'll check the policy re…" at bounding box center [366, 295] width 327 height 27
drag, startPoint x: 218, startPoint y: 289, endPoint x: 242, endPoint y: 313, distance: 34.3
click at [242, 313] on div "Hi [PERSON_NAME], I'm happy to look into this for you! I'll check the policy re…" at bounding box center [413, 303] width 436 height 54
click at [218, 289] on textarea "Hi [PERSON_NAME], I'm happy to look into this for you! I'll check the policy re…" at bounding box center [366, 295] width 327 height 27
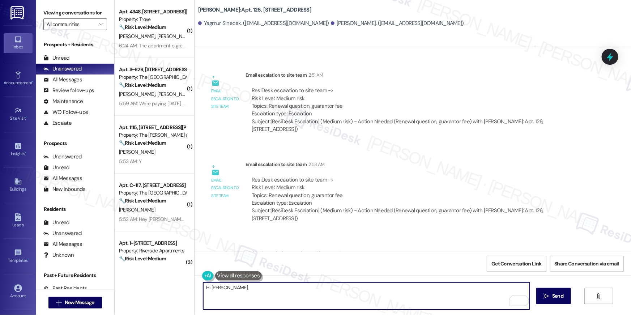
paste textarea "I received an update from our site team. They said The Guarantors is required i…"
type textarea "Hi [PERSON_NAME], I received an update from our site team. They said The Guaran…"
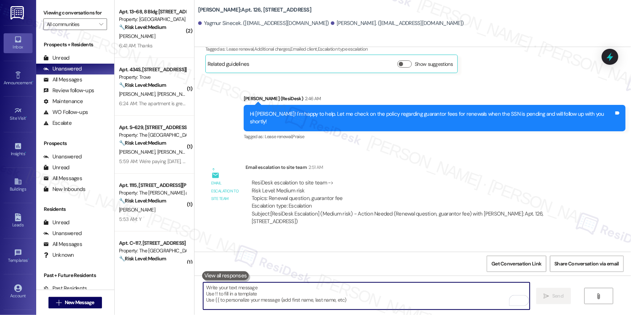
scroll to position [3824, 0]
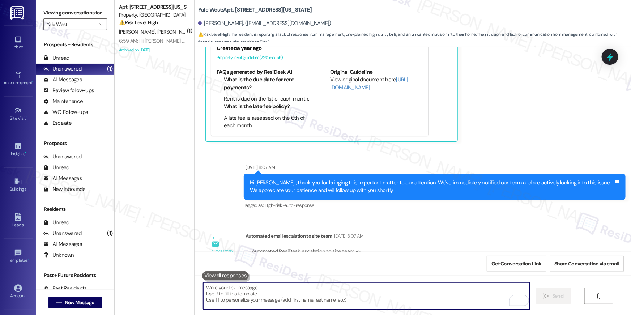
scroll to position [5443, 0]
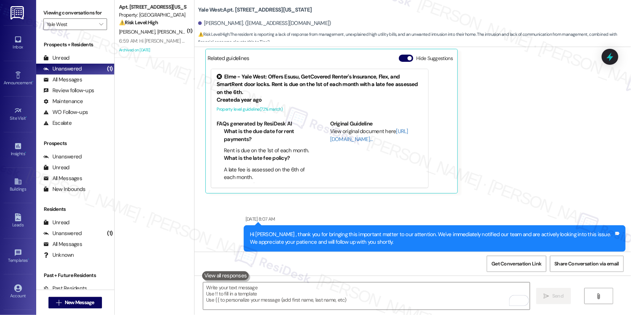
click at [103, 22] on div "Viewing conversations for Yale West " at bounding box center [75, 18] width 78 height 37
click at [99, 23] on span "" at bounding box center [101, 24] width 7 height 12
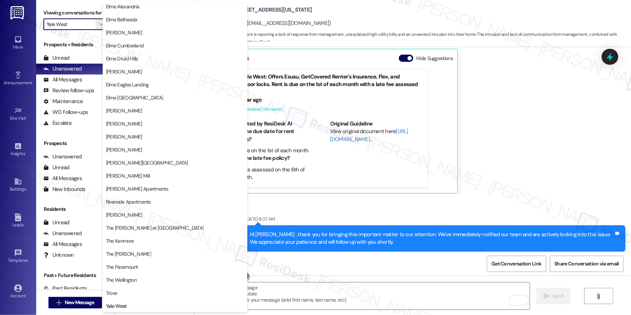
scroll to position [0, 0]
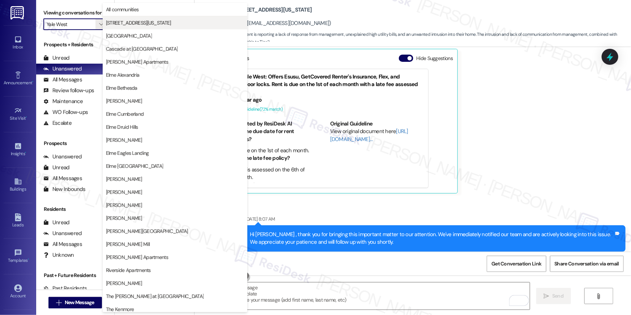
click at [137, 17] on button "[STREET_ADDRESS][US_STATE]" at bounding box center [175, 22] width 145 height 13
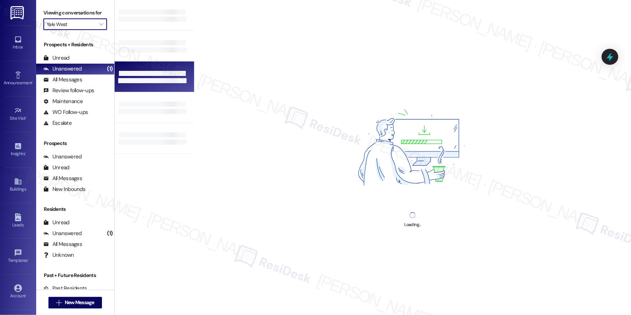
type input "[STREET_ADDRESS][US_STATE]"
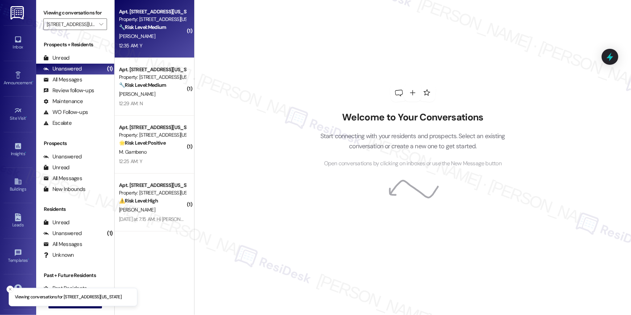
click at [144, 36] on div "[PERSON_NAME]" at bounding box center [152, 36] width 68 height 9
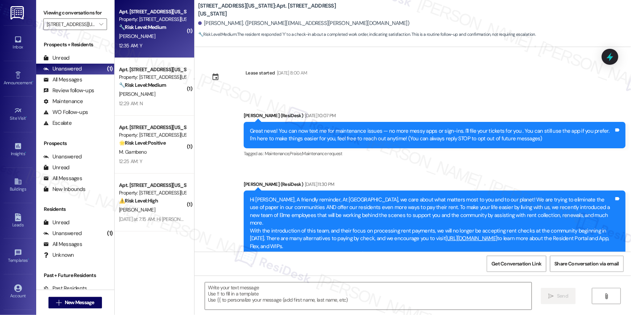
type textarea "Fetching suggested responses. Please feel free to read through the conversation…"
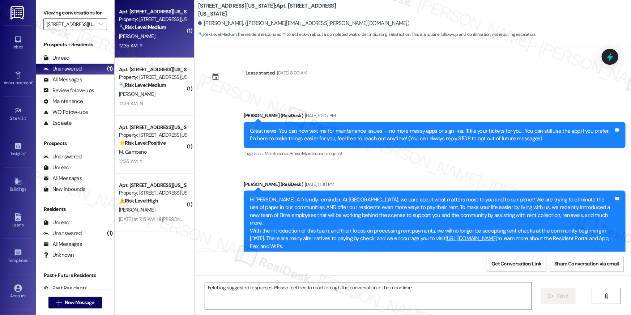
scroll to position [2219, 0]
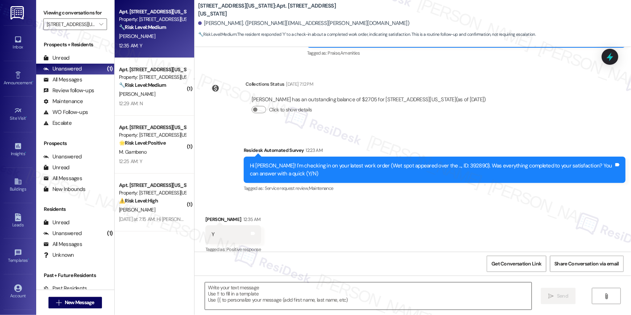
click at [273, 289] on textarea at bounding box center [368, 295] width 327 height 27
paste textarea "Hi {{first_name}}, I’m glad to hear your work order is all taken care of! If an…"
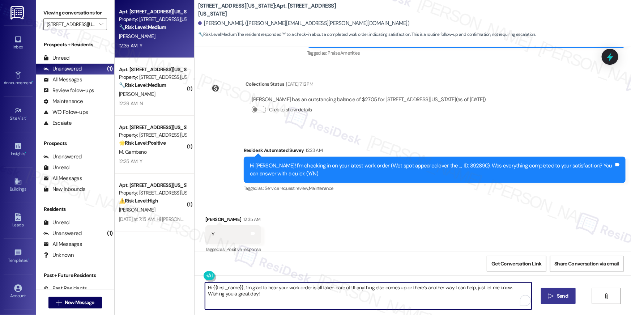
type textarea "Hi {{first_name}}, I’m glad to hear your work order is all taken care of! If an…"
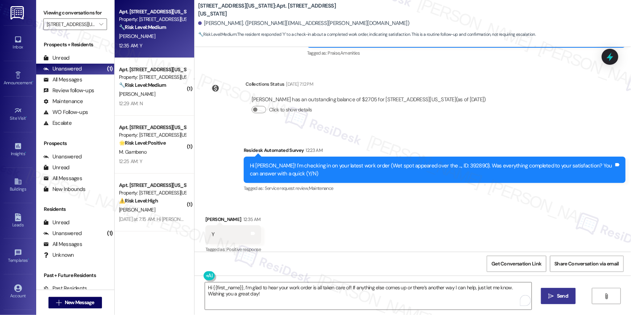
click at [563, 293] on span "Send" at bounding box center [562, 296] width 11 height 8
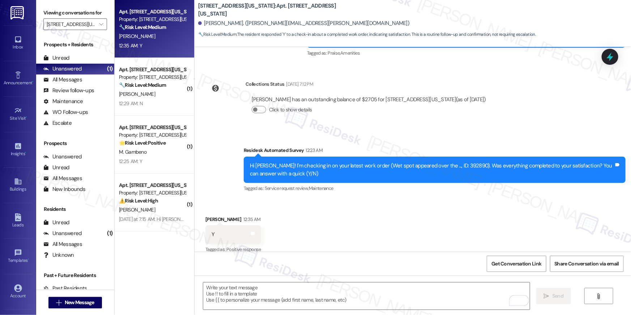
scroll to position [2219, 0]
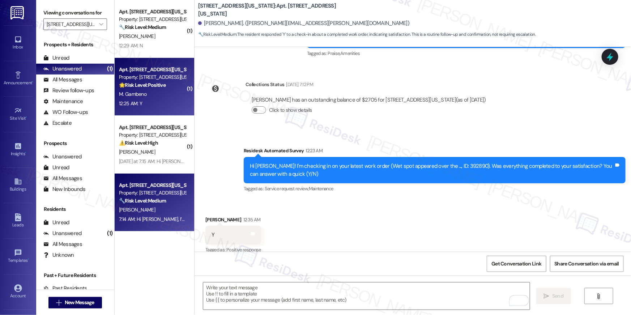
click at [164, 92] on div "M. Gambeno" at bounding box center [152, 94] width 68 height 9
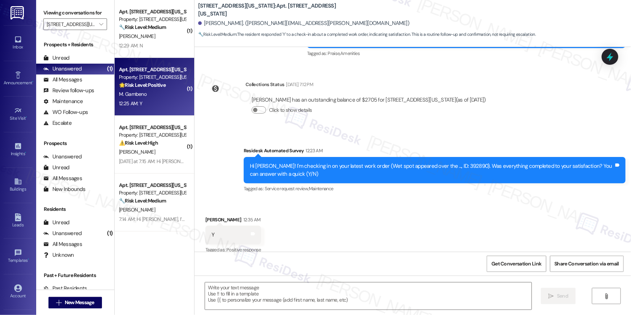
type textarea "Fetching suggested responses. Please feel free to read through the conversation…"
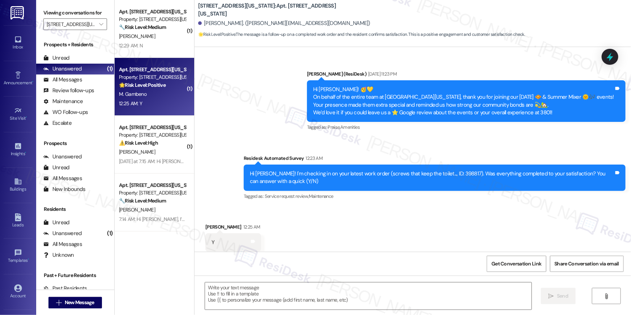
type textarea "Fetching suggested responses. Please feel free to read through the conversation…"
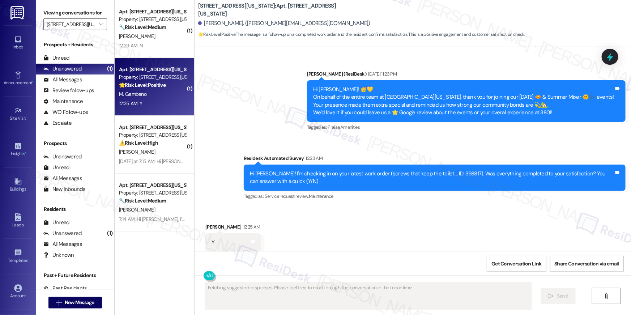
scroll to position [2622, 0]
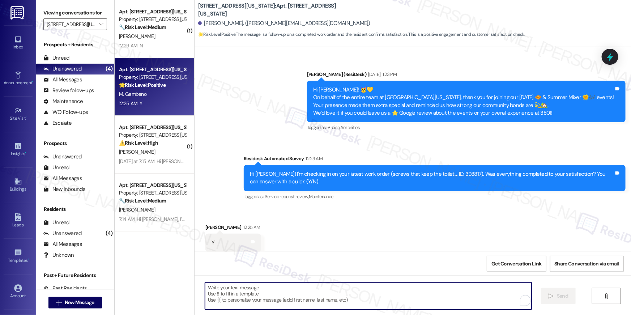
click at [325, 296] on textarea "To enrich screen reader interactions, please activate Accessibility in Grammarl…" at bounding box center [368, 295] width 327 height 27
paste textarea "Hi {{first_name}}, I’m glad to hear your work order is all taken care of! If an…"
type textarea "Hi {{first_name}}, I’m glad to hear your work order is all taken care of! If an…"
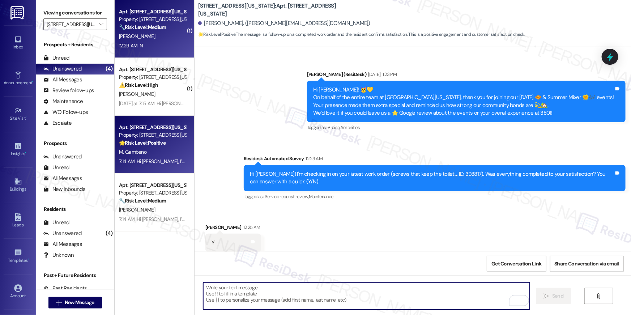
click at [158, 24] on div "🔧 Risk Level: Medium The resident responded negatively to a satisfaction check …" at bounding box center [152, 28] width 67 height 8
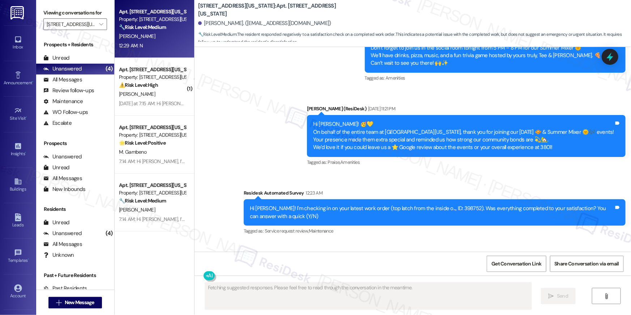
scroll to position [1052, 0]
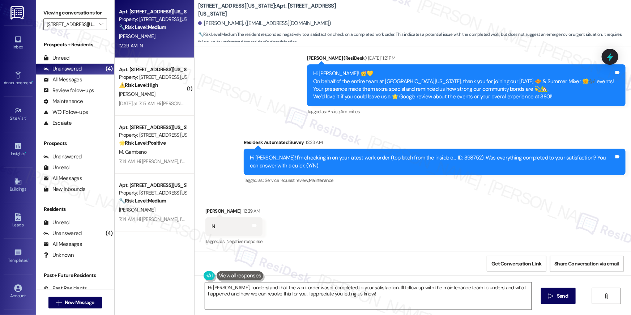
click at [447, 292] on textarea "Hi [PERSON_NAME], I understand that the work order wasn't completed to your sat…" at bounding box center [368, 295] width 327 height 27
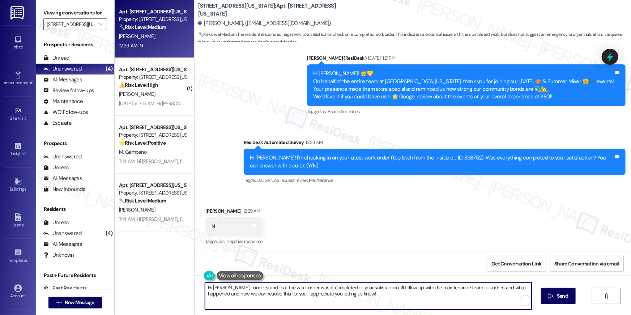
paste textarea "{{first_name}}, I’m sorry to hear your work order hasn’t been fully completed. …"
type textarea "Hi {{first_name}}, I’m sorry to hear your work order hasn’t been fully complete…"
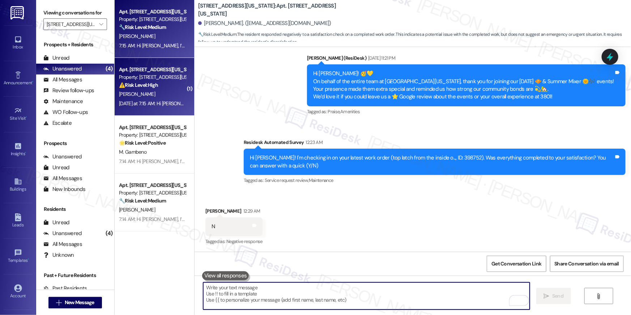
click at [149, 85] on strong "⚠️ Risk Level: High" at bounding box center [138, 85] width 39 height 7
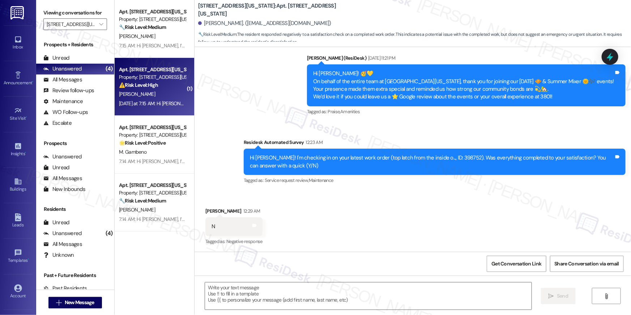
type textarea "Fetching suggested responses. Please feel free to read through the conversation…"
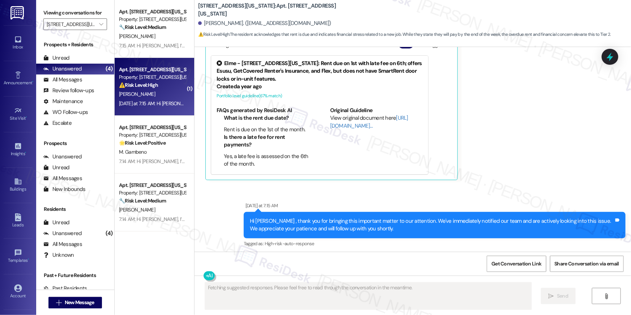
scroll to position [1487, 0]
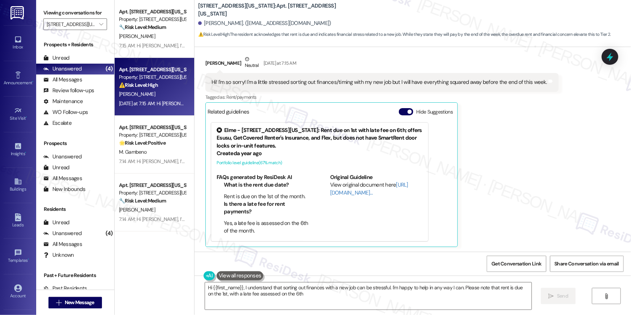
type textarea "Hi {{first_name}}, I understand that sorting out finances with a new job can be…"
click at [361, 298] on textarea "Hi {{first_name}}, I understand that sorting out finances with a new job can be…" at bounding box center [368, 295] width 327 height 27
click at [564, 297] on span "Send" at bounding box center [558, 296] width 14 height 8
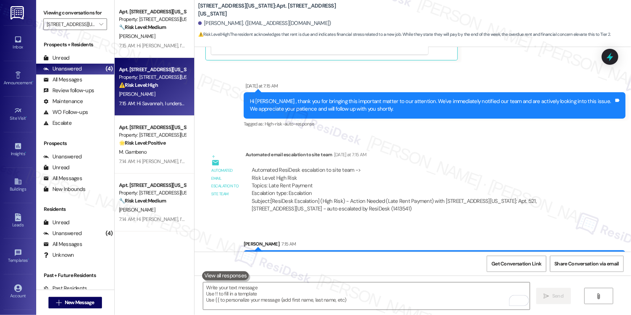
scroll to position [1703, 0]
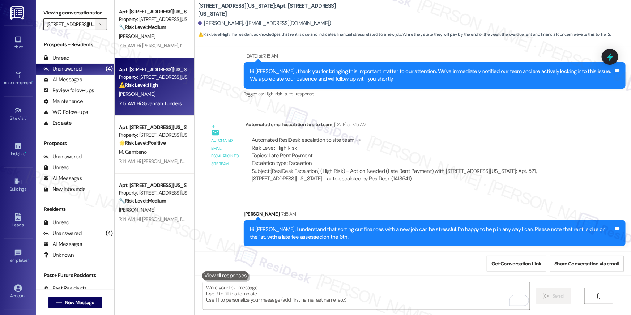
click at [99, 24] on icon "" at bounding box center [101, 24] width 4 height 6
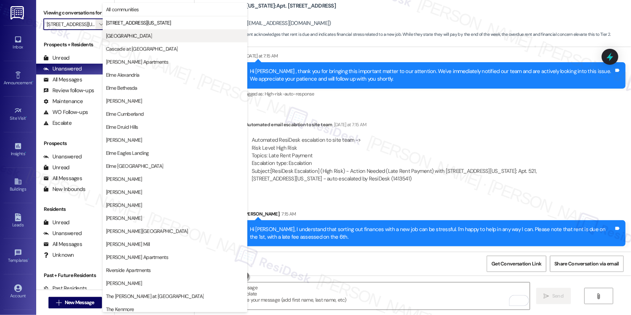
scroll to position [0, 10]
click at [124, 33] on span "[GEOGRAPHIC_DATA]" at bounding box center [129, 35] width 46 height 7
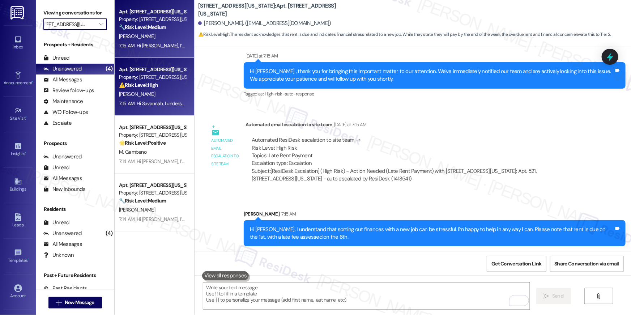
type input "[GEOGRAPHIC_DATA]"
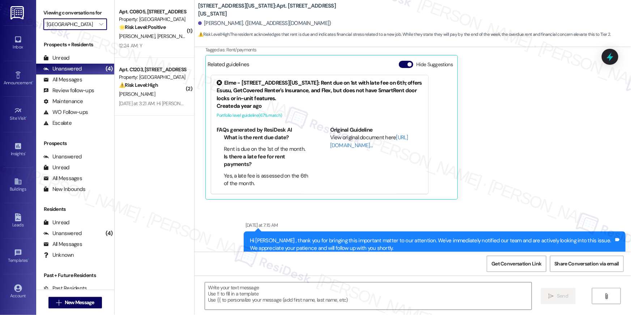
scroll to position [1487, 0]
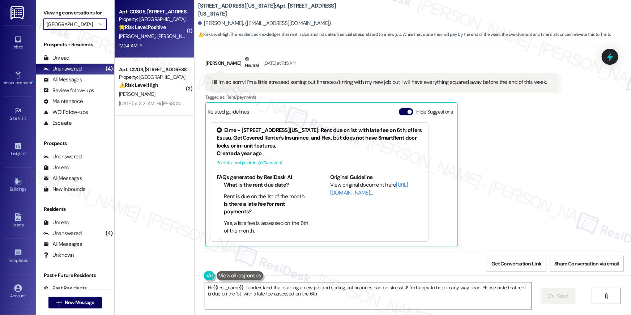
type textarea "Hi {{first_name}}, I understand that starting a new job and sorting out finance…"
click at [157, 47] on div "12:24 AM: Y 12:24 AM: Y" at bounding box center [152, 45] width 68 height 9
type textarea "Fetching suggested responses. Please feel free to read through the conversation…"
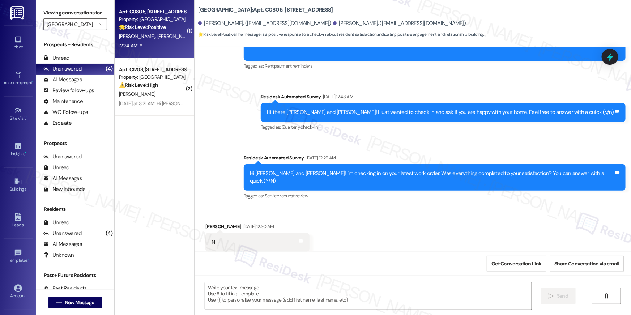
type textarea "Fetching suggested responses. Please feel free to read through the conversation…"
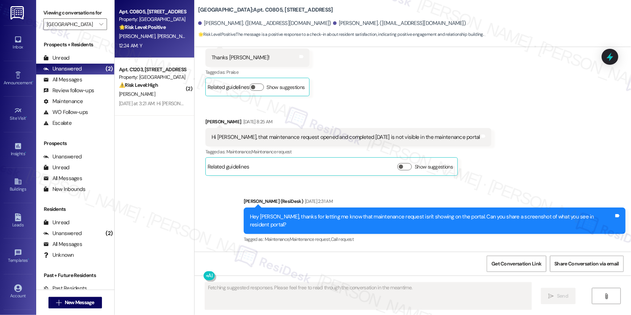
scroll to position [2260, 0]
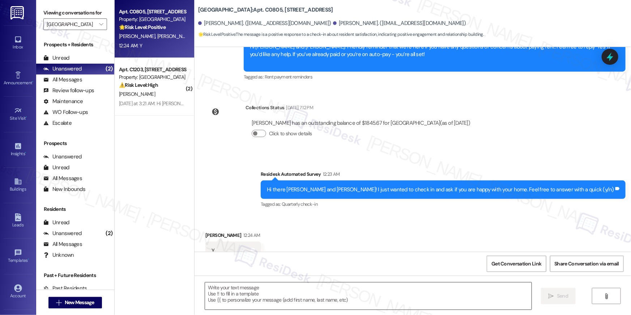
click at [372, 294] on textarea at bounding box center [368, 295] width 327 height 27
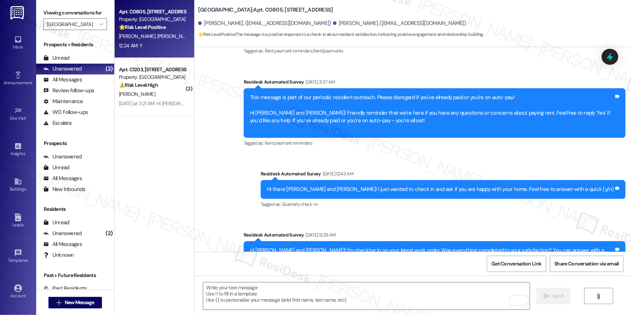
scroll to position [0, 0]
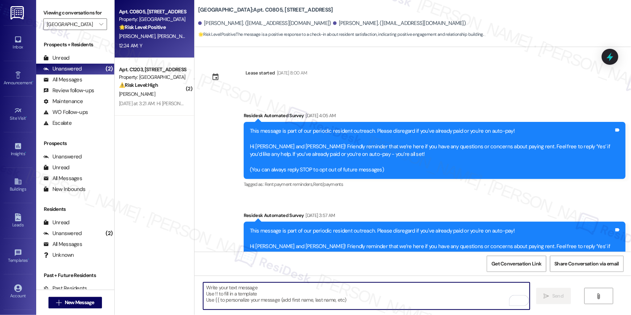
paste textarea "Thanks so much, {{first_name}}! It makes me really happy to hear you’re enjoyin…"
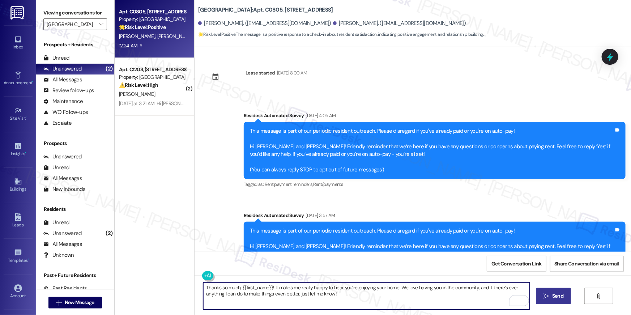
type textarea "Thanks so much, {{first_name}}! It makes me really happy to hear you’re enjoyin…"
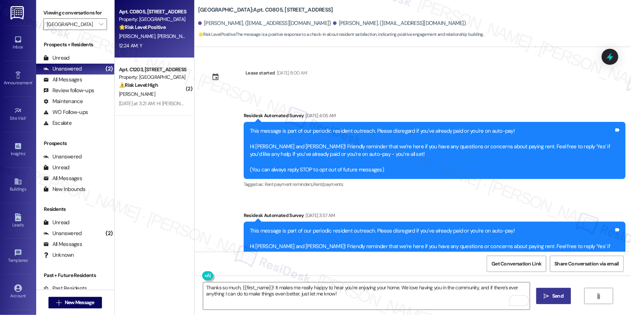
click at [565, 299] on button " Send" at bounding box center [553, 296] width 35 height 16
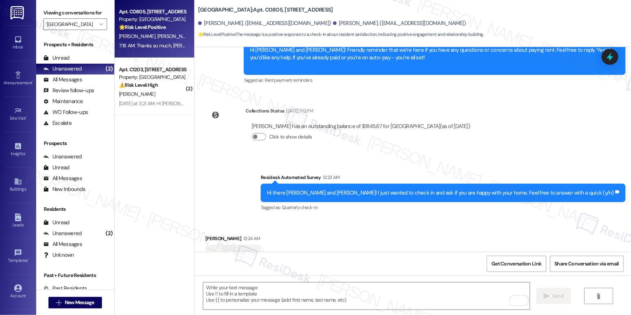
scroll to position [2260, 0]
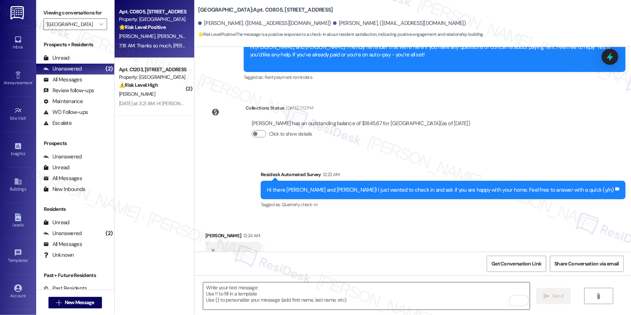
click at [403, 296] on textarea "To enrich screen reader interactions, please activate Accessibility in Grammarl…" at bounding box center [366, 295] width 327 height 27
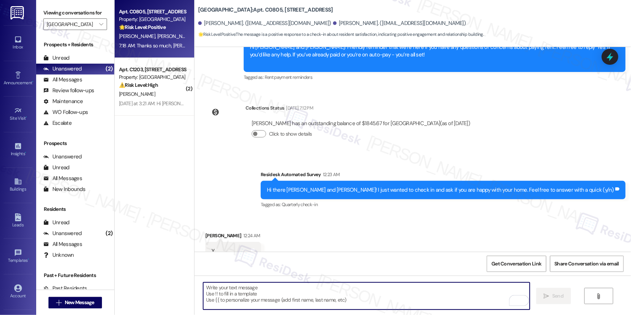
paste textarea "Hi {{first_name}}! When you have a moment, would you mind leaving us a quick Go…"
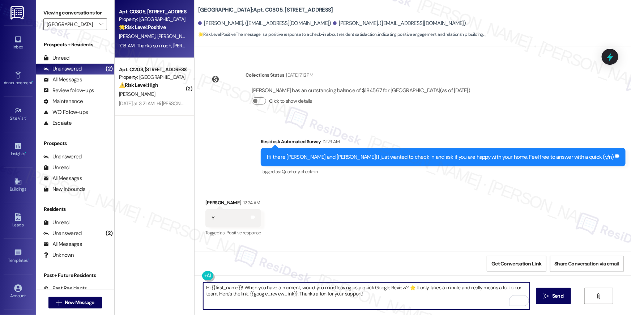
scroll to position [2318, 0]
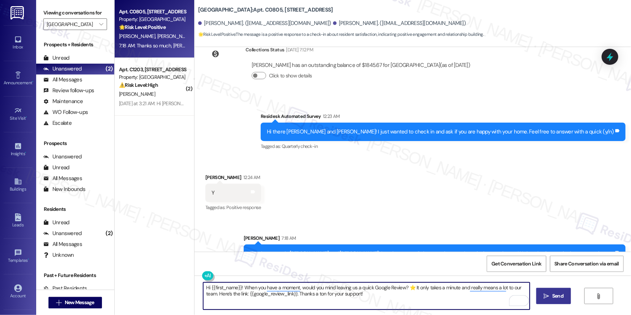
type textarea "Hi {{first_name}}! When you have a moment, would you mind leaving us a quick Go…"
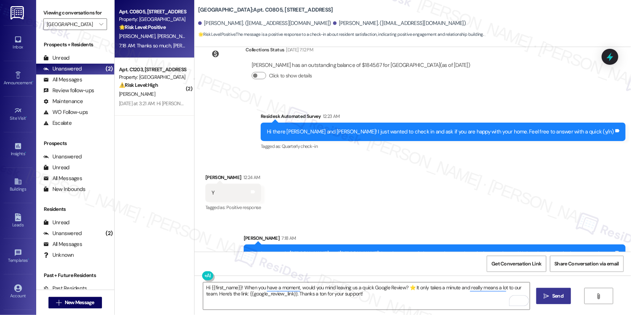
click at [548, 297] on icon "" at bounding box center [546, 296] width 5 height 6
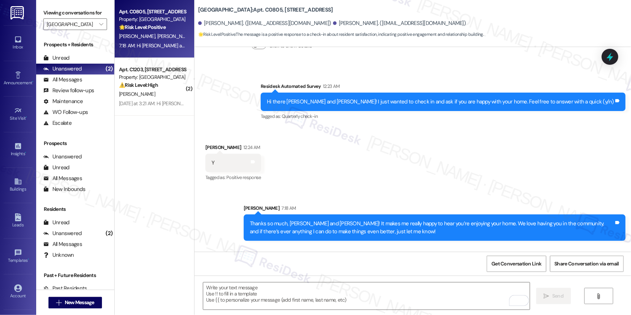
scroll to position [2376, 0]
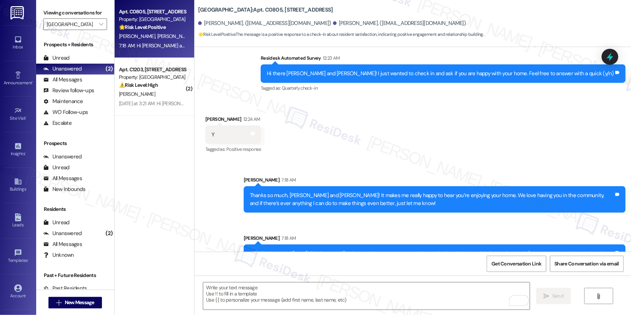
click at [384, 125] on div "Received via SMS Gillian Cyr 12:24 AM Y Tags and notes Tagged as: Positive resp…" at bounding box center [413, 129] width 436 height 61
click at [153, 43] on div "7:18 AM: Hi Gillian and Juliana! When you have a moment, would you mind leaving…" at bounding box center [390, 45] width 543 height 7
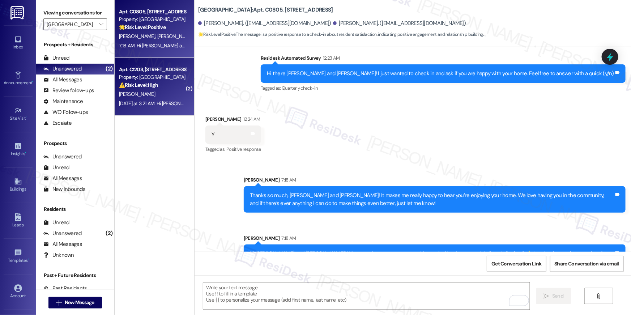
click at [129, 82] on strong "⚠️ Risk Level: High" at bounding box center [138, 85] width 39 height 7
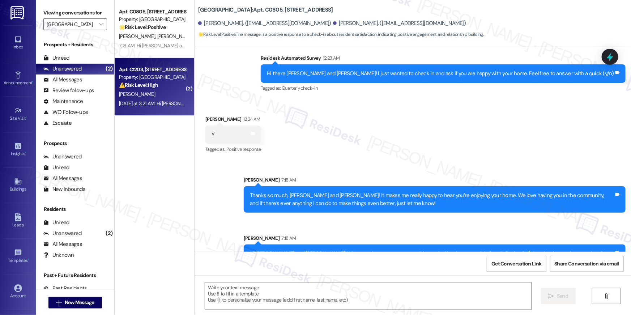
type textarea "Fetching suggested responses. Please feel free to read through the conversation…"
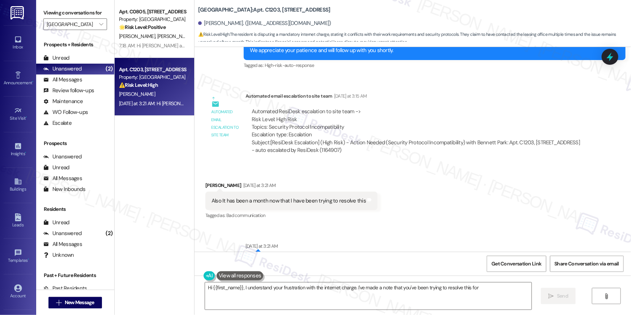
scroll to position [3452, 0]
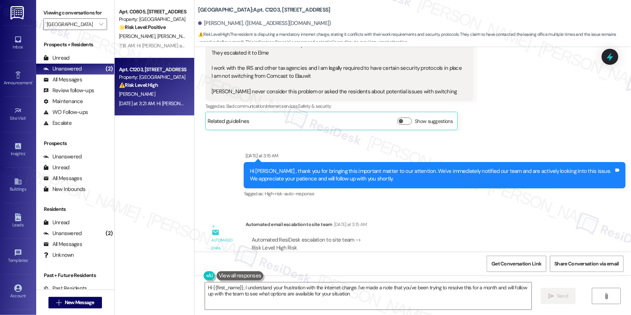
type textarea "Hi {{first_name}}, I understand your frustration with the internet charge. I've…"
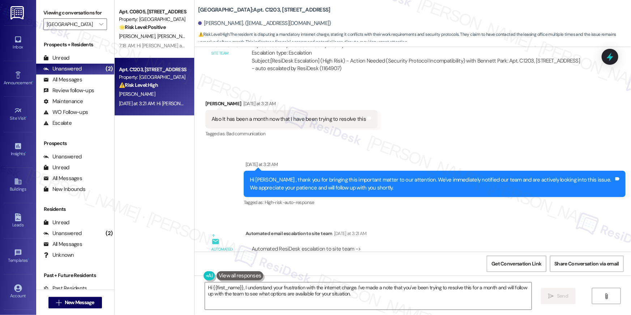
scroll to position [3703, 0]
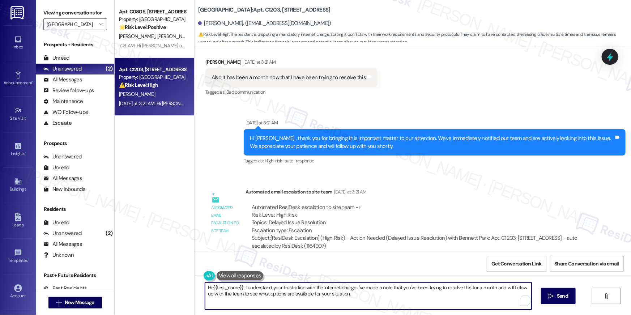
click at [378, 291] on textarea "Hi {{first_name}}, I understand your frustration with the internet charge. I've…" at bounding box center [368, 295] width 327 height 27
drag, startPoint x: 383, startPoint y: 304, endPoint x: 239, endPoint y: 287, distance: 144.9
click at [239, 287] on textarea "Hi {{first_name}}, I understand your frustration with the internet charge. I've…" at bounding box center [366, 295] width 327 height 27
click at [414, 307] on textarea "Hi {{first_name}}, I understand your frustration with the internet charge. I've…" at bounding box center [366, 295] width 327 height 27
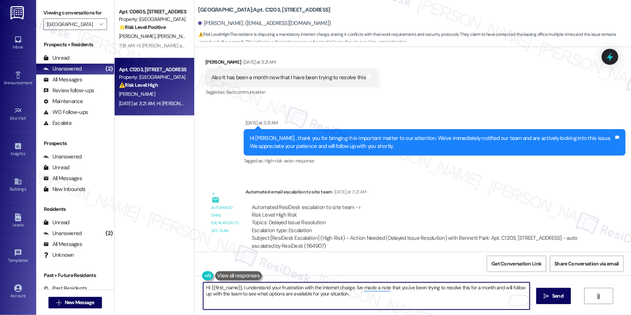
click at [414, 307] on textarea "Hi {{first_name}}, I understand your frustration with the internet charge. I've…" at bounding box center [366, 295] width 327 height 27
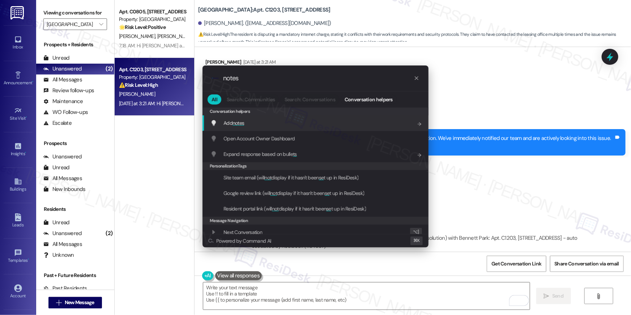
type input "notes"
click at [248, 120] on div "Add notes Add shortcut" at bounding box center [316, 123] width 212 height 8
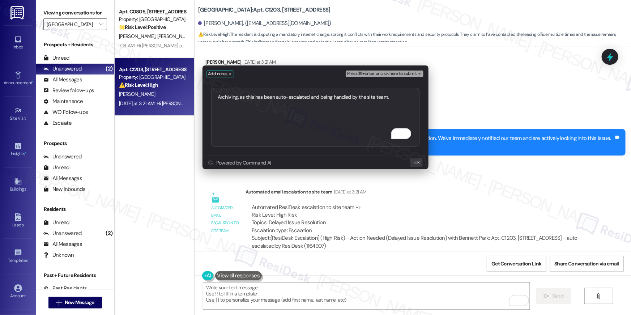
type textarea "Archiving, as this has been auto-escalated and being handled by the site team."
click at [411, 74] on span "Press ⌘+Enter or click here to submit" at bounding box center [382, 73] width 70 height 5
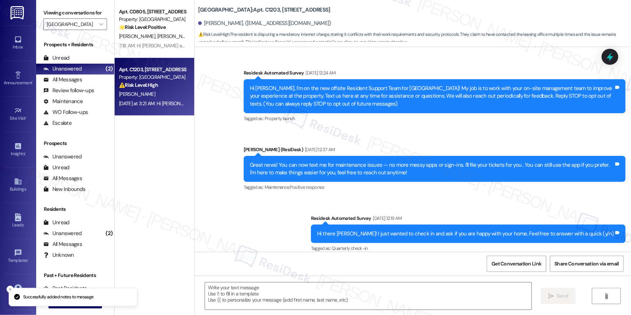
type textarea "Fetching suggested responses. Please feel free to read through the conversation…"
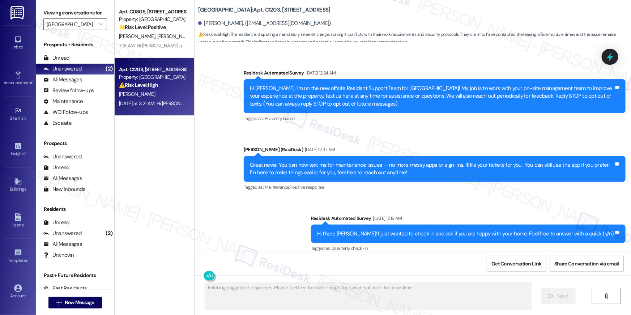
scroll to position [3545, 0]
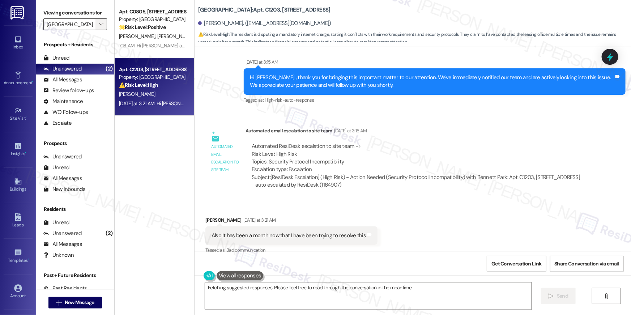
click at [99, 24] on icon "" at bounding box center [101, 24] width 4 height 6
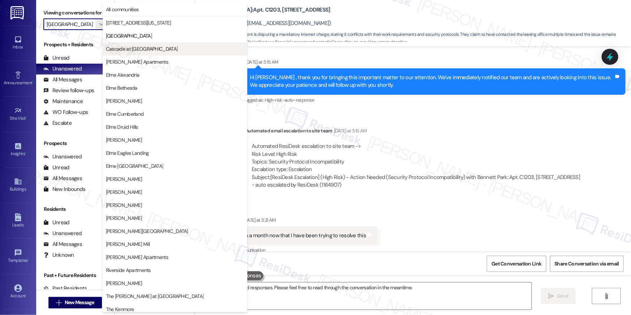
click at [171, 45] on span "Cascade at [GEOGRAPHIC_DATA]" at bounding box center [175, 48] width 138 height 7
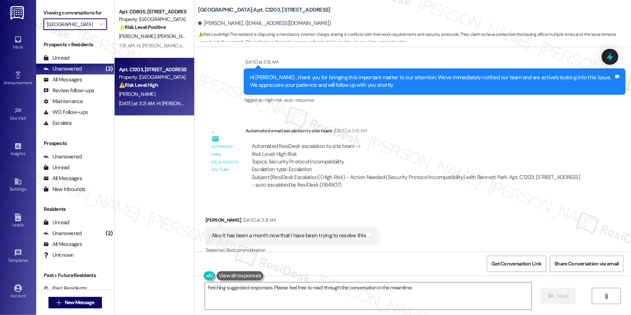
type input "Cascade at [GEOGRAPHIC_DATA]"
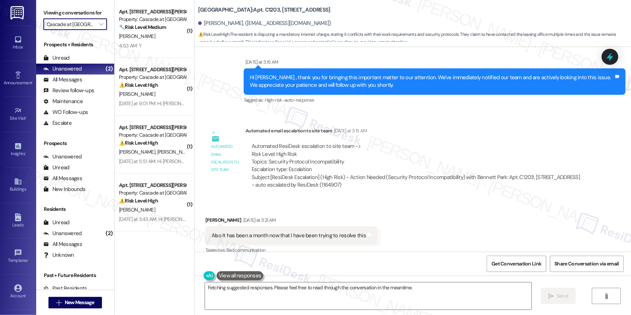
scroll to position [3764, 0]
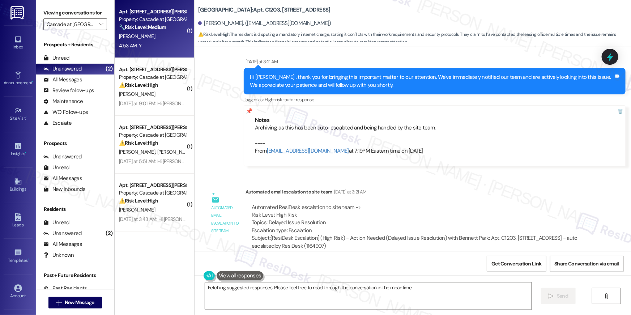
click at [143, 56] on div "Apt. 1001, [GEOGRAPHIC_DATA][PERSON_NAME] Property: Cascade at Landmark 🔧 Risk …" at bounding box center [155, 29] width 80 height 58
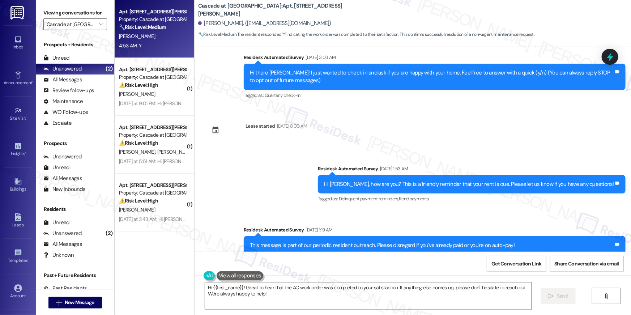
scroll to position [0, 0]
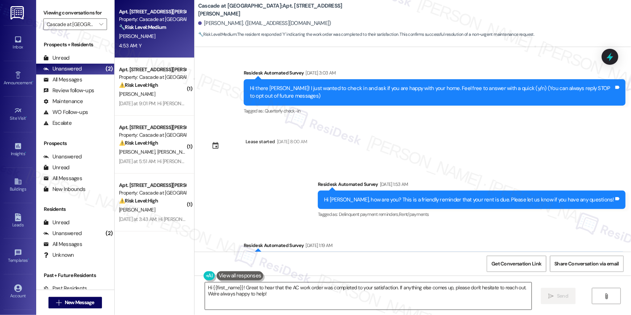
click at [379, 290] on textarea "Hi {{first_name}}! Great to hear that the AC work order was completed to your s…" at bounding box center [368, 295] width 327 height 27
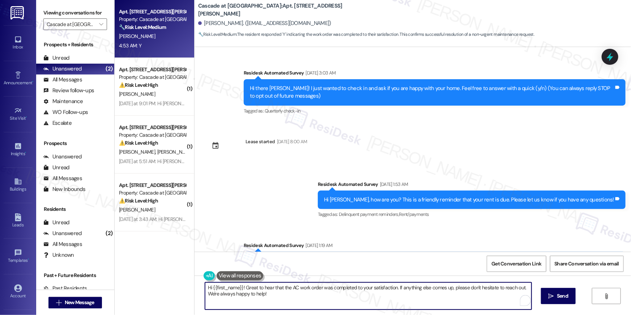
paste textarea ", I’m glad to hear your work order is all taken care of! If anything else comes…"
type textarea "Hi {{first_name}}, I’m glad to hear your work order is all taken care of! If an…"
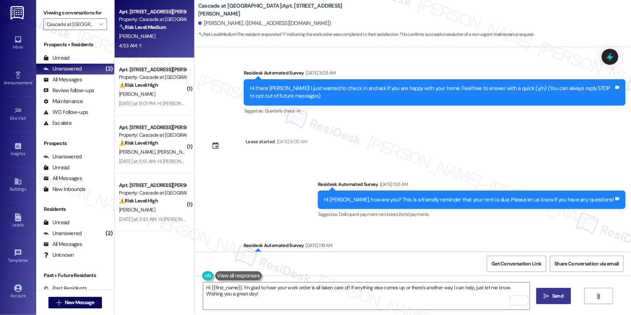
click at [554, 294] on span "Send" at bounding box center [557, 296] width 11 height 8
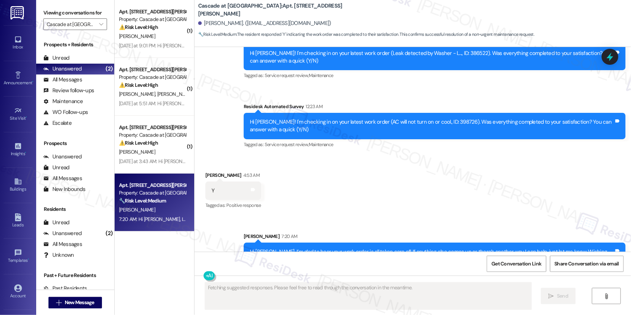
scroll to position [373, 0]
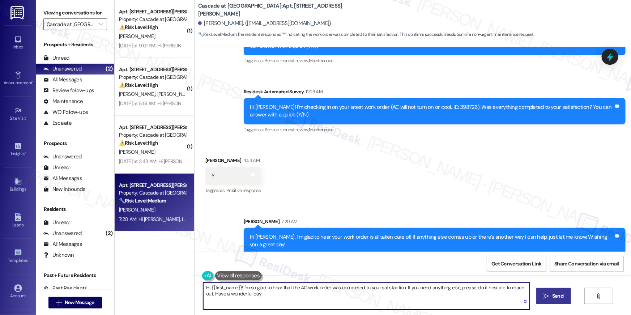
type textarea "Hi {{first_name}}! I'm so glad to hear that the AC work order was completed to …"
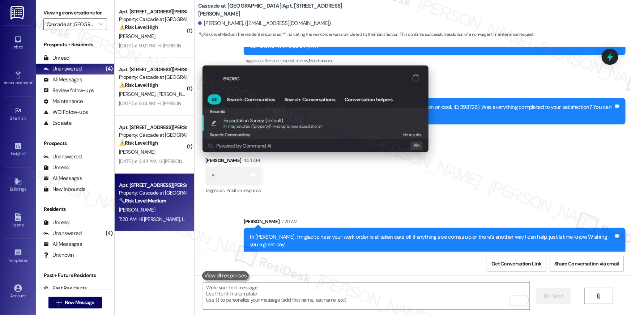
type input "expect"
type textarea "If I may ask...has {{property}} lived up to your expectations?"
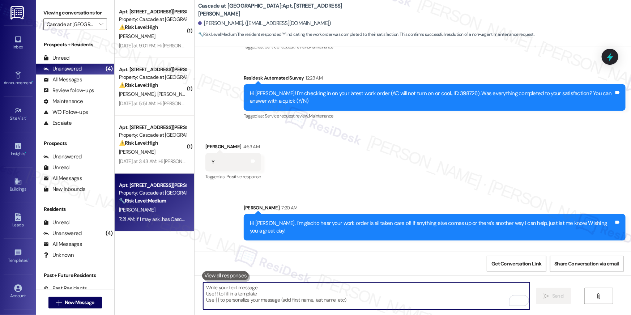
scroll to position [423, 0]
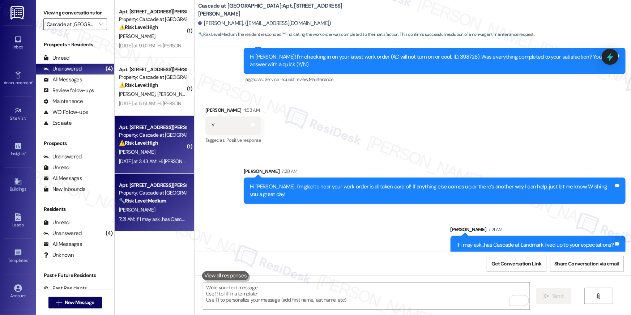
click at [168, 158] on div "[DATE] at 3:43 AM: Hi [PERSON_NAME] , thank you for bringing this important mat…" at bounding box center [369, 161] width 501 height 7
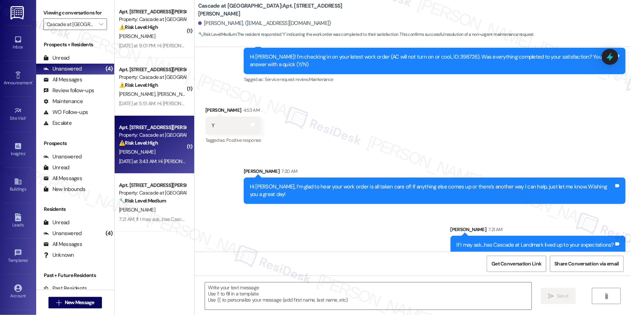
type textarea "Fetching suggested responses. Please feel free to read through the conversation…"
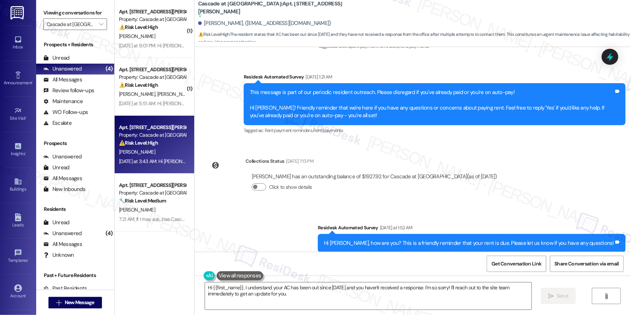
scroll to position [2626, 0]
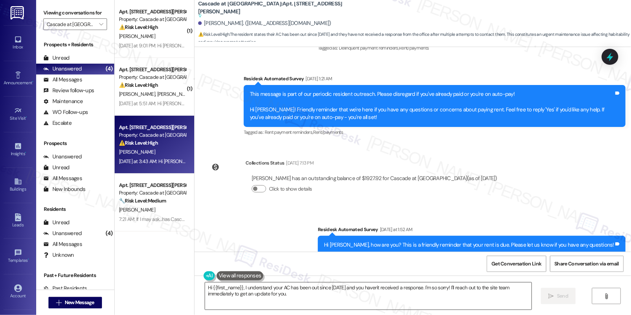
click at [350, 301] on textarea "Hi {{first_name}}, I understand your AC has been out since July 18th and you ha…" at bounding box center [368, 295] width 327 height 27
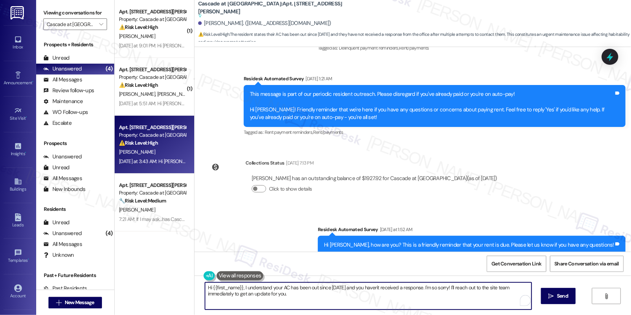
click at [384, 299] on textarea "Hi {{first_name}}, I understand your AC has been out since July 18th and you ha…" at bounding box center [368, 295] width 327 height 27
drag, startPoint x: 354, startPoint y: 292, endPoint x: 356, endPoint y: 304, distance: 12.4
click at [356, 304] on textarea "Hi {{first_name}}, I understand your AC has been out since July 18th and you ha…" at bounding box center [366, 295] width 327 height 27
drag, startPoint x: 346, startPoint y: 297, endPoint x: 347, endPoint y: 291, distance: 6.5
click at [347, 301] on textarea "Hi {{first_name}}, I understand your AC has been out since July 18th and you ha…" at bounding box center [366, 295] width 327 height 27
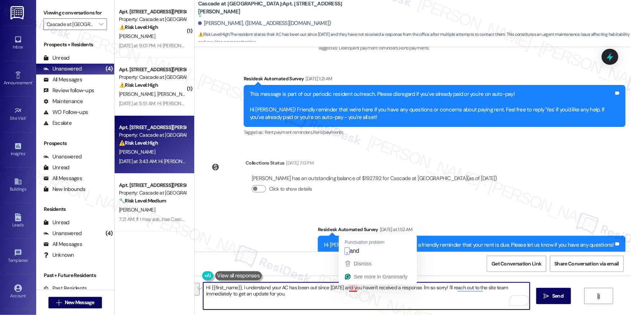
drag, startPoint x: 347, startPoint y: 294, endPoint x: 343, endPoint y: 286, distance: 8.3
click at [343, 286] on textarea "Hi {{first_name}}, I understand your AC has been out since July 18th and you ha…" at bounding box center [366, 295] width 327 height 27
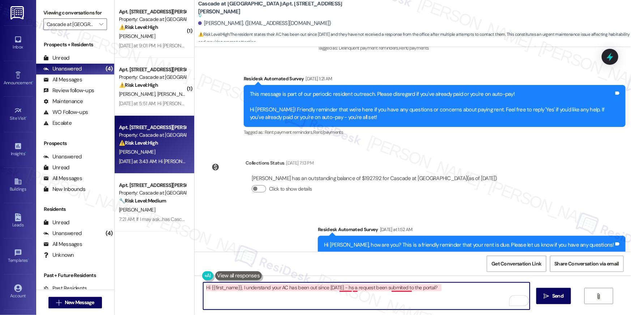
click at [401, 288] on textarea "Hi {{first_name}}, I understand your AC has been out since July 18th - hs a req…" at bounding box center [366, 295] width 327 height 27
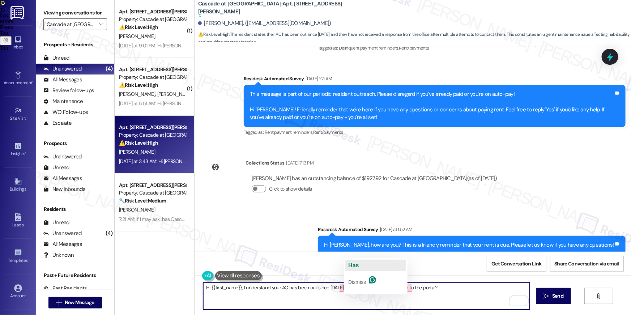
click at [356, 266] on span "Has" at bounding box center [353, 265] width 10 height 6
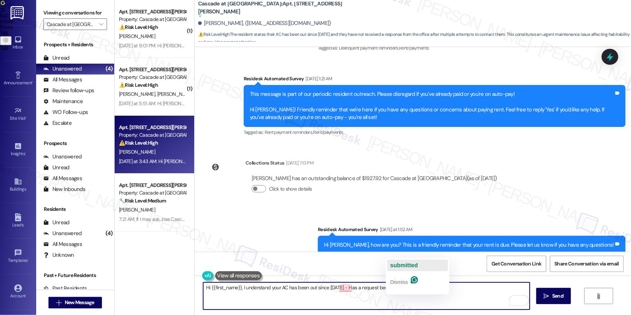
click at [400, 265] on span "submitted" at bounding box center [403, 265] width 27 height 6
click at [441, 280] on div "Hi {{first_name}}, I understand your AC has been out since July 18th - Has a re…" at bounding box center [413, 303] width 436 height 54
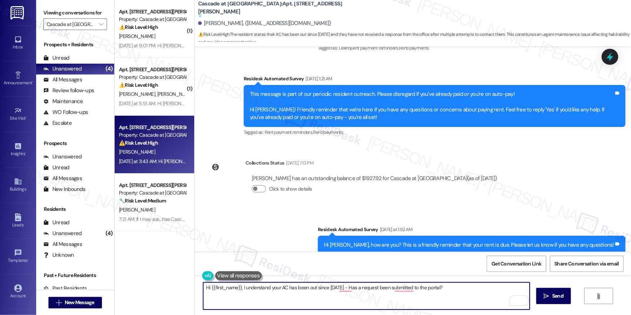
click at [449, 284] on textarea "Hi {{first_name}}, I understand your AC has been out since July 18th - Has a re…" at bounding box center [366, 295] width 327 height 27
click at [452, 292] on textarea "Hi {{first_name}}, I understand your AC has been out since July 18th - Has a re…" at bounding box center [366, 295] width 327 height 27
click at [453, 291] on textarea "Hi {{first_name}}, I understand your AC has been out since July 18th - Has a re…" at bounding box center [366, 295] width 327 height 27
type textarea "Hi {{first_name}}, I understand your AC has been out since July 18th - Has a re…"
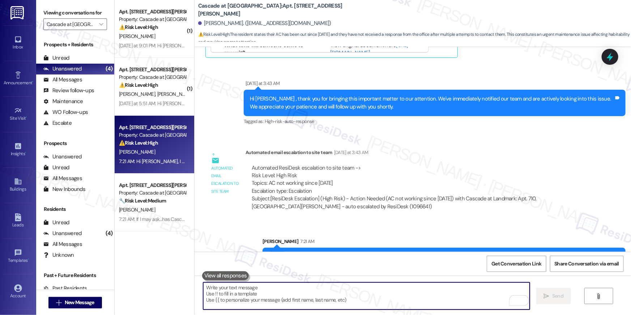
scroll to position [3346, 0]
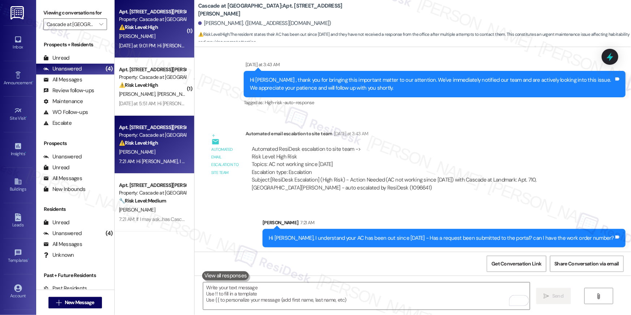
click at [150, 33] on div "D. Mackey" at bounding box center [152, 36] width 68 height 9
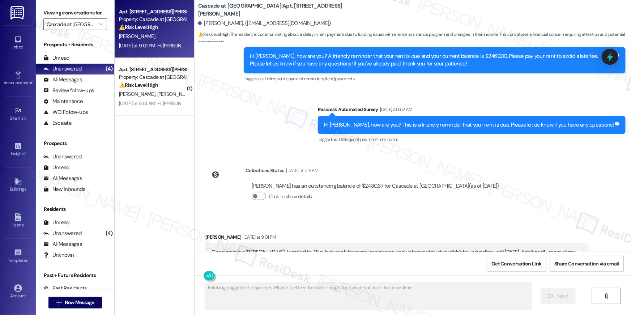
scroll to position [8268, 0]
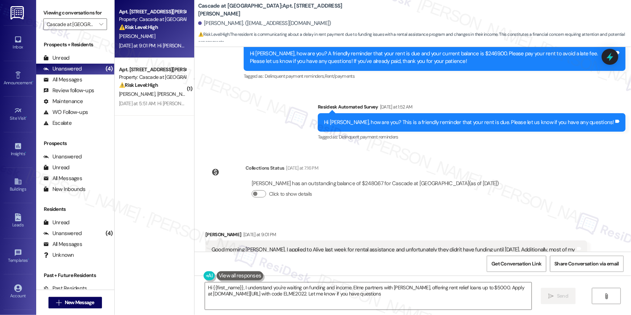
type textarea "Hi {{first_name}}, I understand you're waiting on funding and income. Elme part…"
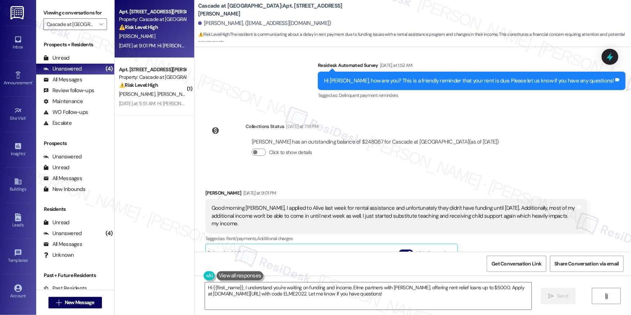
scroll to position [8493, 0]
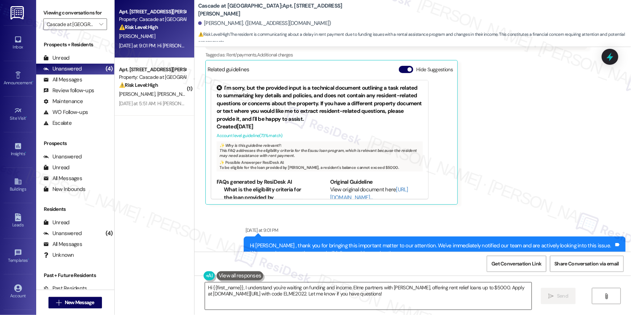
click at [404, 299] on textarea "Hi {{first_name}}, I understand you're waiting on funding and income. Elme part…" at bounding box center [368, 295] width 327 height 27
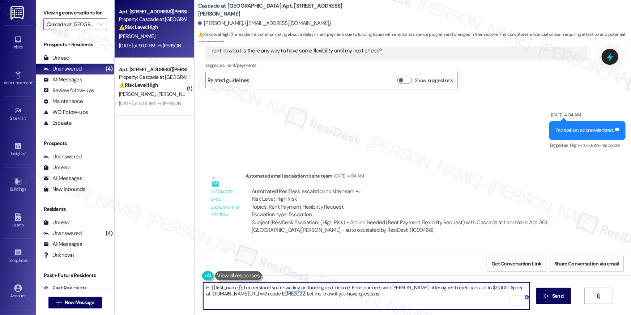
scroll to position [7263, 0]
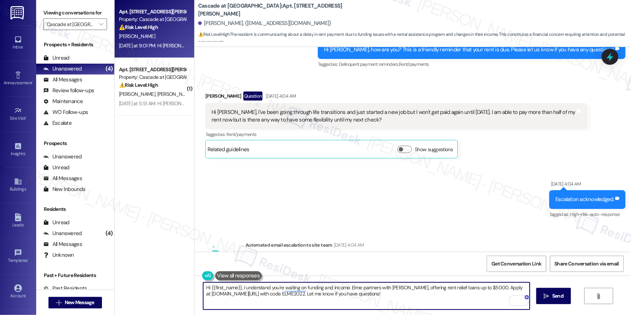
click at [399, 304] on textarea "Hi {{first_name}}, I understand you're waiting on funding and income. Elme part…" at bounding box center [366, 295] width 327 height 27
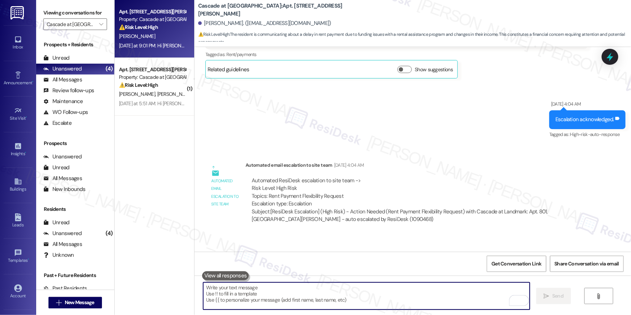
scroll to position [7397, 0]
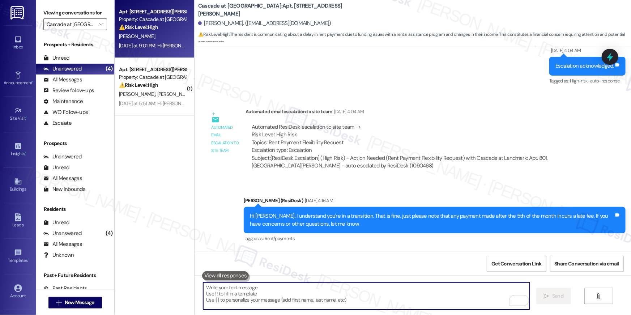
click at [324, 301] on textarea "To enrich screen reader interactions, please activate Accessibility in Grammarl…" at bounding box center [366, 295] width 327 height 27
click at [328, 295] on textarea "To enrich screen reader interactions, please activate Accessibility in Grammarl…" at bounding box center [366, 295] width 327 height 27
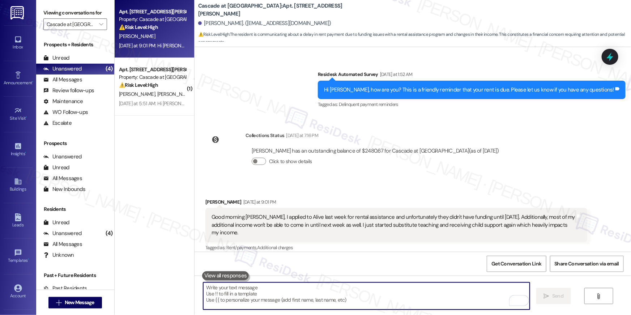
scroll to position [8493, 0]
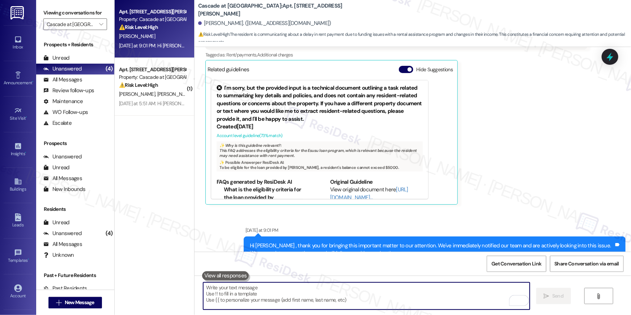
click at [297, 288] on textarea "To enrich screen reader interactions, please activate Accessibility in Grammarl…" at bounding box center [366, 295] width 327 height 27
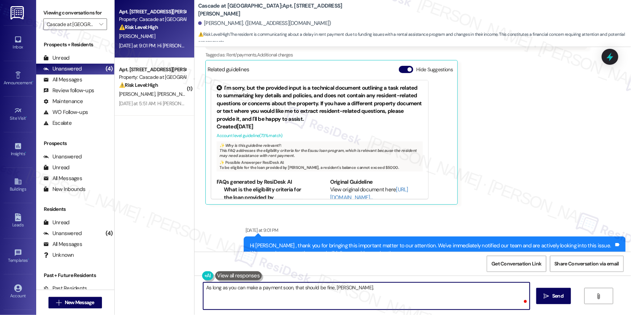
type textarea "As long as you can make a payment soon, that should be fine, Dominique."
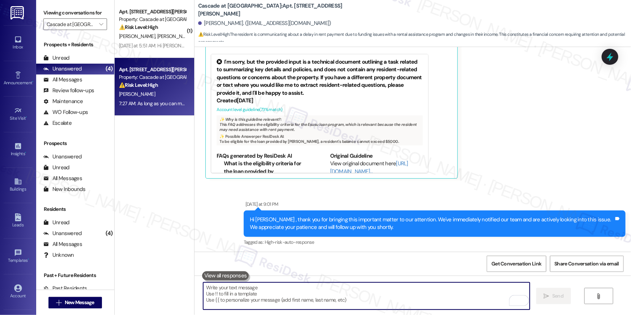
scroll to position [8543, 0]
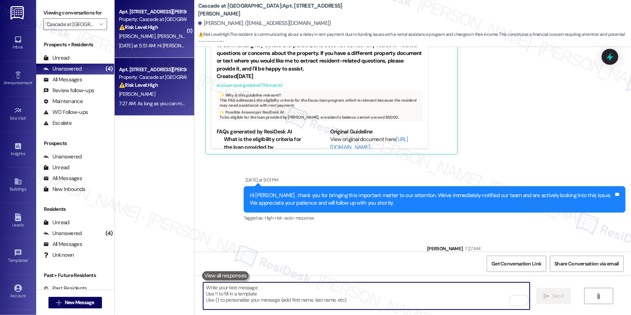
click at [171, 47] on div "Yesterday at 5:51 AM: Hi Kyra and Rahem , thank you for bringing this important…" at bounding box center [392, 45] width 547 height 7
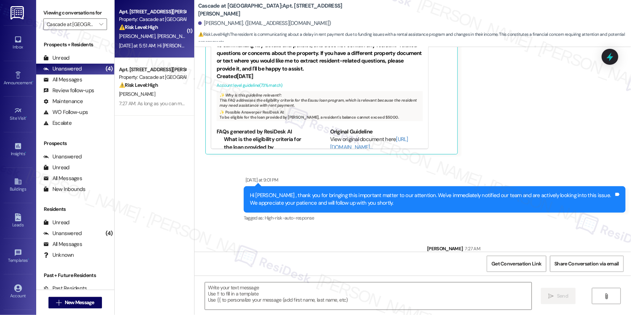
type textarea "Fetching suggested responses. Please feel free to read through the conversation…"
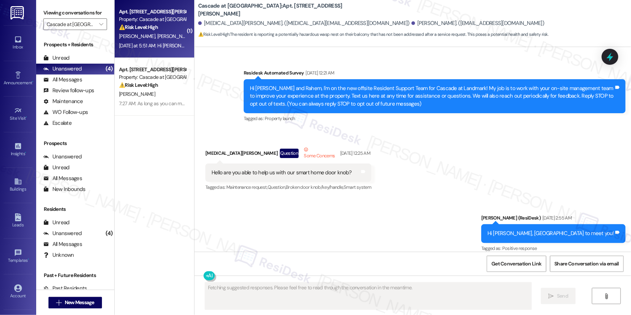
scroll to position [8034, 0]
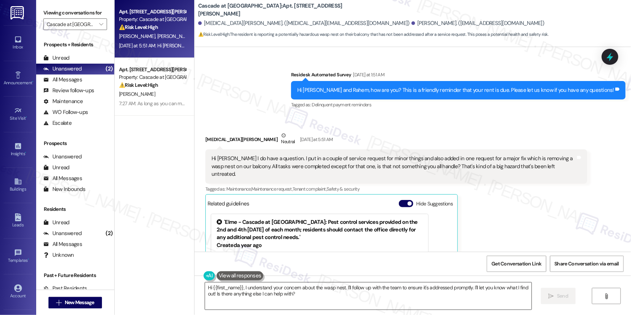
click at [411, 304] on textarea "Hi {{first_name}}, I understand your concern about the wasp nest. I'll follow u…" at bounding box center [368, 295] width 327 height 27
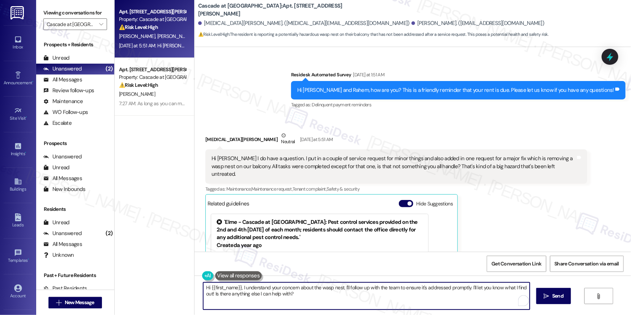
drag, startPoint x: 306, startPoint y: 295, endPoint x: 344, endPoint y: 289, distance: 38.2
click at [344, 289] on textarea "Hi {{first_name}}, I understand your concern about the wasp nest. I'll follow u…" at bounding box center [366, 295] width 327 height 27
type textarea "Hi {{first_name}}, I understand your concern about the wasp nest. Can I have th…"
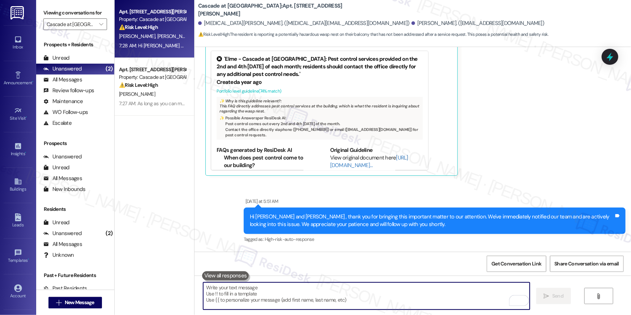
scroll to position [8277, 0]
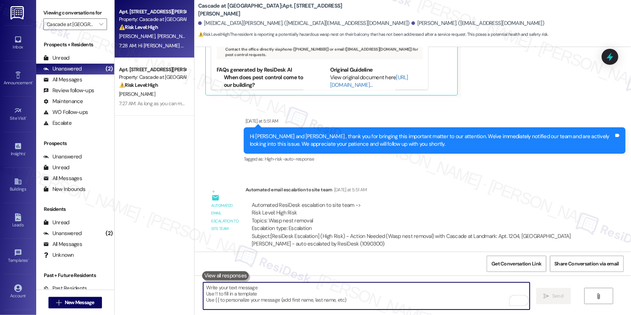
click at [453, 296] on textarea "To enrich screen reader interactions, please activate Accessibility in Grammarl…" at bounding box center [366, 295] width 327 height 27
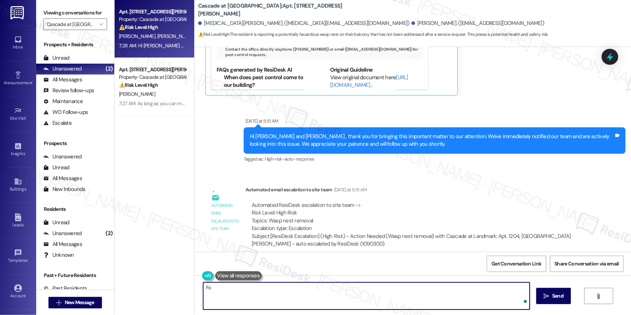
type textarea "F"
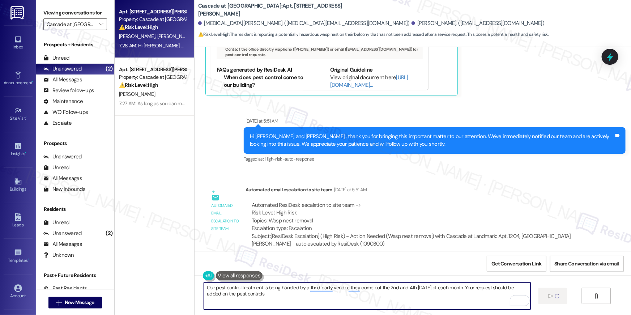
type textarea "Our pest control treatment is being handled by a thrid party vendor, they come …"
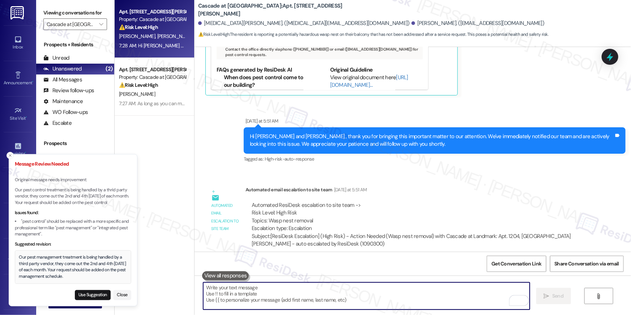
click at [96, 294] on button "Use Suggestion" at bounding box center [93, 295] width 36 height 10
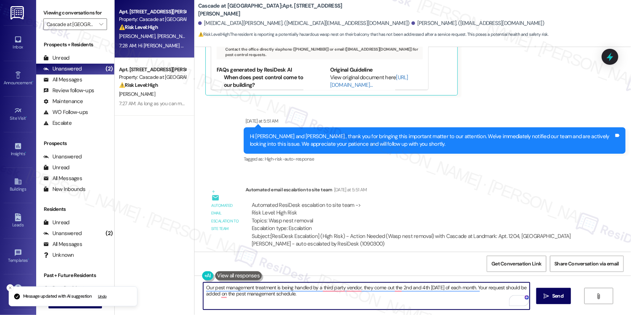
click at [380, 301] on textarea "Our pest management treatment is being handled by a third party vendor, they co…" at bounding box center [366, 295] width 327 height 27
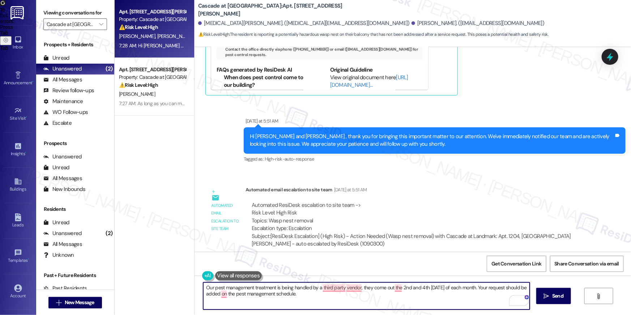
click at [233, 294] on textarea "Our pest management treatment is being handled by a third party vendor, they co…" at bounding box center [366, 295] width 327 height 27
type textarea "Our pest management treatment is being handled by a third party vendor, they co…"
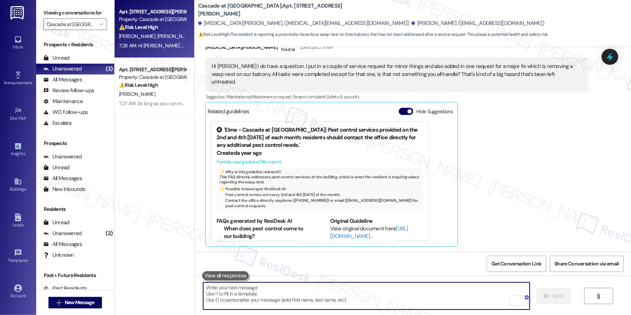
scroll to position [8068, 0]
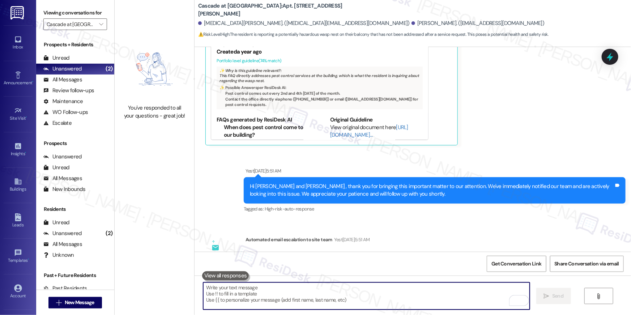
scroll to position [8335, 0]
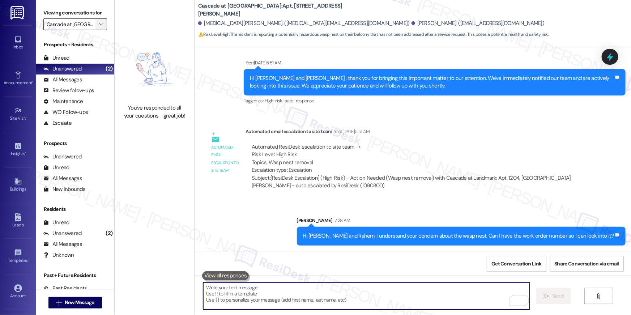
click at [99, 26] on icon "" at bounding box center [101, 24] width 4 height 6
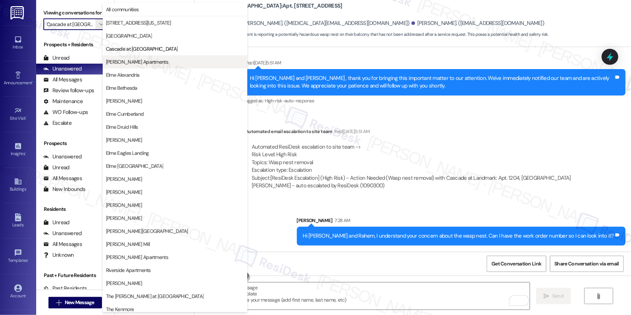
click at [144, 67] on button "[PERSON_NAME] Apartments" at bounding box center [175, 61] width 145 height 13
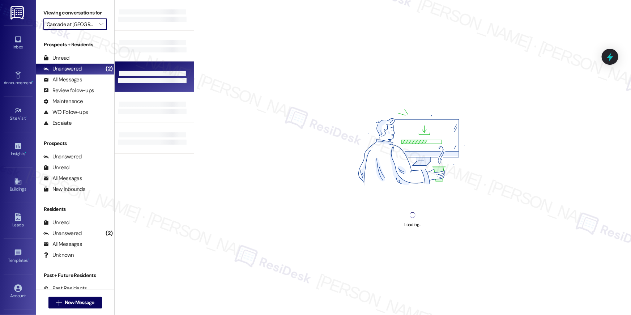
type input "[PERSON_NAME] Apartments"
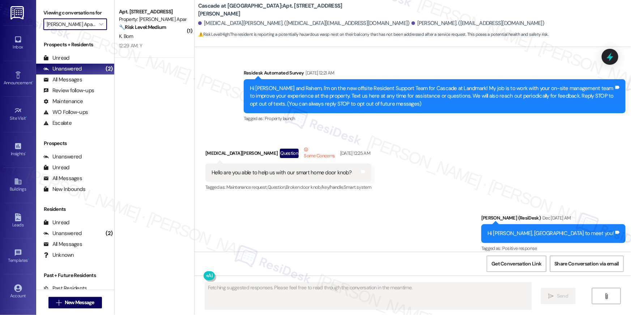
scroll to position [8068, 0]
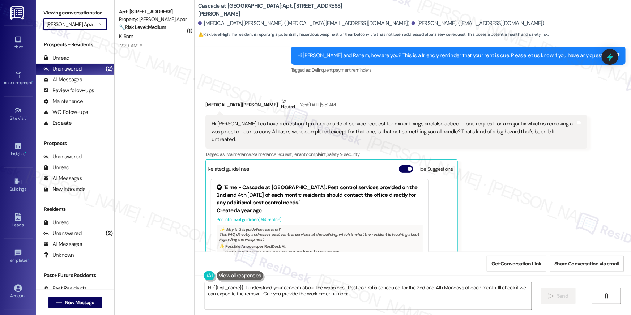
type textarea "Hi {{first_name}}, I understand your concern about the wasp nest. Pest control …"
click at [474, 151] on div "[MEDICAL_DATA][PERSON_NAME] Neutral [DATE] at 5:51 AM Hi [PERSON_NAME] I do hav…" at bounding box center [396, 200] width 382 height 207
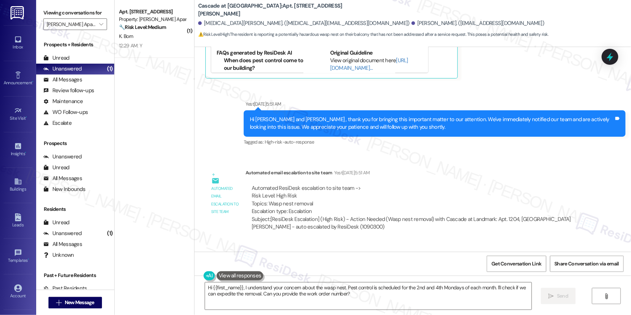
scroll to position [8346, 0]
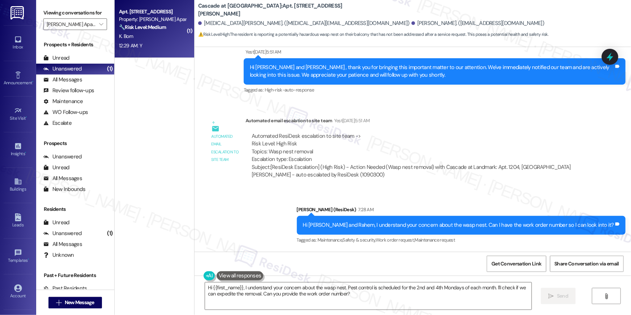
click at [141, 35] on div "K. Born" at bounding box center [152, 36] width 68 height 9
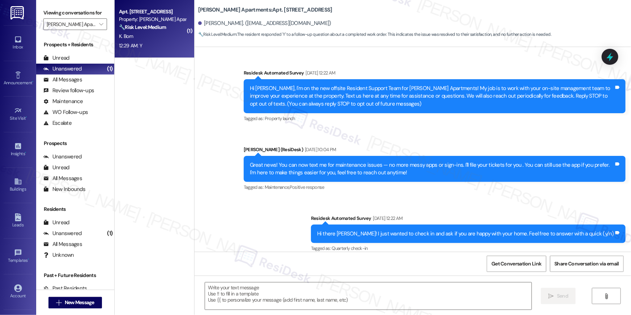
scroll to position [3070, 0]
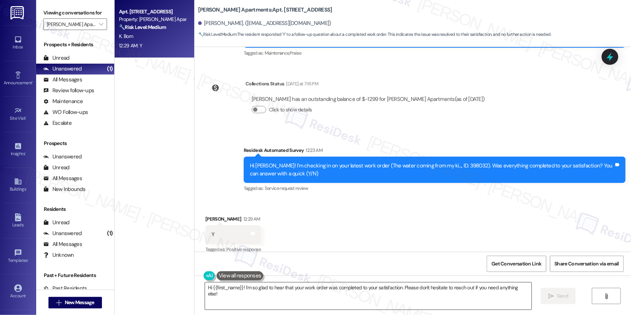
click at [327, 301] on textarea "Hi {{first_name}}! I'm so glad to hear that your work order was completed to yo…" at bounding box center [368, 295] width 327 height 27
paste textarea ", I’m glad to hear your work order is all taken care of! If anything else comes…"
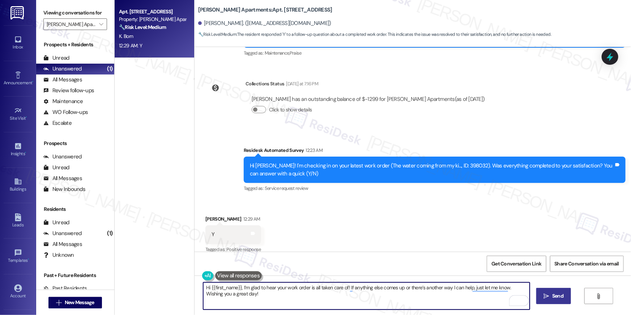
type textarea "Hi {{first_name}}! I'm so glad to hear that your work order was completed to yo…"
click at [468, 298] on textarea "Hi {{first_name}}! I'm so glad to hear that your work order was completed to yo…" at bounding box center [366, 295] width 327 height 27
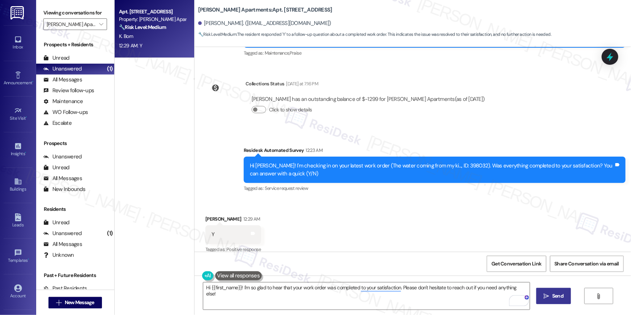
click at [551, 296] on span "Send" at bounding box center [558, 296] width 14 height 8
click at [98, 27] on span "" at bounding box center [101, 24] width 7 height 12
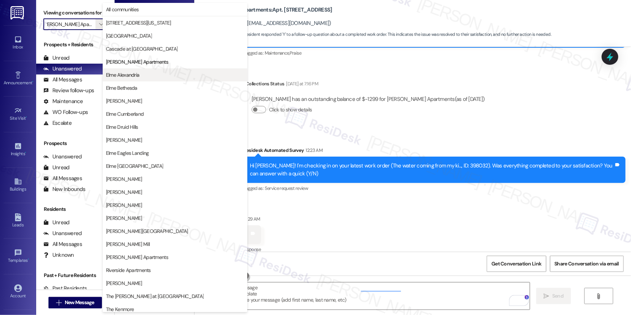
scroll to position [3070, 0]
click at [145, 77] on span "Elme Alexandria" at bounding box center [175, 74] width 138 height 7
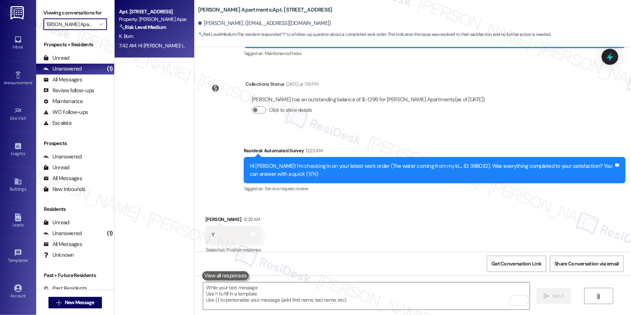
type input "Elme Alexandria"
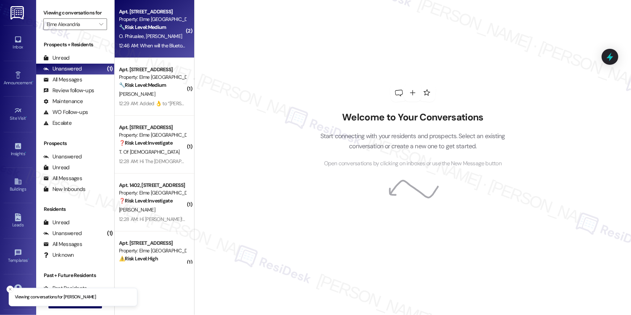
click at [150, 42] on div "12:46 AM: When will the Bluetooth function be restored for garage door and comm…" at bounding box center [216, 45] width 195 height 7
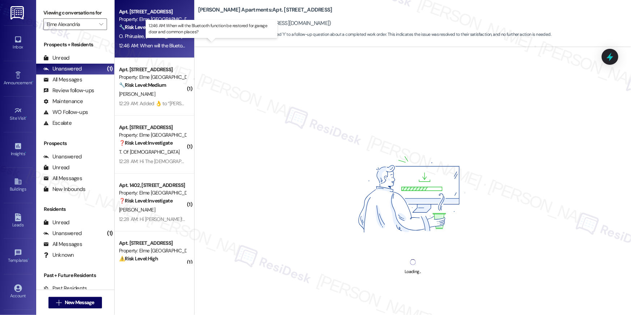
click at [150, 42] on div "12:46 AM: When will the Bluetooth function be restored for garage door and comm…" at bounding box center [216, 45] width 195 height 7
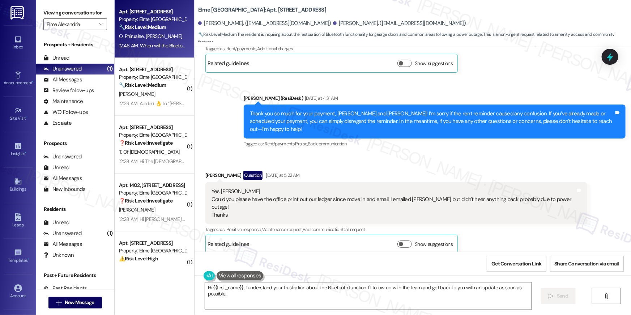
scroll to position [9807, 0]
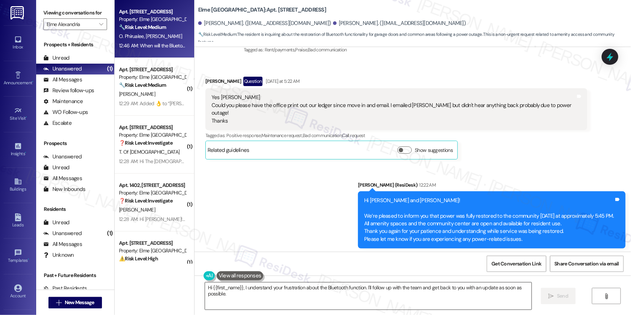
click at [355, 304] on textarea "Hi {{first_name}}, I understand your frustration about the Bluetooth function. …" at bounding box center [368, 295] width 327 height 27
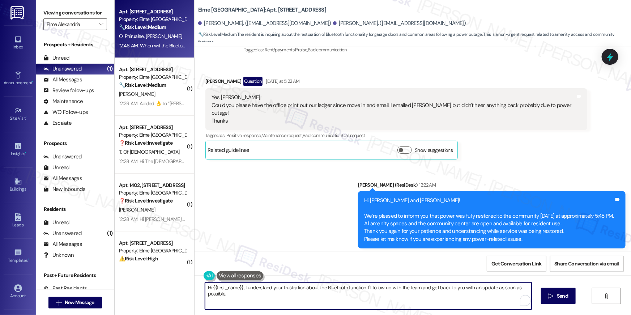
click at [346, 300] on textarea "Hi {{first_name}}, I understand your frustration about the Bluetooth function. …" at bounding box center [368, 295] width 327 height 27
drag, startPoint x: 239, startPoint y: 288, endPoint x: 243, endPoint y: 308, distance: 20.2
click at [243, 308] on textarea "Hi {{first_name}}, I understand your frustration about the Bluetooth function. …" at bounding box center [366, 295] width 327 height 27
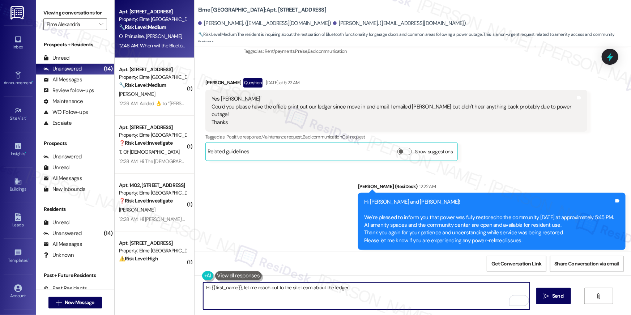
scroll to position [9804, 0]
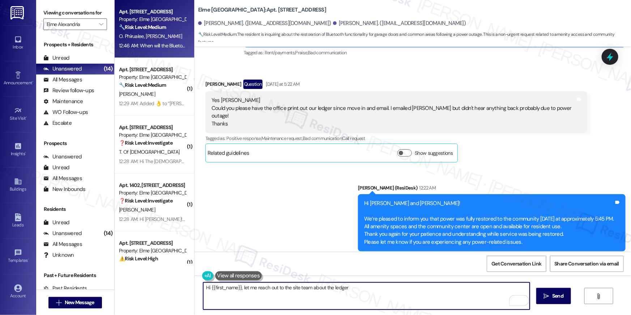
click at [327, 289] on textarea "Hi {{first_name}}, let me reach out to the site team about the ledger" at bounding box center [366, 295] width 327 height 27
click at [400, 294] on textarea "Hi {{first_name}}, let me reach out to the site team about your ledger" at bounding box center [366, 295] width 327 height 27
click at [342, 289] on textarea "Hi {{first_name}}, let me reach out to the site team about your ledger" at bounding box center [366, 295] width 327 height 27
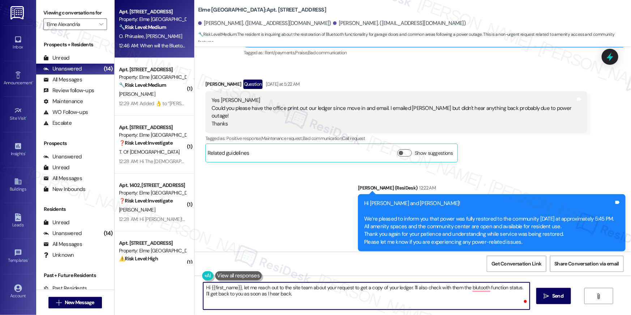
type textarea "Hi {{first_name}}, let me reach out to the site team about your request to get …"
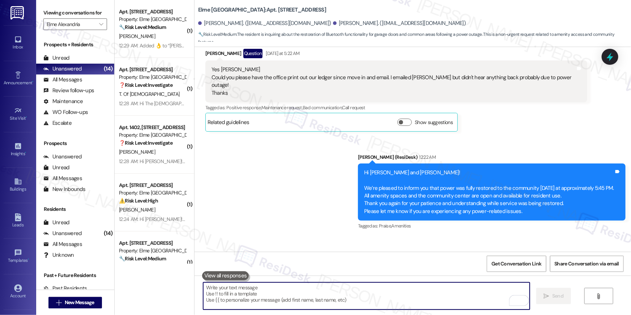
scroll to position [9865, 0]
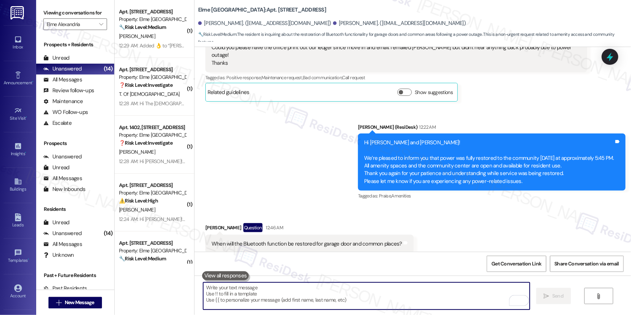
drag, startPoint x: 432, startPoint y: 301, endPoint x: 432, endPoint y: 297, distance: 4.4
click at [432, 299] on textarea "To enrich screen reader interactions, please activate Accessibility in Grammarl…" at bounding box center [366, 295] width 327 height 27
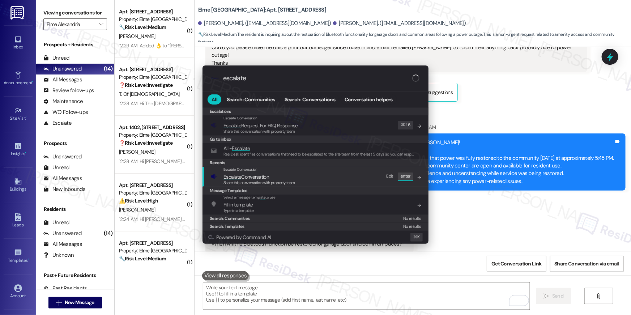
type input "escalate"
click at [257, 181] on span "Share this conversation with property team" at bounding box center [259, 182] width 72 height 5
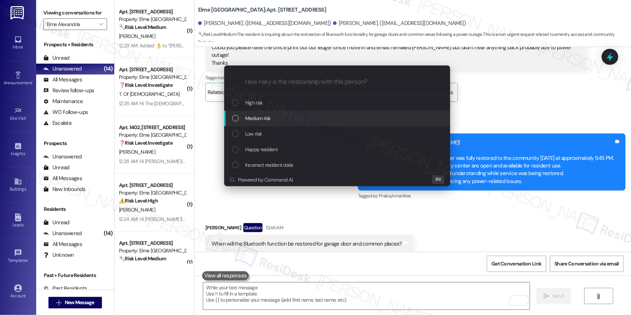
click at [275, 121] on div "Medium risk" at bounding box center [338, 118] width 212 height 8
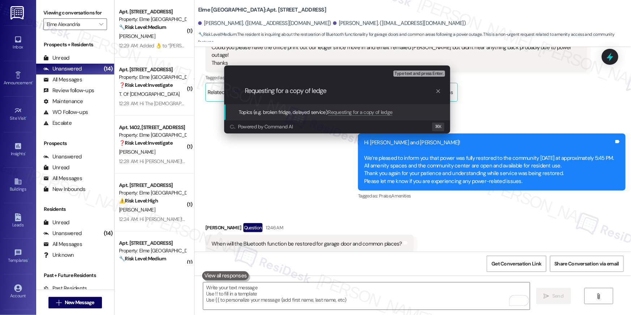
type input "Requesting for a copy of ledger"
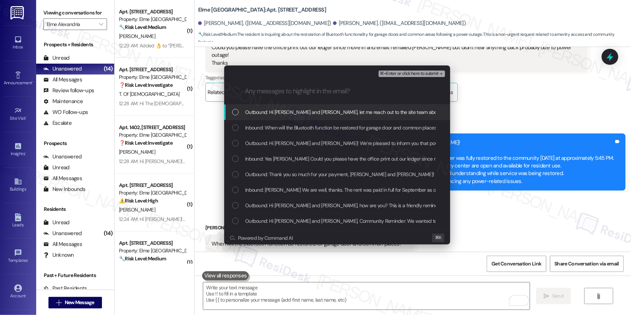
click at [282, 115] on span "Outbound: Hi Ibrahim and Orawan, let me reach out to the site team about your r…" at bounding box center [485, 112] width 481 height 8
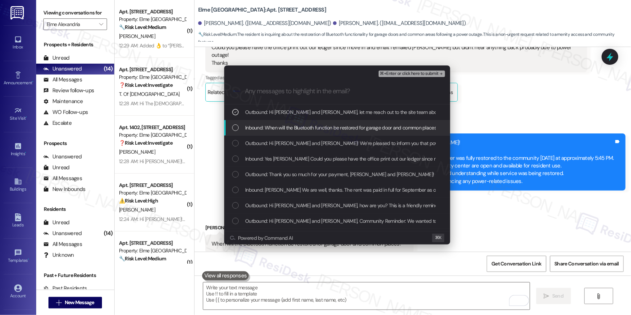
click at [279, 130] on span "Inbound: When will the Bluetooth function be restored for garage door and commo…" at bounding box center [341, 128] width 193 height 8
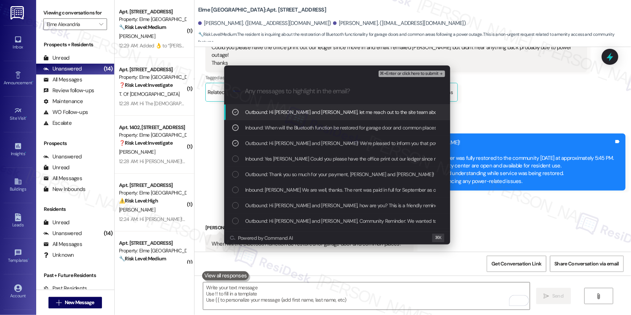
click at [389, 73] on span "⌘+Enter or click here to submit" at bounding box center [409, 73] width 59 height 5
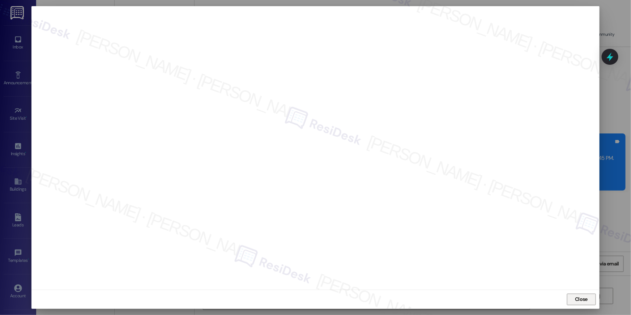
click at [580, 294] on button "Close" at bounding box center [581, 300] width 29 height 12
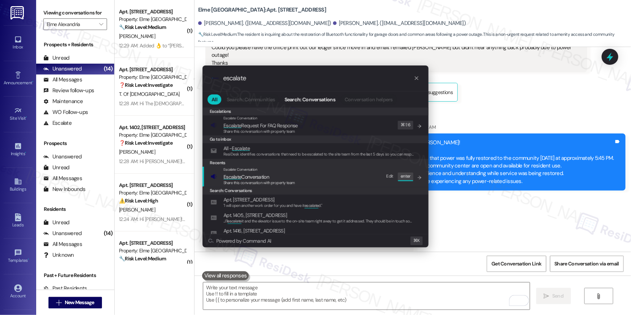
type input "escalate"
click at [285, 179] on span "Escalate Conversation" at bounding box center [259, 177] width 72 height 8
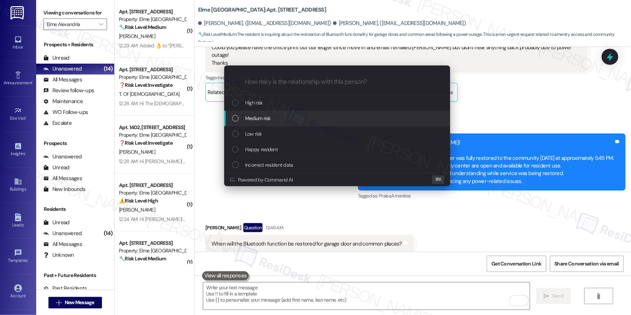
click at [279, 119] on div "Medium risk" at bounding box center [338, 118] width 212 height 8
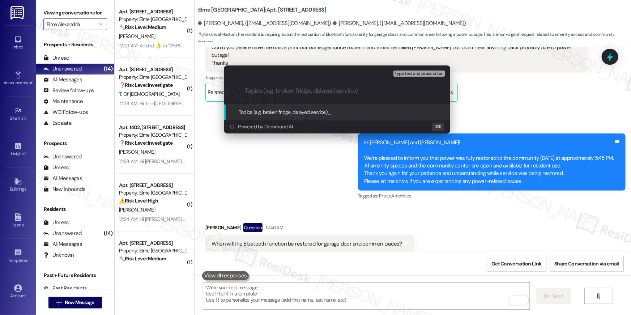
paste input "Requesting for a copy of ledger"
type input "Requesting for a copy of ledger"
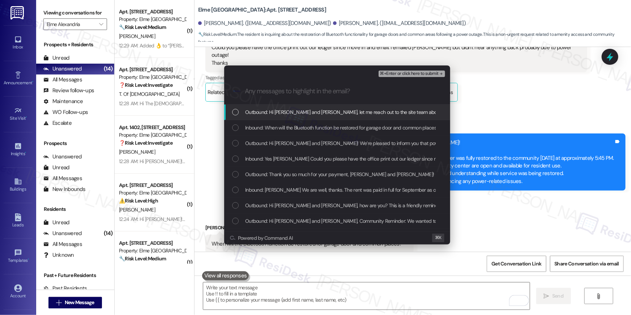
click at [275, 118] on div "Outbound: Hi Ibrahim and Orawan, let me reach out to the site team about your r…" at bounding box center [337, 113] width 226 height 16
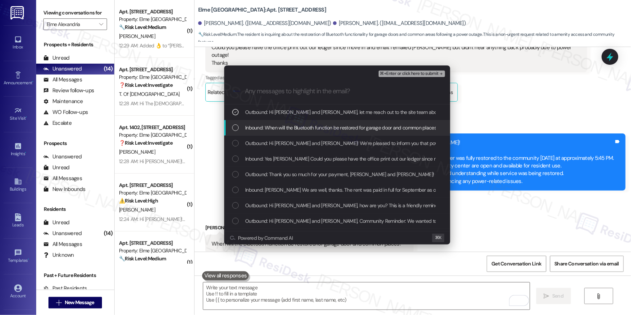
click at [274, 121] on div "Inbound: When will the Bluetooth function be restored for garage door and commo…" at bounding box center [337, 128] width 226 height 16
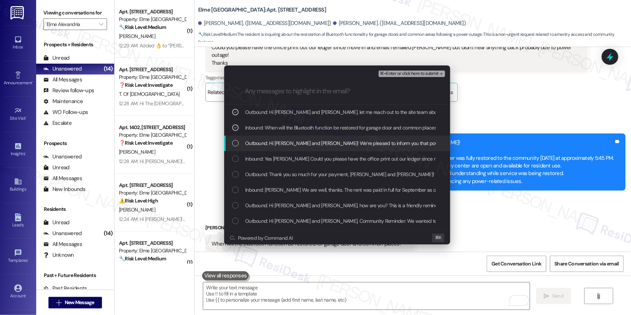
click at [366, 155] on span "Inbound: Yes Ella Could you please have the office print out our ledger since m…" at bounding box center [460, 159] width 431 height 8
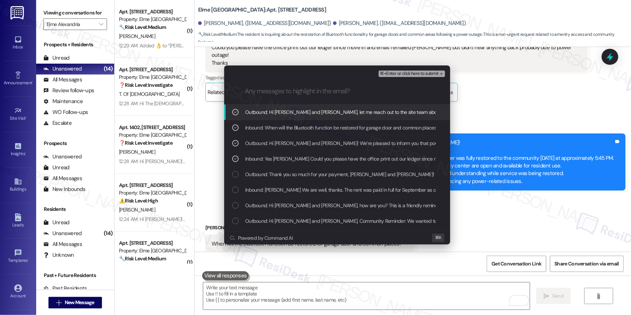
click at [403, 72] on span "⌘+Enter or click here to submit" at bounding box center [409, 73] width 59 height 5
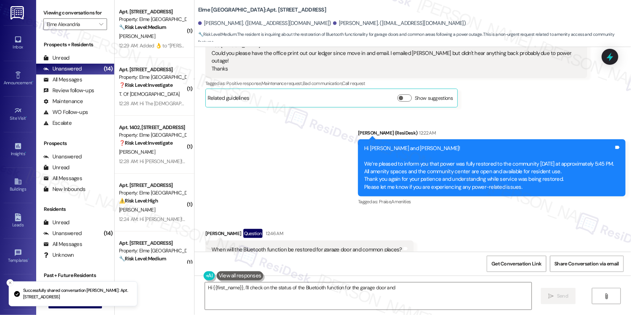
scroll to position [9887, 0]
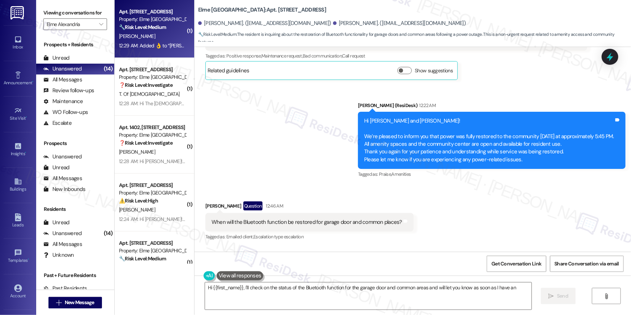
type textarea "Hi {{first_name}}, I'll check on the status of the Bluetooth function for the g…"
click at [132, 50] on div "12:29 AM: Added 👌 to “Ella (Elme...” message 12:29 AM: Added 👌 to “Ella (Elme..…" at bounding box center [152, 45] width 68 height 9
type textarea "Fetching suggested responses. Please feel free to read through the conversation…"
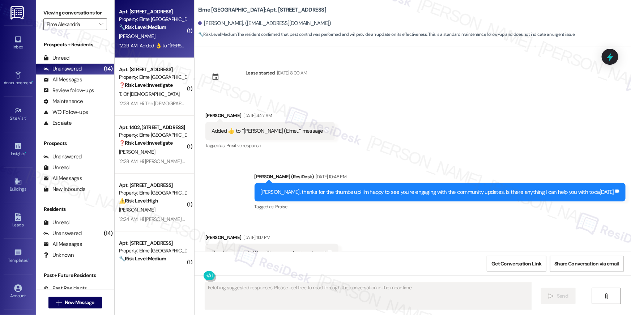
scroll to position [3613, 0]
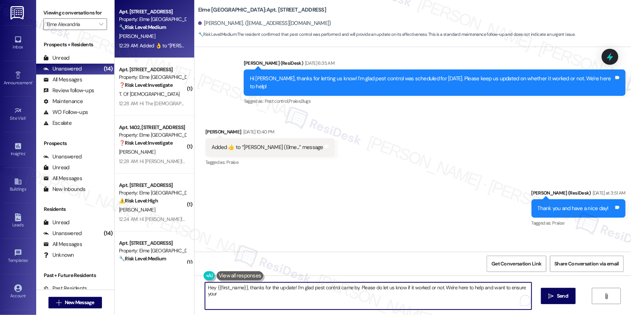
click at [428, 295] on textarea "Hey {{first_name}}, thanks for the update! I'm glad pest control came by. Pleas…" at bounding box center [368, 295] width 327 height 27
click at [428, 295] on textarea "Hey {{first_name}}, thanks for the update! I'm glad pest control came by. Pleas…" at bounding box center [366, 295] width 327 height 27
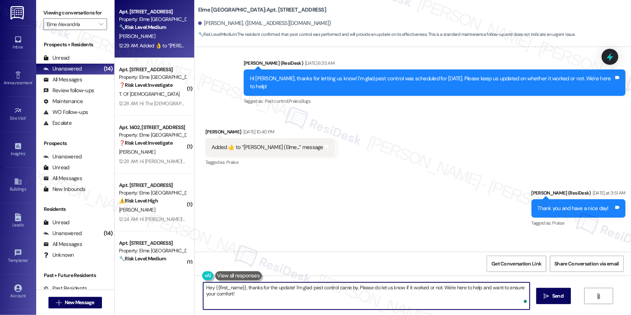
click at [428, 295] on textarea "Hey {{first_name}}, thanks for the update! I'm glad pest control came by. Pleas…" at bounding box center [366, 295] width 327 height 27
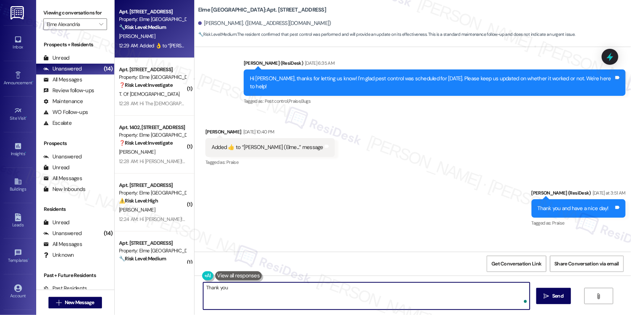
type textarea "Thank you!"
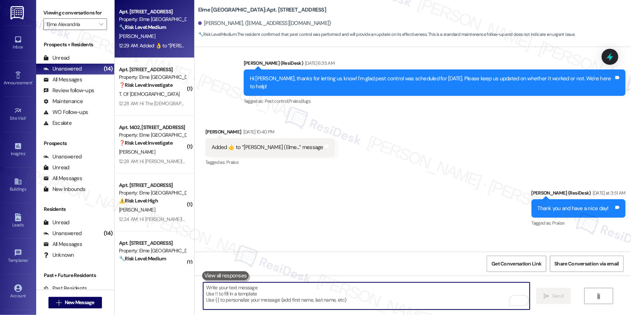
scroll to position [3613, 0]
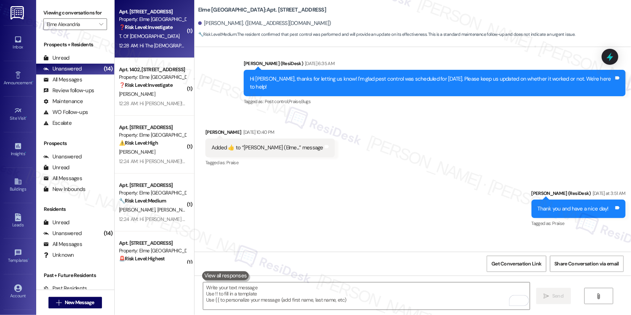
click at [148, 52] on div "Apt. 1316, 205 Century Place Property: Elme Alexandria ❓ Risk Level: Investigat…" at bounding box center [155, 29] width 80 height 58
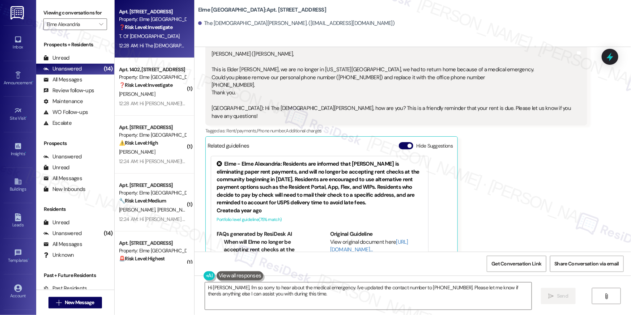
scroll to position [2822, 0]
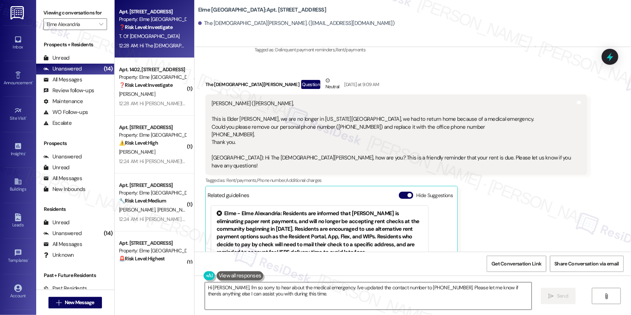
click at [327, 297] on textarea "Hi Elder Hardman, I'm so sorry to hear about the medical emergency. I've update…" at bounding box center [368, 295] width 327 height 27
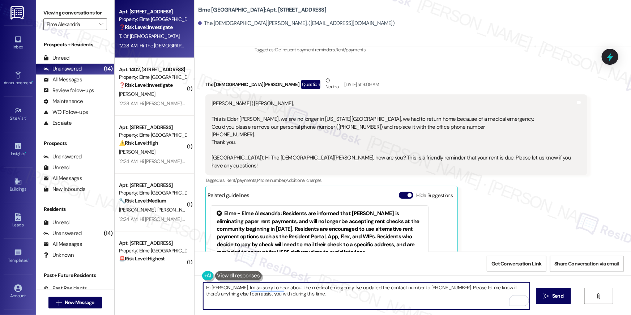
drag, startPoint x: 350, startPoint y: 297, endPoint x: 219, endPoint y: 290, distance: 131.1
click at [219, 290] on textarea "Hi Elder Hardman, I'm so sorry to hear about the medical emergency. I've update…" at bounding box center [366, 295] width 327 height 27
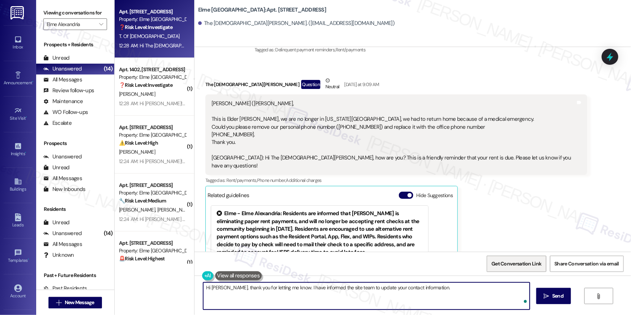
paste textarea "If you no longer want to receive these messages, please reply STOP (all in capi…"
type textarea "Hi Elder, thank you for letting me know. I have informed the site team to updat…"
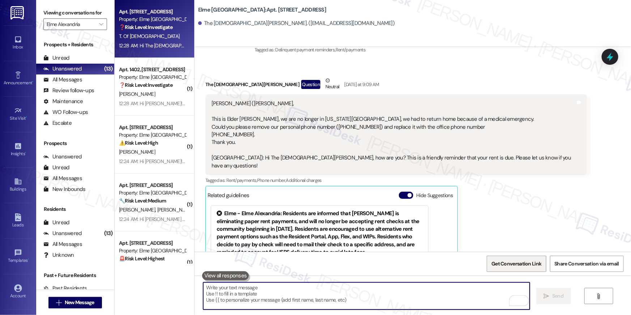
scroll to position [2897, 0]
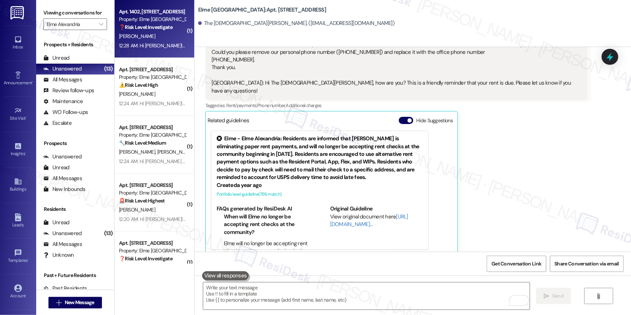
click at [168, 34] on div "R. Reese" at bounding box center [152, 36] width 68 height 9
type textarea "Fetching suggested responses. Please feel free to read through the conversation…"
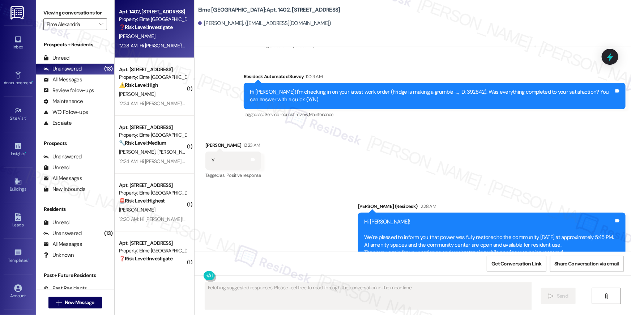
scroll to position [9367, 0]
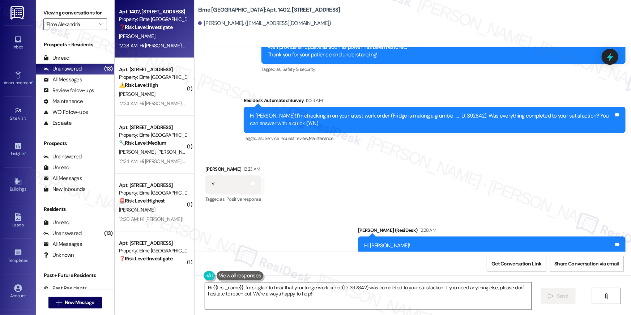
click at [380, 302] on textarea "Hi {{first_name}}, I'm so glad to hear that your fridge work order (ID: 392842)…" at bounding box center [368, 295] width 327 height 27
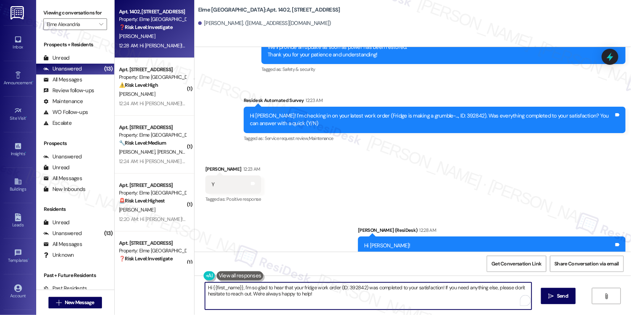
paste textarea "’m glad to hear your work order is all taken care of! If anything else comes up…"
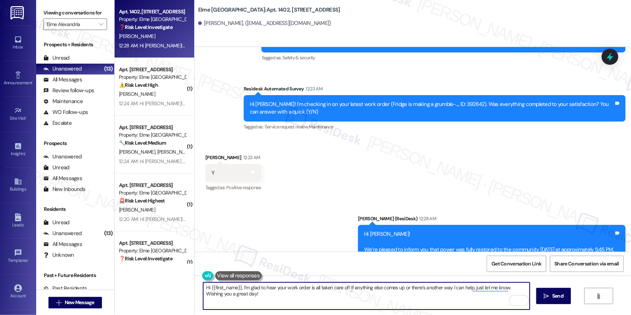
scroll to position [9391, 0]
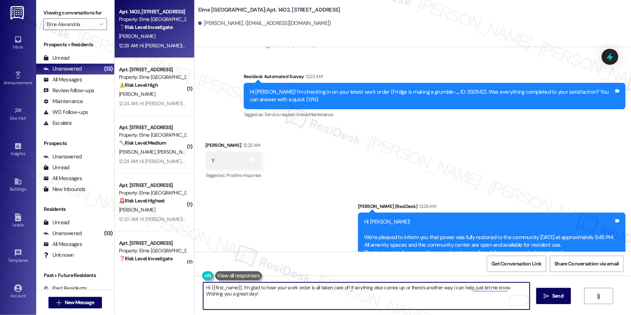
type textarea "Hi {{first_name}}, I’m glad to hear your work order is all taken care of! If an…"
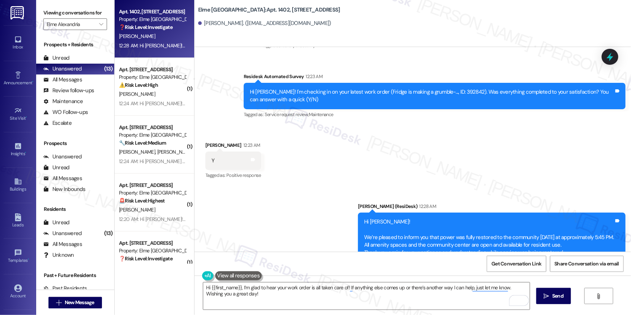
click at [372, 312] on div "Hi {{first_name}}, I’m glad to hear your work order is all taken care of! If an…" at bounding box center [413, 303] width 436 height 54
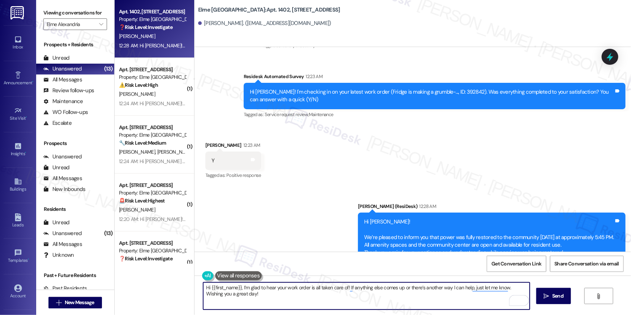
click at [414, 297] on textarea "Hi {{first_name}}, I’m glad to hear your work order is all taken care of! If an…" at bounding box center [366, 295] width 327 height 27
click at [562, 297] on span "Send" at bounding box center [557, 296] width 11 height 8
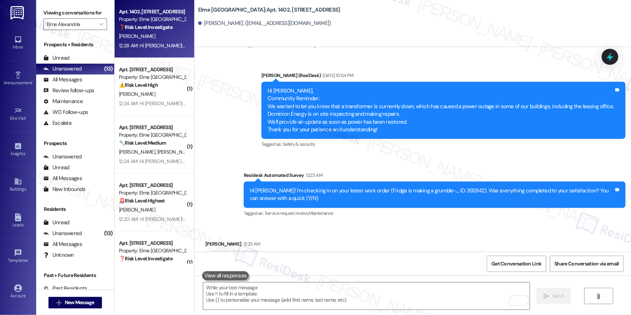
scroll to position [9290, 0]
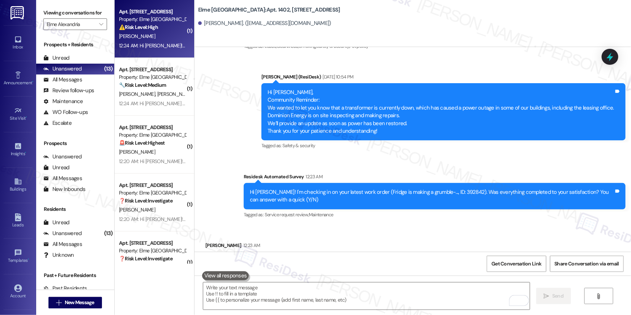
click at [118, 50] on div "12:24 AM: Hi Lisa! We’re pleased to inform you that power was fully restored to…" at bounding box center [152, 45] width 68 height 9
type textarea "Fetching suggested responses. Please feel free to read through the conversation…"
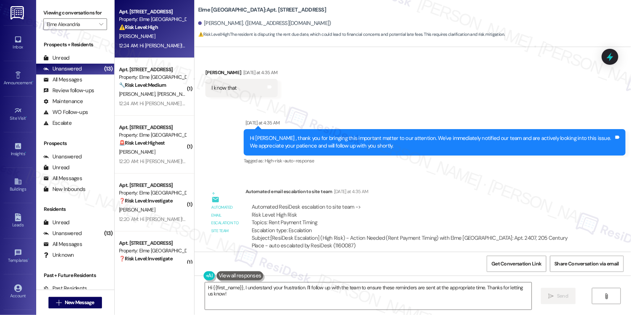
scroll to position [12020, 0]
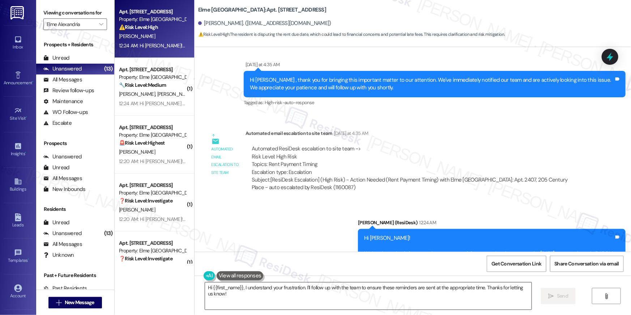
click at [275, 301] on textarea "Hi {{first_name}}, I understand your frustration. I'll follow up with the team …" at bounding box center [368, 295] width 327 height 27
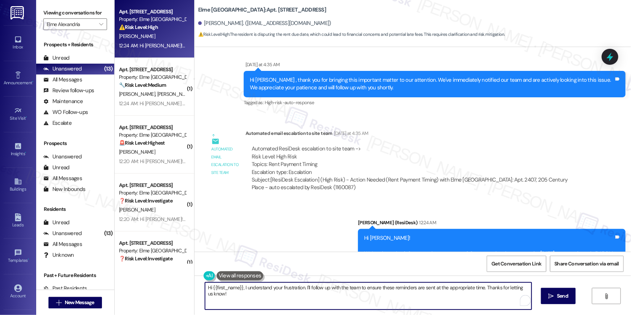
click at [275, 301] on textarea "Hi {{first_name}}, I understand your frustration. I'll follow up with the team …" at bounding box center [368, 295] width 327 height 27
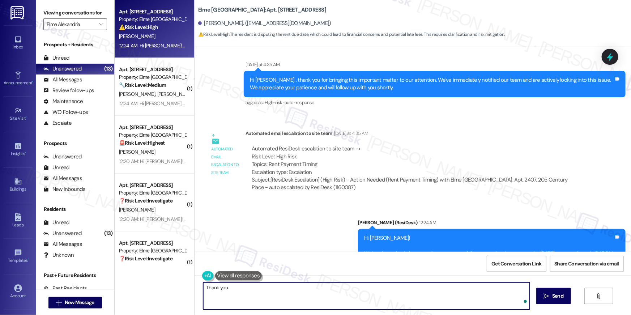
type textarea "Thank you."
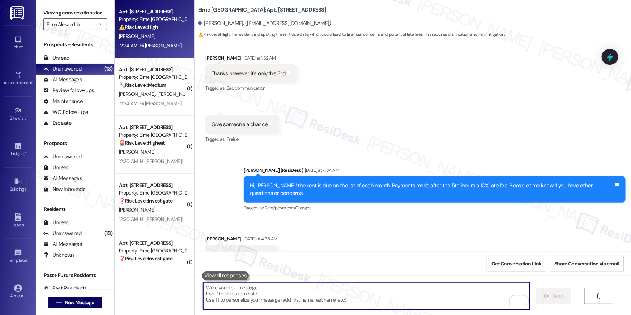
scroll to position [11762, 0]
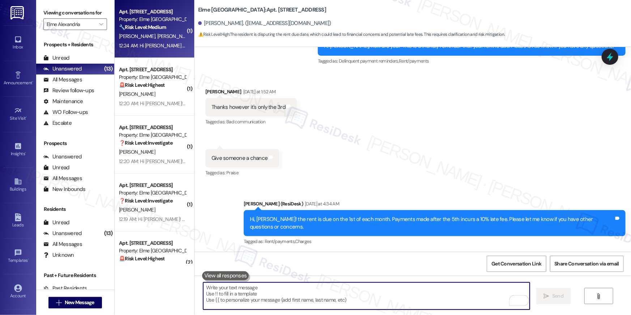
click at [166, 46] on div "12:24 AM: Hi Eudia and Daniel! We’re pleased to inform you that power was fully…" at bounding box center [547, 45] width 856 height 7
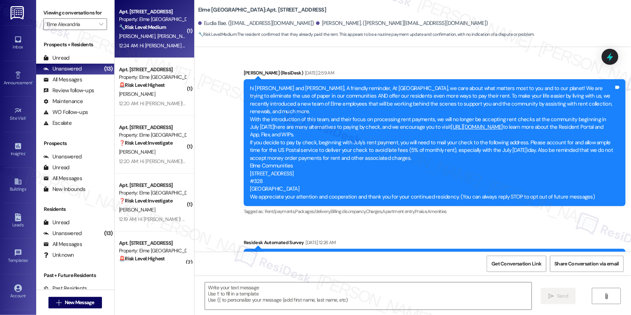
type textarea "Fetching suggested responses. Please feel free to read through the conversation…"
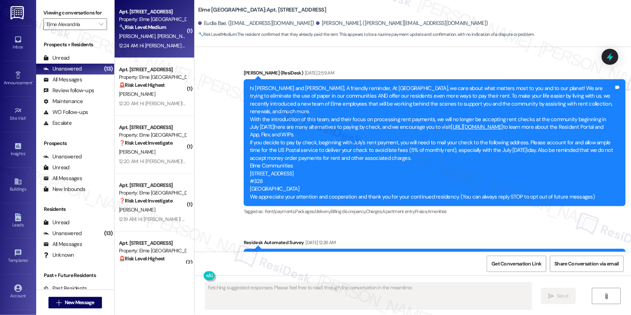
scroll to position [7821, 0]
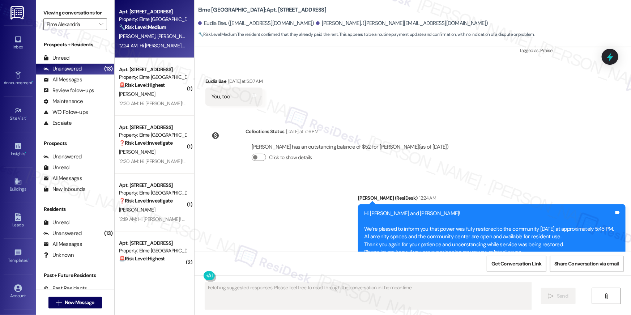
scroll to position [7987, 0]
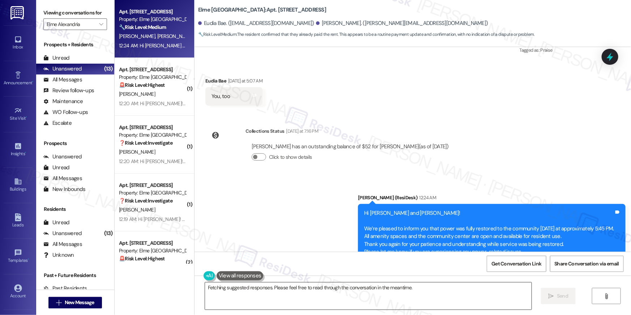
click at [391, 287] on textarea "Hi [PERSON_NAME] and [PERSON_NAME], you're welcome! I'm happy to help. If you n…" at bounding box center [368, 295] width 327 height 27
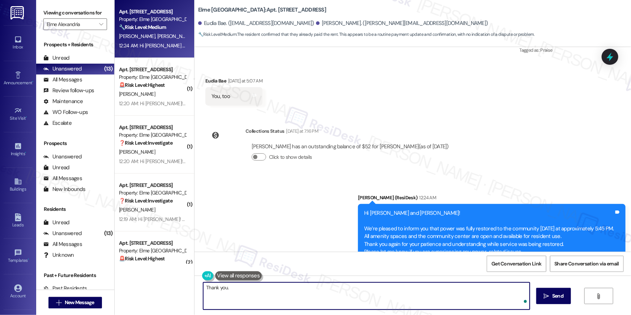
type textarea "Thank you."
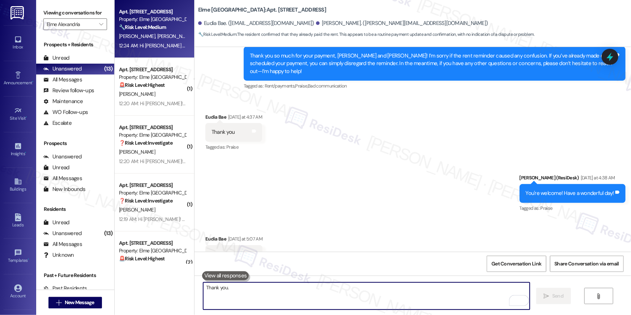
scroll to position [7821, 0]
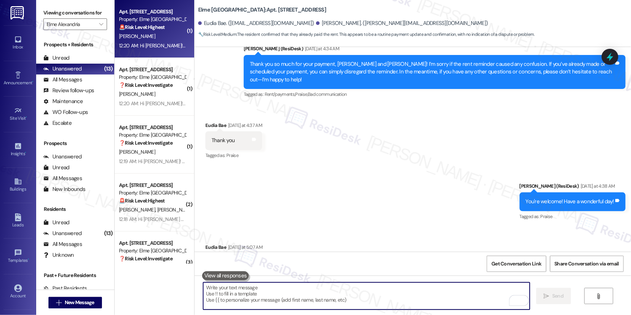
click at [156, 41] on div "[PERSON_NAME]" at bounding box center [152, 36] width 68 height 9
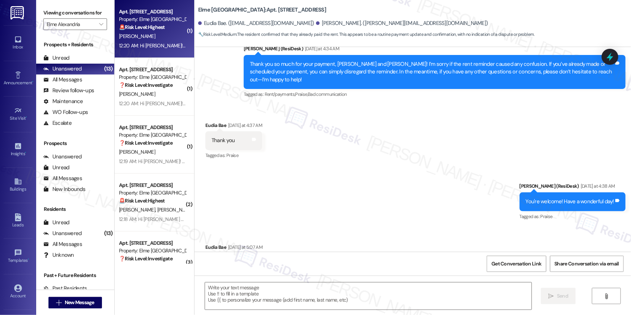
type textarea "Fetching suggested responses. Please feel free to read through the conversation…"
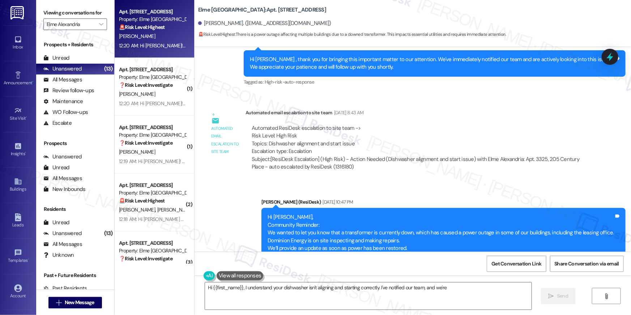
scroll to position [6679, 0]
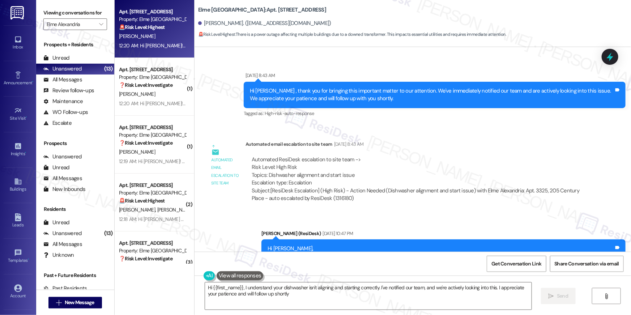
type textarea "Hi {{first_name}}, I understand your dishwasher isn't aligning and starting cor…"
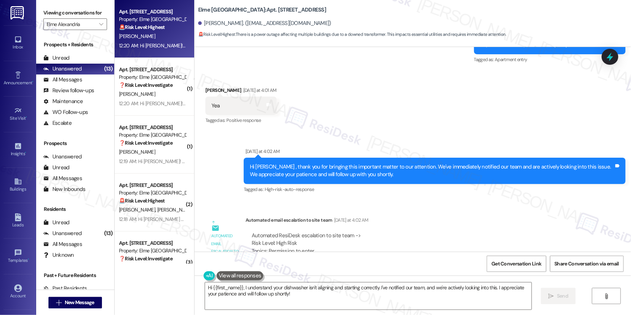
scroll to position [6979, 0]
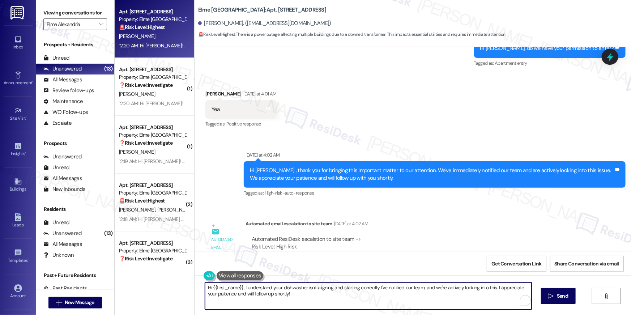
drag, startPoint x: 376, startPoint y: 288, endPoint x: 335, endPoint y: 285, distance: 41.0
click at [334, 285] on textarea "Hi {{first_name}}, I understand your dishwasher isn't aligning and starting cor…" at bounding box center [368, 295] width 327 height 27
click at [241, 286] on textarea "Hi {{first_name}}, I understand your dishwasher isn't aligning and starting cor…" at bounding box center [366, 295] width 327 height 27
click at [397, 293] on textarea "Hi {{first_name}}, I understand your dishwasher isn't aligning and starting cor…" at bounding box center [366, 295] width 327 height 27
click at [542, 293] on span " Send" at bounding box center [553, 296] width 23 height 8
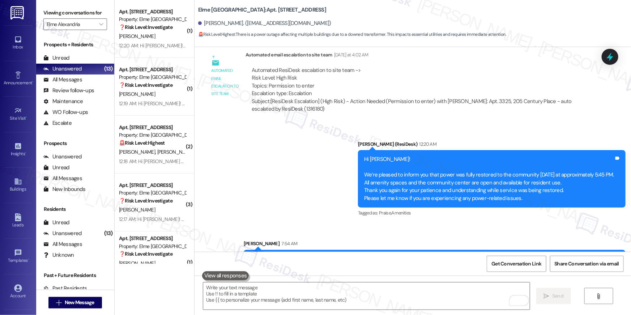
scroll to position [7153, 0]
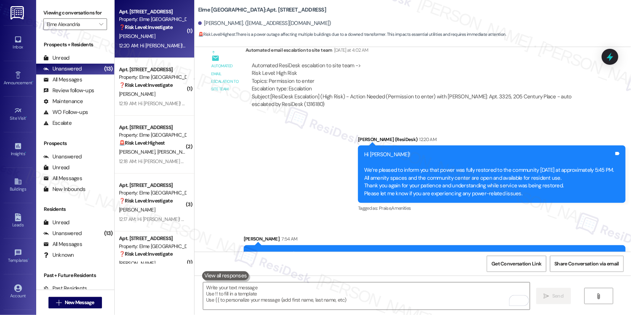
click at [155, 48] on div "12:20 AM: Hi [PERSON_NAME]! We’re pleased to inform you that power was fully re…" at bounding box center [523, 45] width 809 height 7
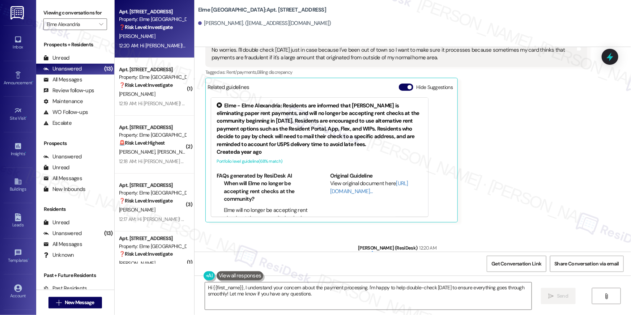
scroll to position [11411, 0]
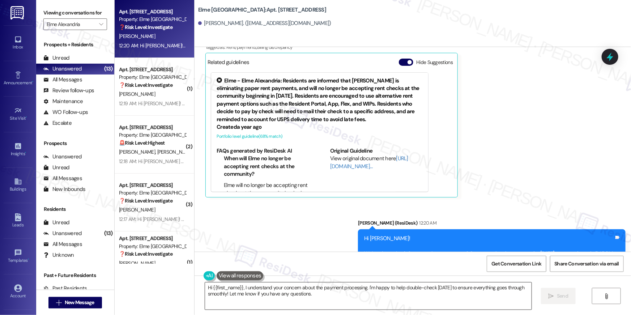
click at [323, 297] on textarea "Hi {{first_name}}, I understand your concern about the payment processing. I'm …" at bounding box center [368, 295] width 327 height 27
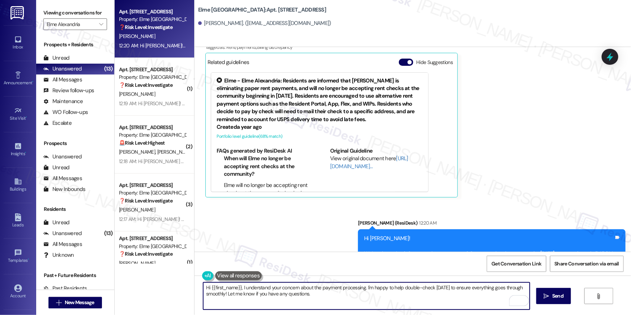
drag, startPoint x: 333, startPoint y: 296, endPoint x: 125, endPoint y: 267, distance: 210.7
click at [125, 267] on div "Apt. 3322, [STREET_ADDRESS] Property: Elme [GEOGRAPHIC_DATA] ❓ Risk Level: Inve…" at bounding box center [373, 157] width 516 height 315
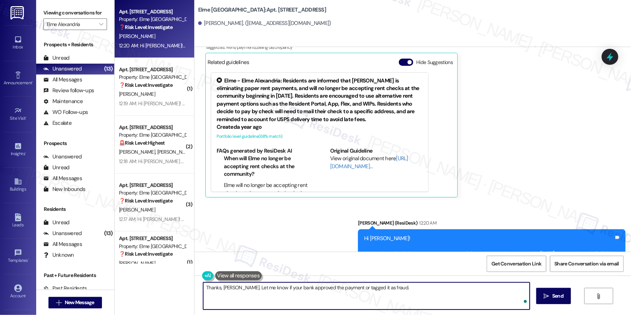
type textarea "Thanks, [PERSON_NAME]. Let me know if your bank approved the payment or tagged …"
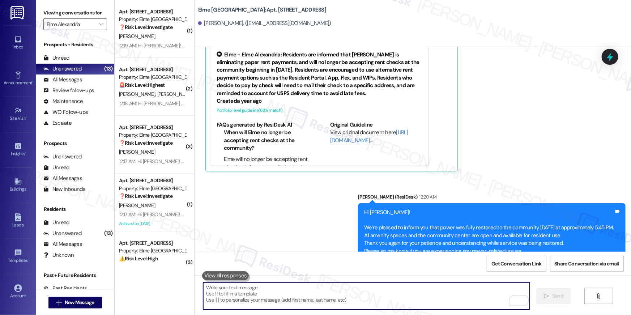
scroll to position [11461, 0]
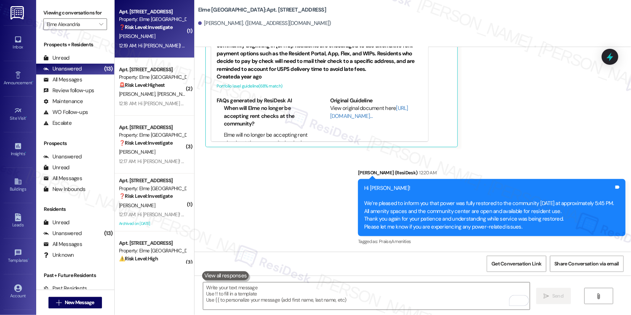
click at [157, 33] on div "[PERSON_NAME]" at bounding box center [152, 36] width 68 height 9
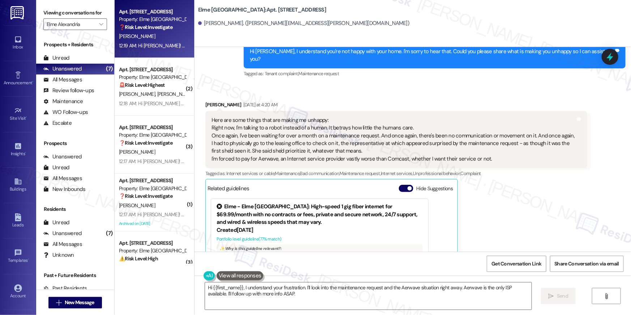
scroll to position [9315, 0]
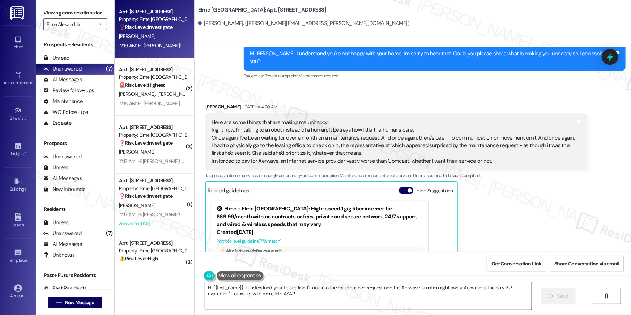
click at [334, 299] on textarea "Hi {{first_name}}, I understand your frustration. I'll look into the maintenanc…" at bounding box center [368, 295] width 327 height 27
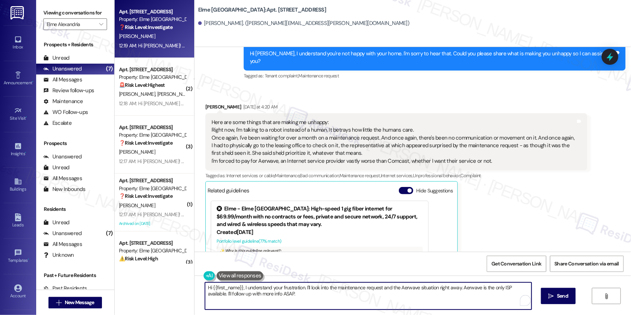
click at [334, 299] on textarea "Hi {{first_name}}, I understand your frustration. I'll look into the maintenanc…" at bounding box center [368, 295] width 327 height 27
type textarea "Hey [PERSON_NAME], I'm sorry you feel like you're talking to a robot. Not sure …"
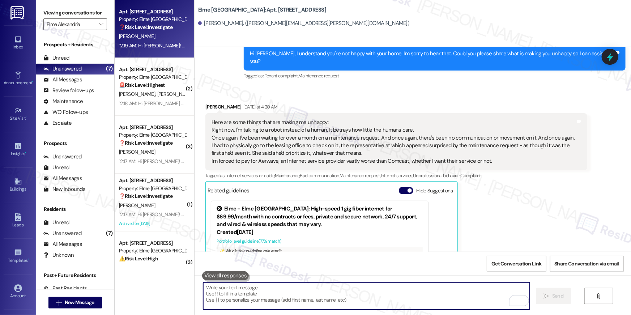
scroll to position [9361, 0]
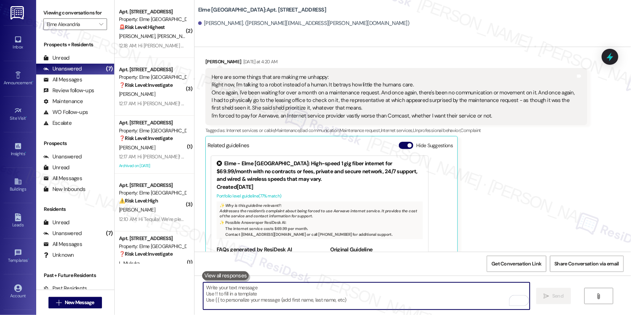
click at [427, 285] on textarea "To enrich screen reader interactions, please activate Accessibility in Grammarl…" at bounding box center [366, 295] width 327 height 27
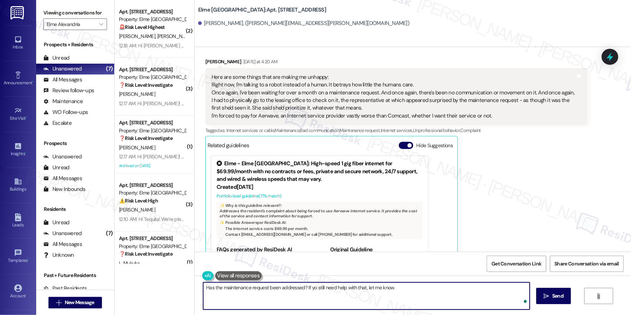
type textarea "Has the maintenance request been addressed? If yo still need help with that, le…"
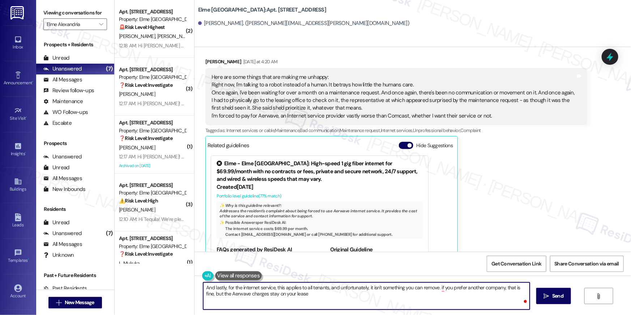
type textarea "And lastly, for the internet service, this applies to all tenants, and unfortun…"
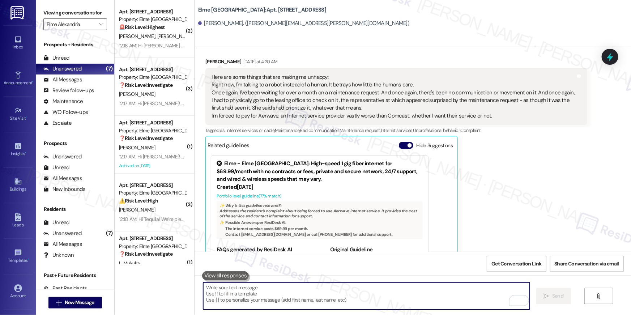
click at [354, 298] on textarea "To enrich screen reader interactions, please activate Accessibility in Grammarl…" at bounding box center [366, 295] width 327 height 27
paste textarea "And lastly, regarding the internet service—this is included on all leases and c…"
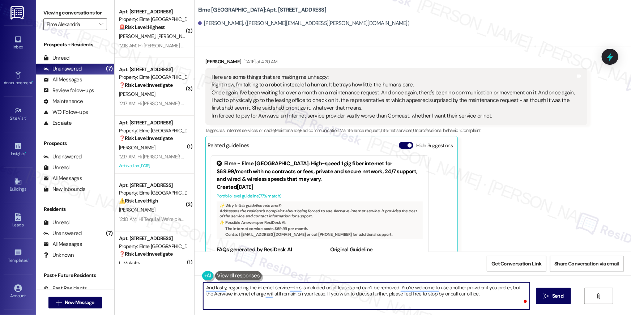
type textarea "And lastly, regarding the internet service—this is included on all leases and c…"
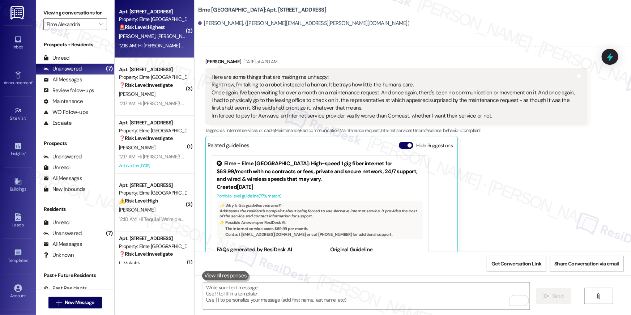
click at [148, 40] on div "[PERSON_NAME] [PERSON_NAME]" at bounding box center [152, 36] width 68 height 9
type textarea "Fetching suggested responses. Please feel free to read through the conversation…"
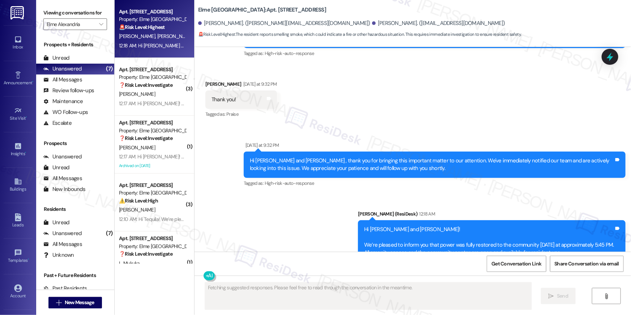
scroll to position [2669, 0]
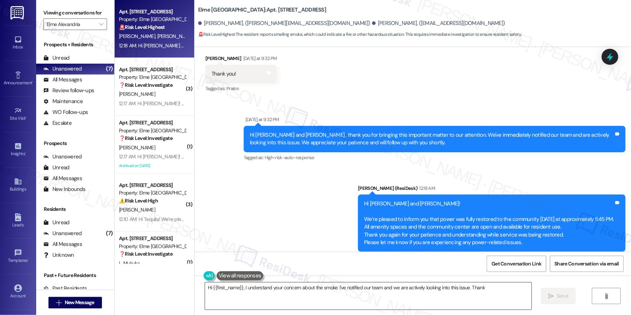
click at [420, 297] on textarea "Hi {{first_name}}, I understand your concern about the smoke. I've notified our…" at bounding box center [368, 295] width 327 height 27
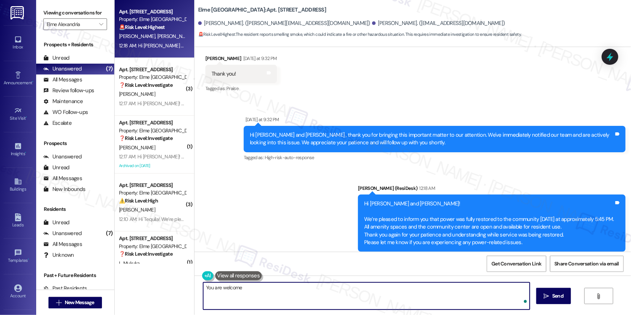
type textarea "You are welcome!"
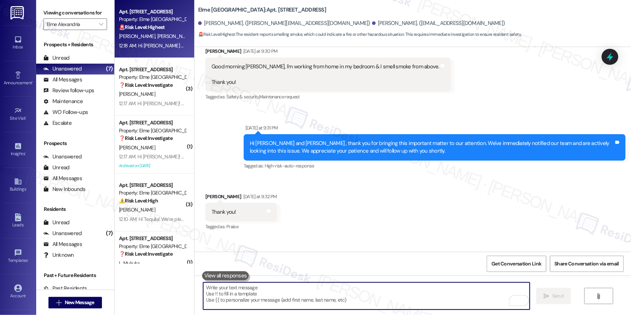
scroll to position [2500, 0]
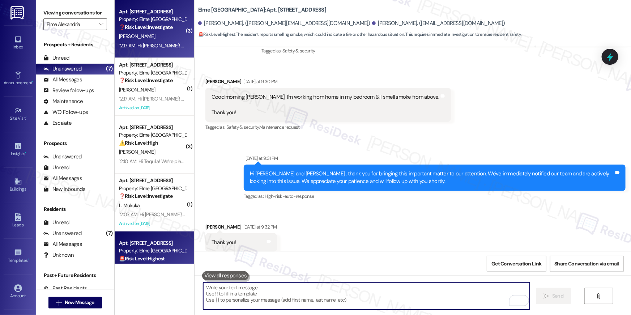
click at [169, 35] on div "[PERSON_NAME]" at bounding box center [152, 36] width 68 height 9
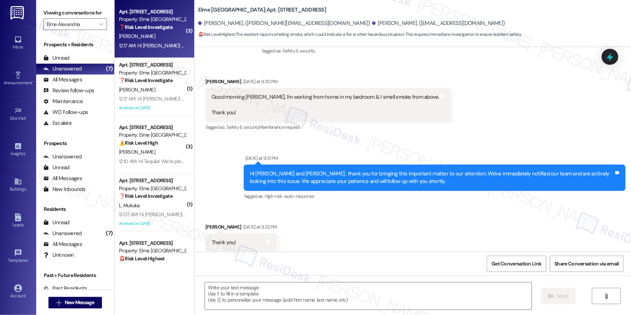
type textarea "Fetching suggested responses. Please feel free to read through the conversation…"
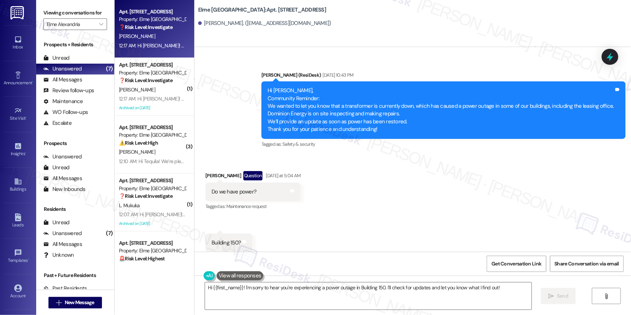
scroll to position [13367, 0]
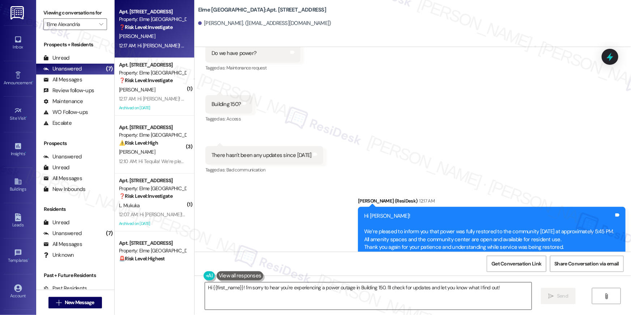
click at [277, 302] on textarea "Hi {{first_name}}! I'm sorry to hear you're experiencing a power outage in Buil…" at bounding box center [368, 295] width 327 height 27
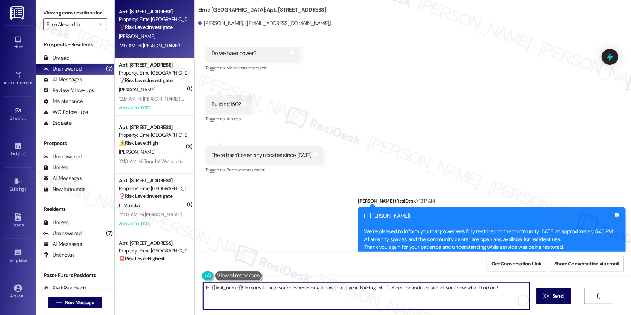
drag, startPoint x: 242, startPoint y: 288, endPoint x: 284, endPoint y: 303, distance: 45.3
click at [270, 306] on textarea "Hi {{first_name}}! I'm sorry to hear you're experiencing a power outage in Buil…" at bounding box center [366, 295] width 327 height 27
drag, startPoint x: 346, startPoint y: 287, endPoint x: 356, endPoint y: 289, distance: 10.6
click at [346, 287] on textarea "Hi {{first_name}}! Please let me know if there's anything else I can assit you …" at bounding box center [366, 295] width 327 height 27
type textarea "Hi {{first_name}}! Please let me know if there's anything else I can assist you…"
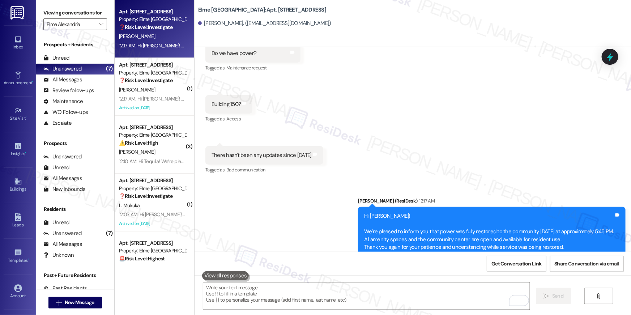
scroll to position [13267, 0]
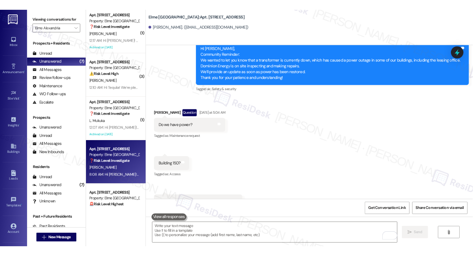
scroll to position [13283, 0]
